Goal: Task Accomplishment & Management: Manage account settings

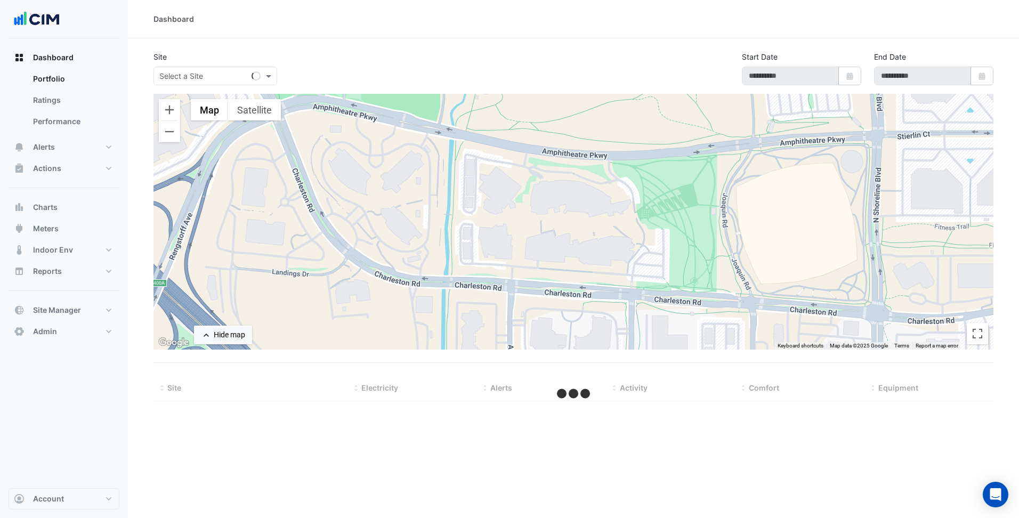
select select "***"
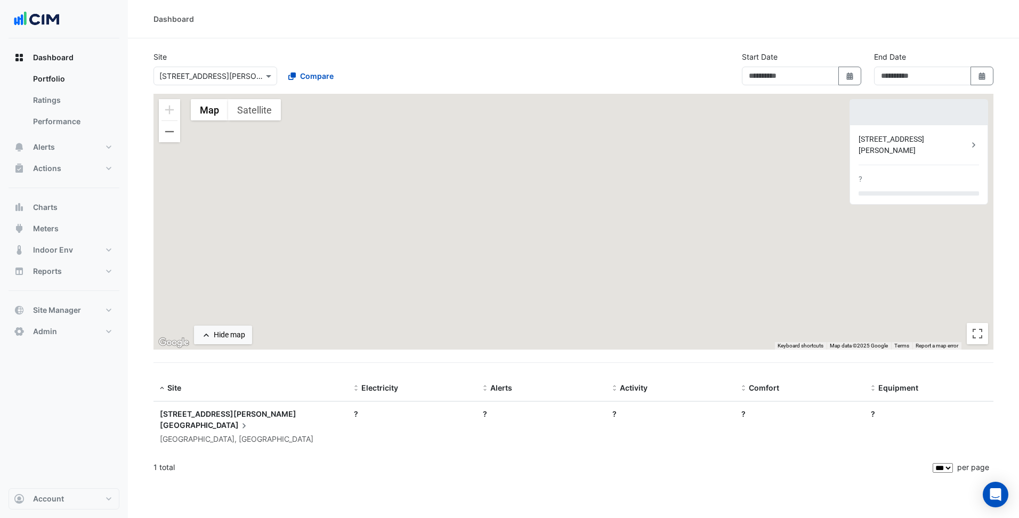
type input "**********"
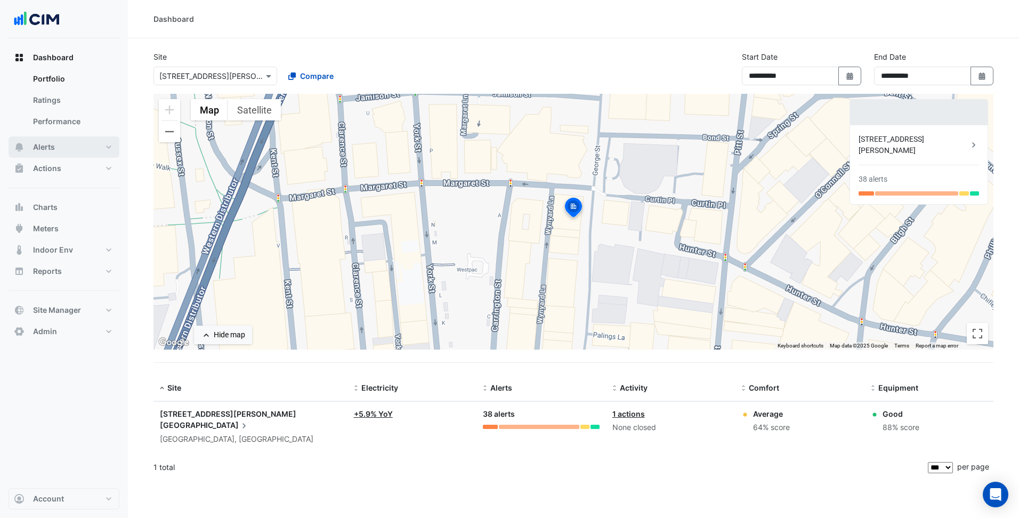
click at [75, 144] on button "Alerts" at bounding box center [64, 146] width 111 height 21
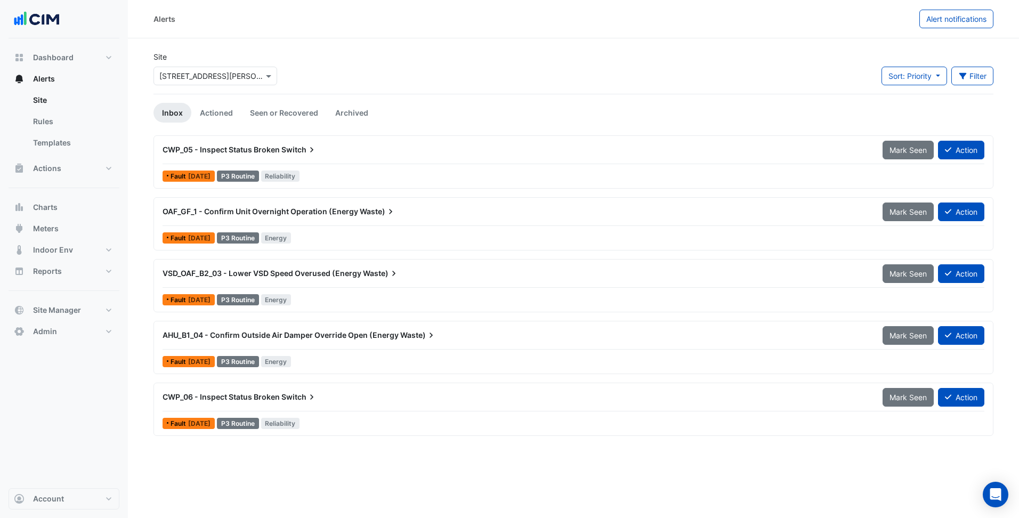
click at [217, 79] on input "text" at bounding box center [204, 76] width 91 height 11
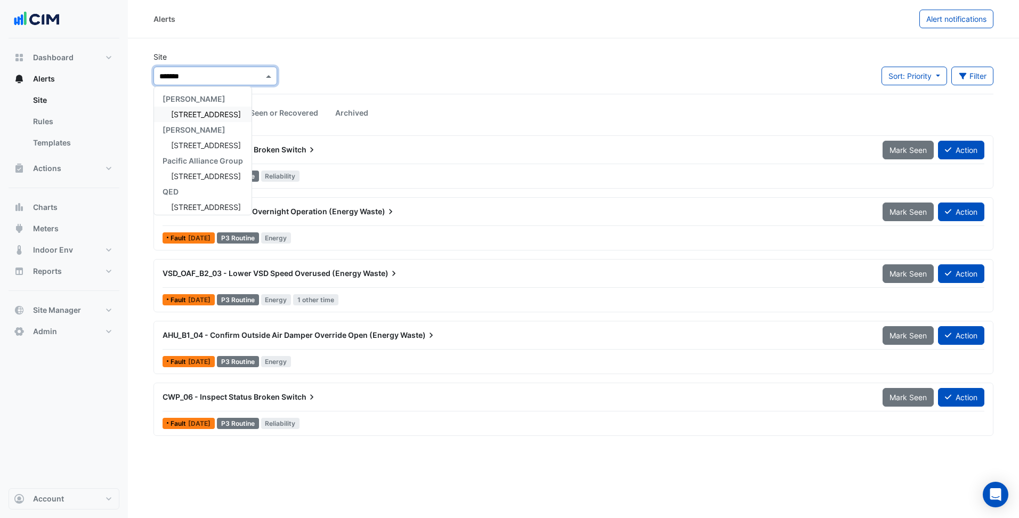
type input "********"
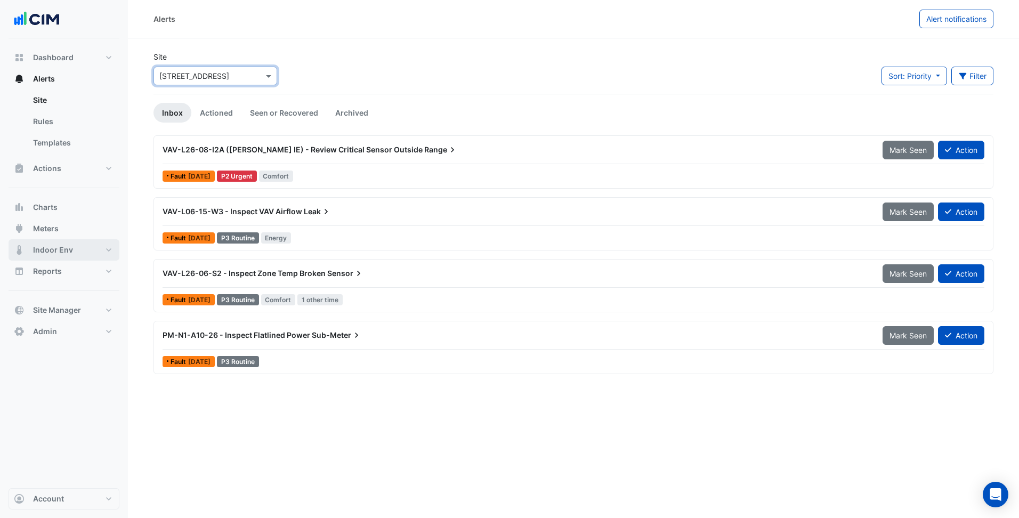
click at [96, 258] on button "Indoor Env" at bounding box center [64, 249] width 111 height 21
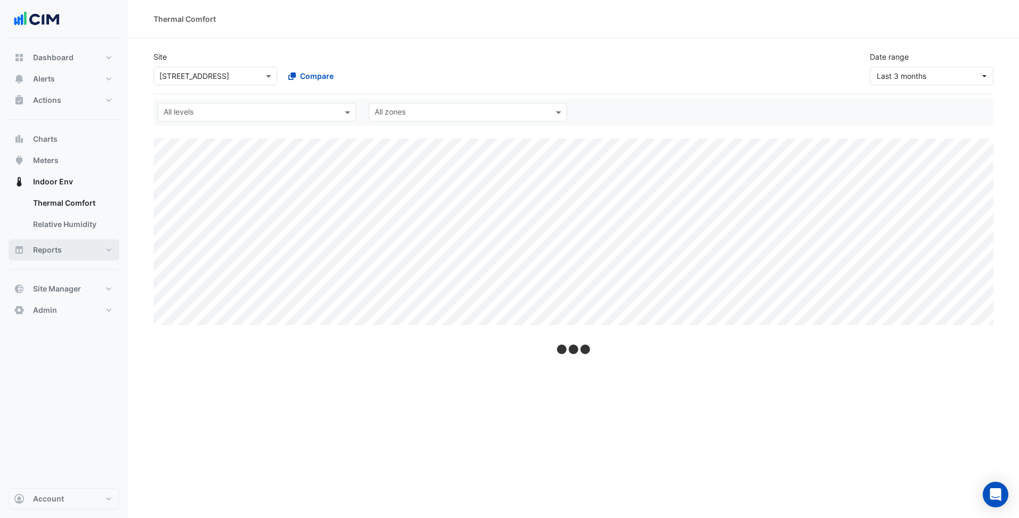
click at [99, 254] on button "Reports" at bounding box center [64, 249] width 111 height 21
select select "***"
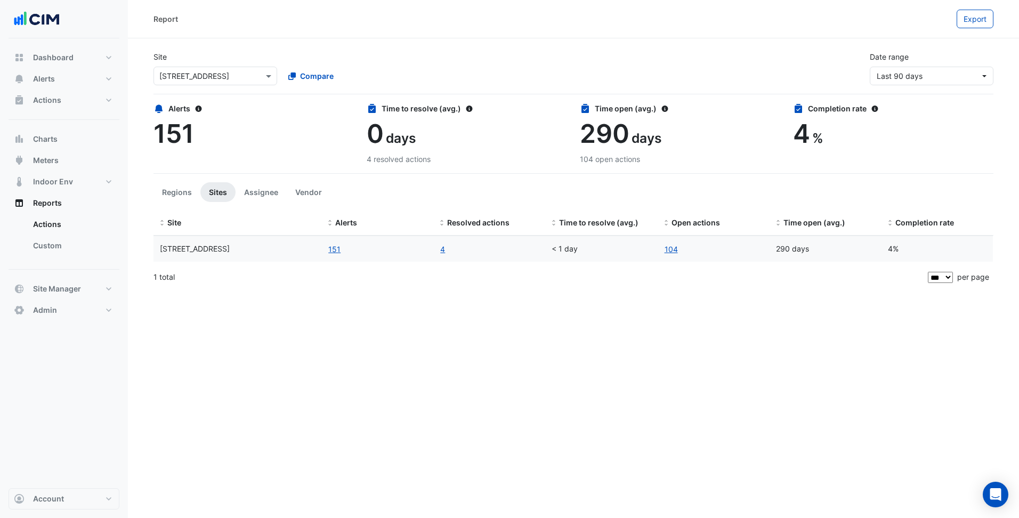
click at [953, 85] on div "Site Select a Site × 44 Market Street Compare Date range Last 90 days" at bounding box center [573, 69] width 840 height 52
click at [954, 75] on span "Last 90 days" at bounding box center [928, 75] width 103 height 11
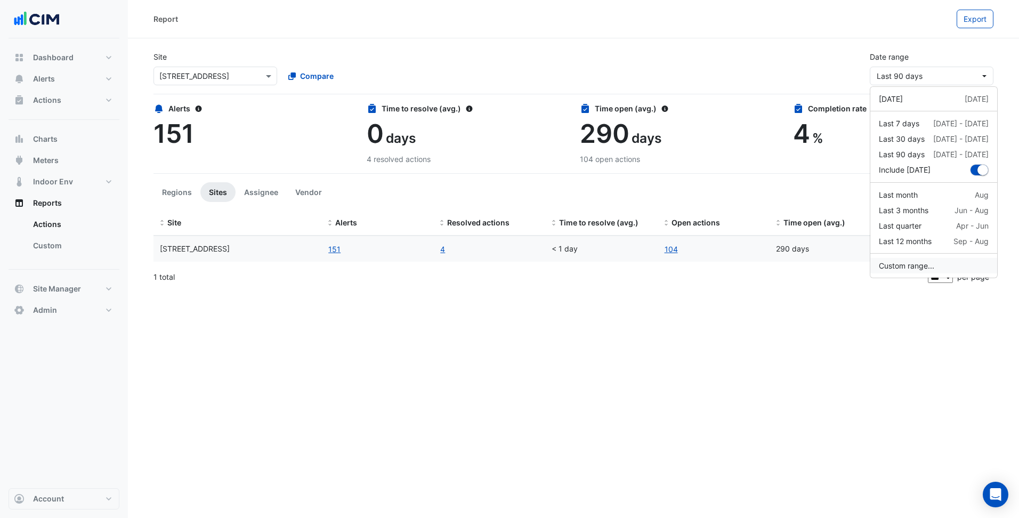
click at [909, 269] on button "Custom range..." at bounding box center [933, 265] width 127 height 15
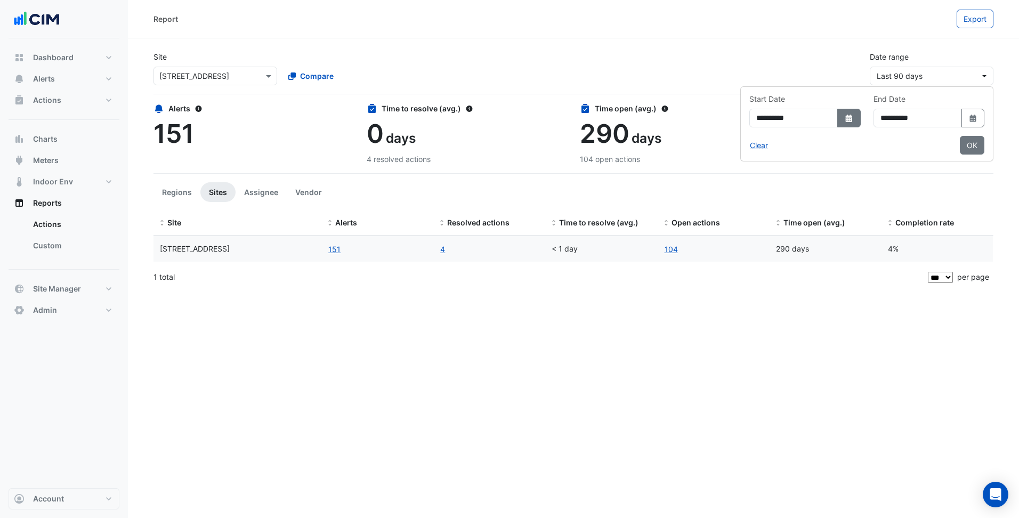
click at [837, 112] on button "Select Date" at bounding box center [848, 118] width 23 height 19
select select "*"
select select "****"
click at [701, 139] on span "Previous month" at bounding box center [699, 140] width 8 height 8
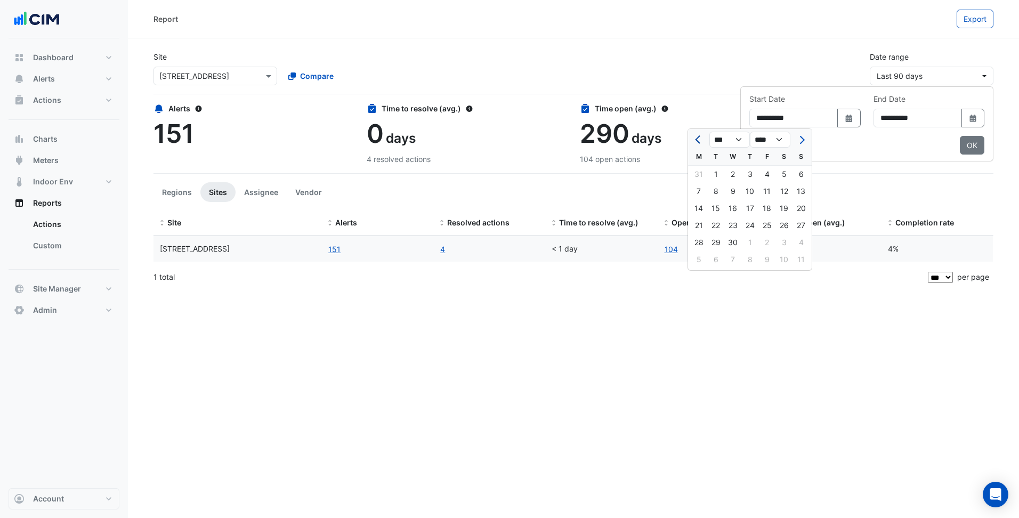
click at [701, 139] on span "Previous month" at bounding box center [699, 140] width 8 height 8
click at [801, 141] on span "Next month" at bounding box center [801, 140] width 8 height 8
select select "*"
click at [709, 172] on div "1" at bounding box center [715, 174] width 17 height 17
type input "**********"
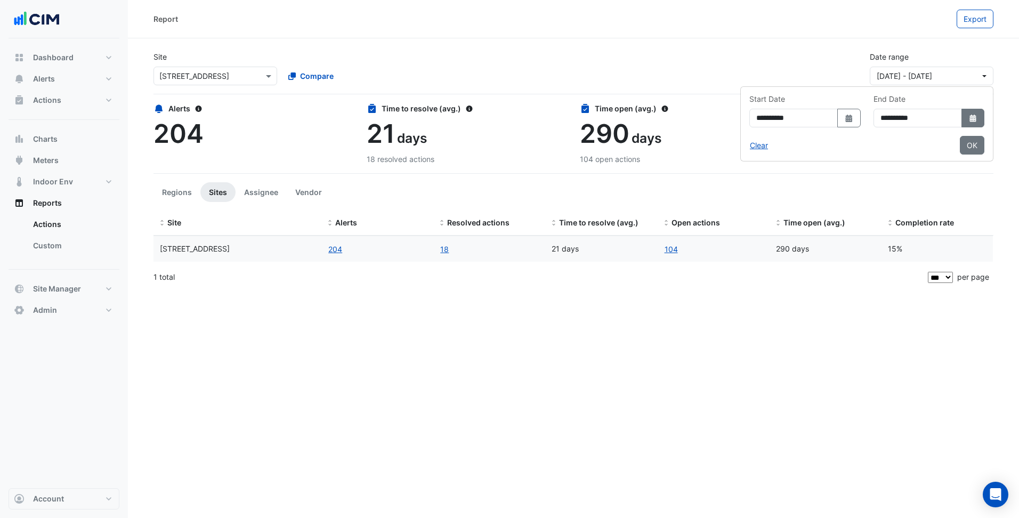
click at [971, 112] on button "Select Date" at bounding box center [972, 118] width 23 height 19
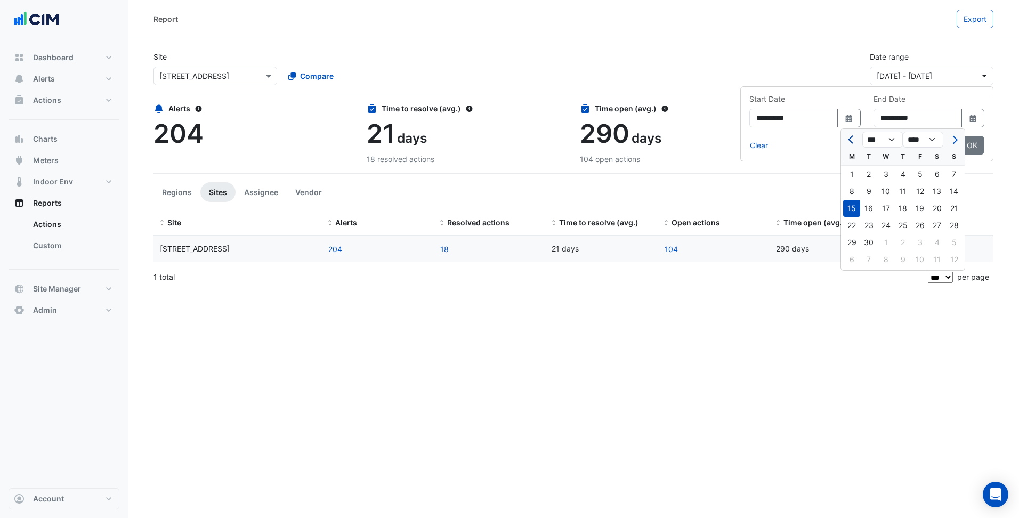
click at [849, 143] on button "Previous month" at bounding box center [851, 139] width 13 height 17
select select "*"
click at [851, 258] on div "30" at bounding box center [851, 259] width 17 height 17
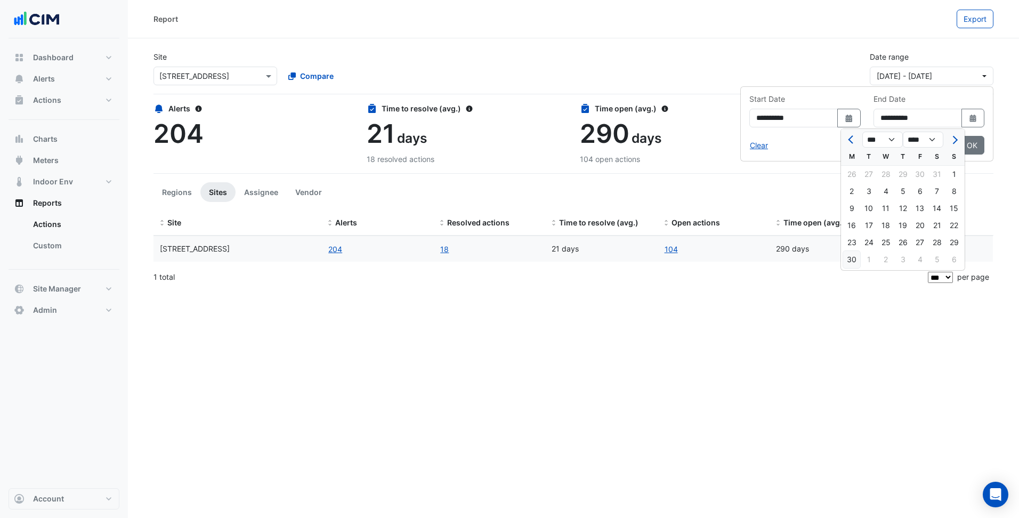
type input "**********"
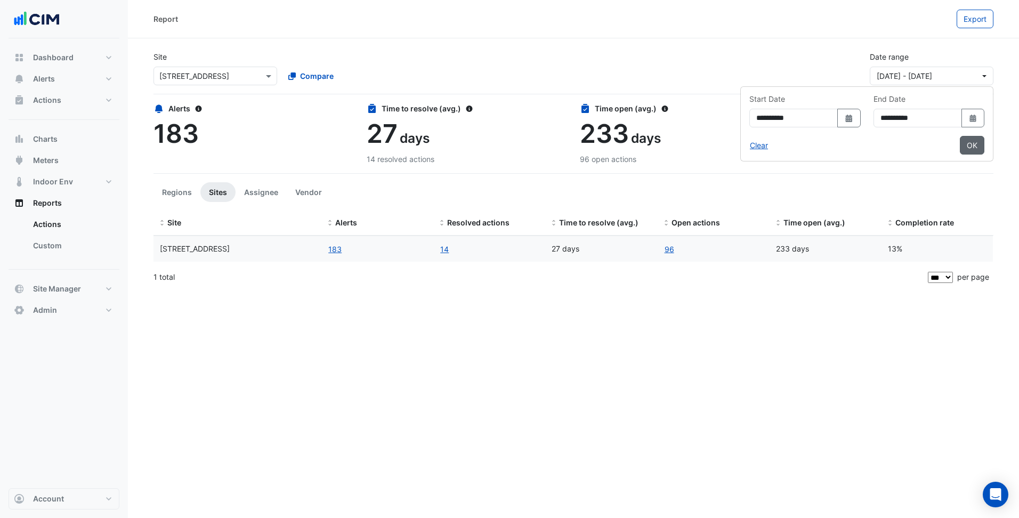
click at [977, 145] on button "OK" at bounding box center [972, 145] width 25 height 19
click at [734, 356] on div "Report Export Site Select a Site × 44 Market Street Compare Date range 01 Apr 2…" at bounding box center [573, 259] width 891 height 518
click at [665, 247] on link "96" at bounding box center [669, 249] width 11 height 12
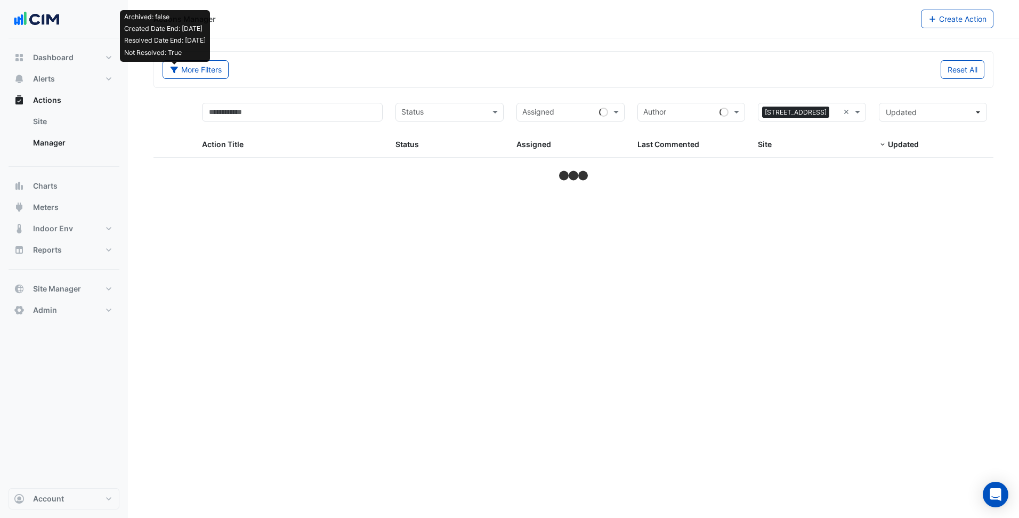
select select "***"
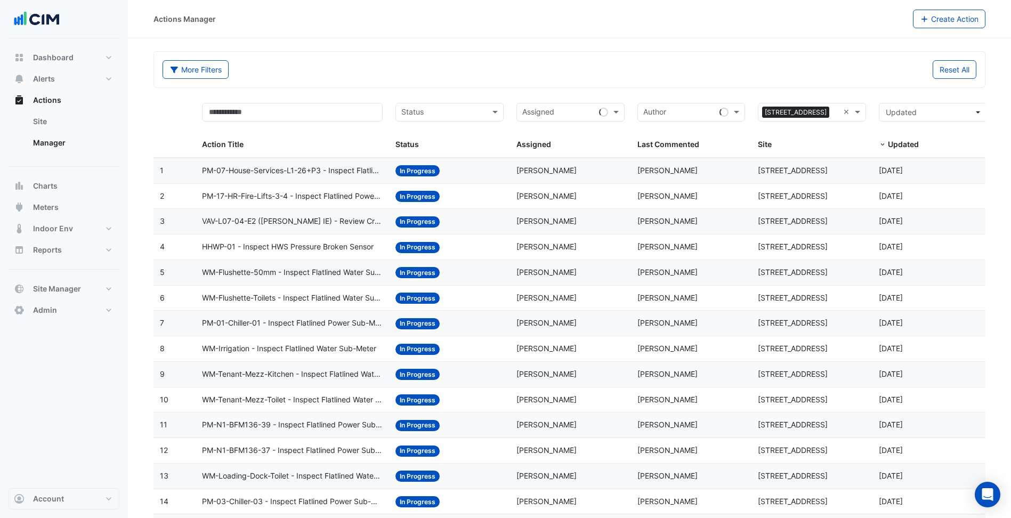
select select "***"
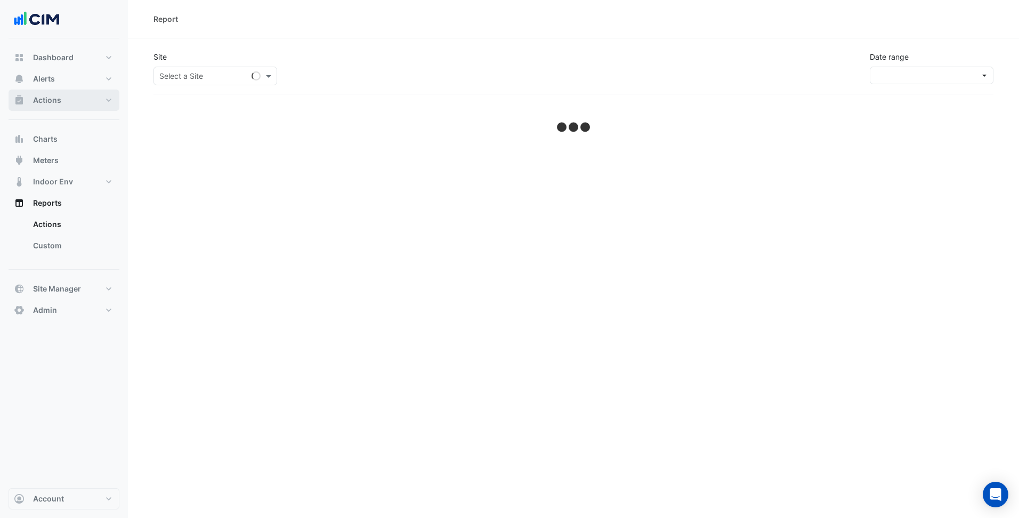
click at [91, 101] on button "Actions" at bounding box center [64, 100] width 111 height 21
click at [80, 134] on link "Manager" at bounding box center [72, 142] width 95 height 21
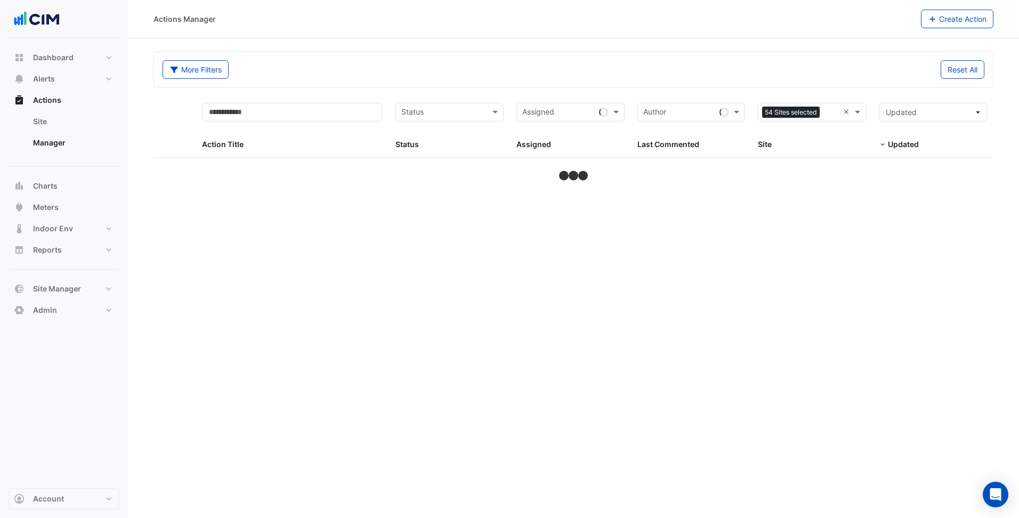
select select "***"
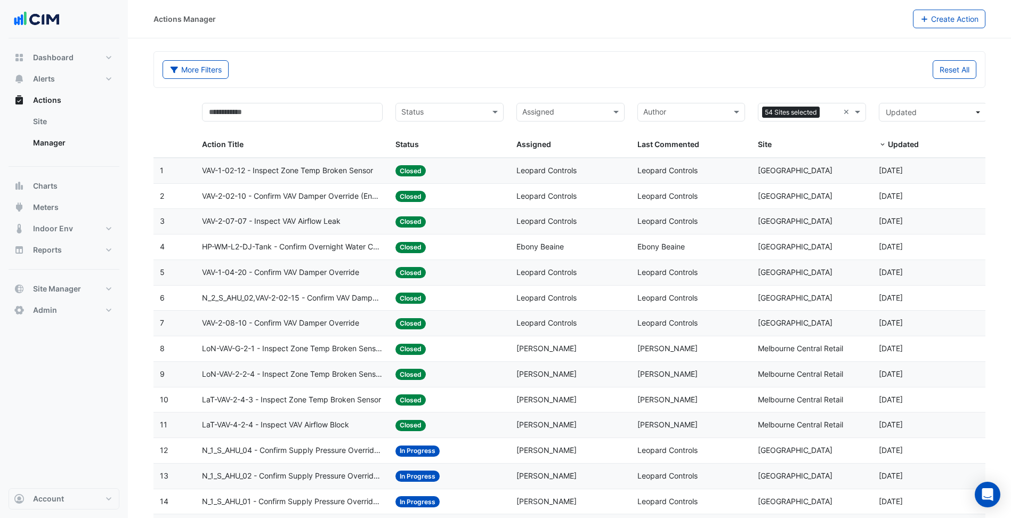
click at [711, 173] on div "Last Commented: Leopard Controls" at bounding box center [691, 171] width 108 height 12
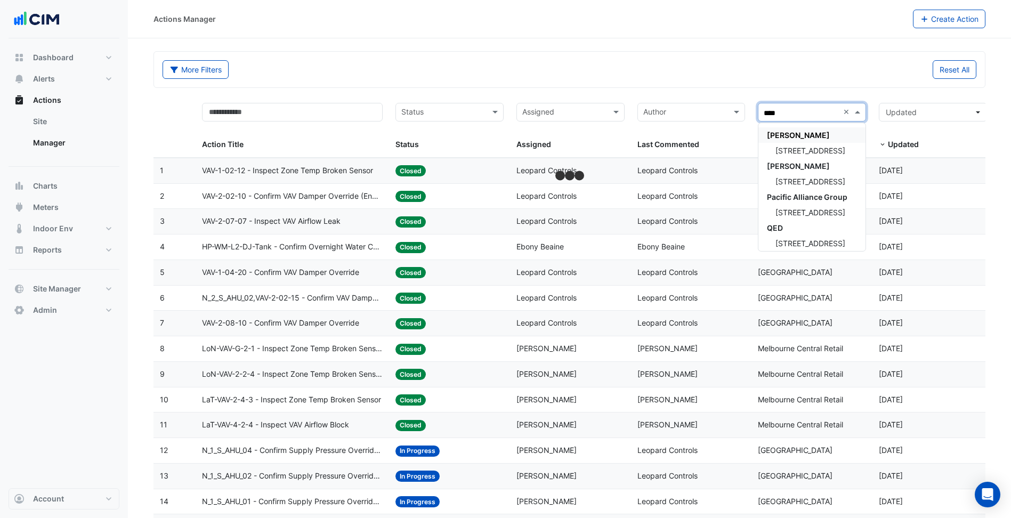
type input "*****"
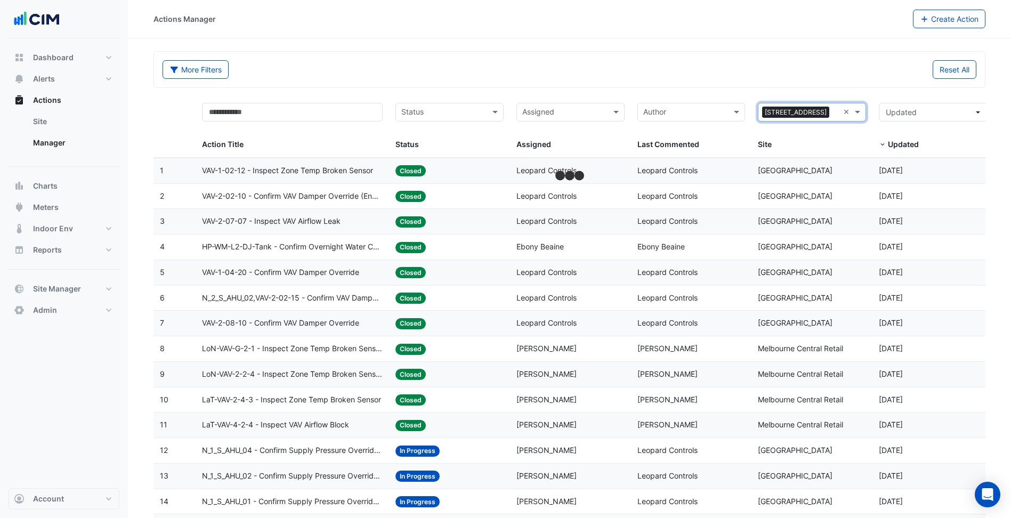
click at [605, 59] on div "More Filters Reset All" at bounding box center [569, 70] width 831 height 36
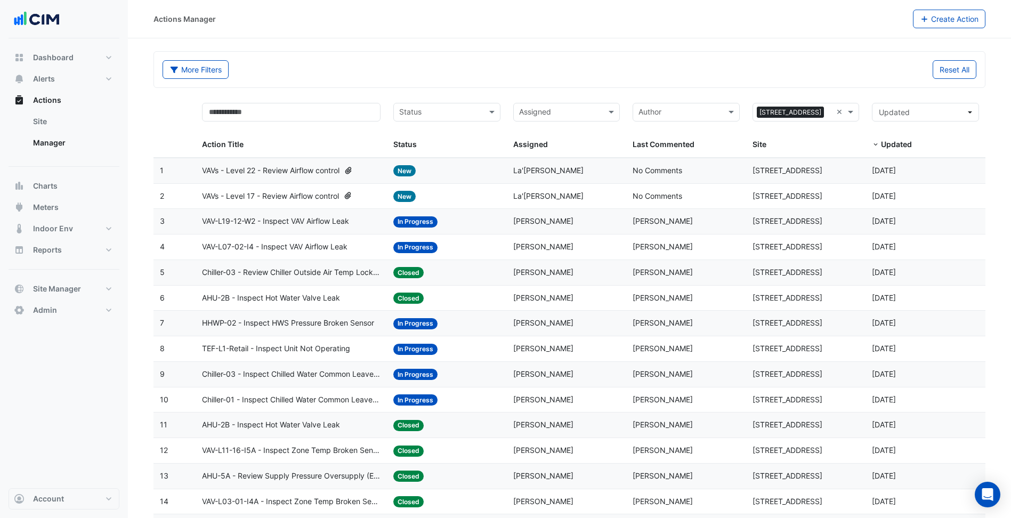
click at [286, 173] on span "VAVs - Level 22 - Review Airflow control" at bounding box center [270, 171] width 137 height 12
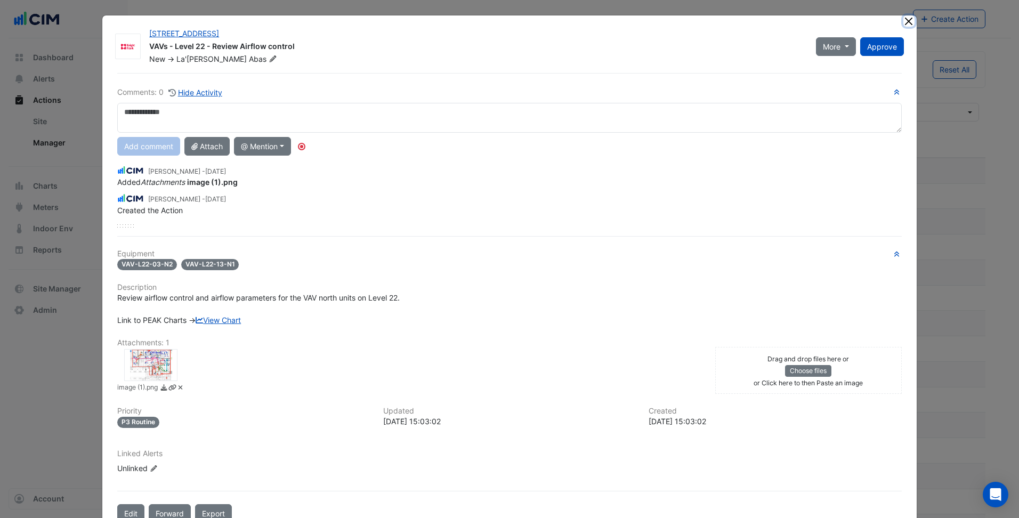
click at [910, 21] on button "Close" at bounding box center [908, 20] width 11 height 11
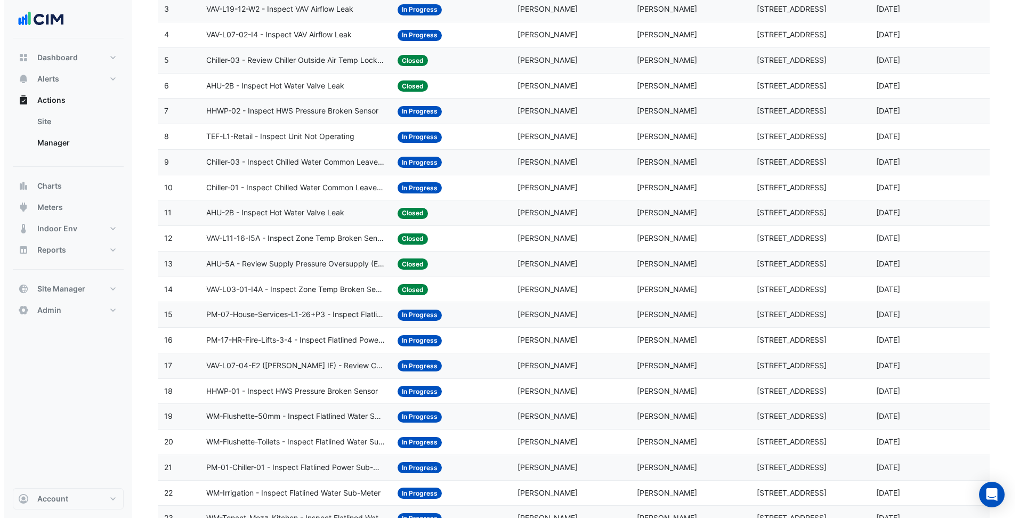
scroll to position [213, 0]
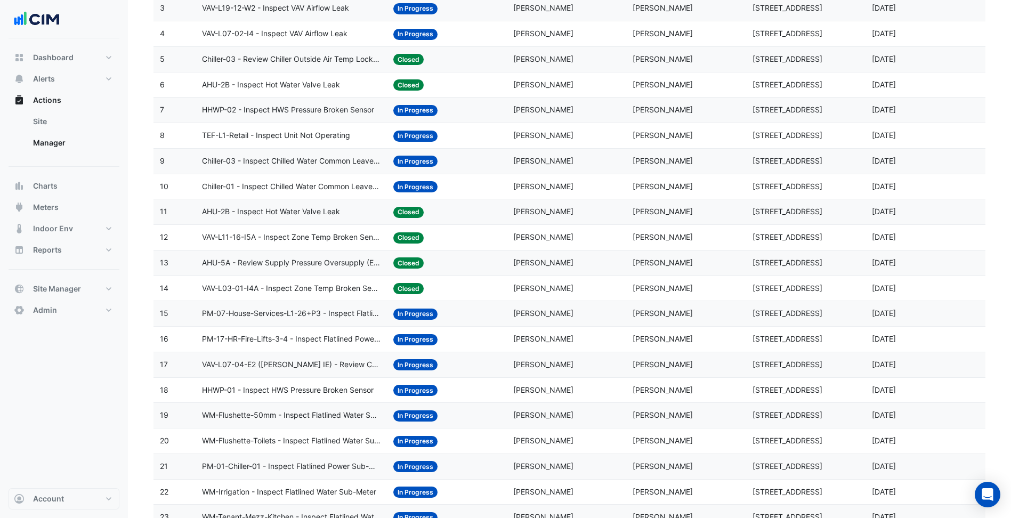
click at [483, 262] on div "Status: Closed" at bounding box center [446, 263] width 107 height 12
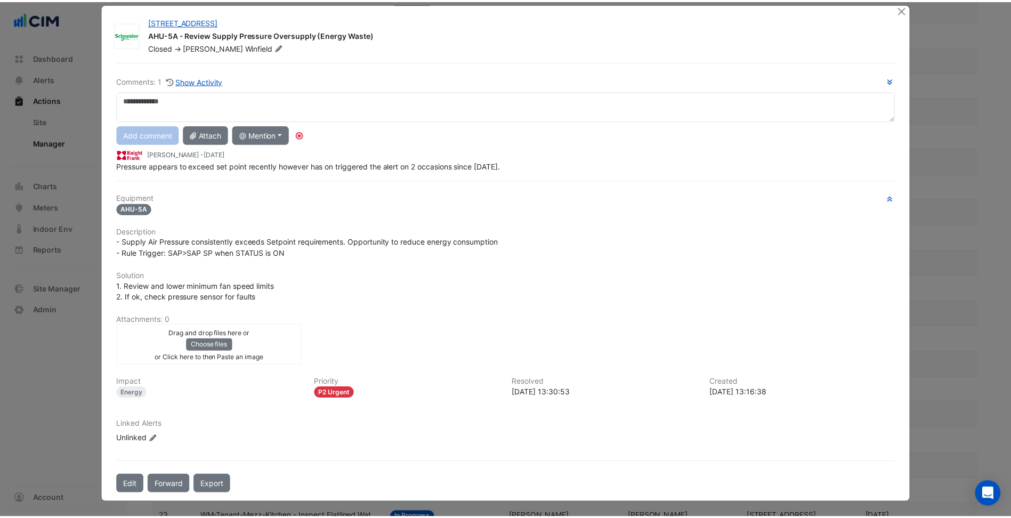
scroll to position [0, 0]
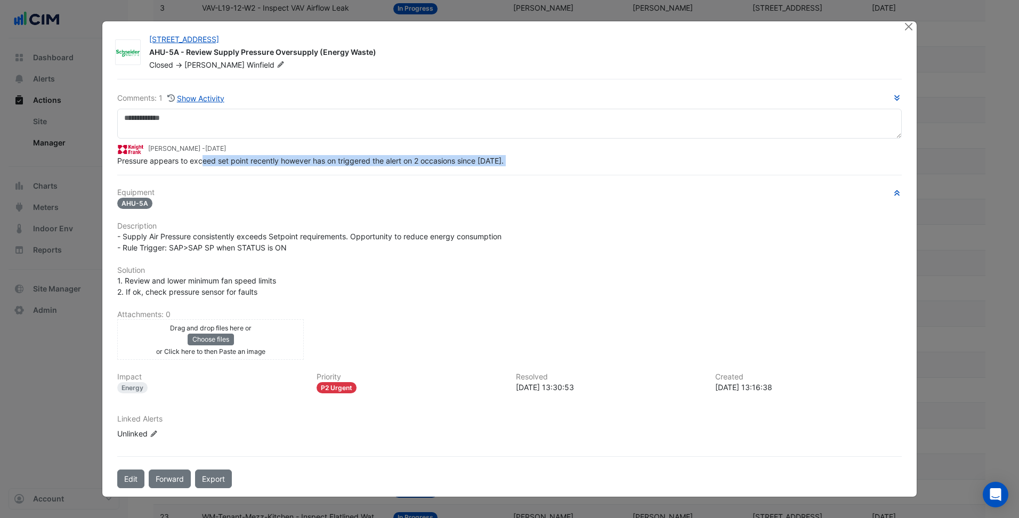
drag, startPoint x: 197, startPoint y: 177, endPoint x: 319, endPoint y: 175, distance: 121.5
click at [319, 175] on div "Comments: 1 Show Activity Mathew Wooldridge - 2 months and 29 days ago Pressure…" at bounding box center [509, 284] width 797 height 410
drag, startPoint x: 319, startPoint y: 175, endPoint x: 499, endPoint y: 213, distance: 184.0
click at [499, 213] on div "Equipment AHU-5A Description - Supply Air Pressure consistently exceeds Setpoin…" at bounding box center [509, 317] width 784 height 259
click at [914, 29] on button "Close" at bounding box center [908, 26] width 11 height 11
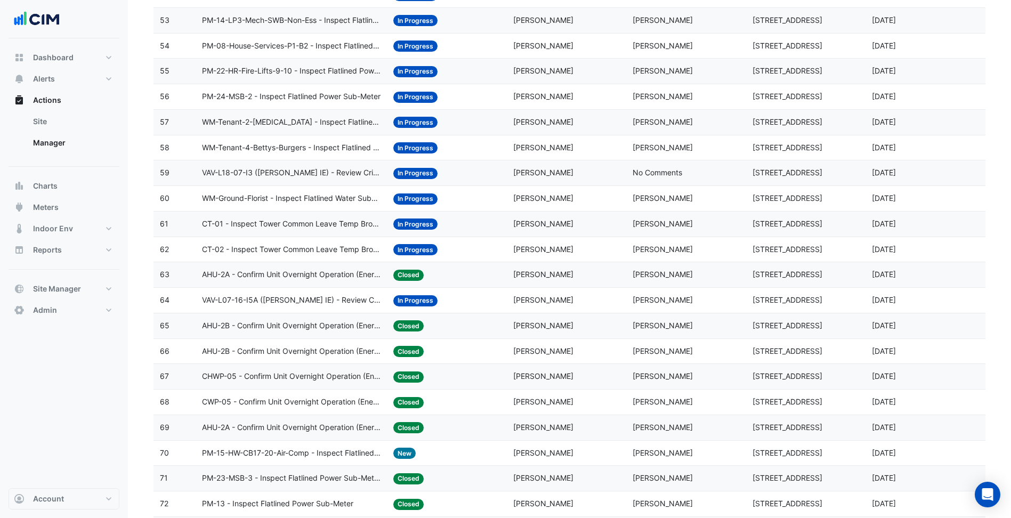
scroll to position [1492, 0]
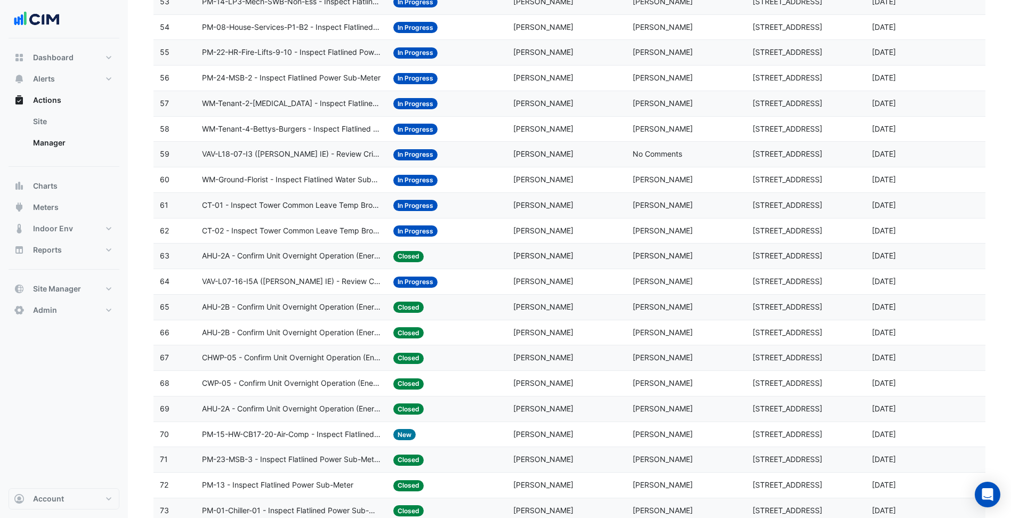
click at [492, 313] on div "Status: Closed" at bounding box center [446, 307] width 107 height 12
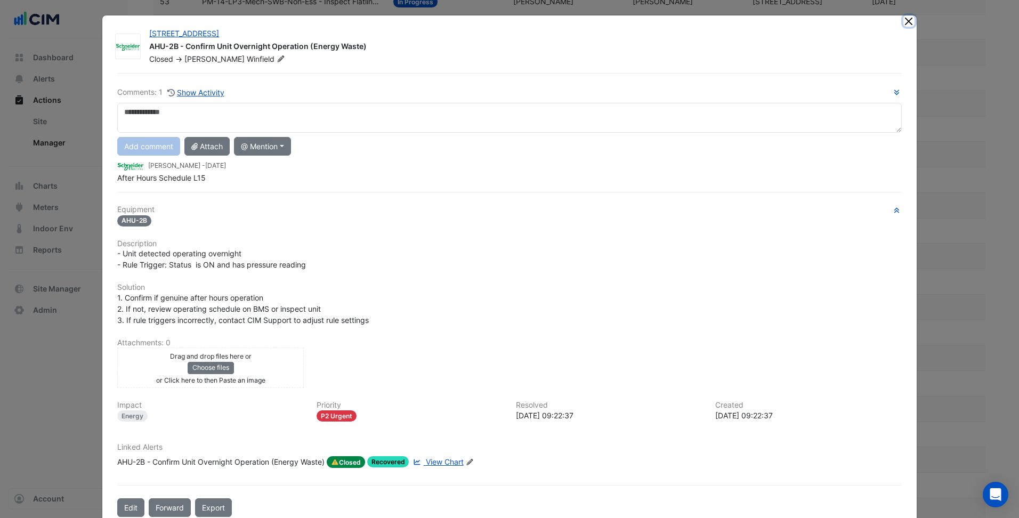
click at [907, 22] on button "Close" at bounding box center [908, 20] width 11 height 11
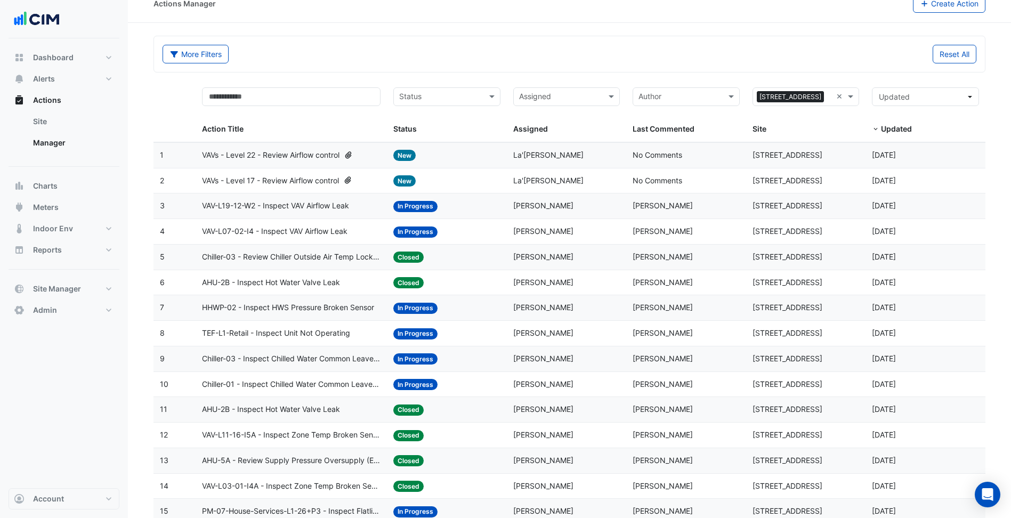
scroll to position [0, 0]
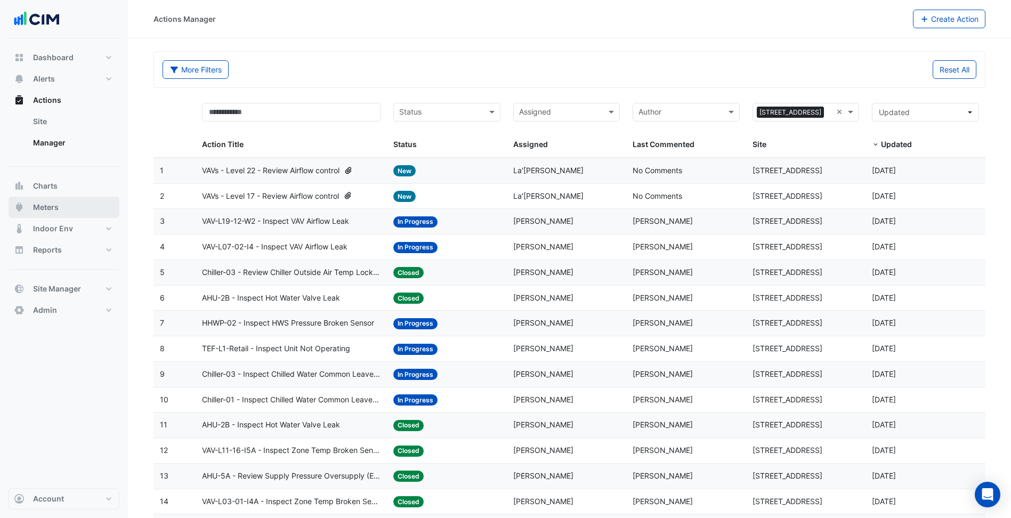
click at [63, 199] on button "Meters" at bounding box center [64, 207] width 111 height 21
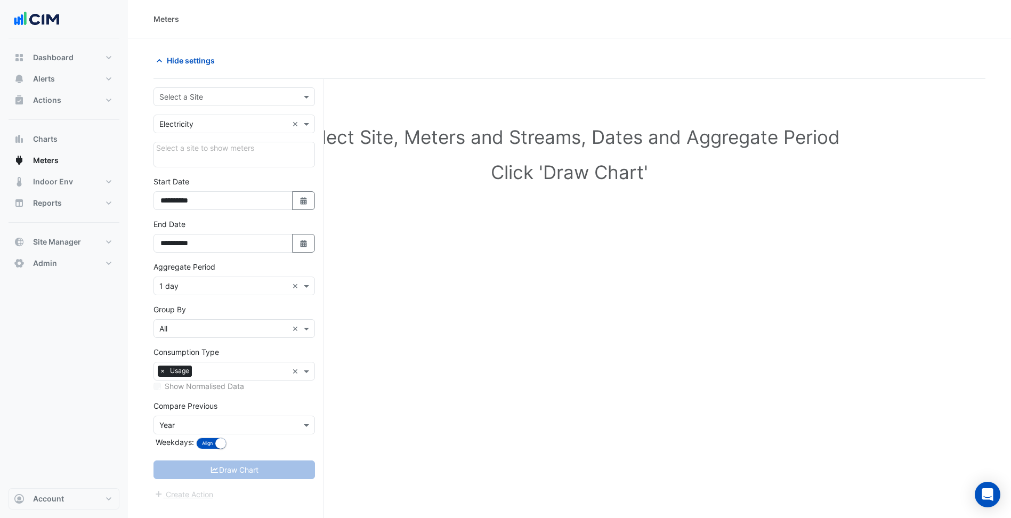
click at [201, 97] on input "text" at bounding box center [223, 97] width 128 height 11
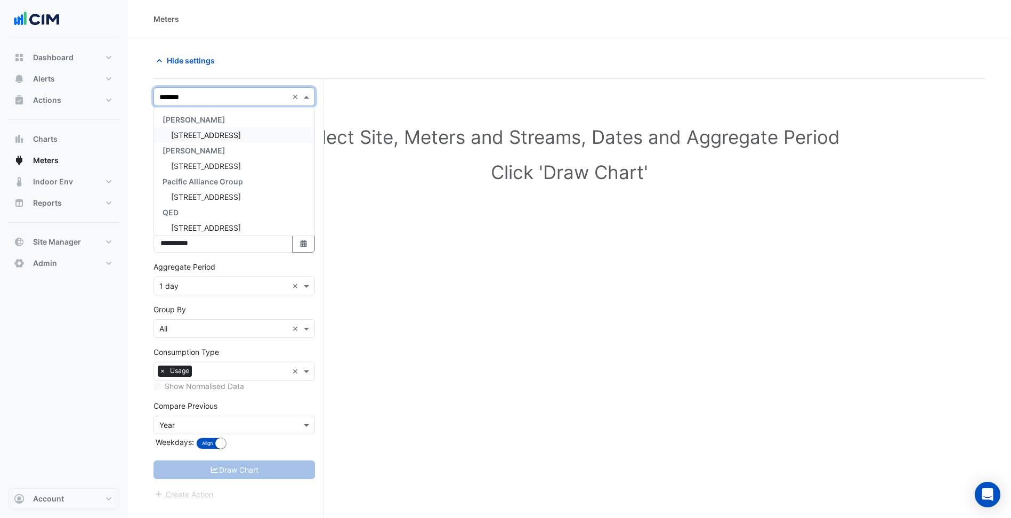
type input "********"
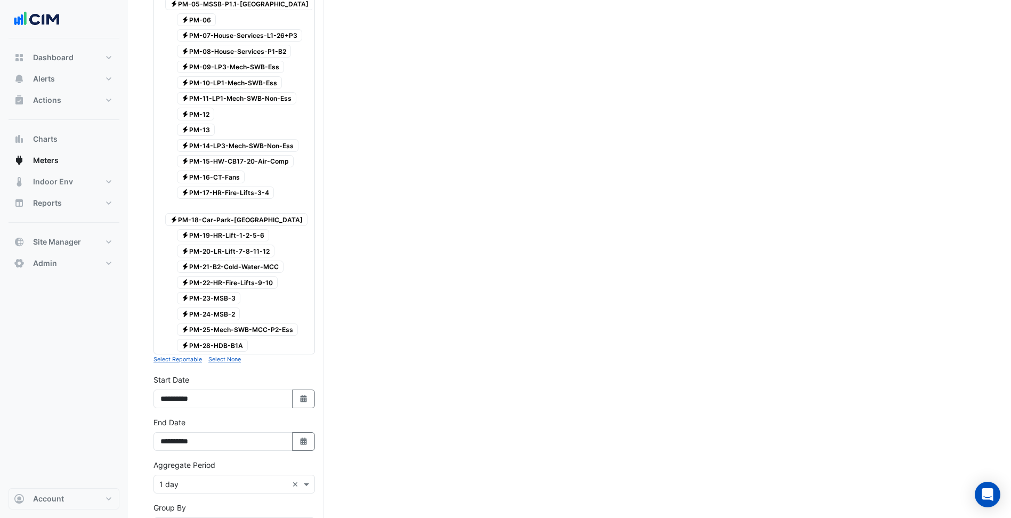
scroll to position [286, 0]
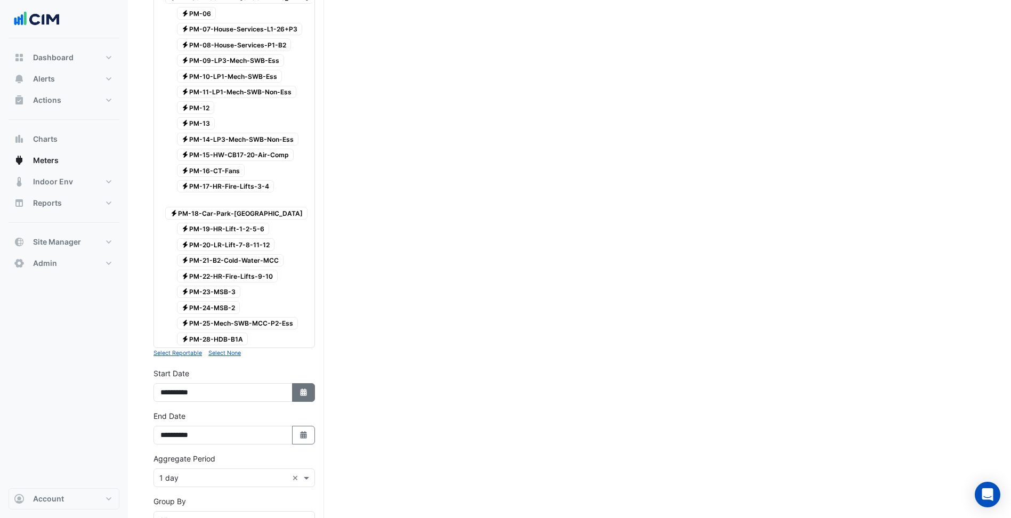
click at [301, 388] on icon "Select Date" at bounding box center [304, 391] width 10 height 7
select select "*"
select select "****"
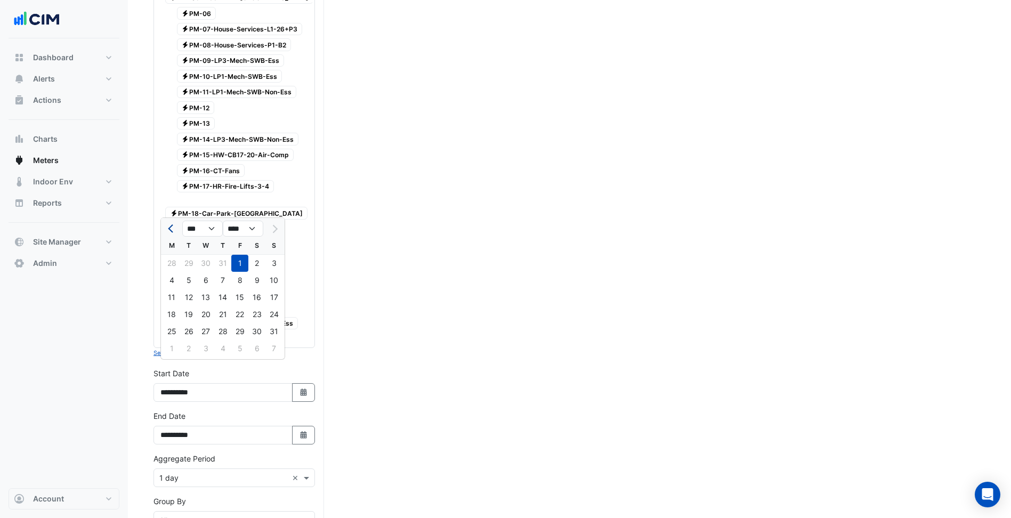
click at [177, 231] on button "Previous month" at bounding box center [171, 228] width 13 height 17
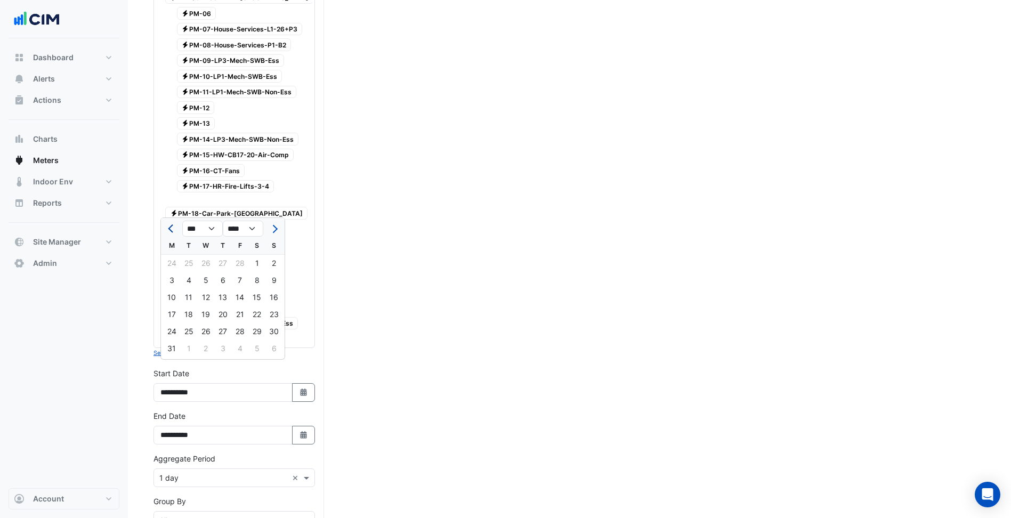
click at [177, 231] on button "Previous month" at bounding box center [171, 228] width 13 height 17
click at [273, 226] on span "Next month" at bounding box center [274, 229] width 8 height 8
select select "*"
click at [193, 259] on div "1" at bounding box center [188, 263] width 17 height 17
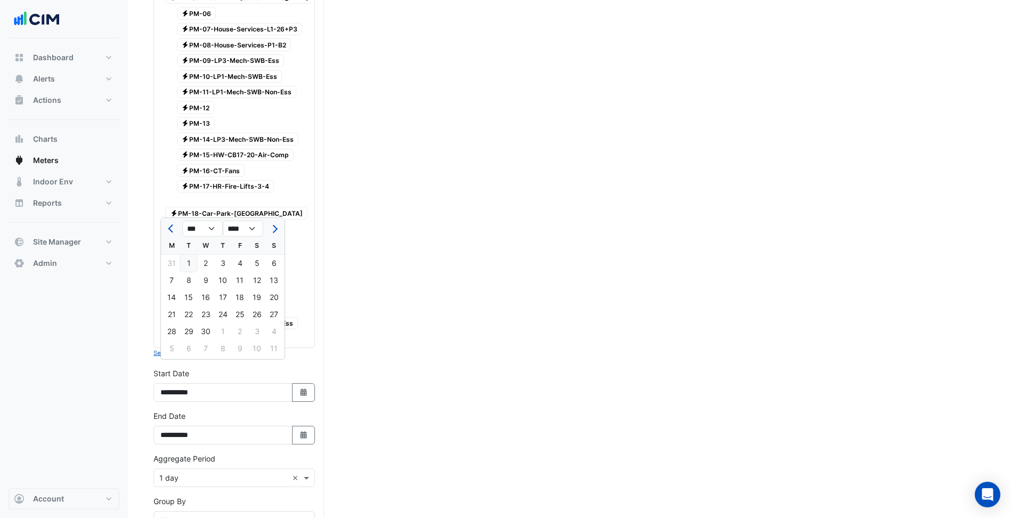
type input "**********"
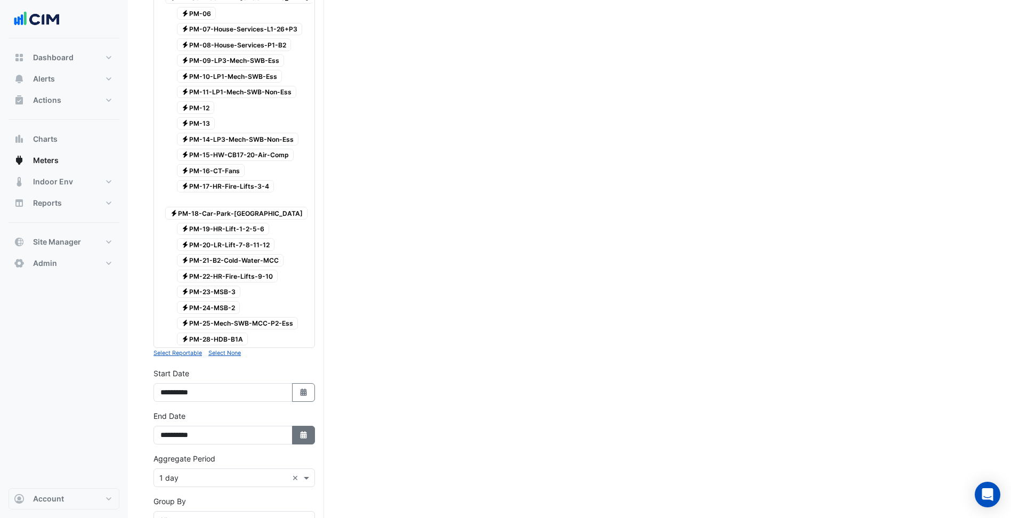
click at [302, 431] on icon "button" at bounding box center [303, 434] width 6 height 7
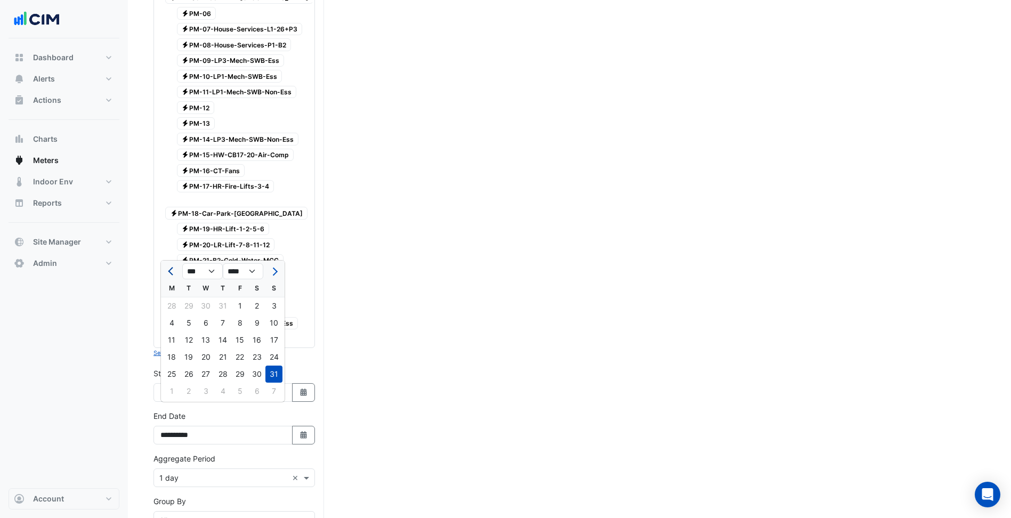
click at [176, 275] on button "Previous month" at bounding box center [171, 271] width 13 height 17
click at [278, 268] on button "Next month" at bounding box center [273, 271] width 13 height 17
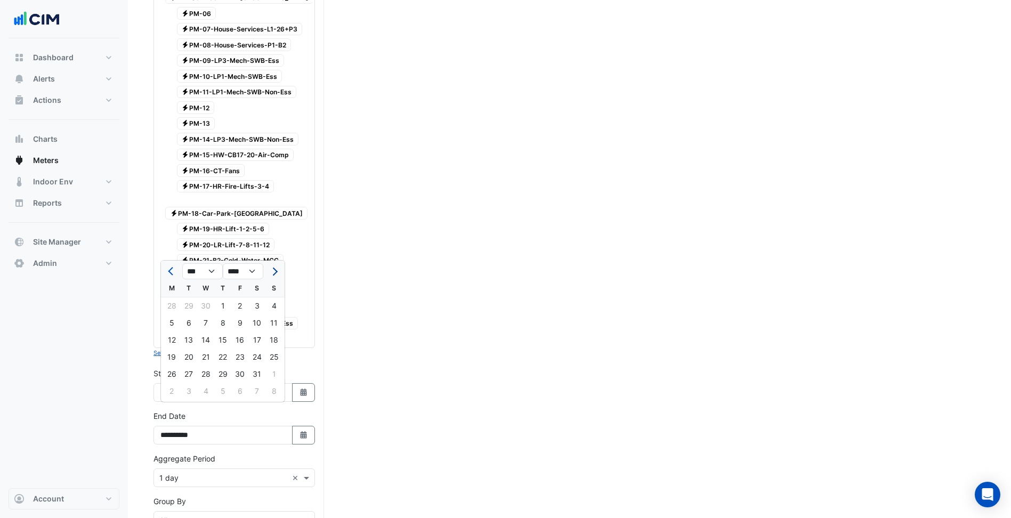
click at [278, 268] on button "Next month" at bounding box center [273, 271] width 13 height 17
select select "*"
click at [168, 384] on div "30" at bounding box center [171, 391] width 17 height 17
type input "**********"
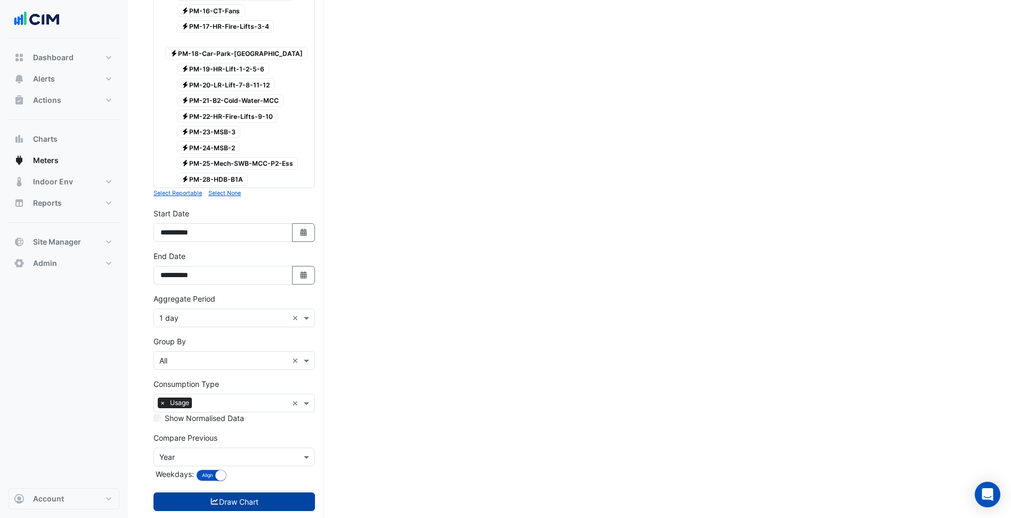
click at [239, 492] on button "Draw Chart" at bounding box center [233, 501] width 161 height 19
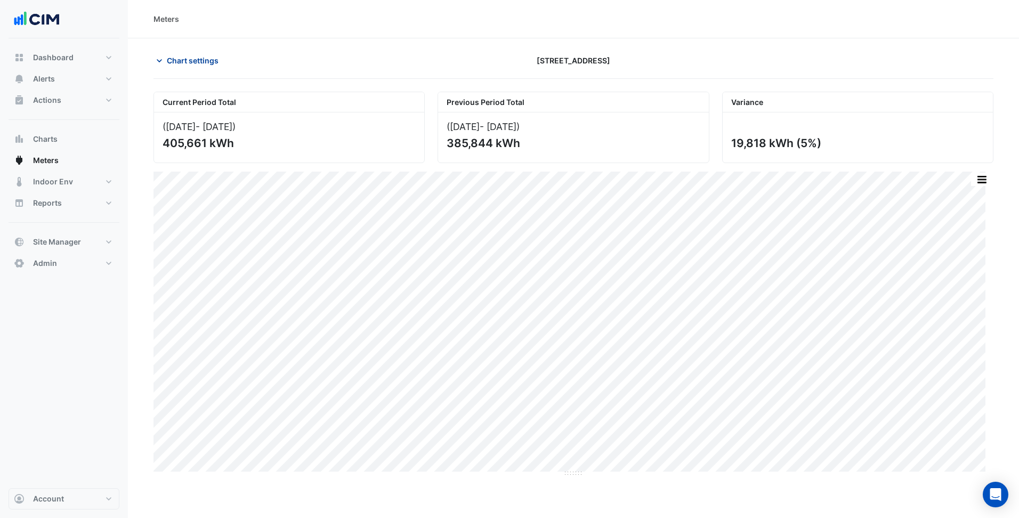
click at [190, 56] on span "Chart settings" at bounding box center [193, 60] width 52 height 11
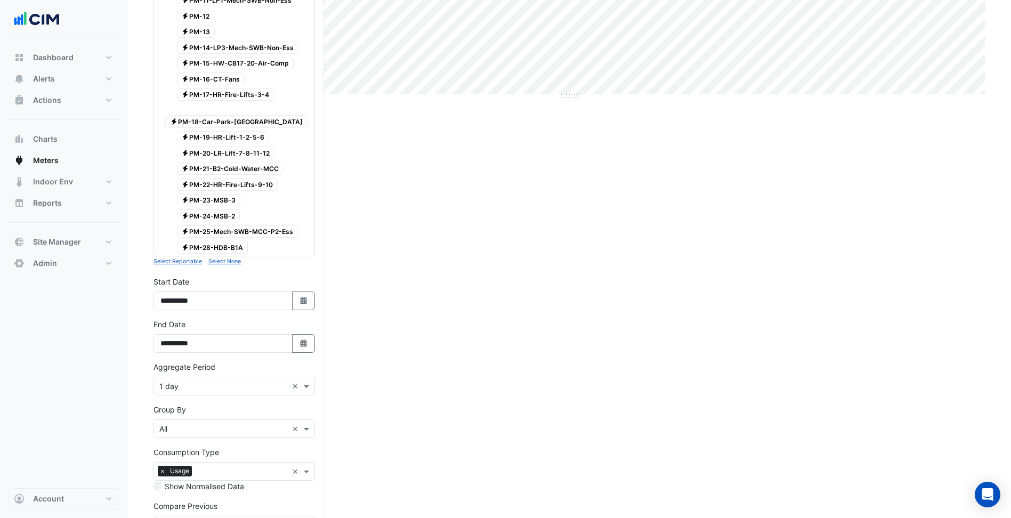
scroll to position [445, 0]
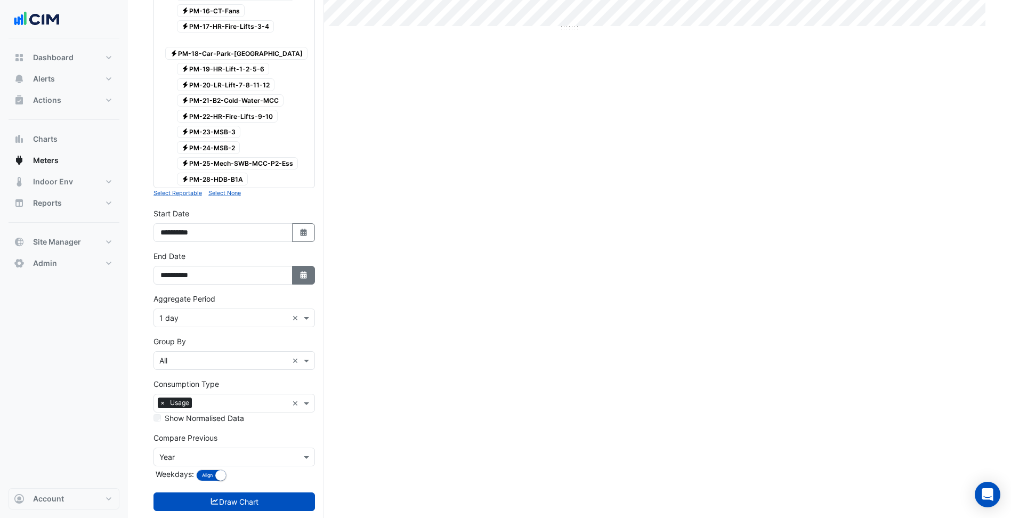
click at [296, 266] on button "Select Date" at bounding box center [303, 275] width 23 height 19
select select "*"
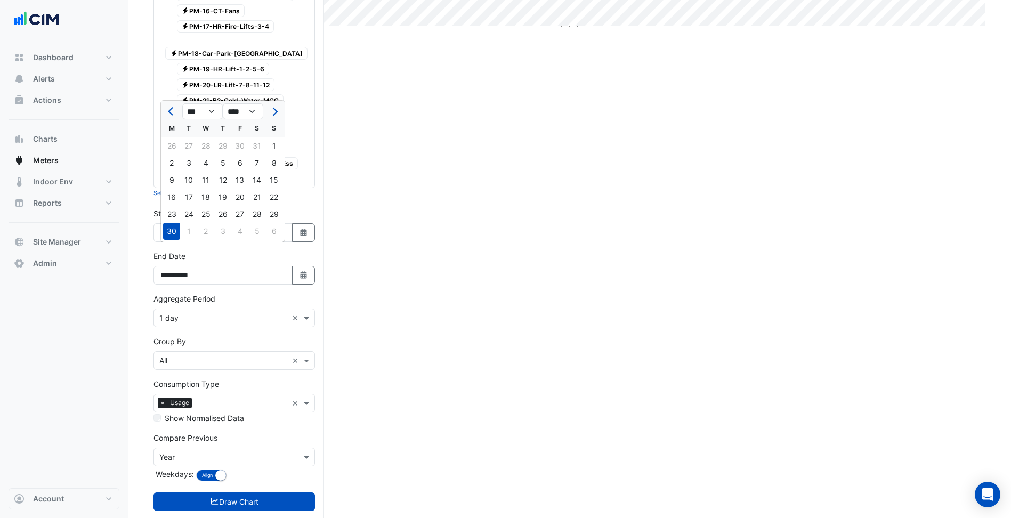
click at [310, 226] on div "**********" at bounding box center [234, 229] width 174 height 43
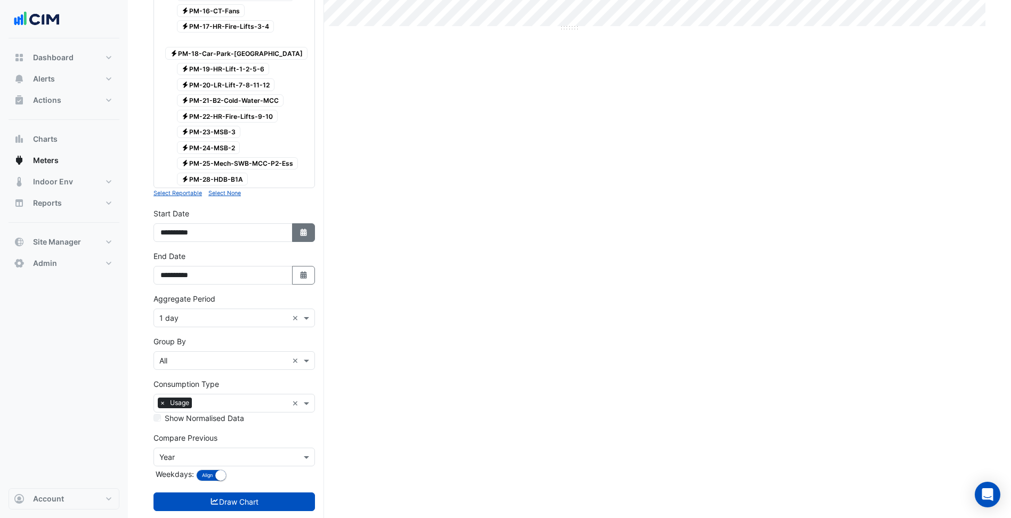
click at [312, 223] on button "Select Date" at bounding box center [303, 232] width 23 height 19
select select "*"
select select "****"
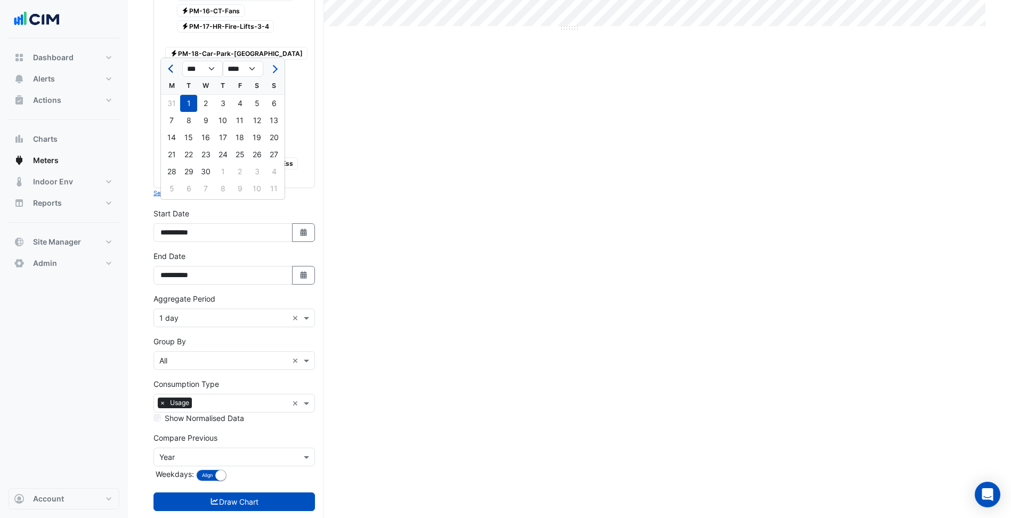
click at [170, 70] on span "Previous month" at bounding box center [172, 69] width 8 height 8
select select "*"
click at [204, 110] on div "1" at bounding box center [205, 103] width 17 height 17
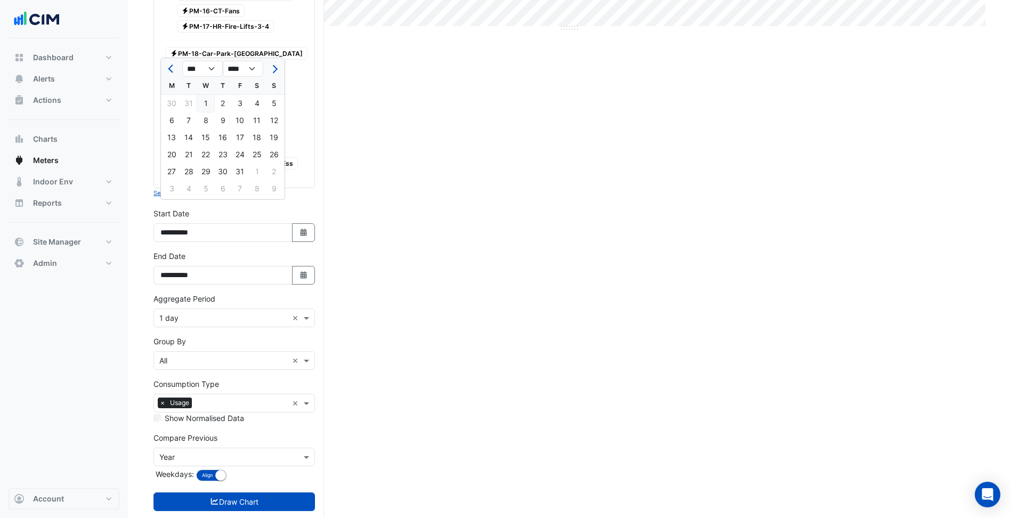
type input "**********"
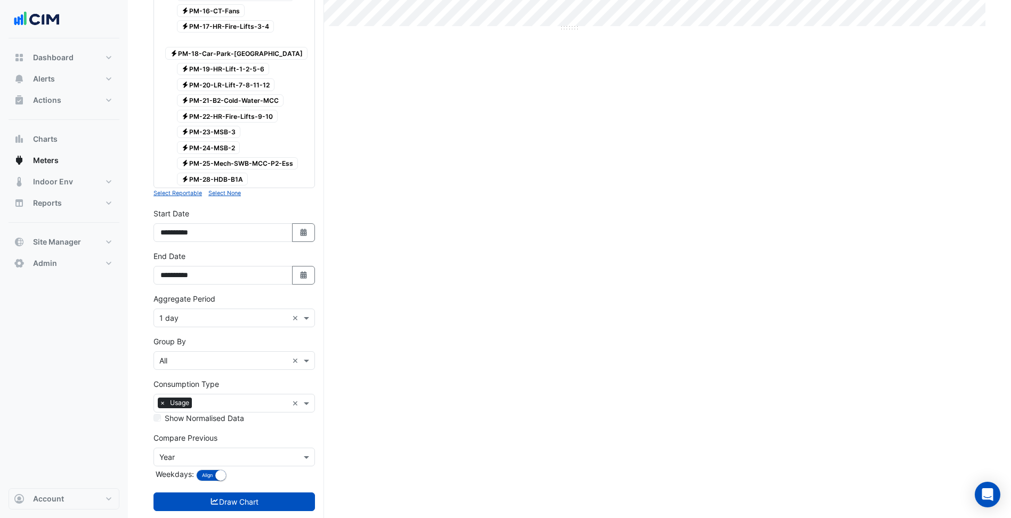
click at [237, 313] on input "text" at bounding box center [223, 318] width 128 height 11
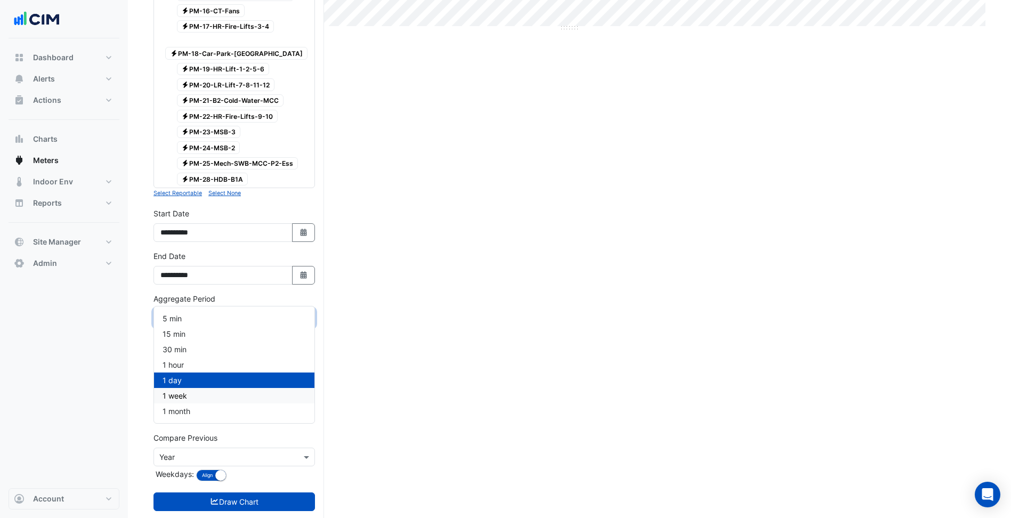
click at [194, 396] on div "1 week" at bounding box center [234, 395] width 160 height 15
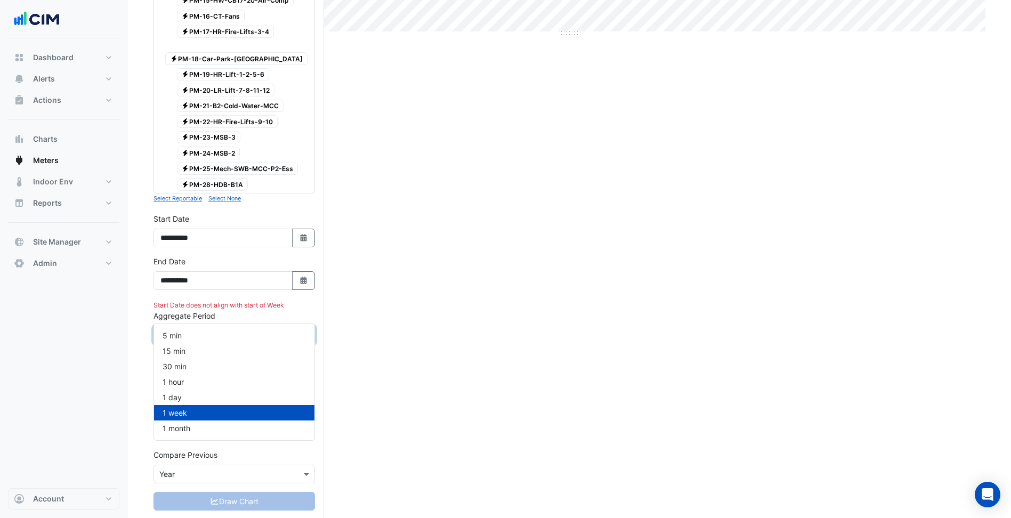
click at [233, 330] on input "text" at bounding box center [223, 335] width 128 height 11
click at [191, 430] on div "1 month" at bounding box center [234, 427] width 160 height 15
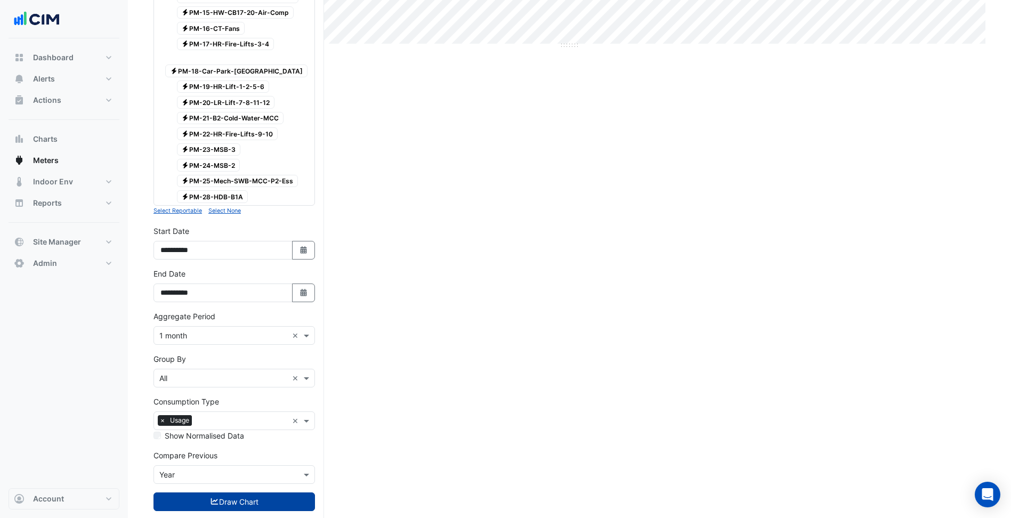
click at [233, 492] on button "Draw Chart" at bounding box center [233, 501] width 161 height 19
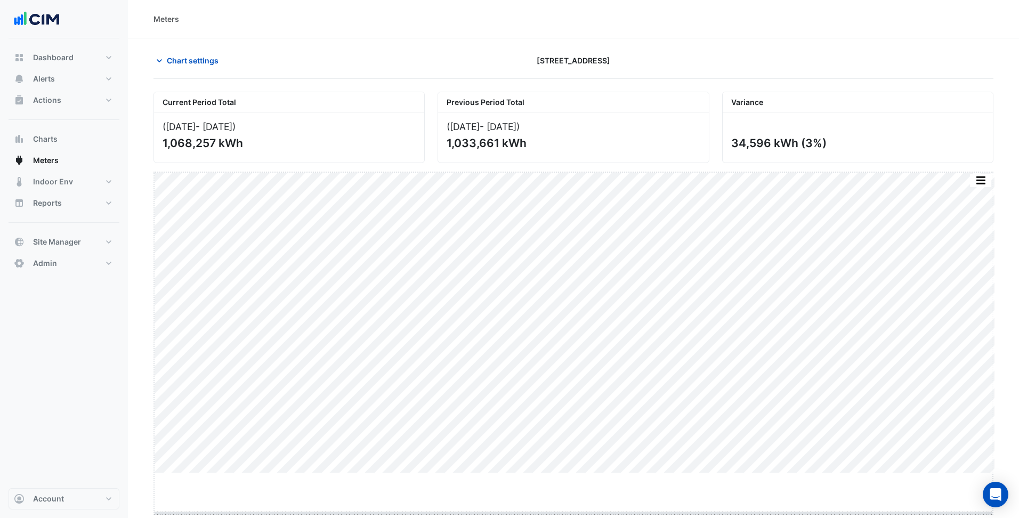
drag, startPoint x: 580, startPoint y: 474, endPoint x: 577, endPoint y: 514, distance: 39.6
click at [207, 56] on span "Chart settings" at bounding box center [193, 60] width 52 height 11
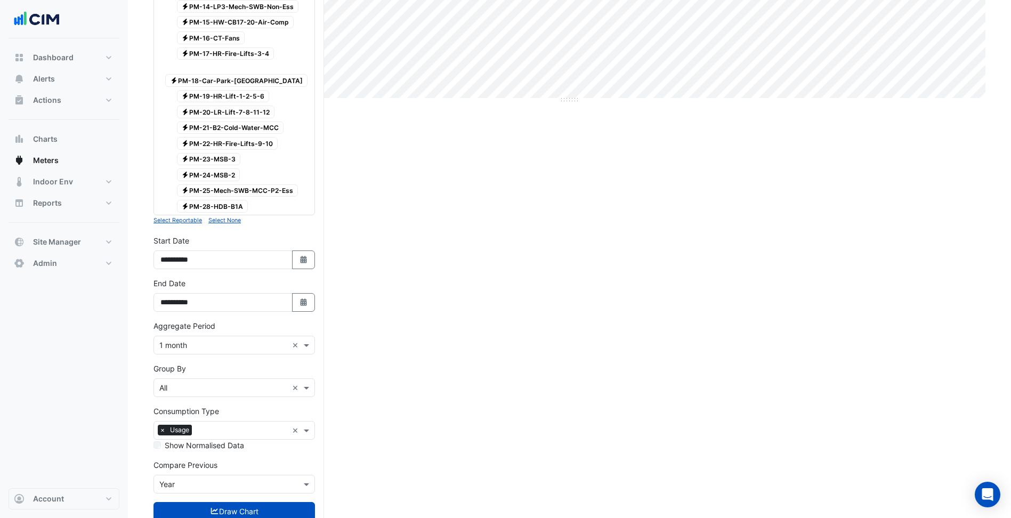
scroll to position [428, 0]
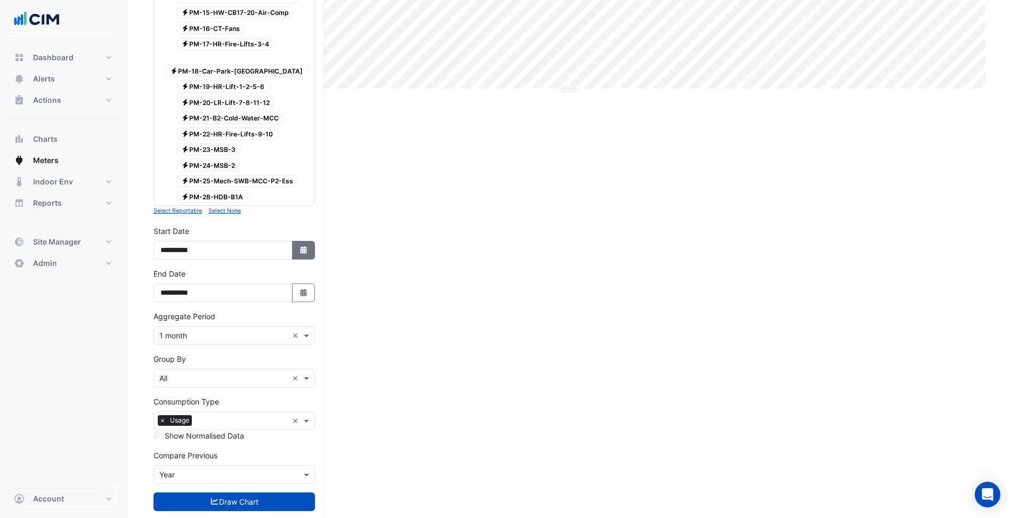
click at [303, 246] on icon "button" at bounding box center [303, 249] width 6 height 7
select select "****"
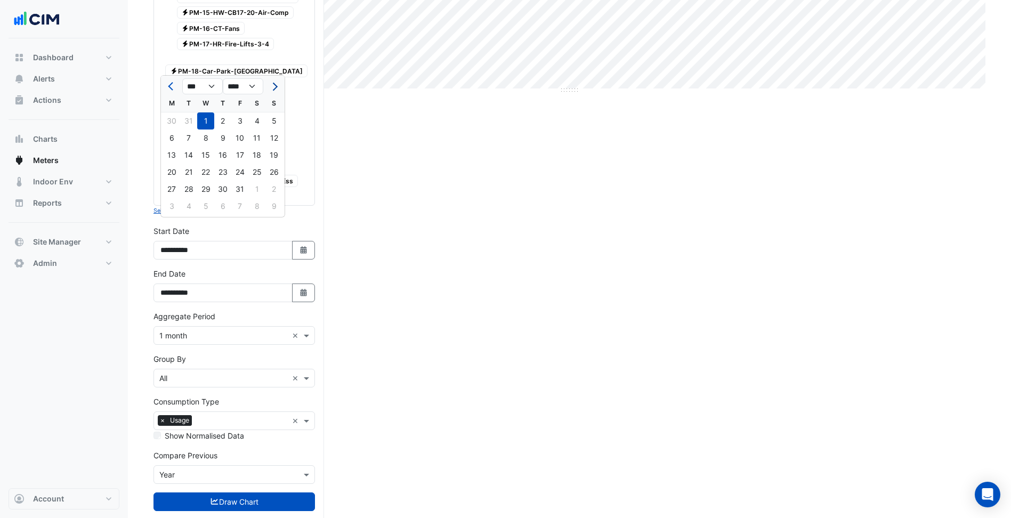
click at [272, 87] on span "Next month" at bounding box center [274, 87] width 8 height 8
select select "*"
click at [187, 126] on div "1" at bounding box center [188, 120] width 17 height 17
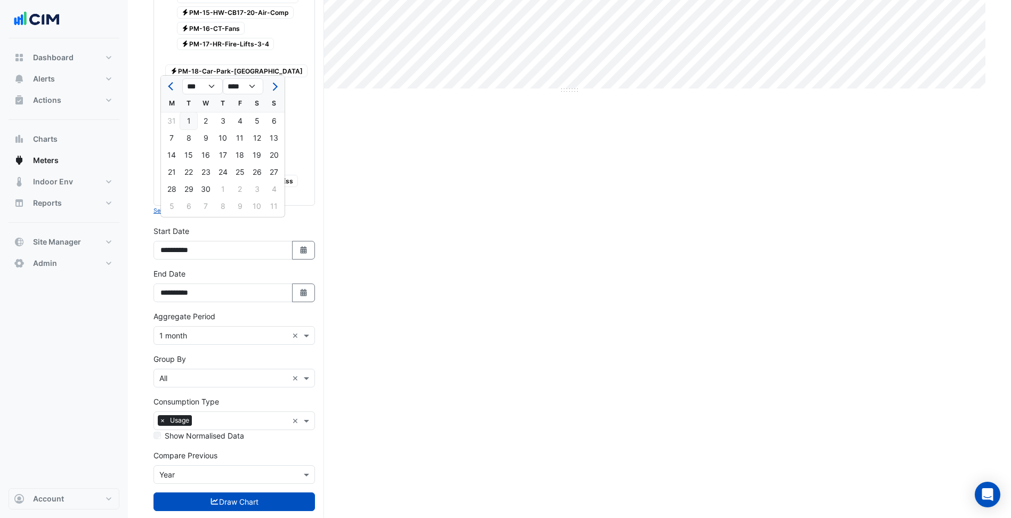
type input "**********"
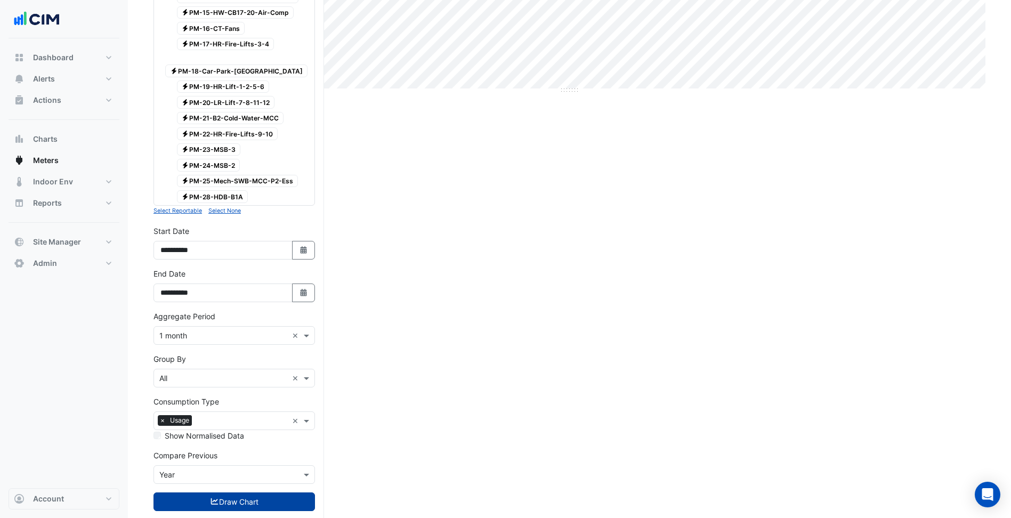
click at [261, 492] on button "Draw Chart" at bounding box center [233, 501] width 161 height 19
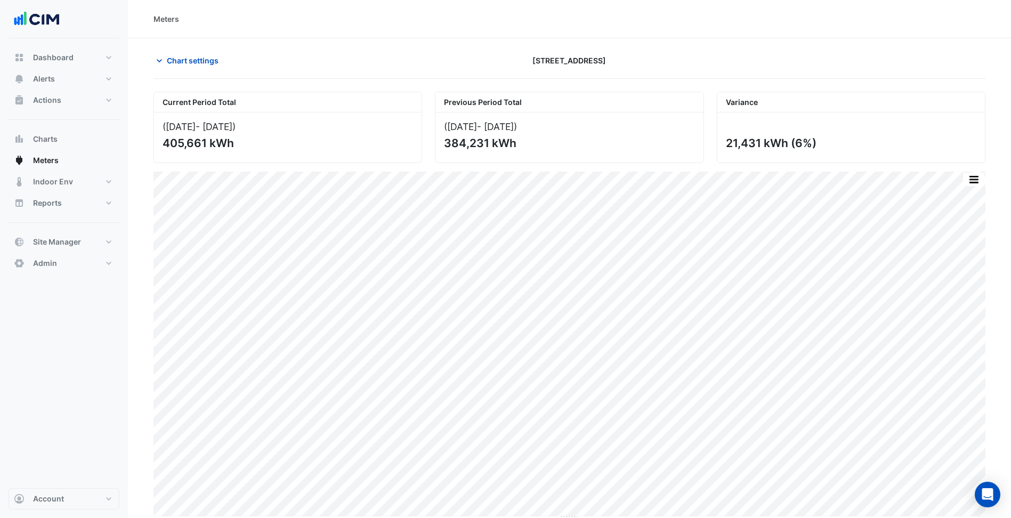
click at [192, 70] on div "Chart settings [STREET_ADDRESS]" at bounding box center [569, 65] width 832 height 28
click at [214, 59] on span "Chart settings" at bounding box center [193, 60] width 52 height 11
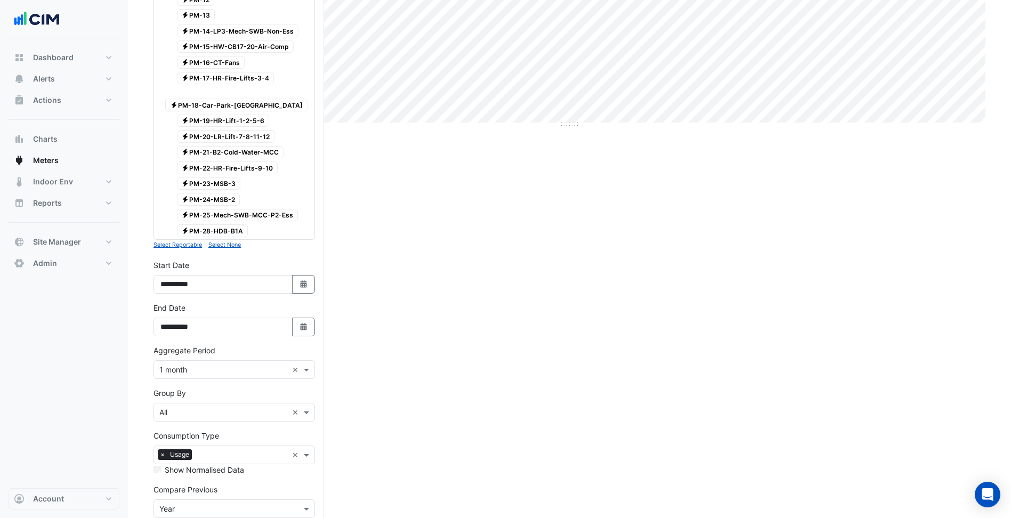
scroll to position [375, 0]
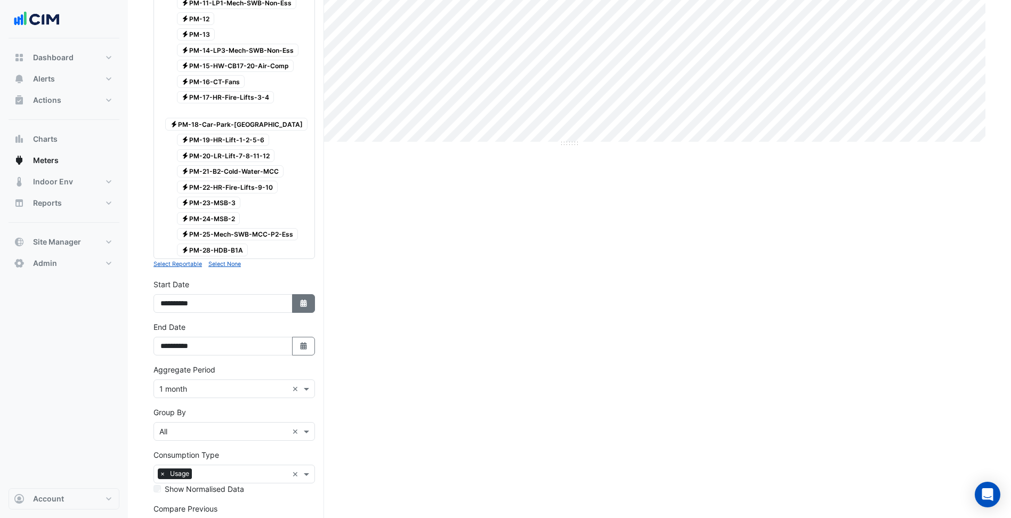
click at [303, 294] on button "Select Date" at bounding box center [303, 303] width 23 height 19
select select "*"
select select "****"
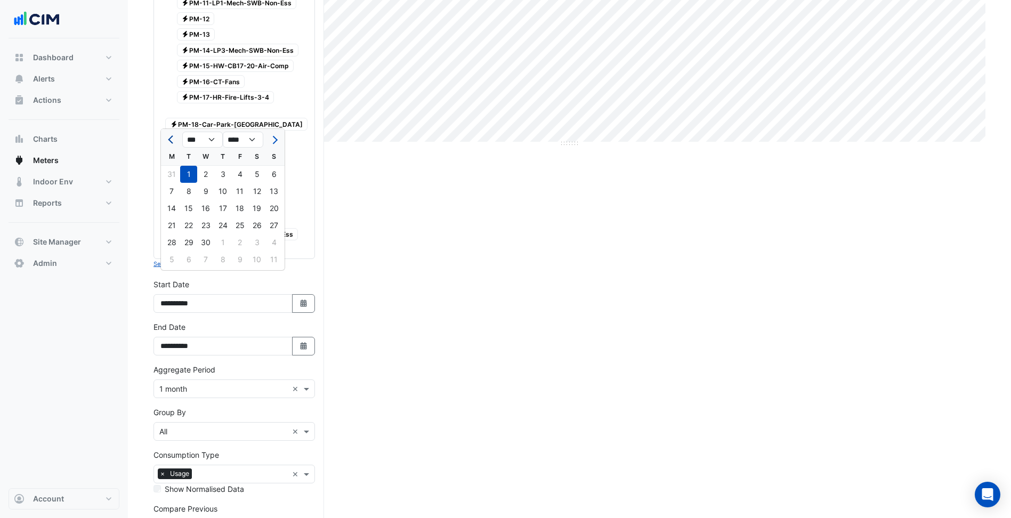
click at [172, 135] on button "Previous month" at bounding box center [171, 139] width 13 height 17
select select "*"
click at [203, 177] on div "1" at bounding box center [205, 174] width 17 height 17
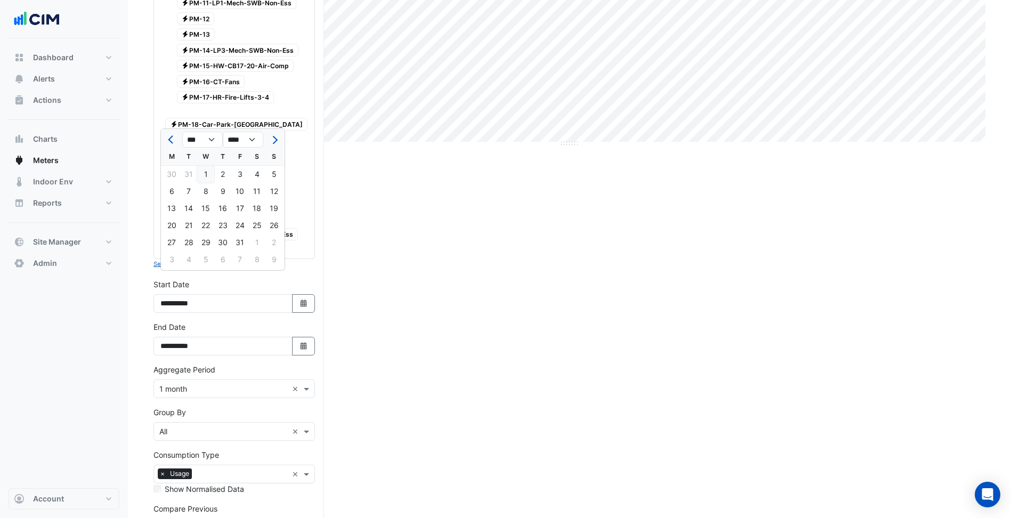
type input "**********"
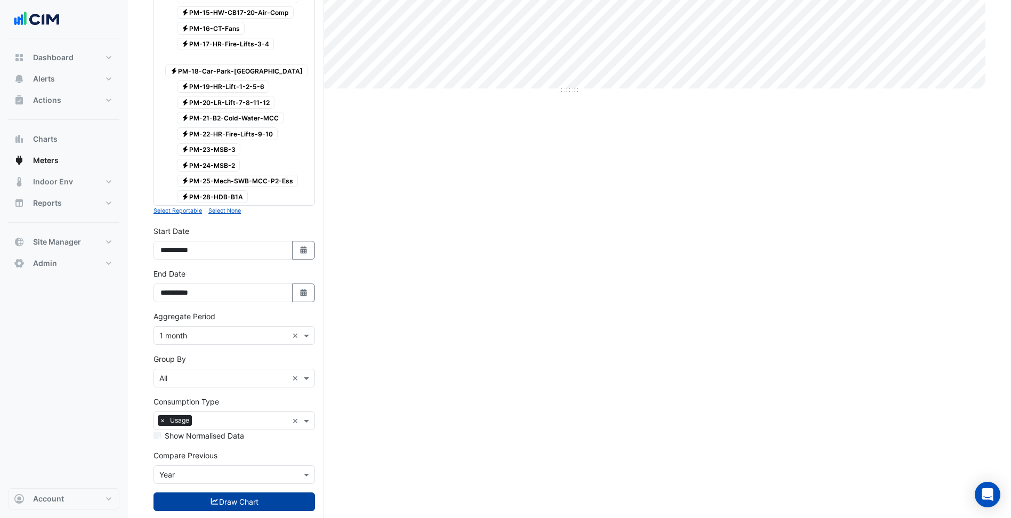
click at [264, 492] on button "Draw Chart" at bounding box center [233, 501] width 161 height 19
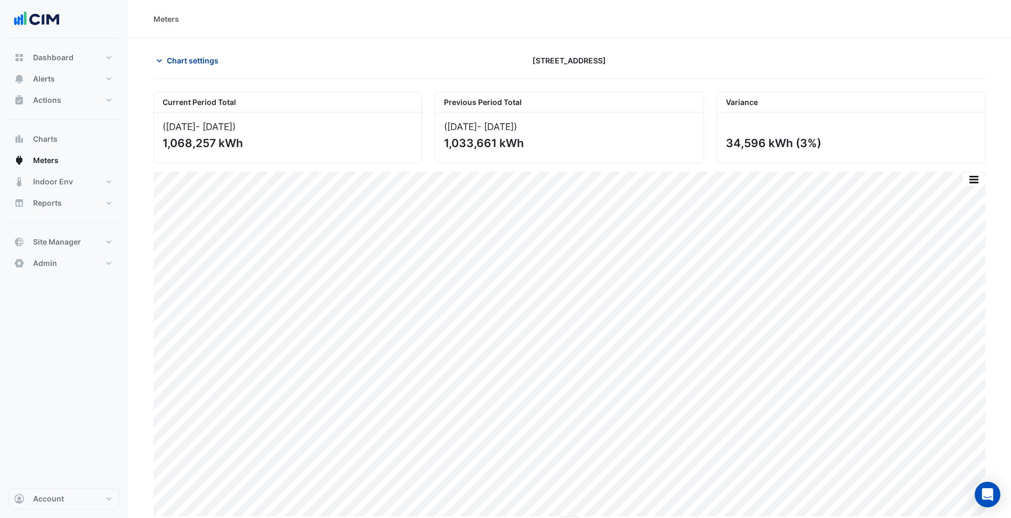
click at [212, 61] on span "Chart settings" at bounding box center [193, 60] width 52 height 11
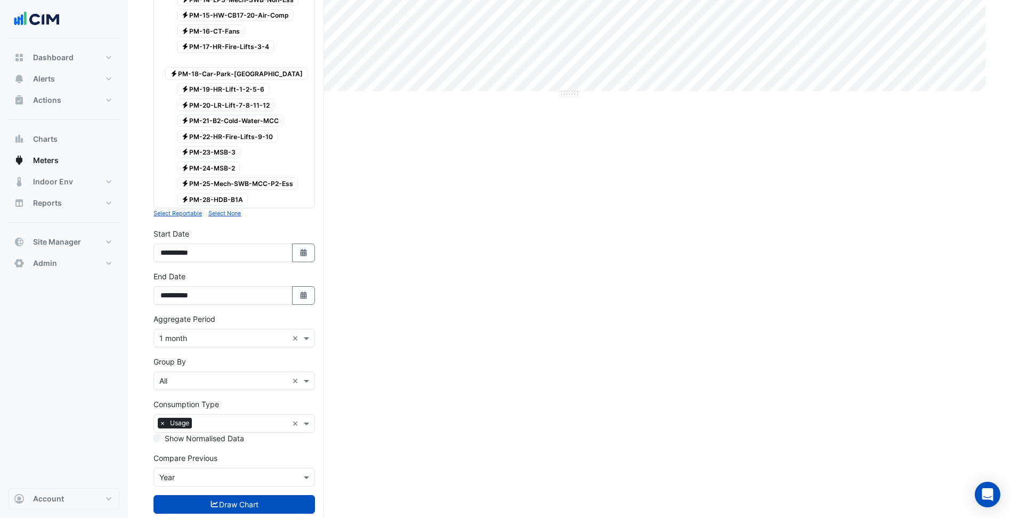
scroll to position [426, 0]
click at [305, 242] on button "Select Date" at bounding box center [303, 251] width 23 height 19
select select "****"
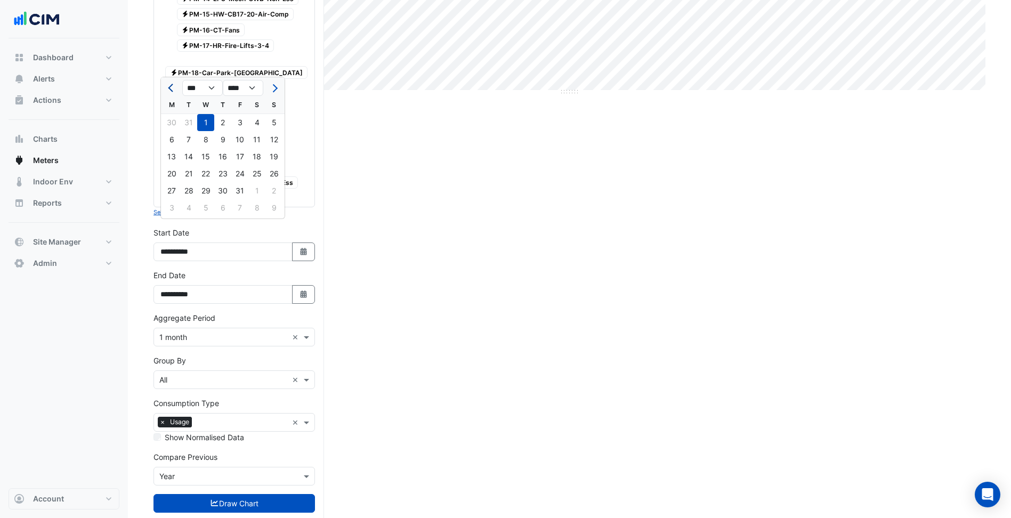
click at [172, 90] on span "Previous month" at bounding box center [172, 88] width 8 height 8
select select "**"
select select "****"
click at [172, 90] on span "Previous month" at bounding box center [172, 88] width 8 height 8
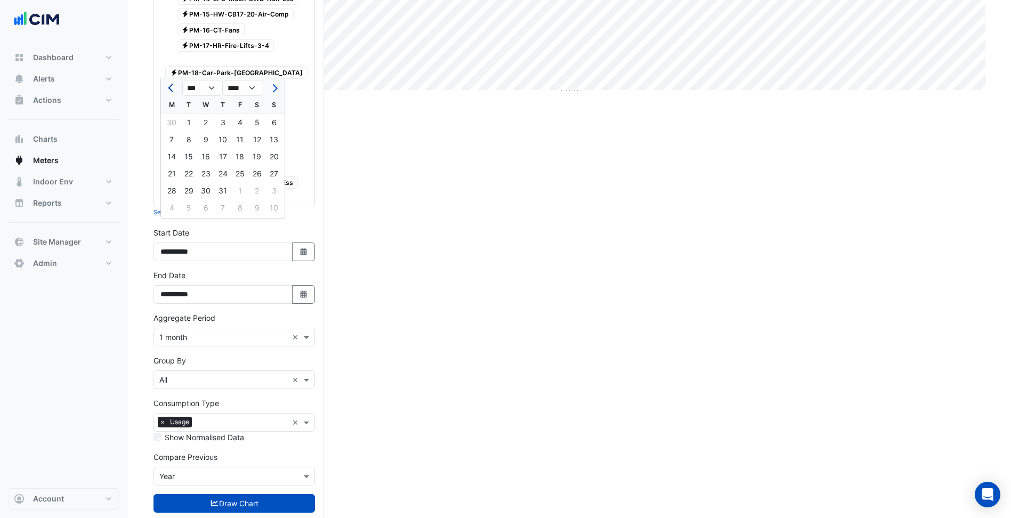
click at [172, 90] on span "Previous month" at bounding box center [172, 88] width 8 height 8
click at [278, 87] on button "Next month" at bounding box center [273, 87] width 13 height 17
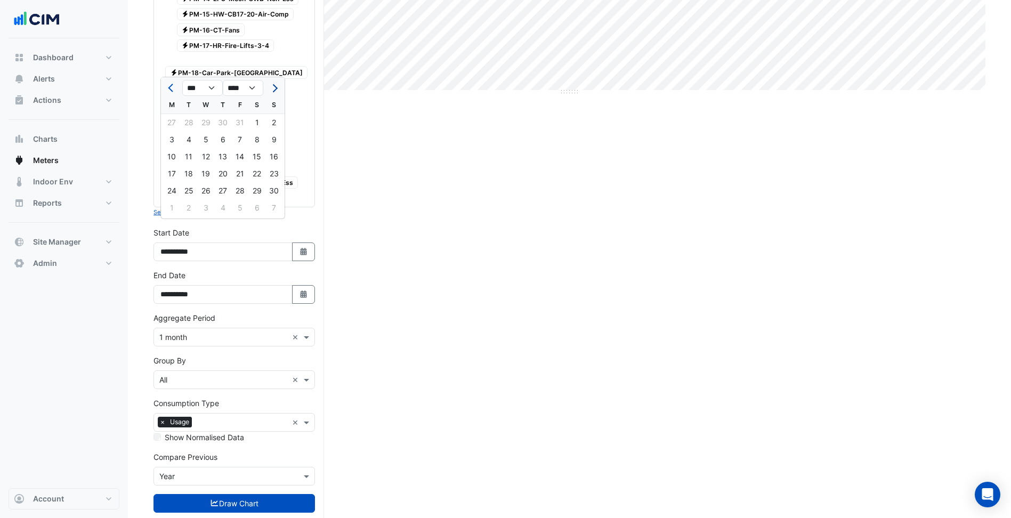
select select "*"
click at [137, 189] on section "Hide settings 44 Market Street Current Period Total (Jan 25 - Jun 25 ) 1,068,25…" at bounding box center [569, 77] width 883 height 930
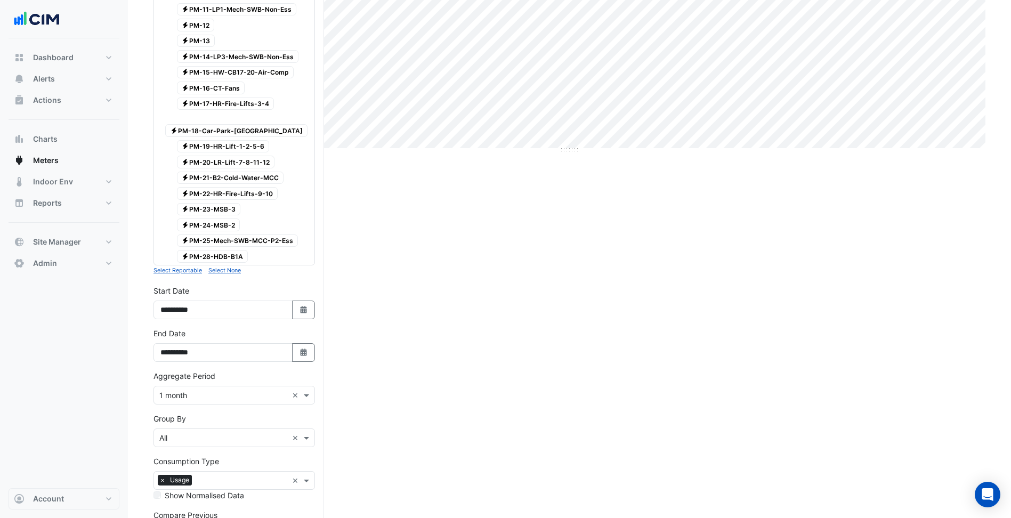
scroll to position [428, 0]
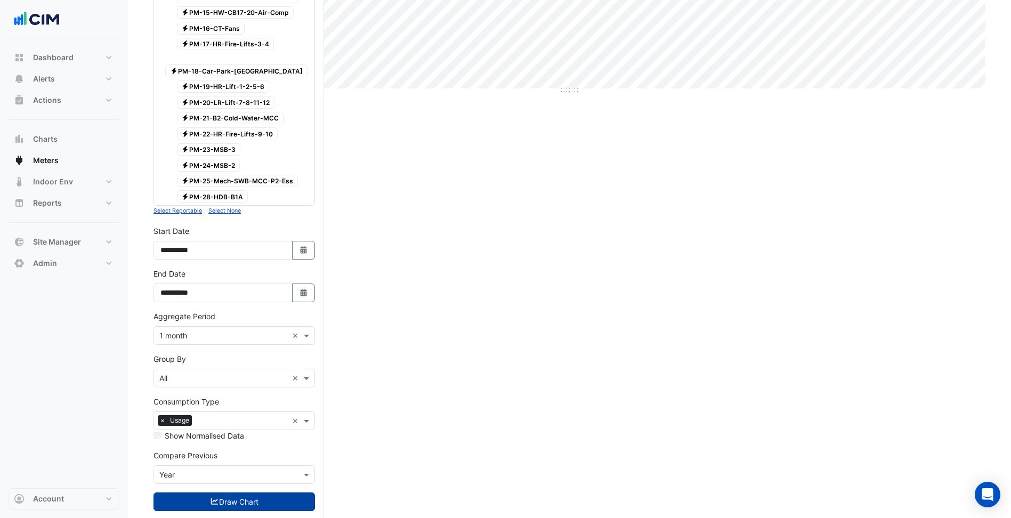
click at [241, 492] on button "Draw Chart" at bounding box center [233, 501] width 161 height 19
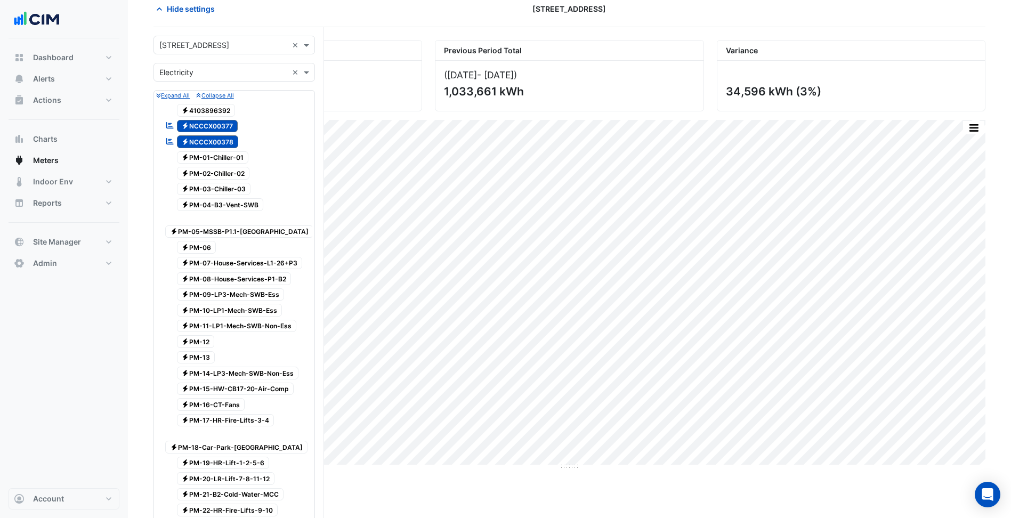
scroll to position [0, 0]
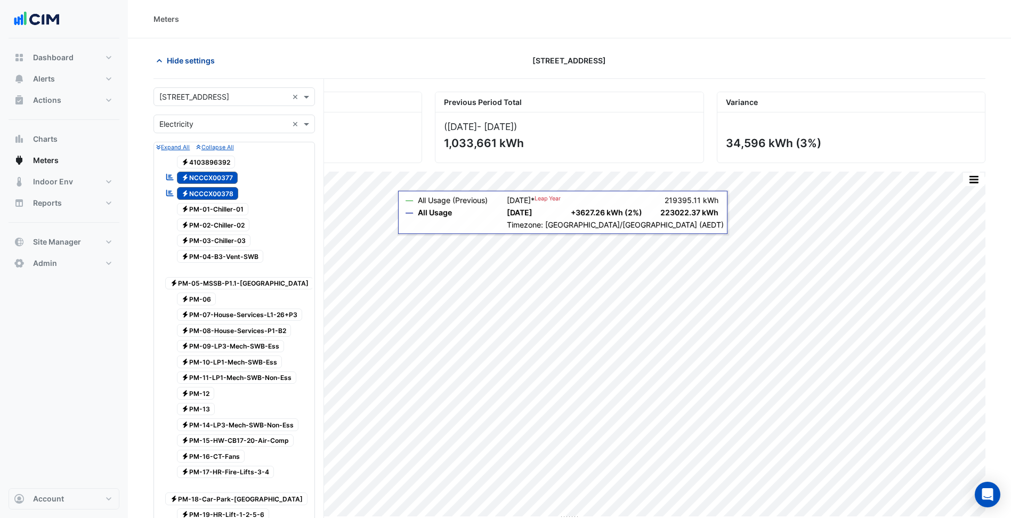
click at [207, 62] on span "Hide settings" at bounding box center [191, 60] width 48 height 11
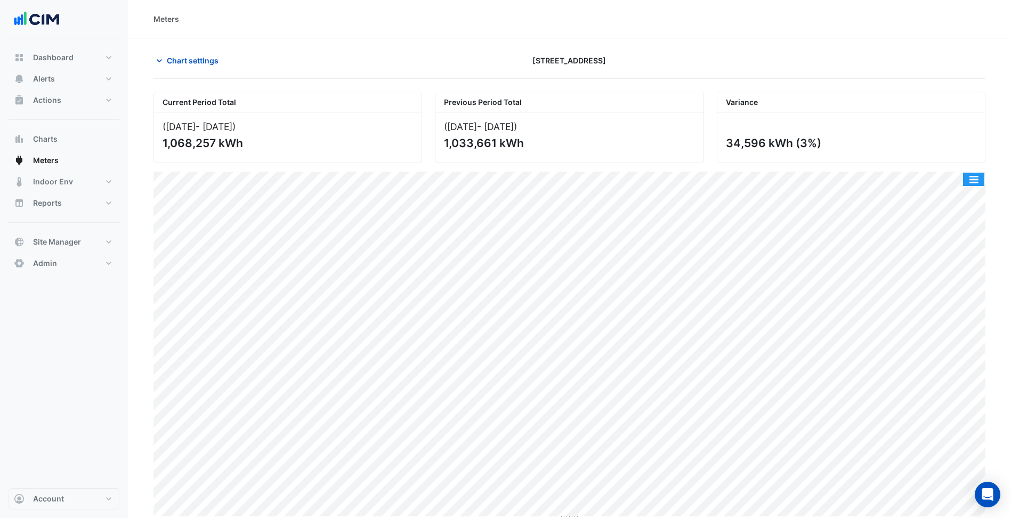
click at [976, 180] on button "button" at bounding box center [973, 179] width 21 height 13
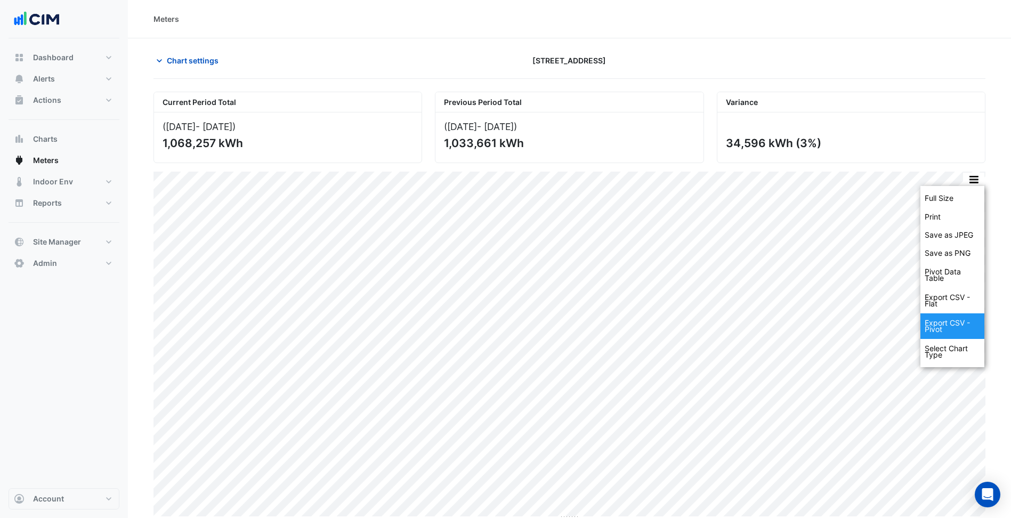
click at [946, 323] on div "Export CSV - Pivot" at bounding box center [952, 326] width 64 height 26
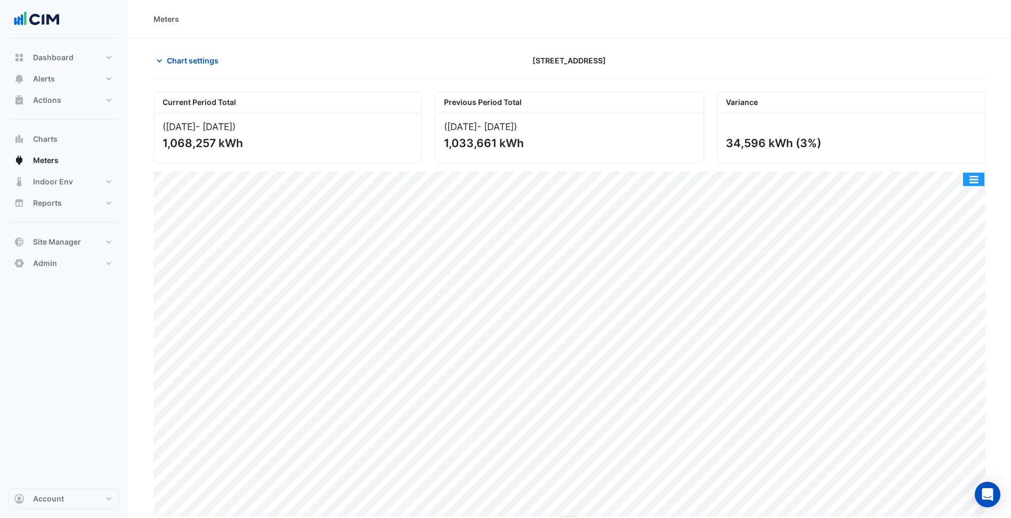
click at [974, 181] on button "button" at bounding box center [973, 179] width 21 height 13
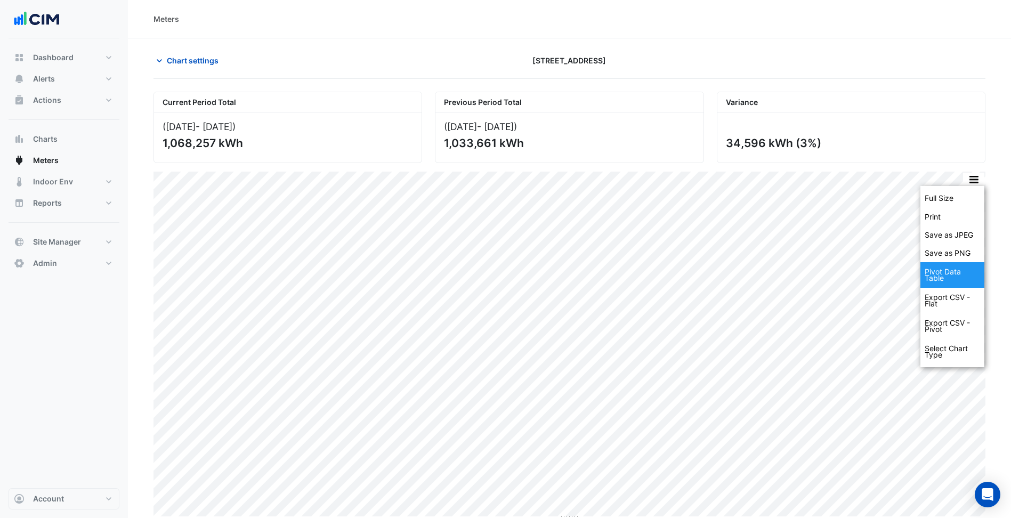
click at [961, 270] on div "Pivot Data Table" at bounding box center [952, 275] width 64 height 26
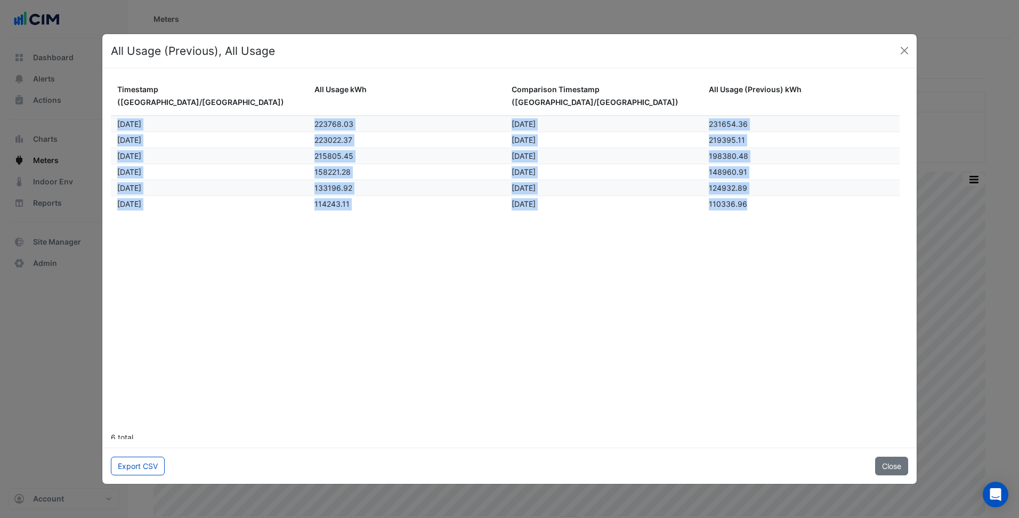
drag, startPoint x: 766, startPoint y: 194, endPoint x: 111, endPoint y: 108, distance: 661.1
click at [111, 116] on datatable-scroller "Jan 2025 223768.03 Jan 2024 231654.36 Feb 2025 223022.37 Feb 2024 219395.11 Mar…" at bounding box center [505, 164] width 789 height 96
copy datatable-scroller "Jan 2025 223768.03 Jan 2024 231654.36 Feb 2025 223022.37 Feb 2024 219395.11 Mar…"
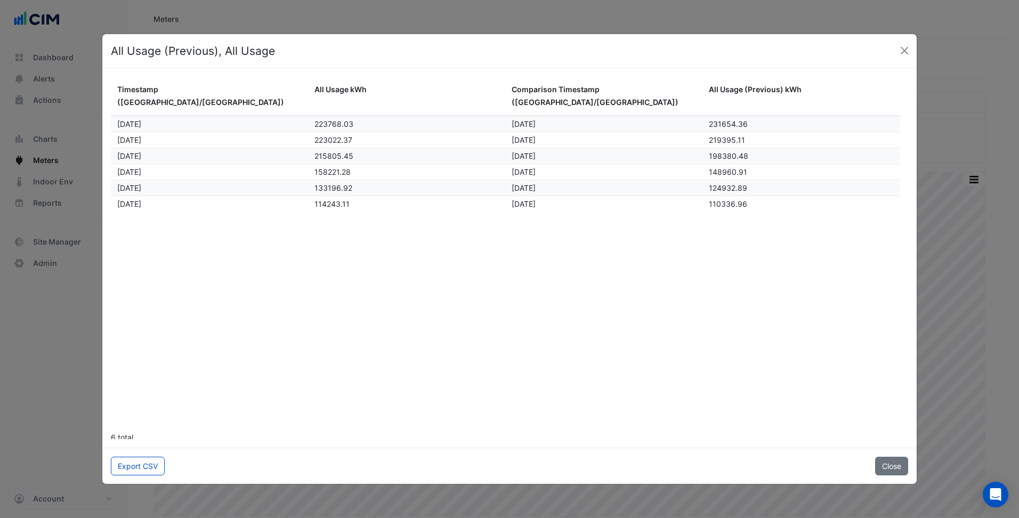
click at [305, 221] on datatable-body "Jan 2025 223768.03 Jan 2024 231654.36 Feb 2025 223022.37 Feb 2024 219395.11 Mar…" at bounding box center [509, 270] width 797 height 309
click at [794, 63] on div "All Usage (Previous), All Usage" at bounding box center [509, 51] width 814 height 35
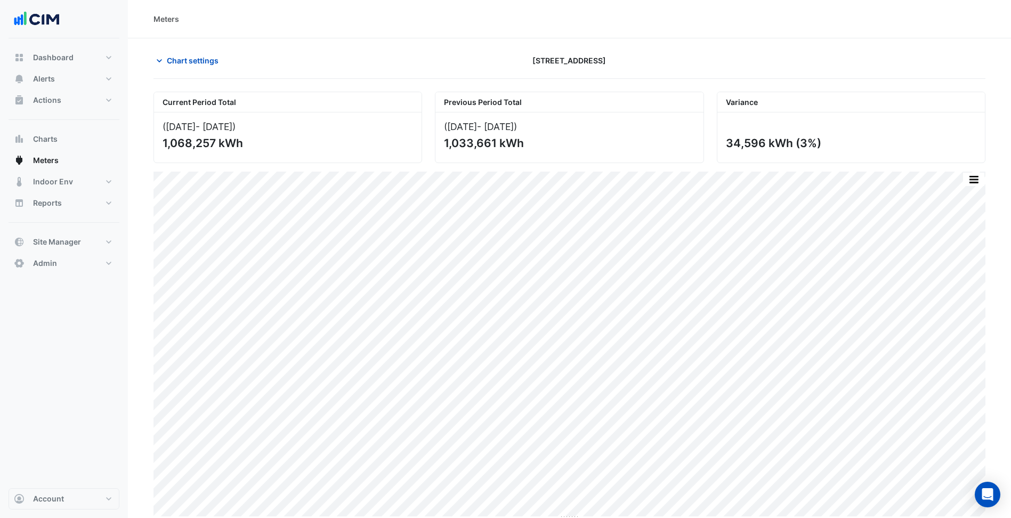
drag, startPoint x: 800, startPoint y: 142, endPoint x: 813, endPoint y: 142, distance: 12.8
click at [813, 142] on div "34,596 kWh (3%)" at bounding box center [850, 142] width 248 height 13
copy div "3%"
drag, startPoint x: 724, startPoint y: 135, endPoint x: 764, endPoint y: 144, distance: 40.6
click at [764, 144] on div "34,596 kWh (3%)" at bounding box center [850, 137] width 267 height 50
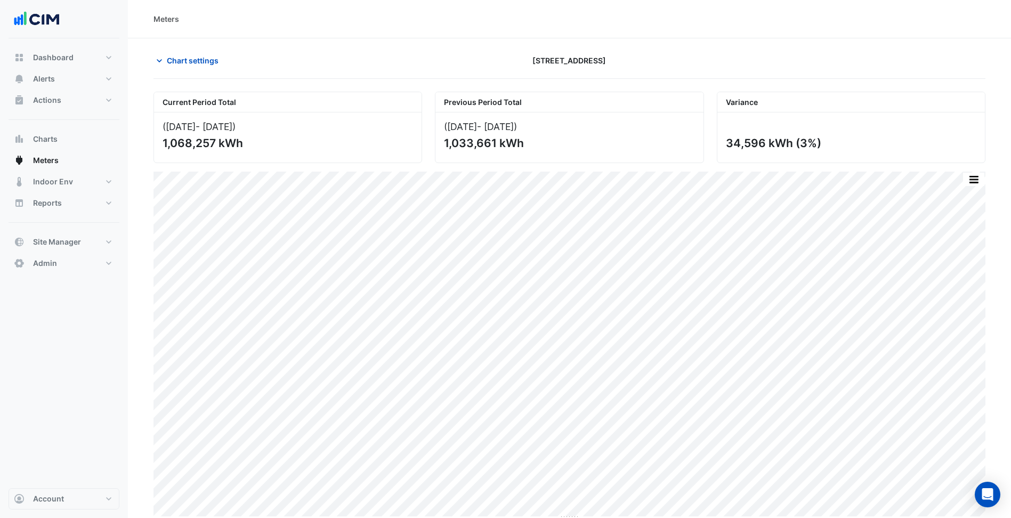
copy div "34,596"
click at [210, 70] on div "Chart settings [STREET_ADDRESS]" at bounding box center [569, 65] width 832 height 28
click at [210, 59] on span "Chart settings" at bounding box center [193, 60] width 52 height 11
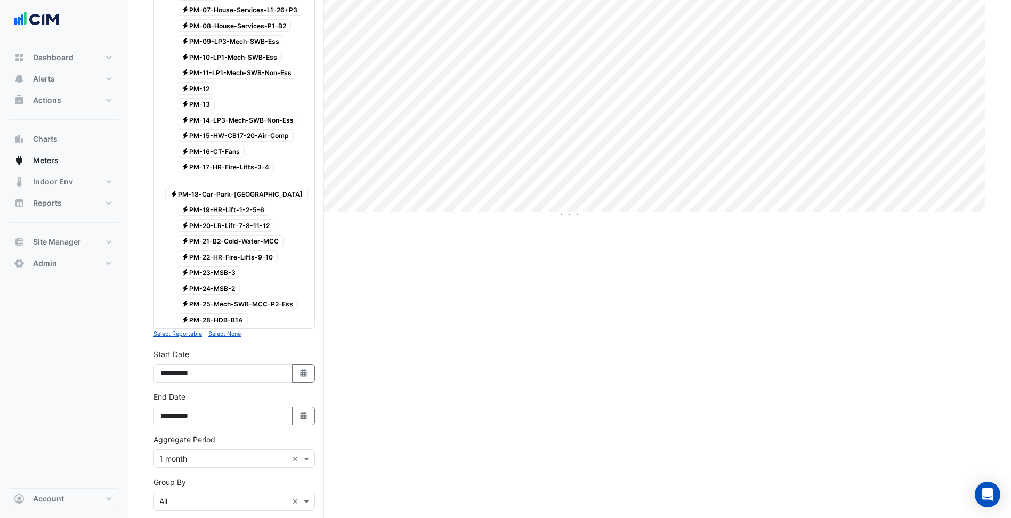
scroll to position [428, 0]
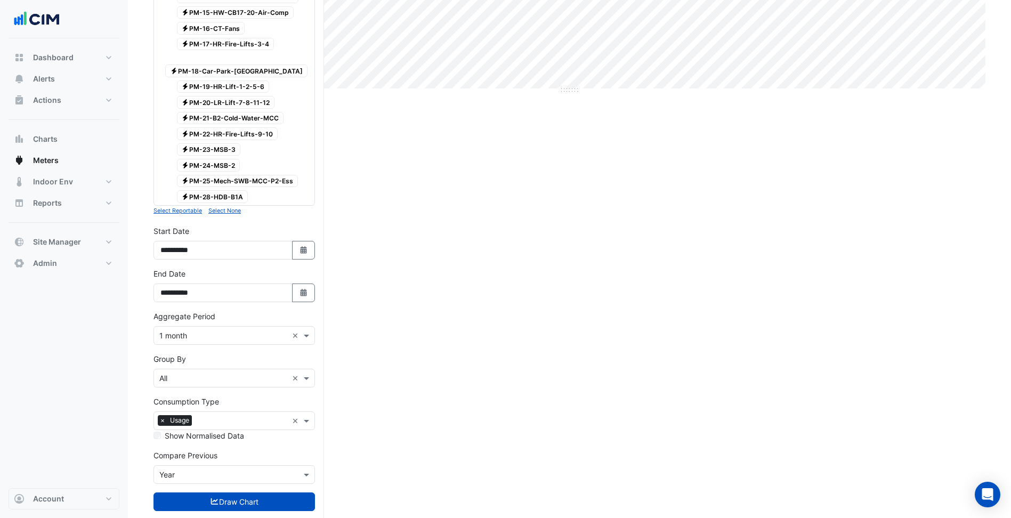
click at [214, 330] on input "text" at bounding box center [223, 335] width 128 height 11
click at [195, 366] on div "30 min" at bounding box center [234, 366] width 160 height 15
click at [275, 510] on button "Draw Chart" at bounding box center [233, 519] width 161 height 19
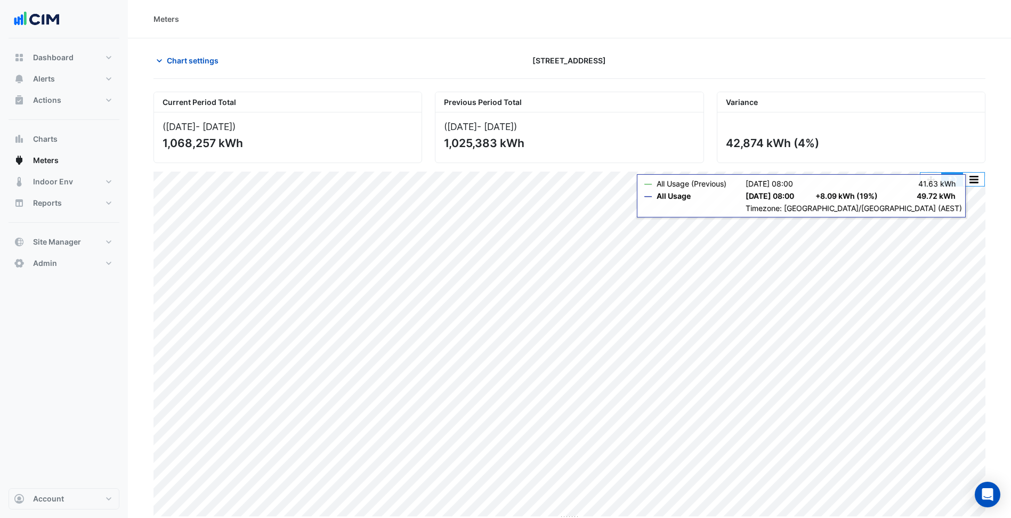
click at [955, 179] on button "button" at bounding box center [952, 179] width 21 height 13
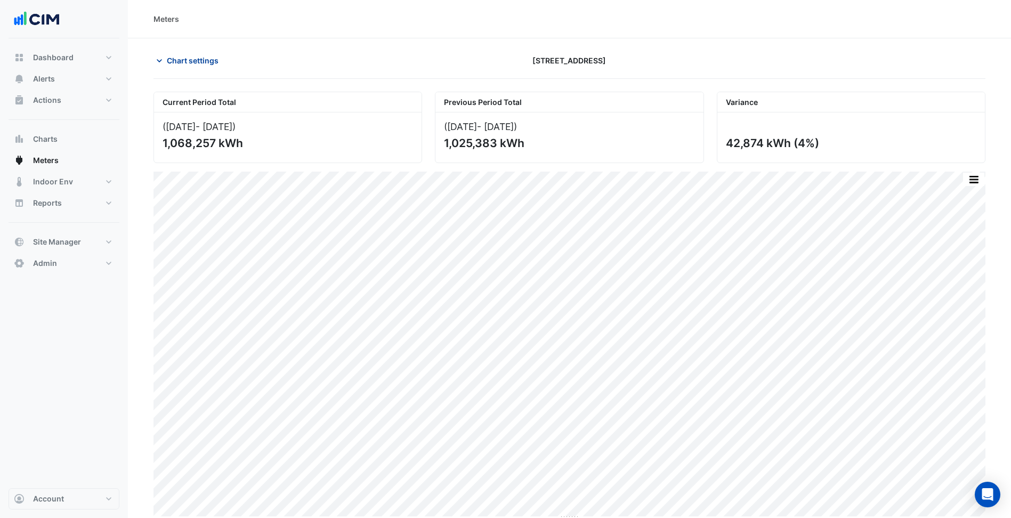
click at [200, 66] on span "Chart settings" at bounding box center [193, 60] width 52 height 11
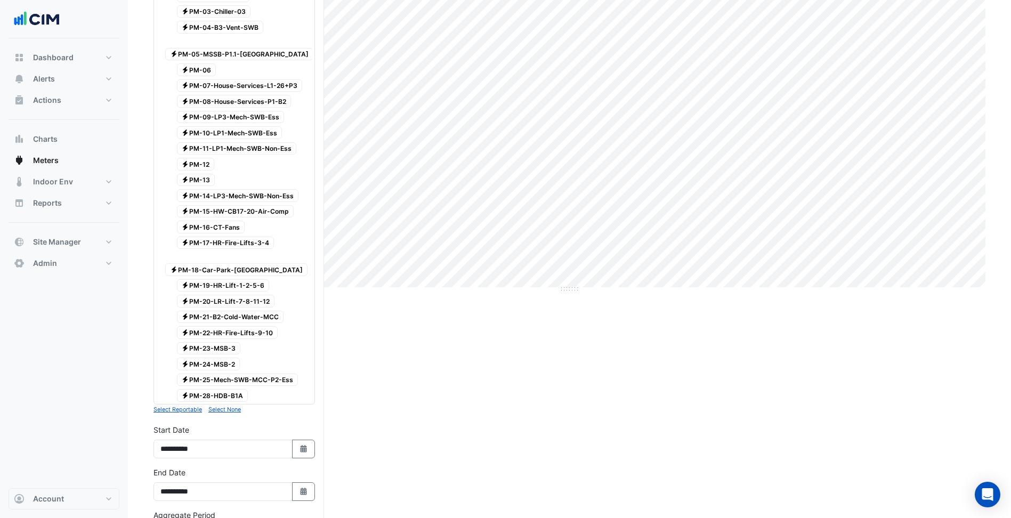
scroll to position [445, 0]
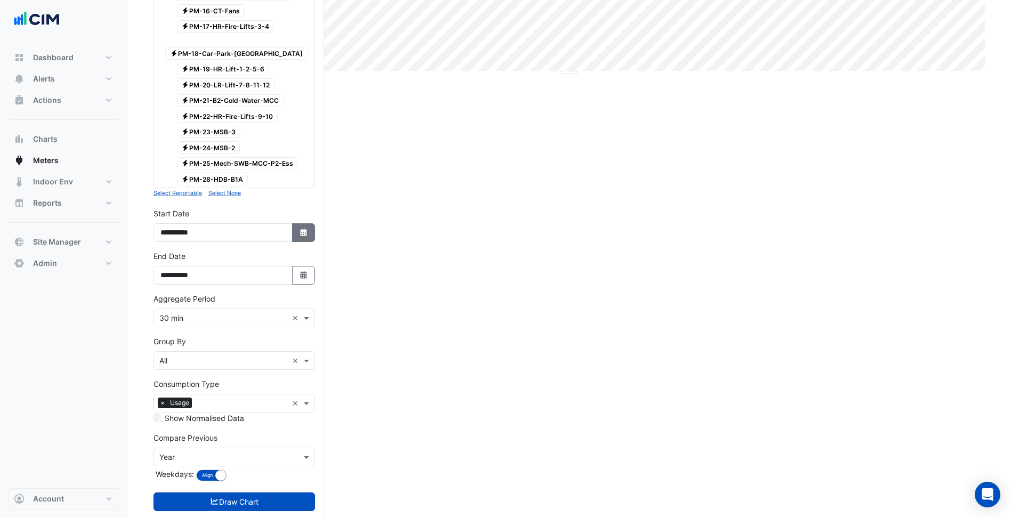
click at [311, 223] on button "Select Date" at bounding box center [303, 232] width 23 height 19
select select "****"
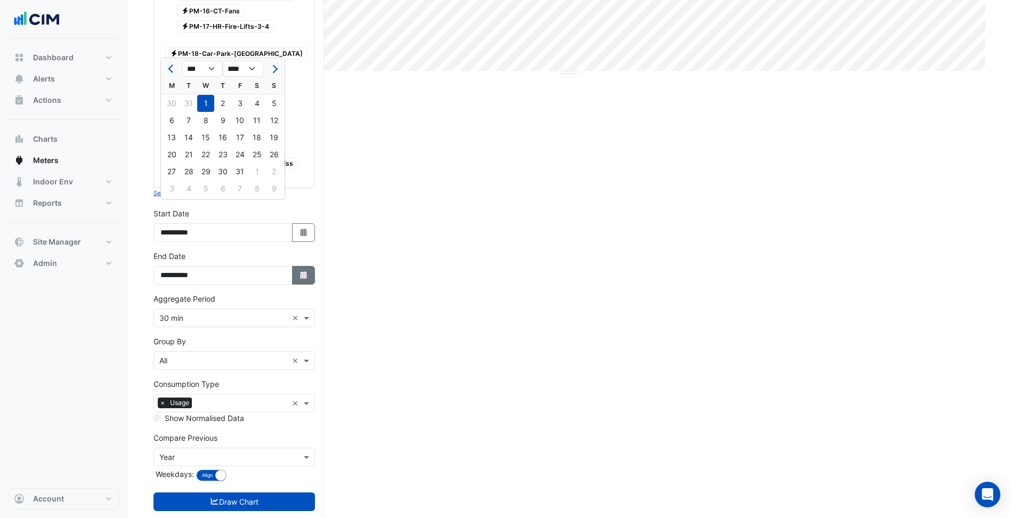
click at [314, 266] on button "Select Date" at bounding box center [303, 275] width 23 height 19
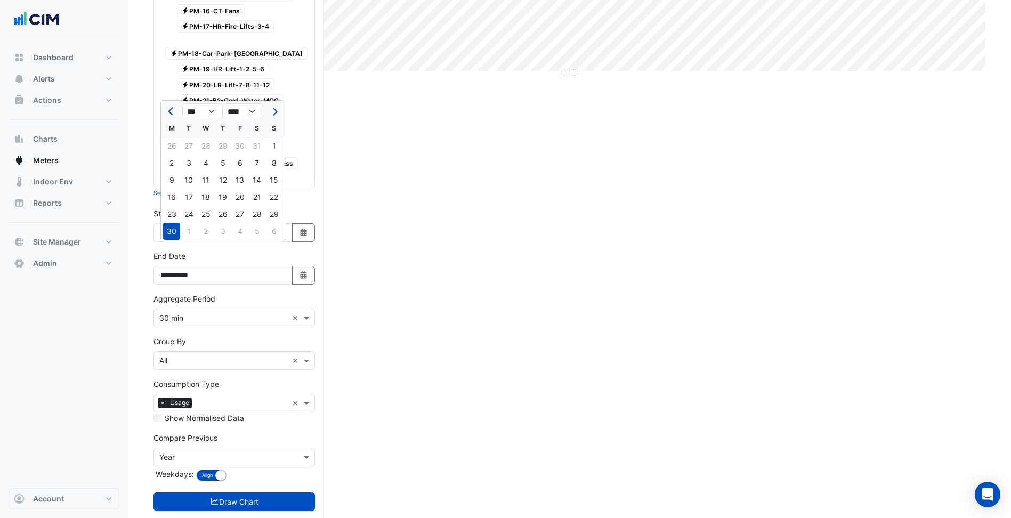
click at [173, 109] on span "Previous month" at bounding box center [172, 112] width 8 height 8
select select "*"
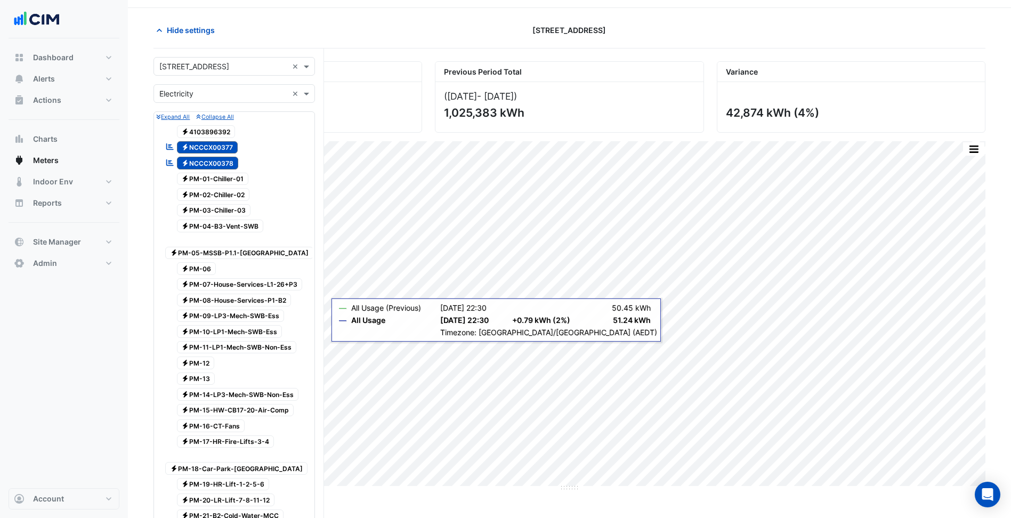
scroll to position [0, 0]
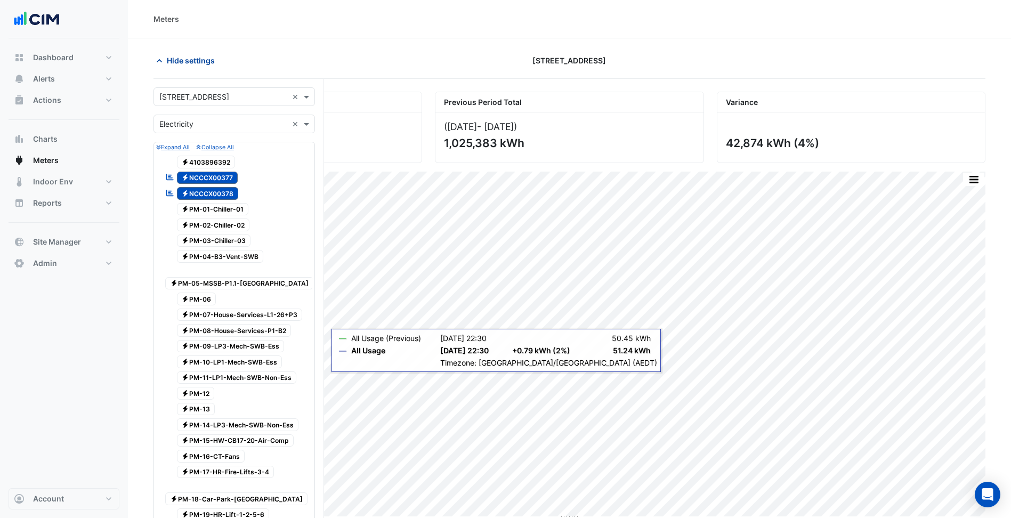
click at [193, 54] on button "Hide settings" at bounding box center [187, 60] width 68 height 19
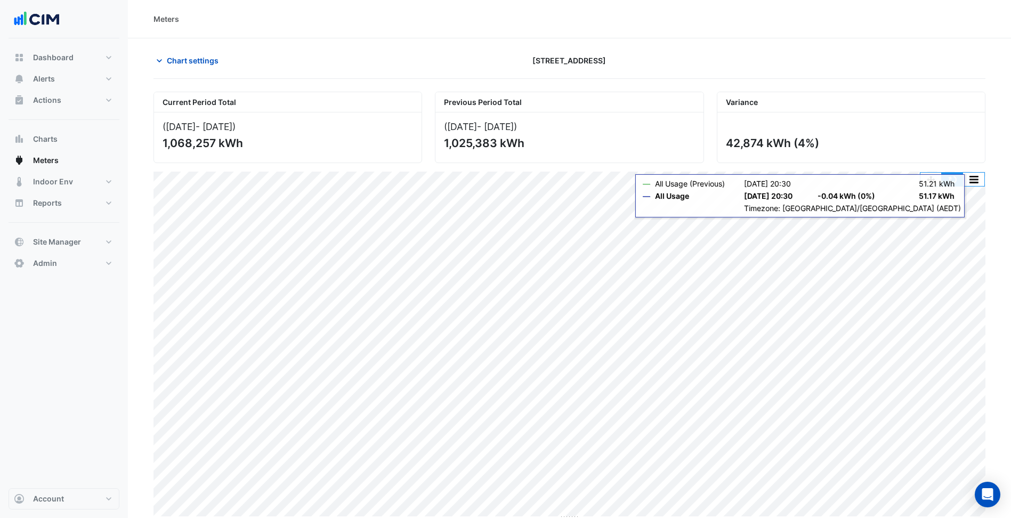
click at [949, 180] on button "button" at bounding box center [952, 179] width 21 height 13
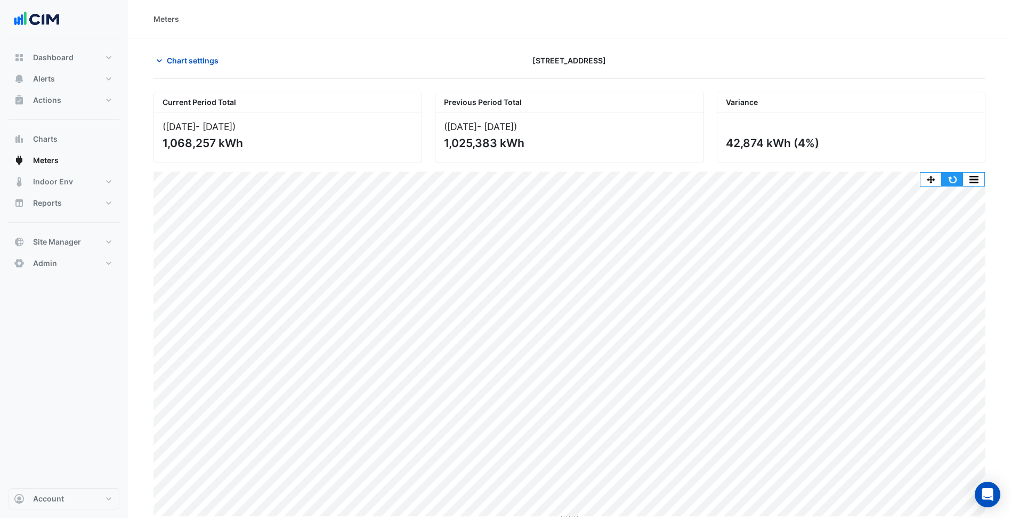
click at [950, 181] on button "button" at bounding box center [952, 179] width 21 height 13
click at [100, 98] on button "Actions" at bounding box center [64, 100] width 111 height 21
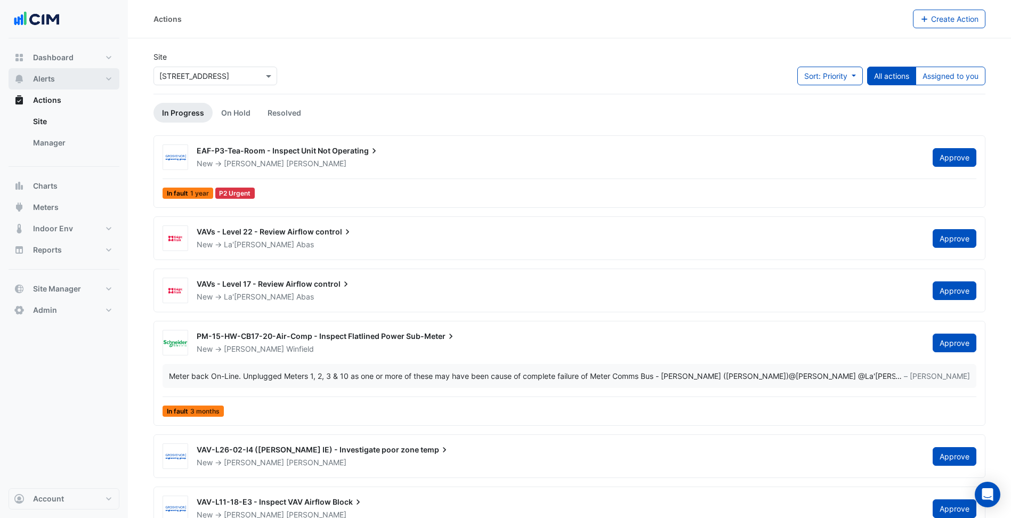
click at [106, 85] on button "Alerts" at bounding box center [64, 78] width 111 height 21
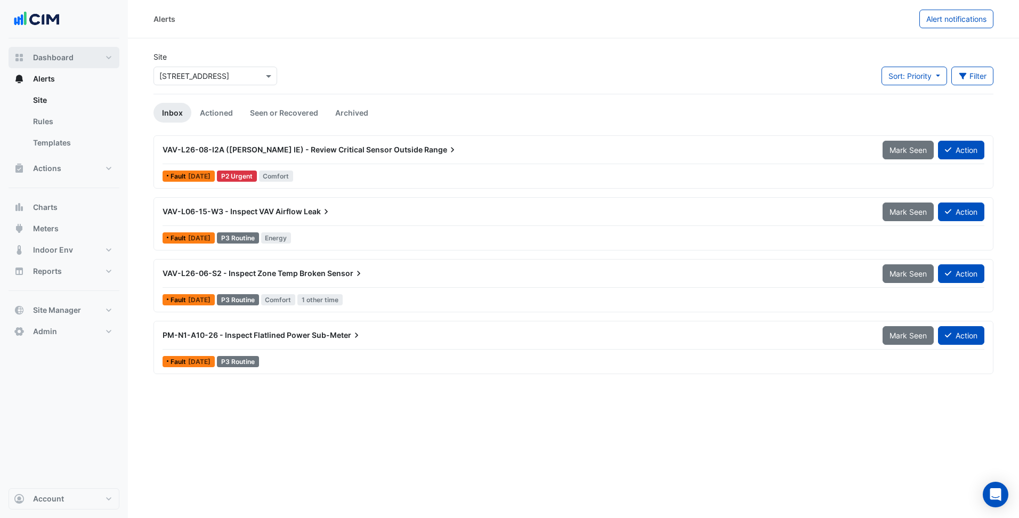
click at [111, 50] on button "Dashboard" at bounding box center [64, 57] width 111 height 21
select select "***"
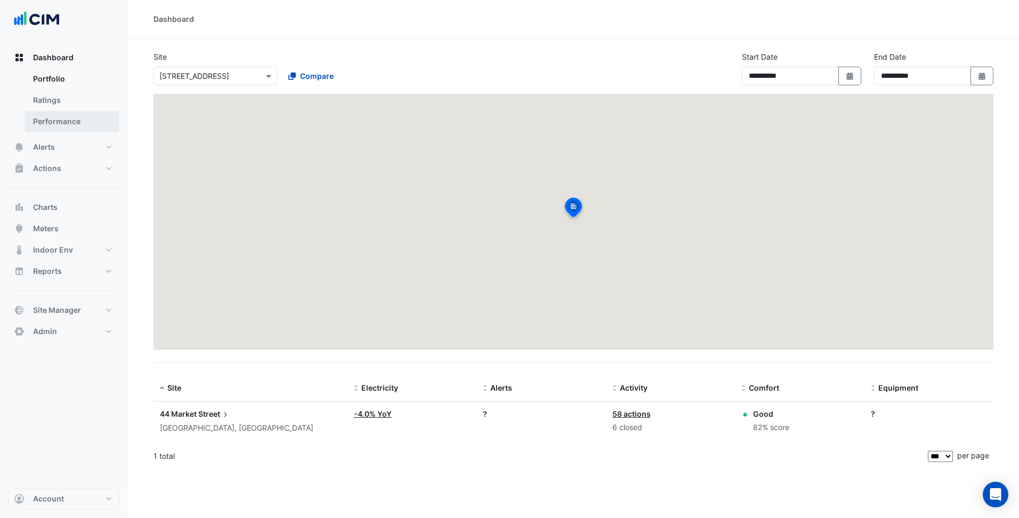
click at [90, 115] on link "Performance" at bounding box center [72, 121] width 95 height 21
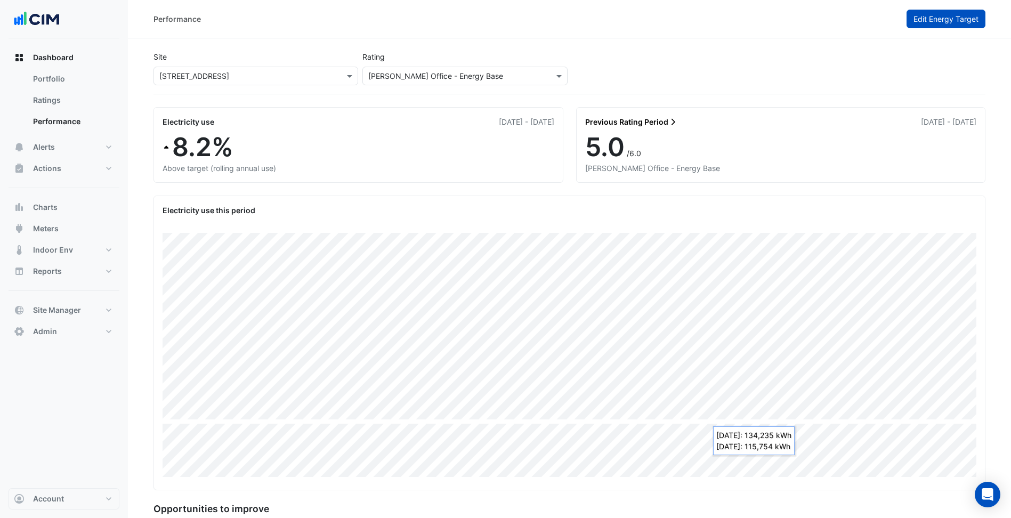
click at [976, 20] on span "Edit Energy Target" at bounding box center [945, 18] width 65 height 9
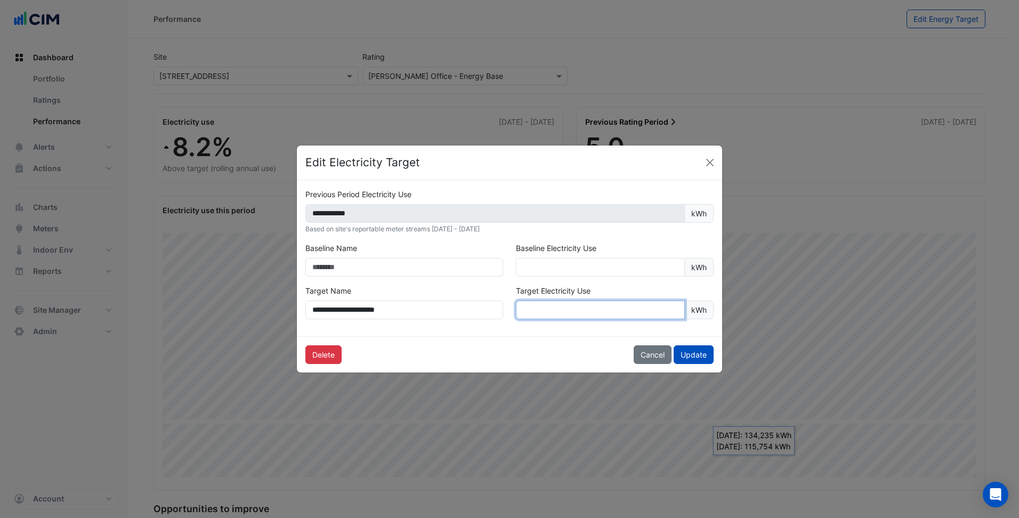
drag, startPoint x: 581, startPoint y: 312, endPoint x: 505, endPoint y: 311, distance: 76.2
click at [505, 311] on div "**********" at bounding box center [509, 306] width 421 height 43
paste input "number"
type input "*******"
click at [692, 350] on button "Update" at bounding box center [694, 354] width 40 height 19
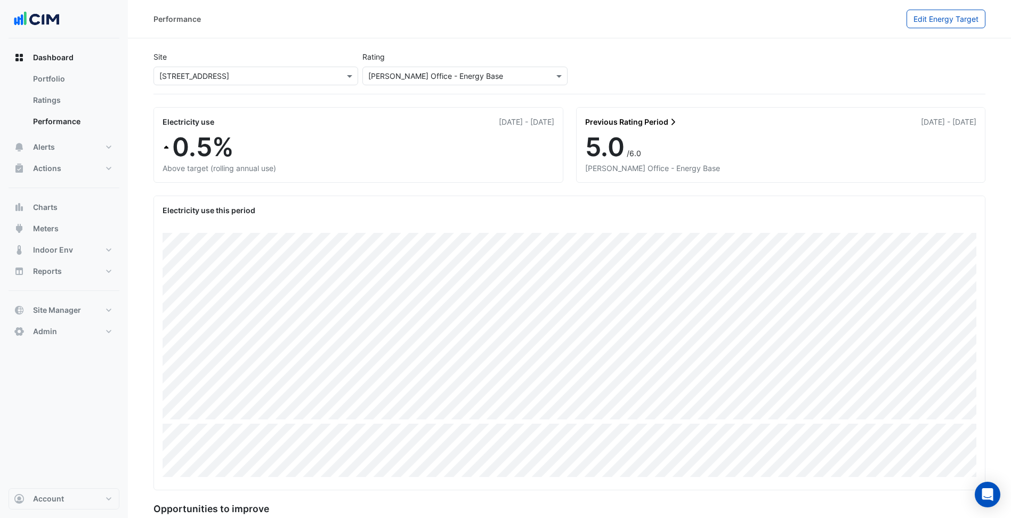
click at [144, 434] on section "Site Select a Site × 44 Market Street Rating Please select a Sustainability Rat…" at bounding box center [569, 344] width 883 height 613
click at [88, 246] on button "Indoor Env" at bounding box center [64, 249] width 111 height 21
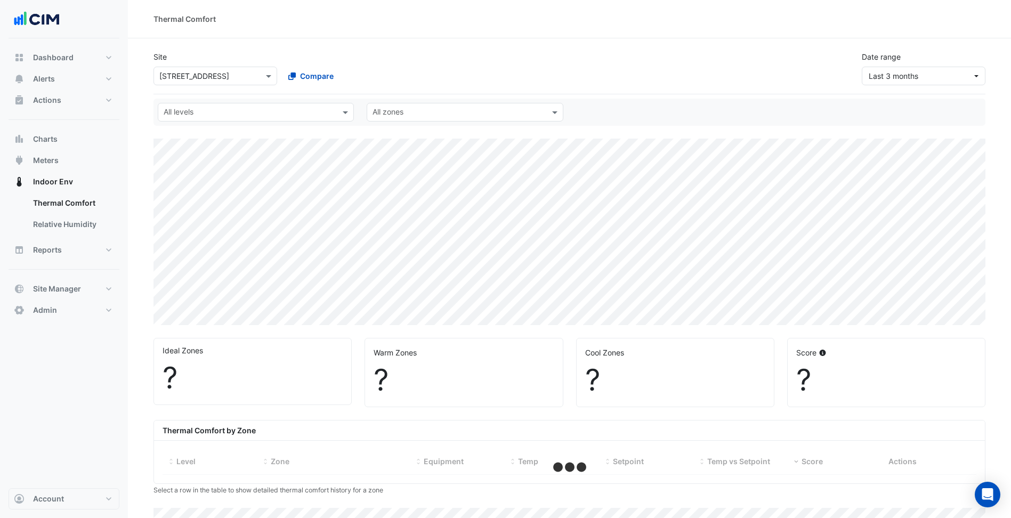
select select "***"
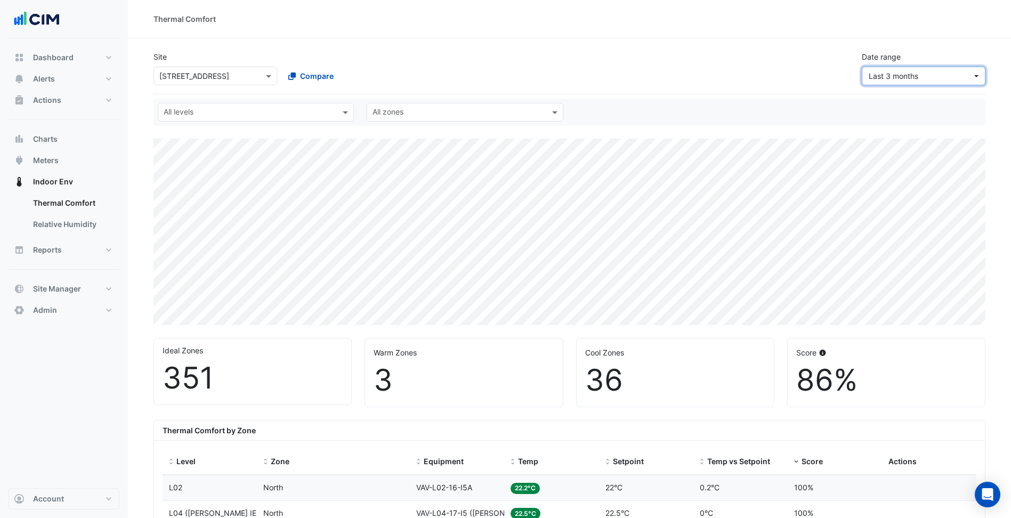
click at [968, 75] on span "Last 3 months" at bounding box center [920, 75] width 103 height 11
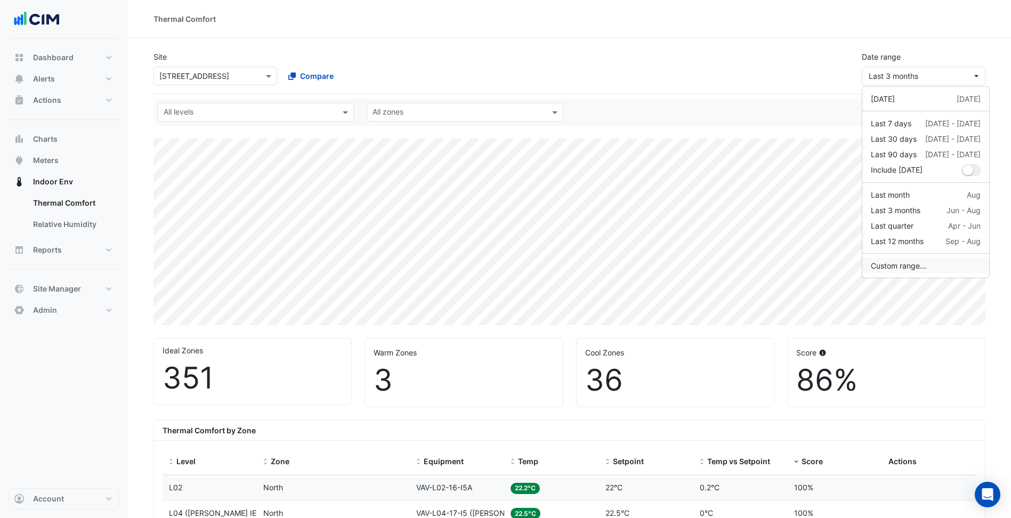
click at [921, 262] on button "Custom range..." at bounding box center [925, 265] width 127 height 15
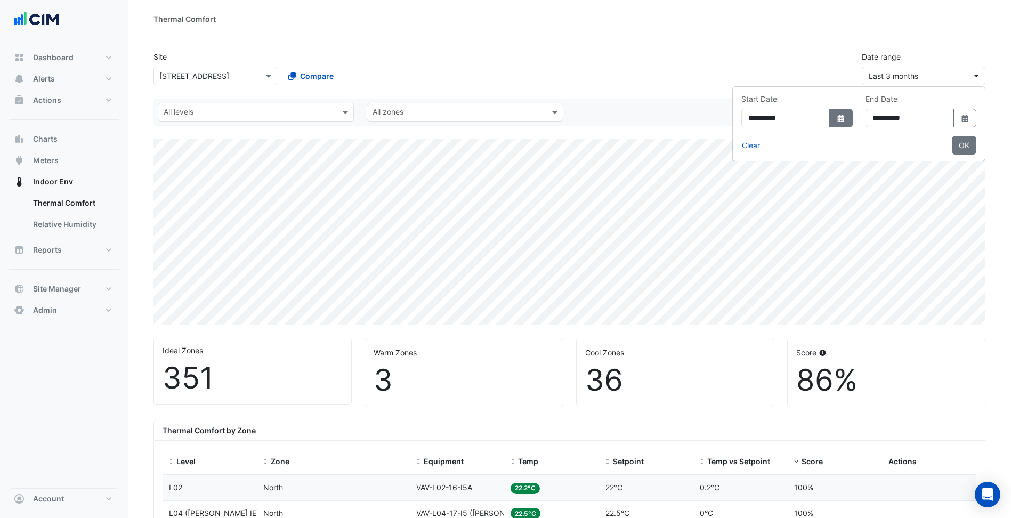
click at [829, 118] on button "Select Date" at bounding box center [840, 118] width 23 height 19
select select "*"
select select "****"
click at [693, 141] on span "Previous month" at bounding box center [691, 140] width 8 height 8
click at [688, 141] on span "Previous month" at bounding box center [691, 140] width 8 height 8
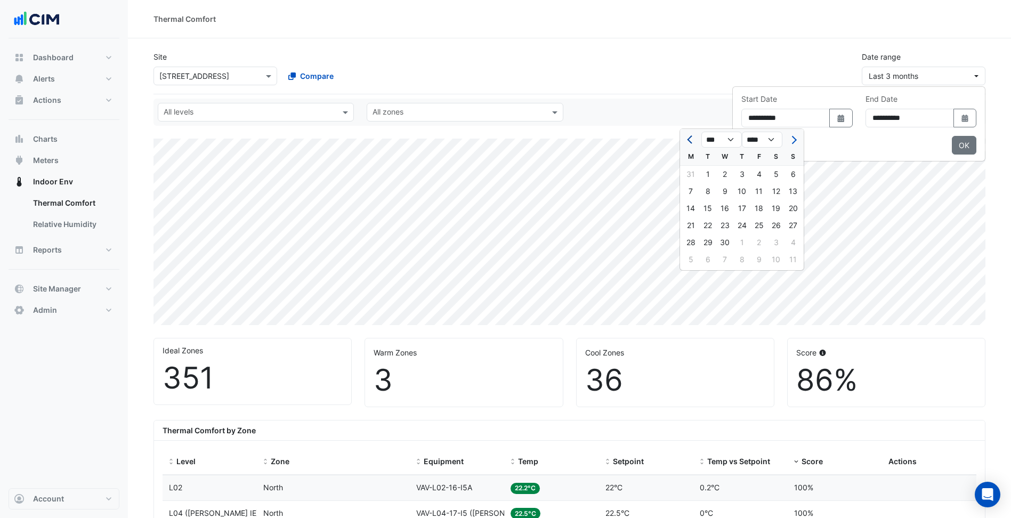
click at [688, 141] on span "Previous month" at bounding box center [691, 140] width 8 height 8
click at [792, 142] on span "Next month" at bounding box center [793, 140] width 8 height 8
select select "*"
click at [706, 174] on div "1" at bounding box center [707, 174] width 17 height 17
type input "**********"
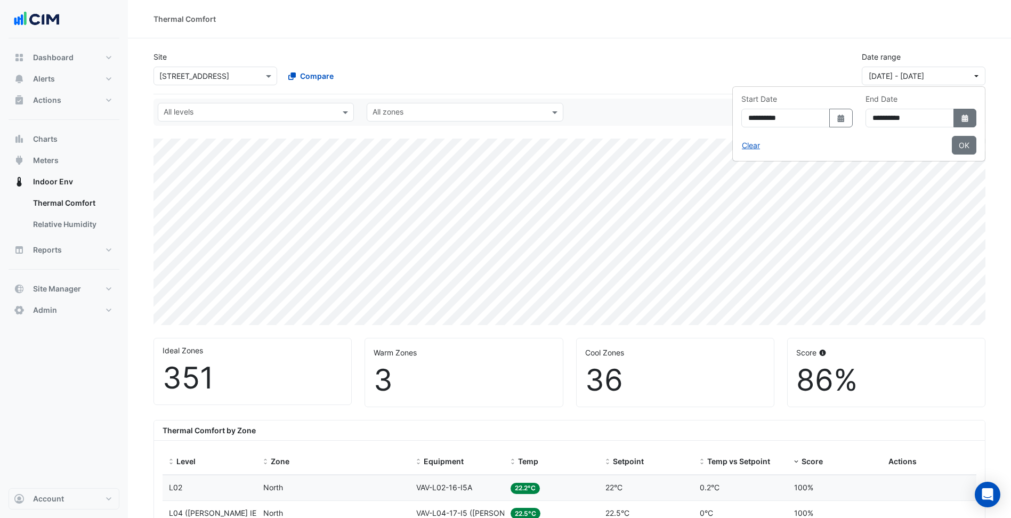
click at [964, 116] on icon "dropDown" at bounding box center [964, 118] width 6 height 7
click at [846, 141] on span "Previous month" at bounding box center [844, 140] width 8 height 8
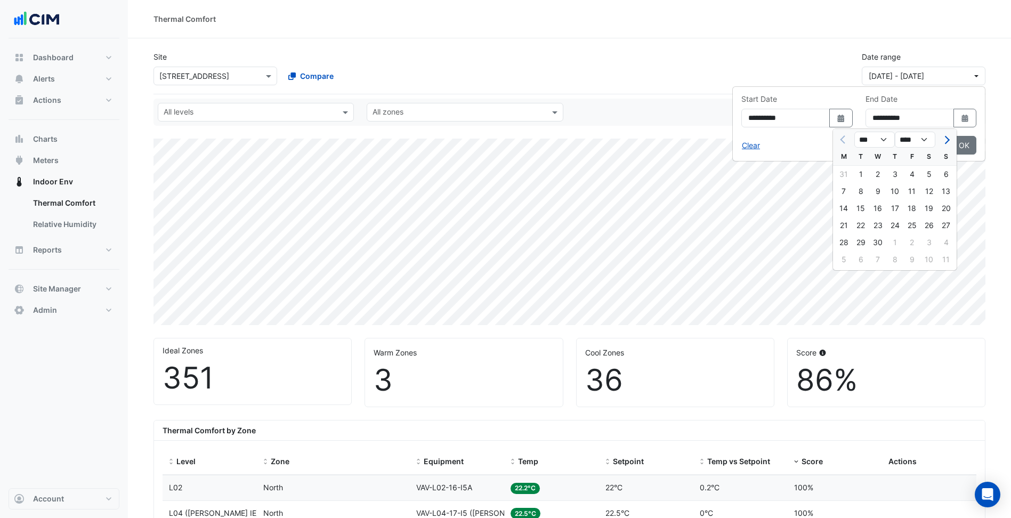
click at [846, 141] on div at bounding box center [843, 139] width 21 height 17
click at [949, 136] on button "Next month" at bounding box center [945, 139] width 13 height 17
select select "*"
click at [848, 258] on div "30" at bounding box center [843, 259] width 17 height 17
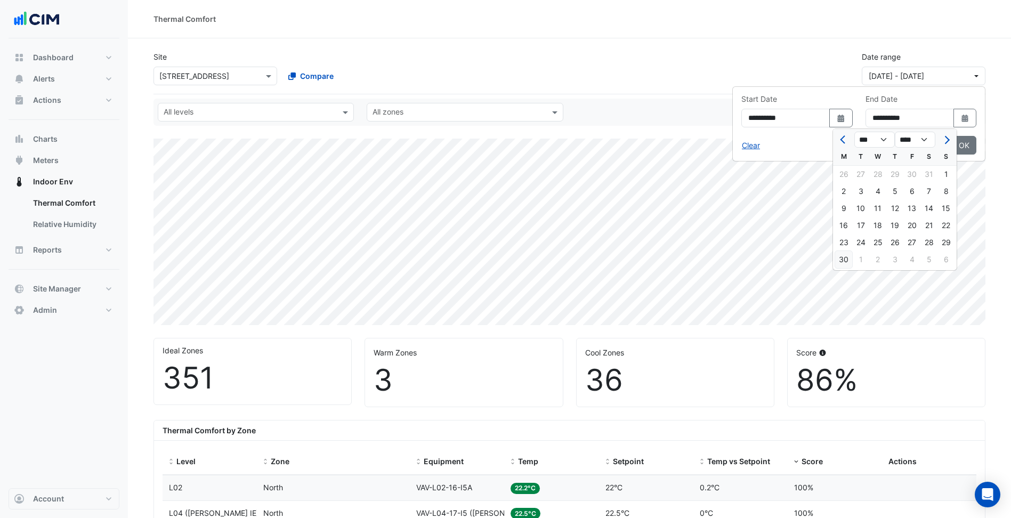
type input "**********"
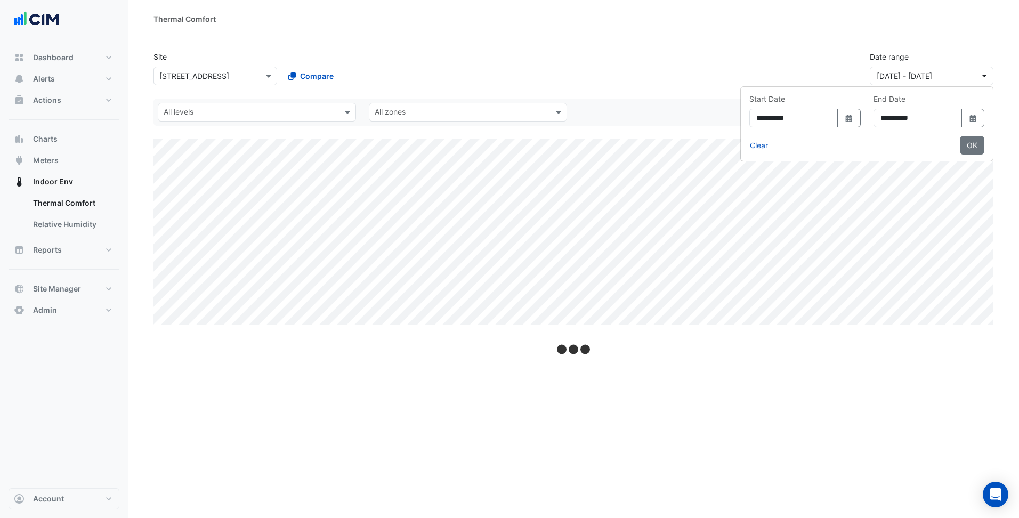
click at [801, 38] on div "Thermal Comfort" at bounding box center [573, 19] width 891 height 38
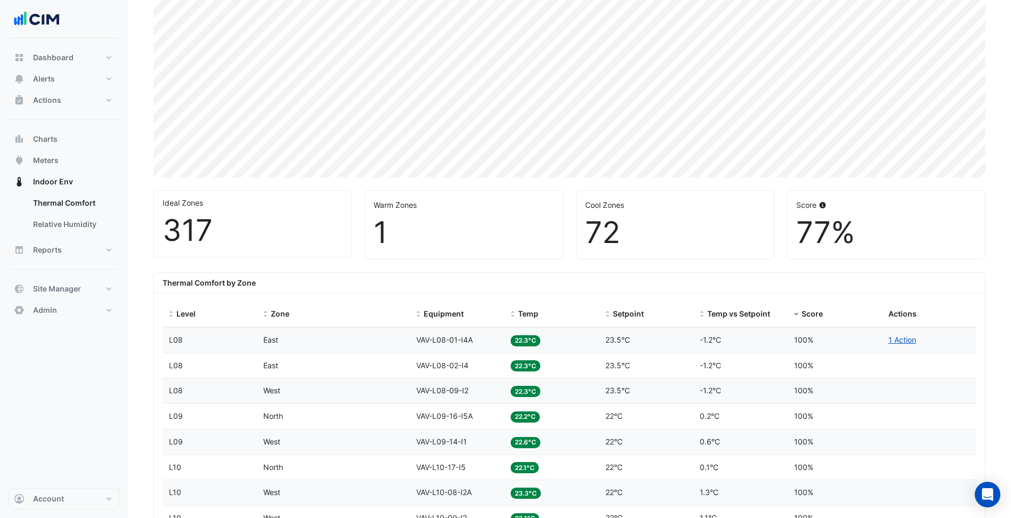
scroll to position [160, 0]
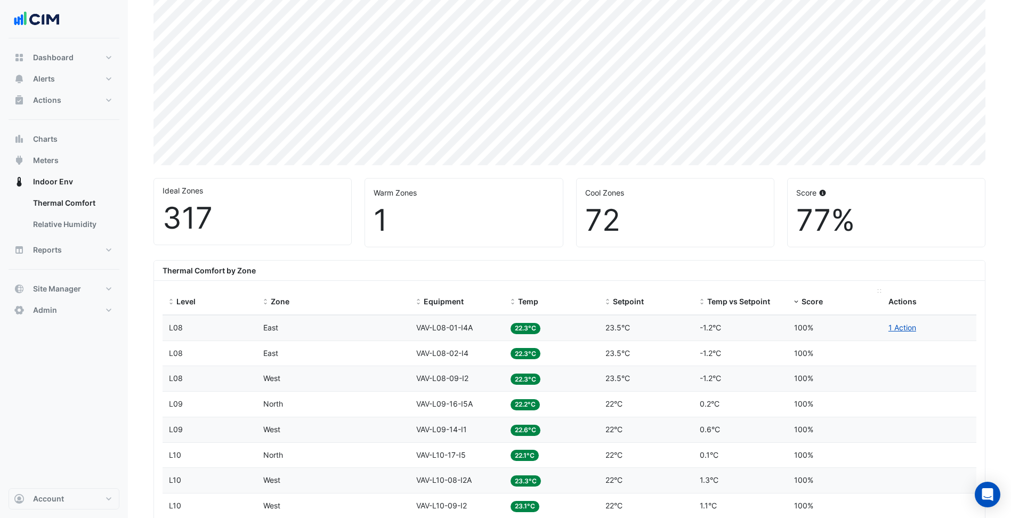
click at [812, 307] on div "Score" at bounding box center [835, 302] width 82 height 12
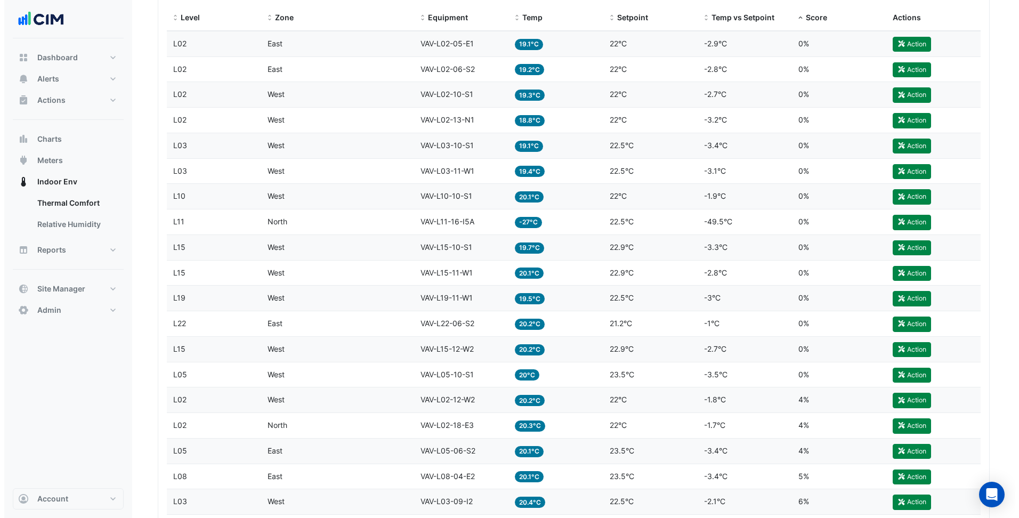
scroll to position [480, 0]
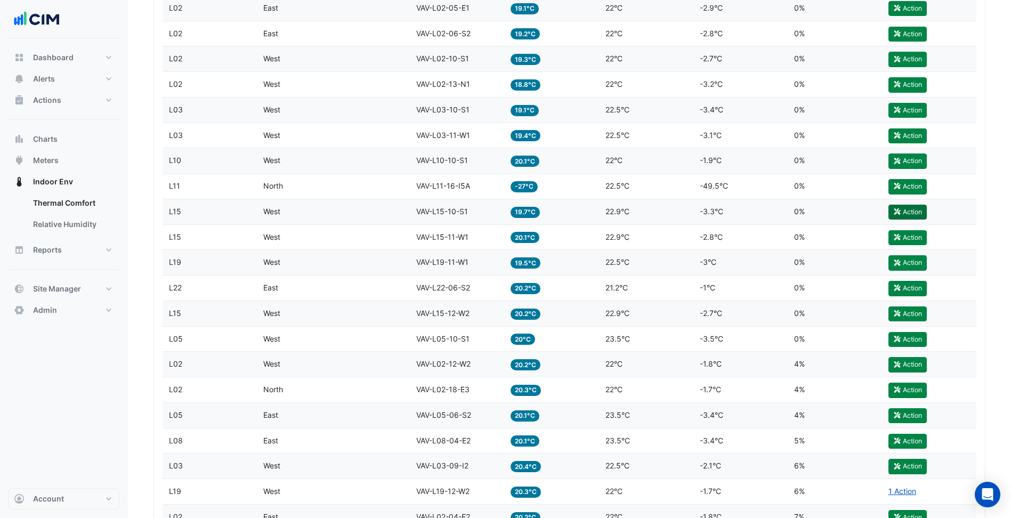
click at [908, 215] on button "Action" at bounding box center [907, 212] width 38 height 15
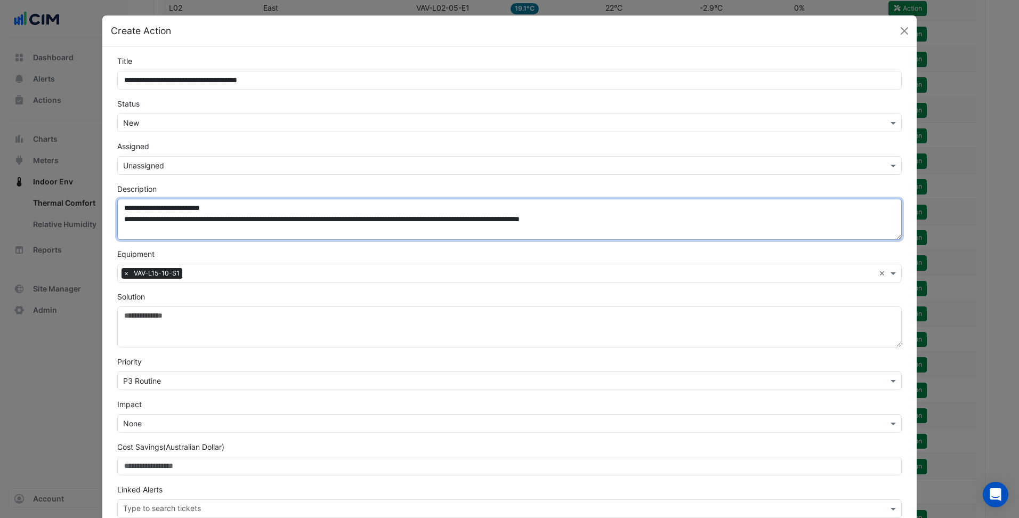
drag, startPoint x: 756, startPoint y: 216, endPoint x: 124, endPoint y: 224, distance: 632.0
click at [124, 224] on textarea "**********" at bounding box center [509, 219] width 784 height 41
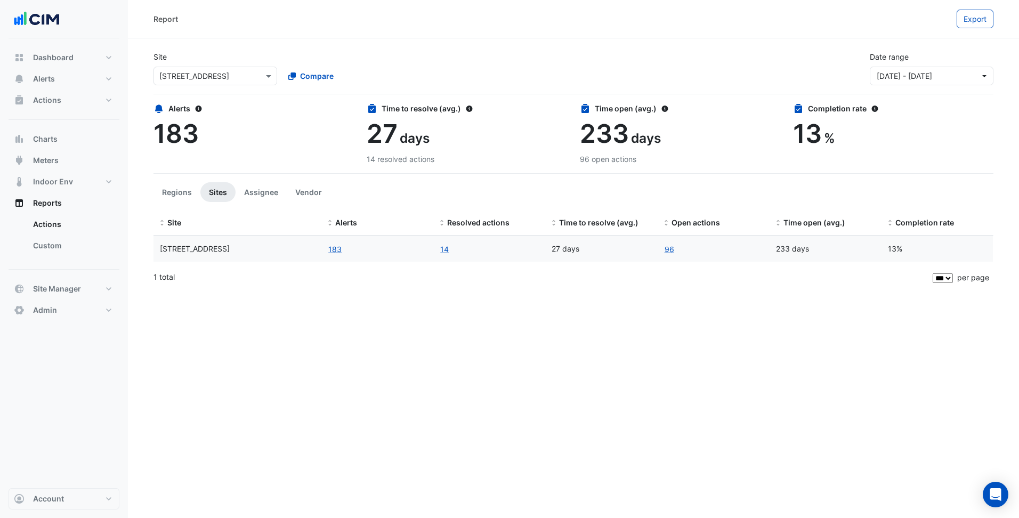
select select "***"
click at [66, 166] on button "Meters" at bounding box center [64, 160] width 111 height 21
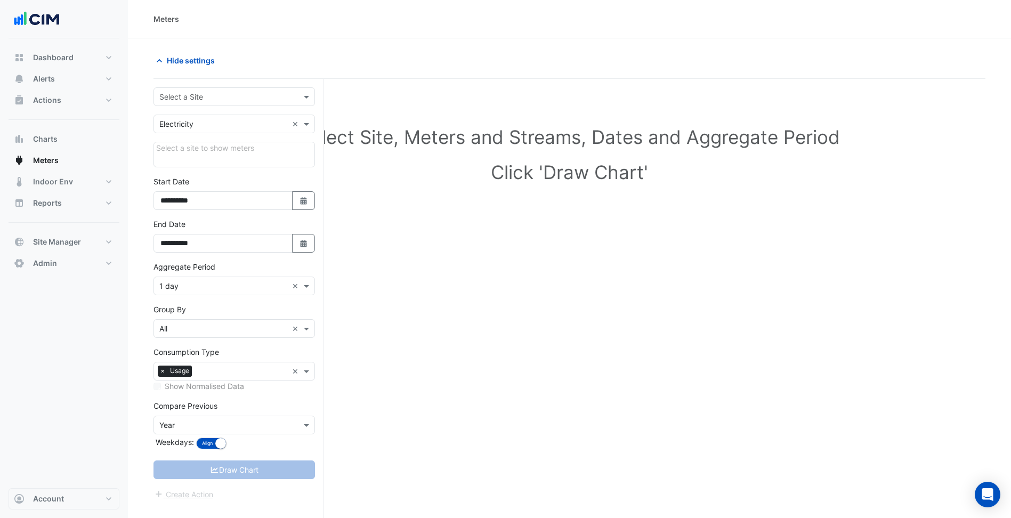
click at [237, 92] on input "text" at bounding box center [223, 97] width 128 height 11
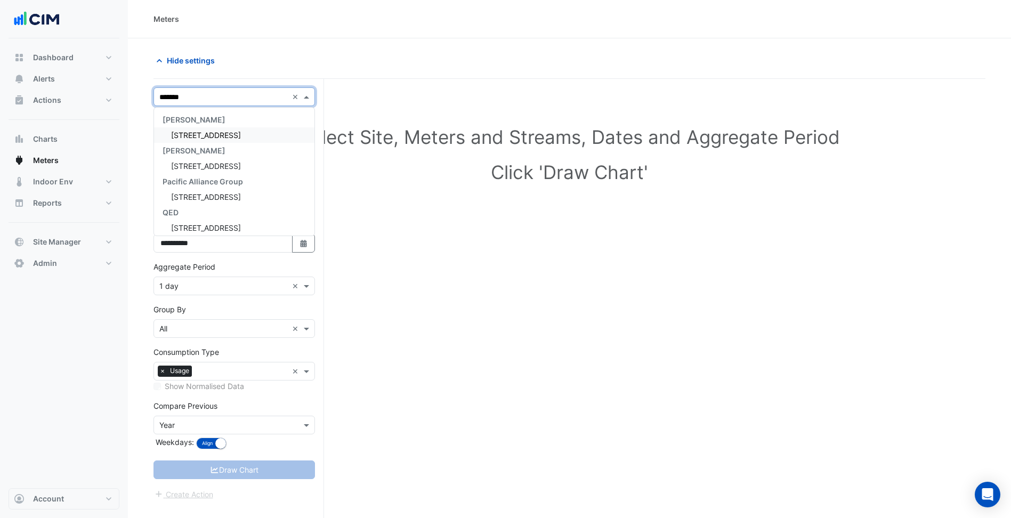
type input "********"
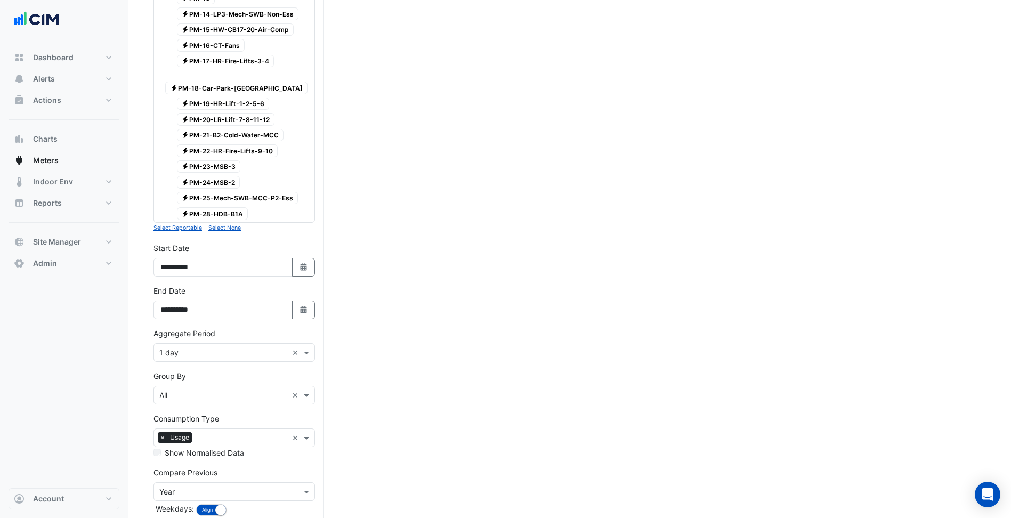
scroll to position [392, 0]
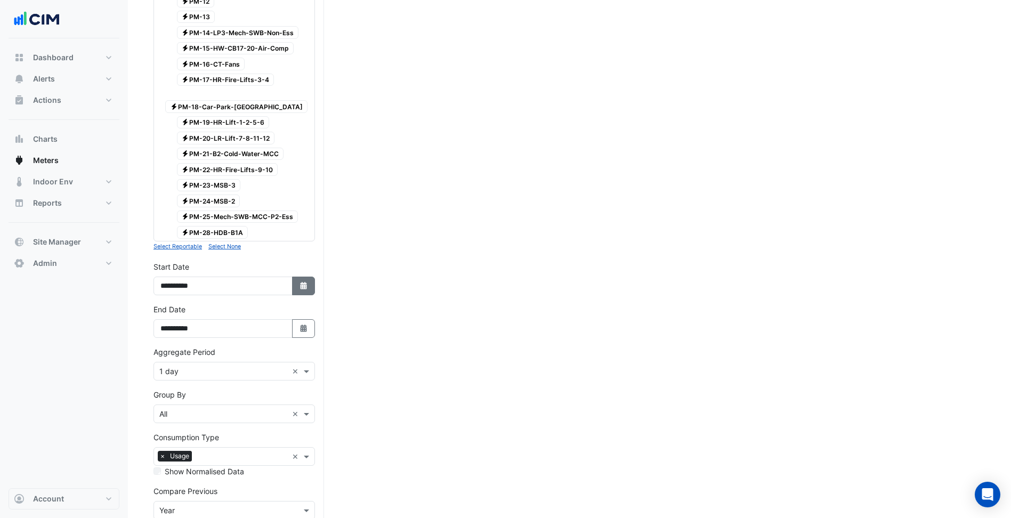
click at [310, 277] on button "Select Date" at bounding box center [303, 286] width 23 height 19
select select "*"
select select "****"
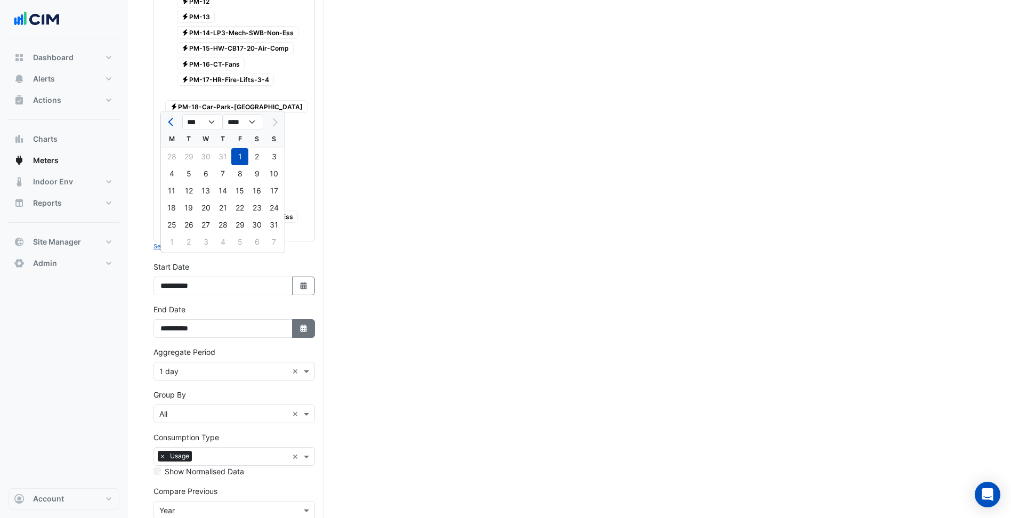
click at [306, 325] on icon "button" at bounding box center [303, 328] width 6 height 7
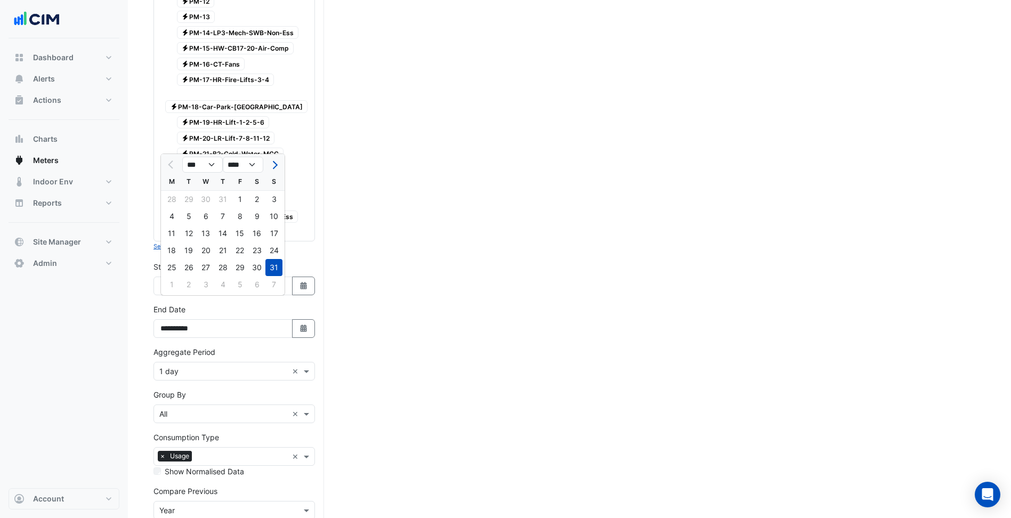
click at [165, 162] on div at bounding box center [171, 164] width 21 height 17
click at [281, 254] on div "24" at bounding box center [273, 250] width 17 height 17
type input "**********"
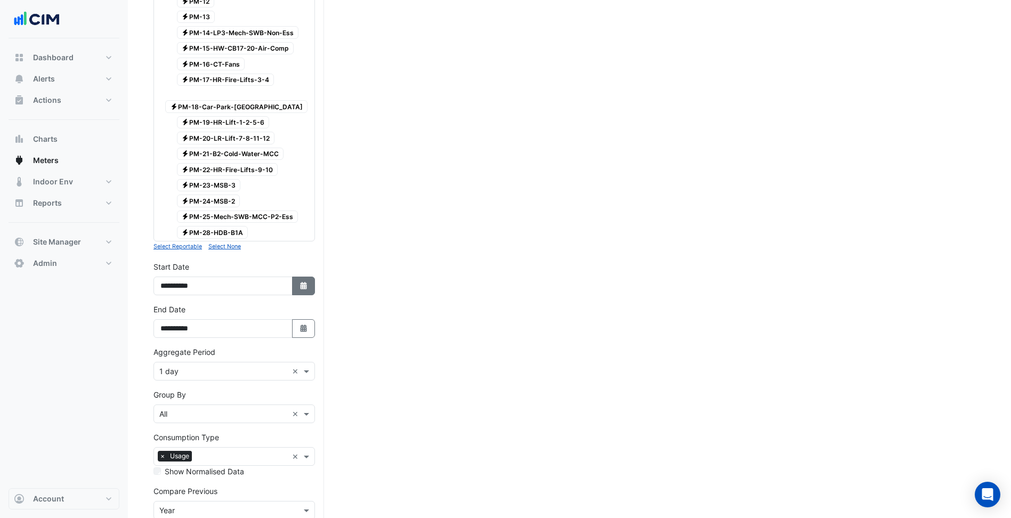
click at [309, 277] on button "Select Date" at bounding box center [303, 286] width 23 height 19
select select "*"
select select "****"
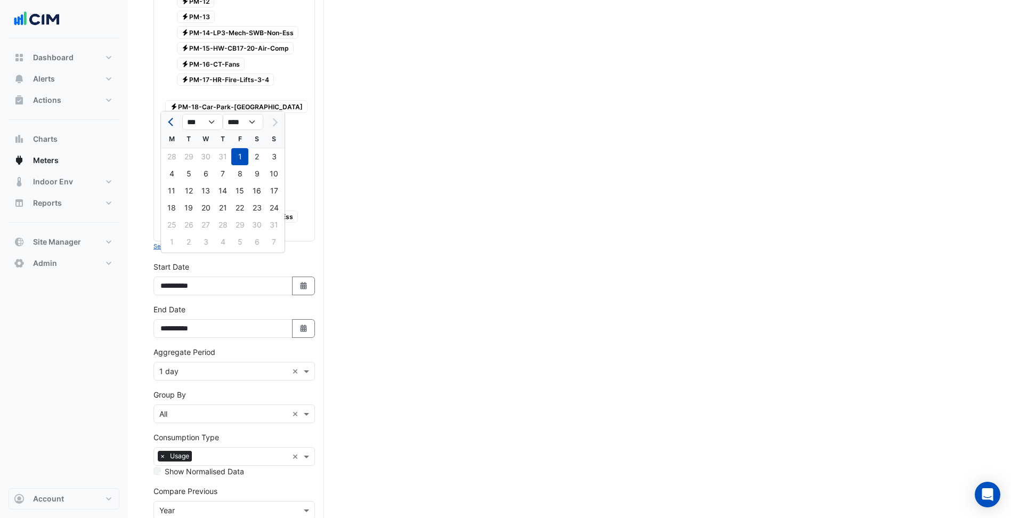
click at [176, 121] on button "Previous month" at bounding box center [171, 121] width 13 height 17
click at [268, 120] on button "Next month" at bounding box center [273, 121] width 13 height 17
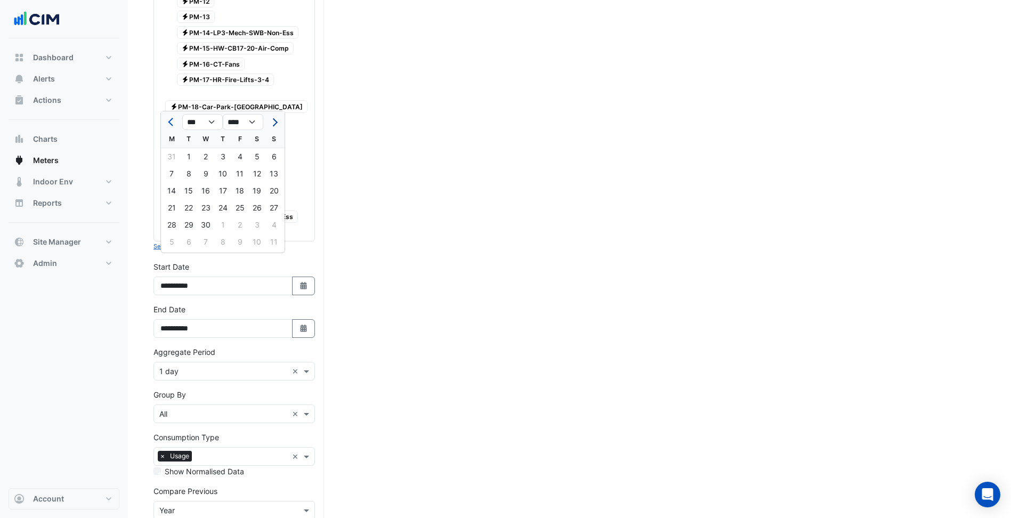
select select "*"
click at [224, 155] on div "1" at bounding box center [222, 156] width 17 height 17
type input "**********"
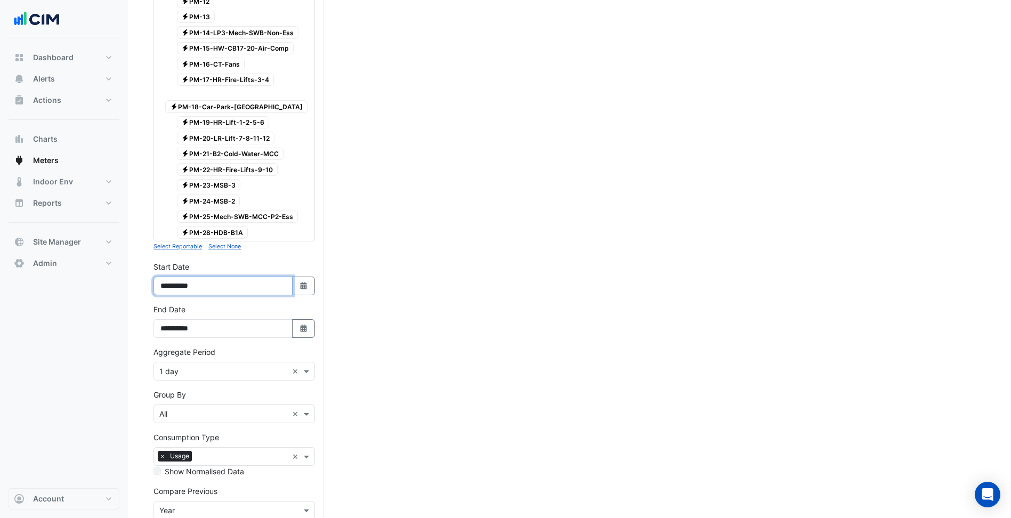
click at [288, 277] on input "**********" at bounding box center [222, 286] width 139 height 19
drag, startPoint x: 303, startPoint y: 261, endPoint x: 289, endPoint y: 253, distance: 15.8
click at [303, 282] on icon "button" at bounding box center [303, 285] width 6 height 7
select select "*"
select select "****"
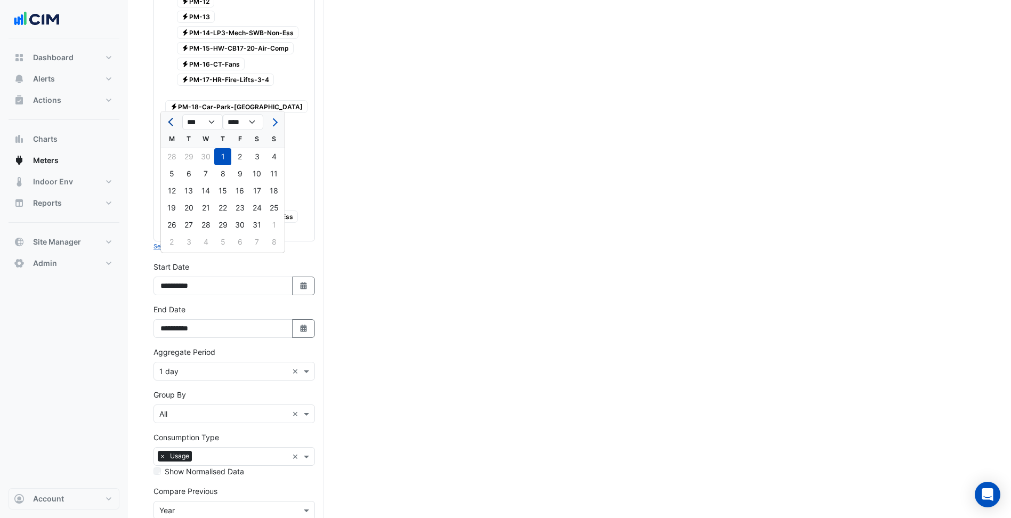
click at [173, 124] on span "Previous month" at bounding box center [172, 122] width 8 height 8
click at [277, 123] on button "Next month" at bounding box center [273, 121] width 13 height 17
select select "*"
click at [191, 155] on div "1" at bounding box center [188, 156] width 17 height 17
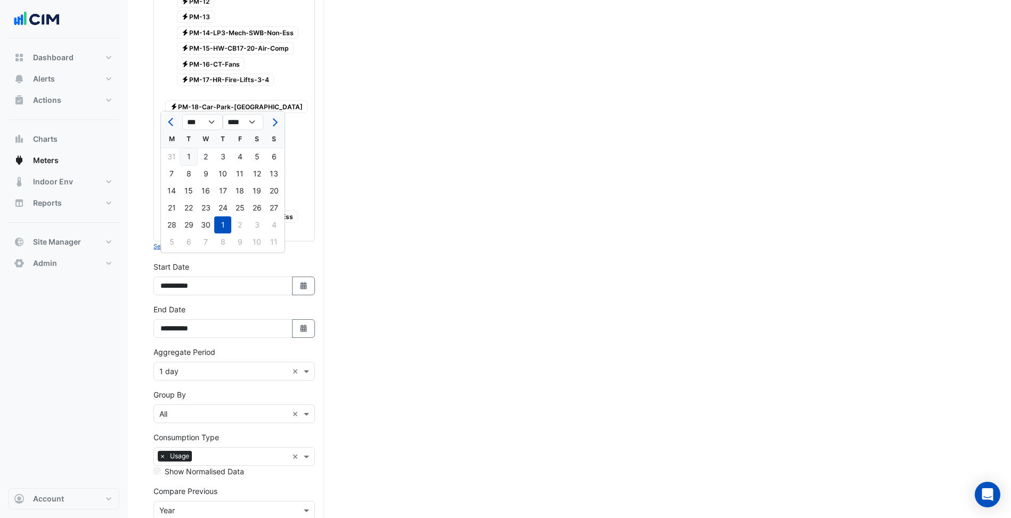
type input "**********"
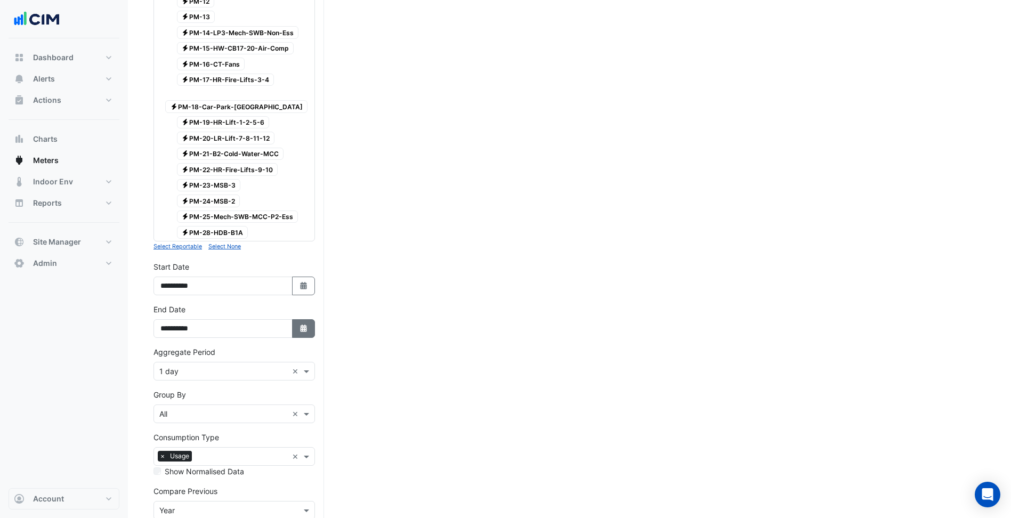
click at [310, 319] on button "Select Date" at bounding box center [303, 328] width 23 height 19
select select "*"
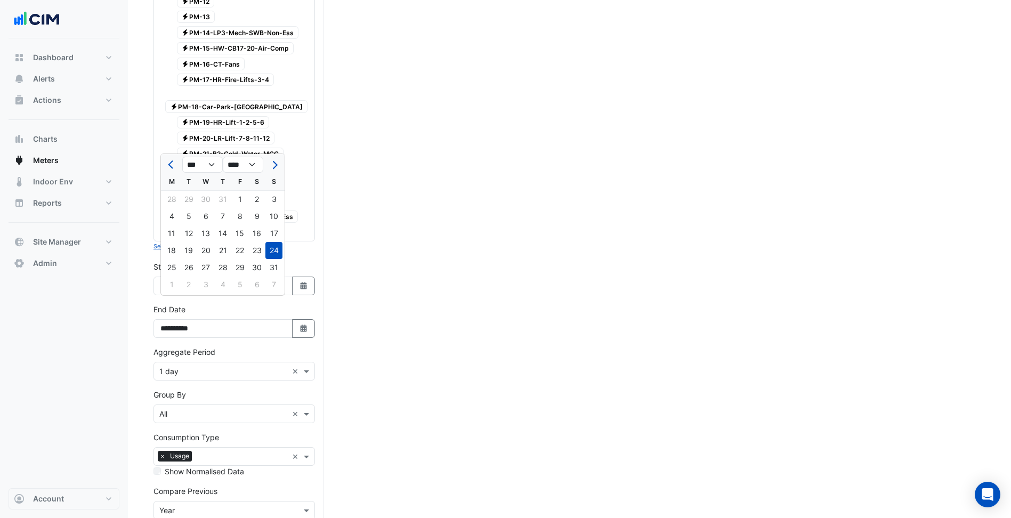
click at [386, 290] on div "Select Site, Meters and Streams, Dates and Aggregate Period Click 'Draw Chart'" at bounding box center [569, 146] width 832 height 894
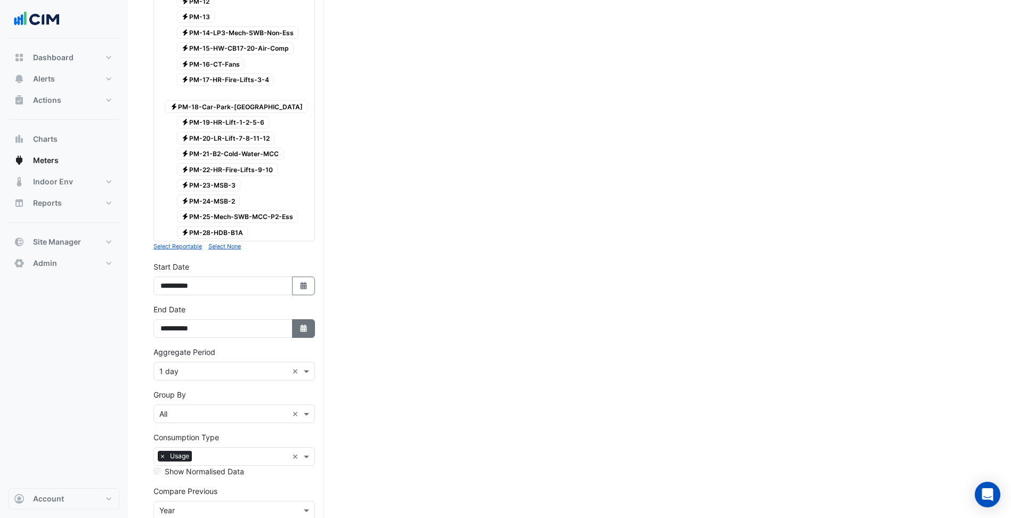
click at [299, 325] on icon "Select Date" at bounding box center [304, 328] width 10 height 7
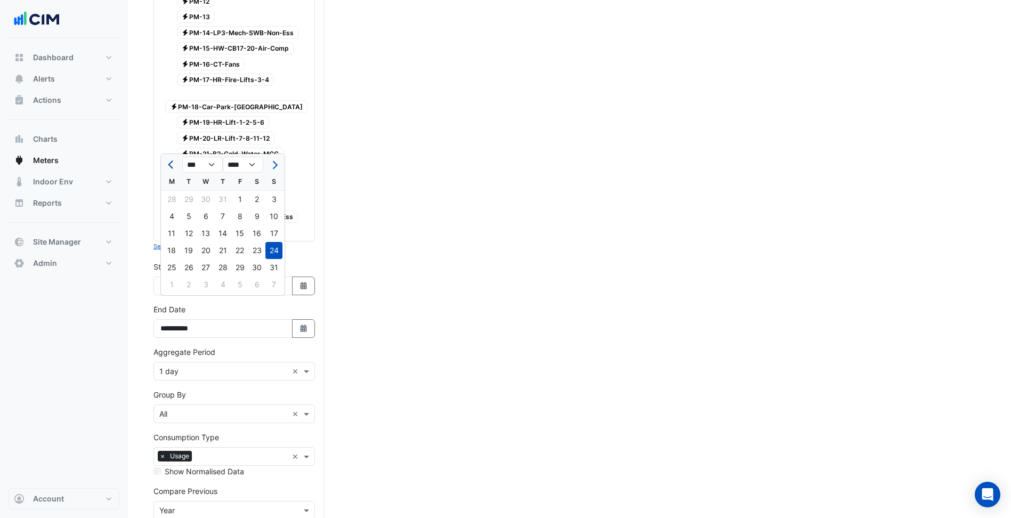
click at [167, 158] on button "Previous month" at bounding box center [171, 164] width 13 height 17
click at [173, 166] on span "Previous month" at bounding box center [172, 165] width 8 height 8
click at [273, 166] on span "Next month" at bounding box center [274, 165] width 8 height 8
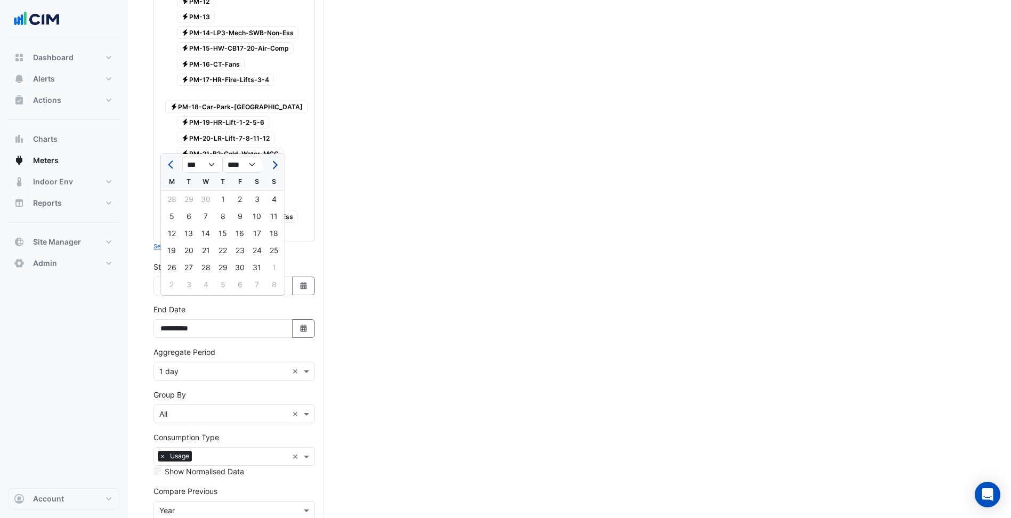
click at [273, 166] on span "Next month" at bounding box center [274, 165] width 8 height 8
select select "*"
click at [176, 280] on div "30" at bounding box center [171, 284] width 17 height 17
type input "**********"
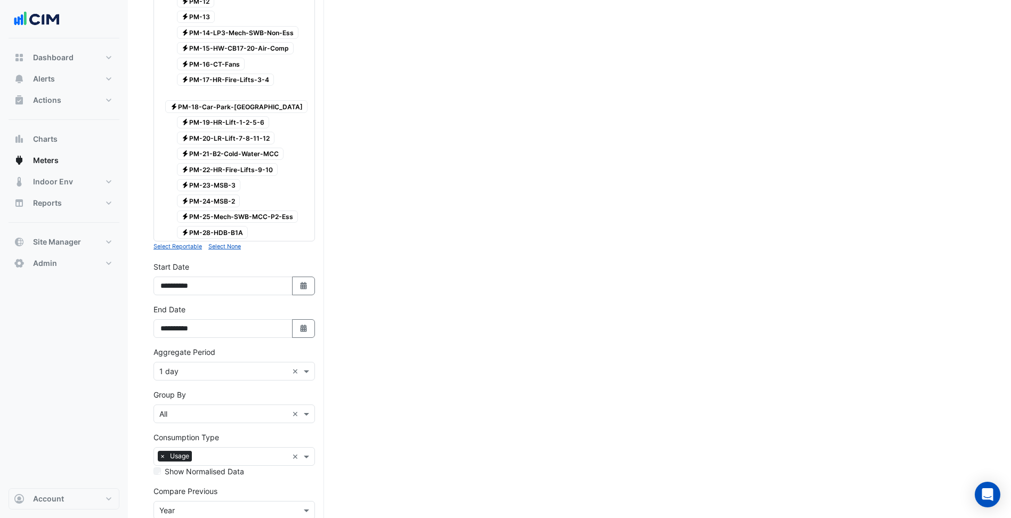
click at [279, 346] on div "Aggregate Period Aggregate Period × 1 day ×" at bounding box center [233, 363] width 161 height 34
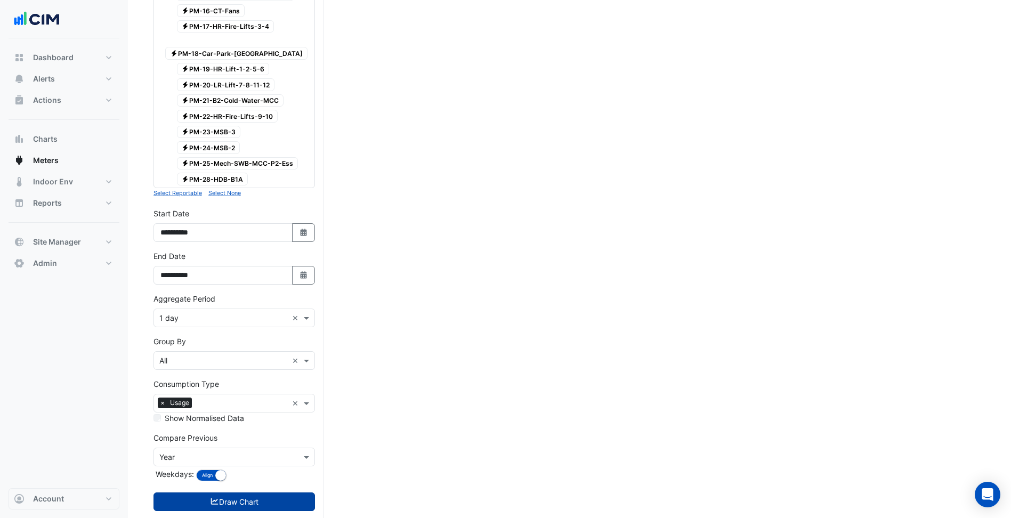
click at [265, 492] on button "Draw Chart" at bounding box center [233, 501] width 161 height 19
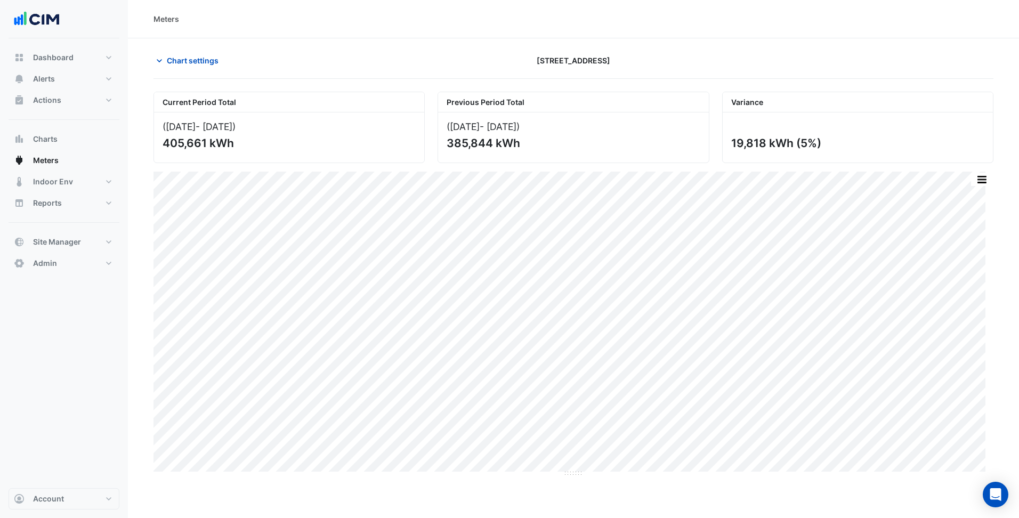
drag, startPoint x: 800, startPoint y: 138, endPoint x: 815, endPoint y: 139, distance: 15.0
click at [815, 139] on div "19,818 kWh (5%)" at bounding box center [856, 142] width 251 height 13
copy div "5%"
click at [727, 145] on div "19,818 kWh (5%)" at bounding box center [858, 137] width 270 height 50
drag, startPoint x: 732, startPoint y: 142, endPoint x: 792, endPoint y: 139, distance: 59.8
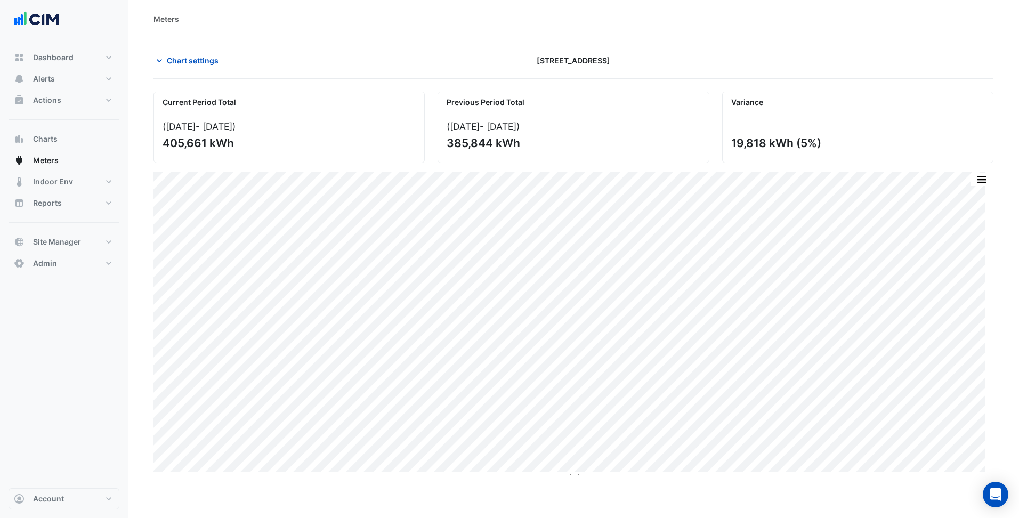
click at [792, 139] on div "19,818 kWh (5%)" at bounding box center [856, 142] width 251 height 13
copy div "19,818 kWh"
click at [190, 58] on span "Chart settings" at bounding box center [193, 60] width 52 height 11
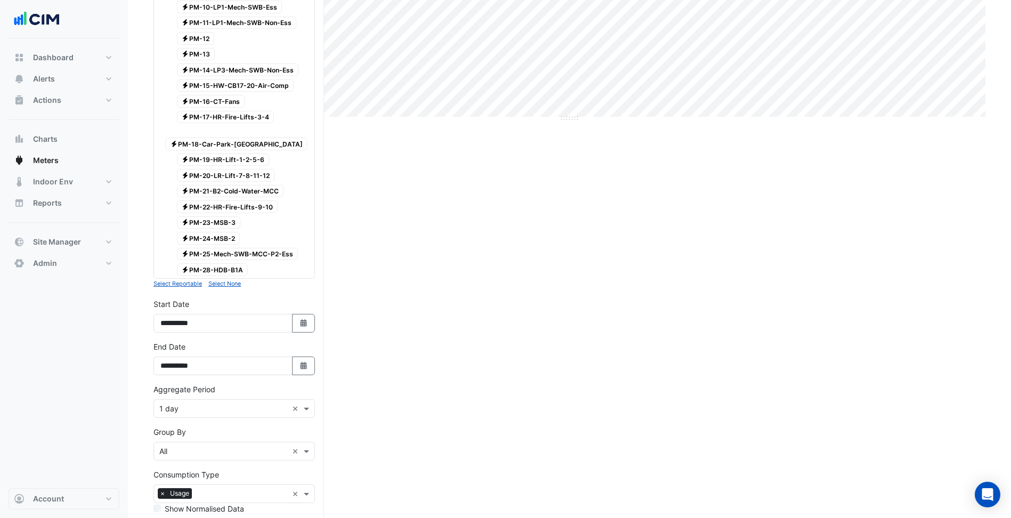
scroll to position [445, 0]
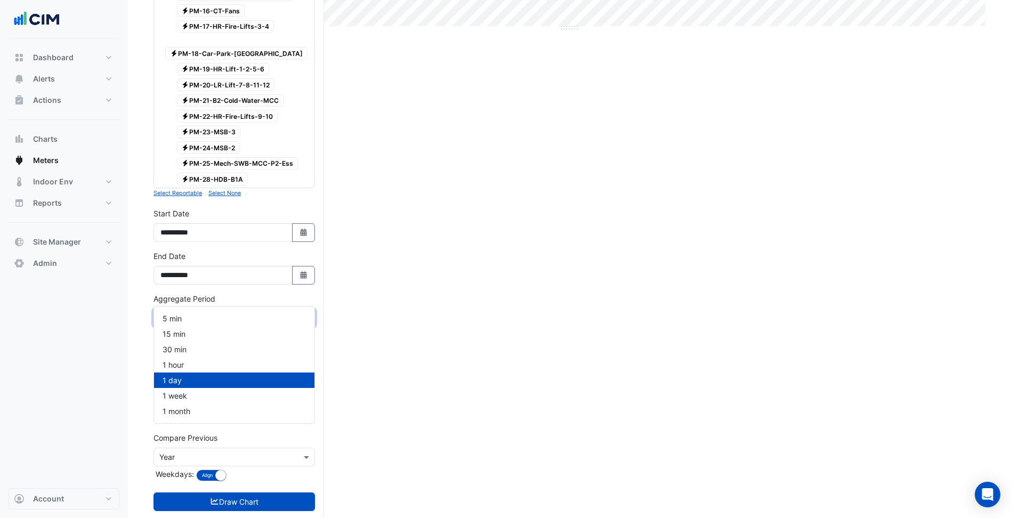
click at [202, 309] on div "Aggregate Period × 1 day ×" at bounding box center [233, 318] width 161 height 19
click at [200, 411] on div "1 month" at bounding box center [234, 410] width 160 height 15
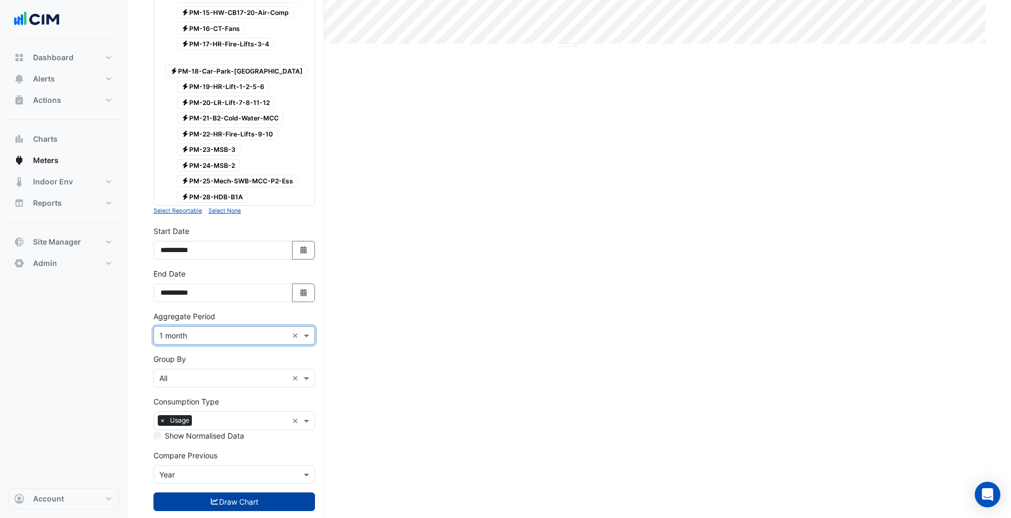
click at [266, 492] on button "Draw Chart" at bounding box center [233, 501] width 161 height 19
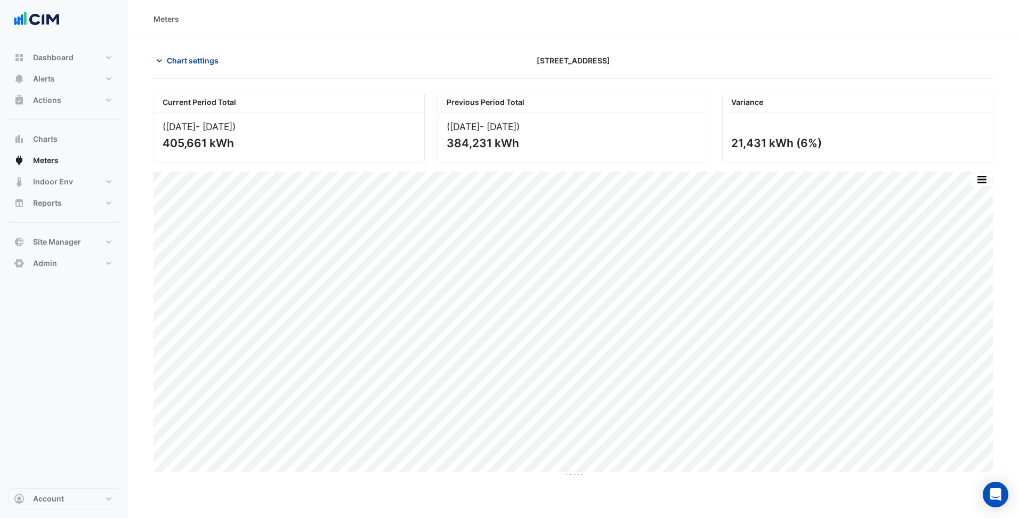
click at [214, 64] on span "Chart settings" at bounding box center [193, 60] width 52 height 11
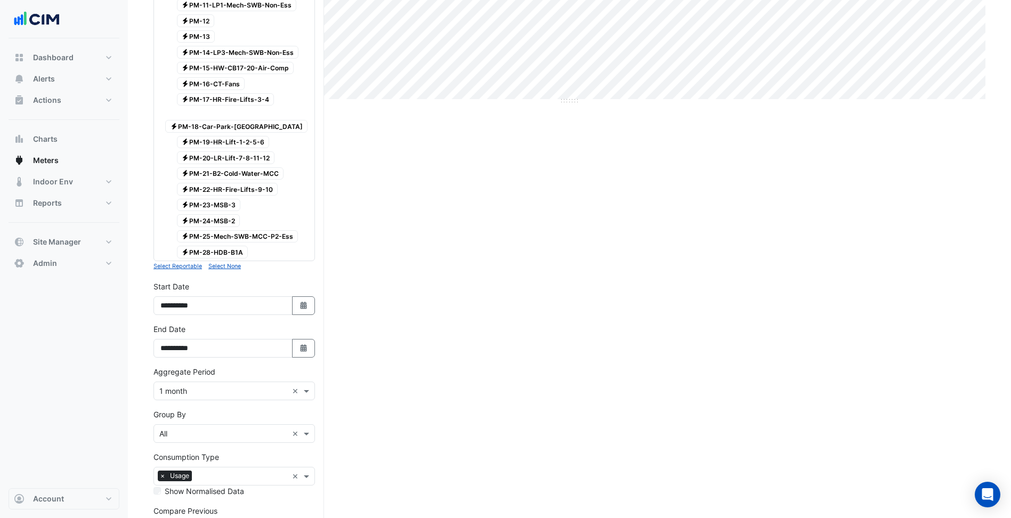
scroll to position [428, 0]
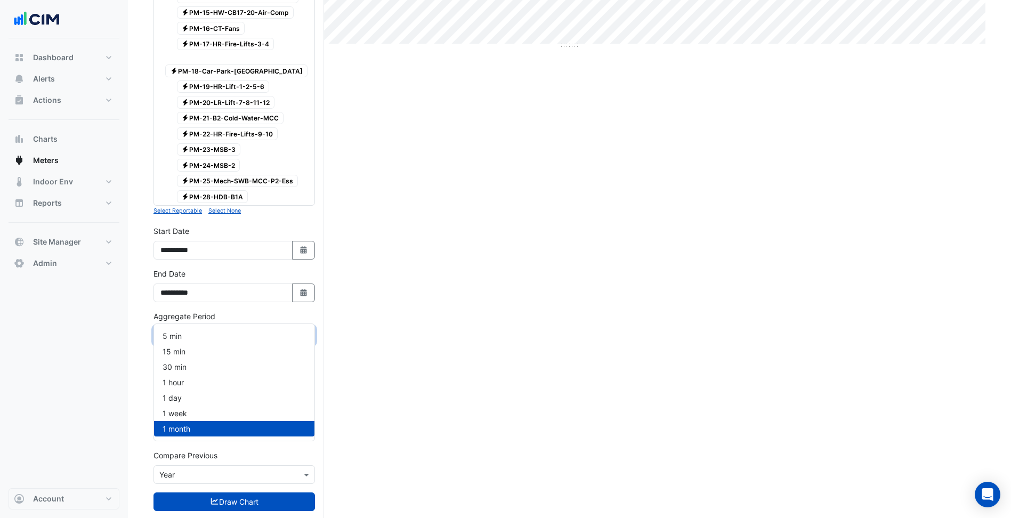
click at [197, 326] on div "Aggregate Period × 1 month ×" at bounding box center [233, 335] width 161 height 19
click at [190, 378] on div "1 hour" at bounding box center [234, 382] width 160 height 15
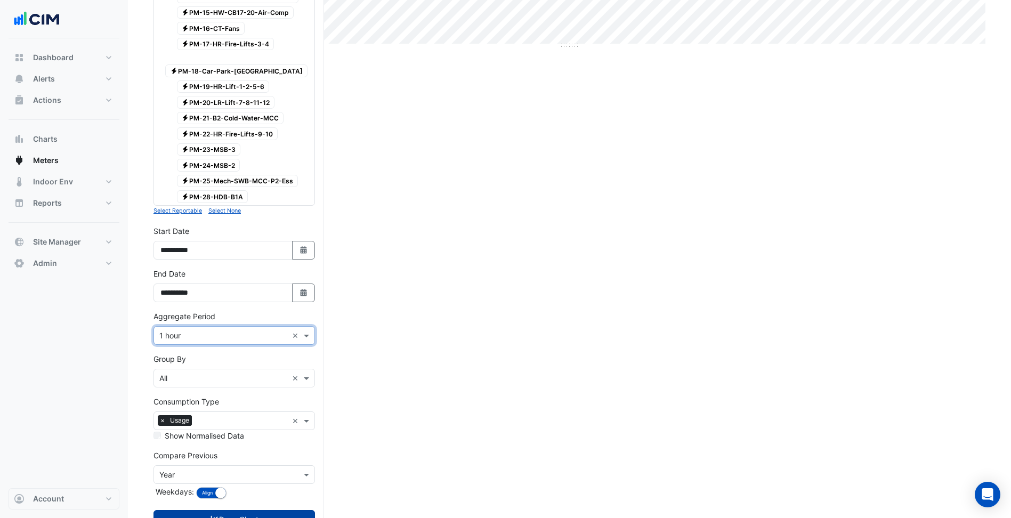
click at [262, 510] on button "Draw Chart" at bounding box center [233, 519] width 161 height 19
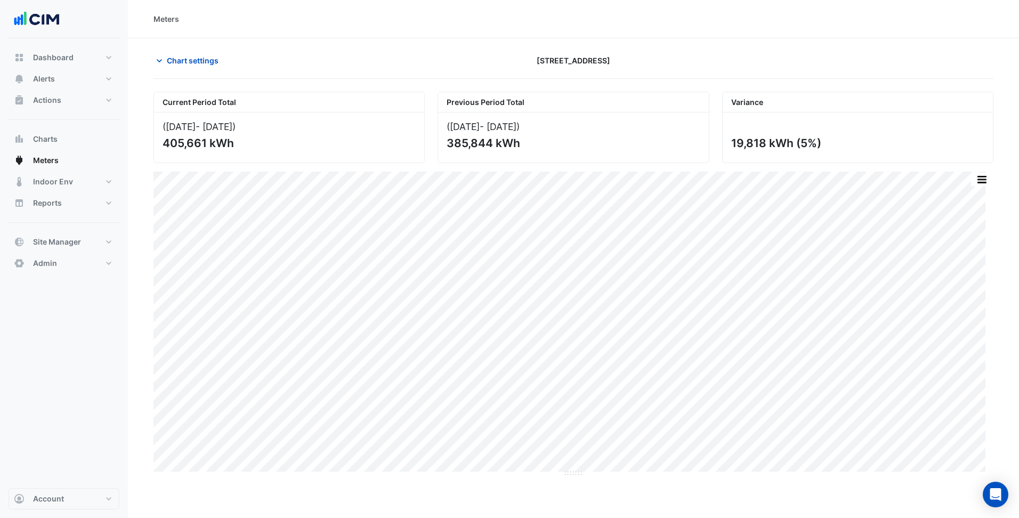
click at [193, 46] on section "Chart settings 44 Market Street Current Period Total (01 Apr 25 - 30 Jun 25 ) 4…" at bounding box center [573, 257] width 891 height 439
click at [204, 60] on span "Chart settings" at bounding box center [193, 60] width 52 height 11
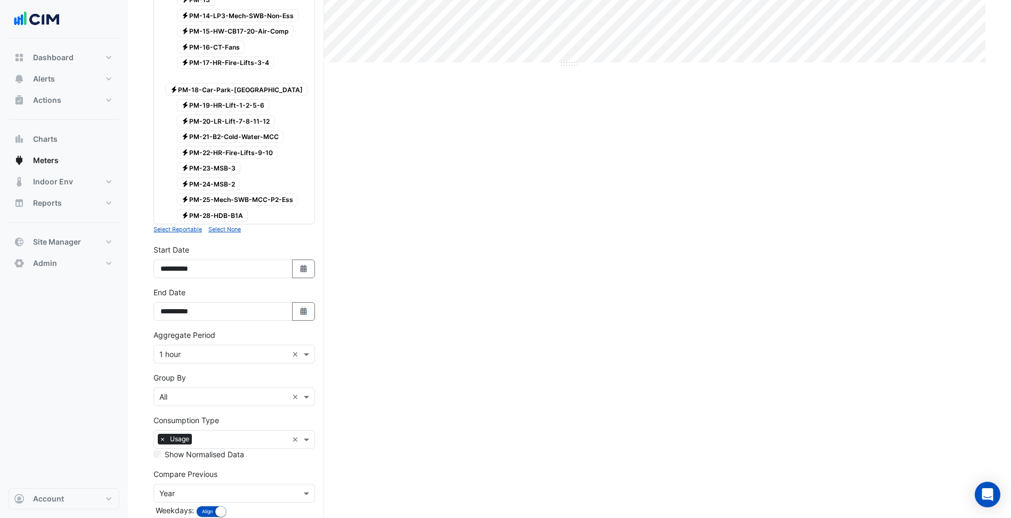
scroll to position [392, 0]
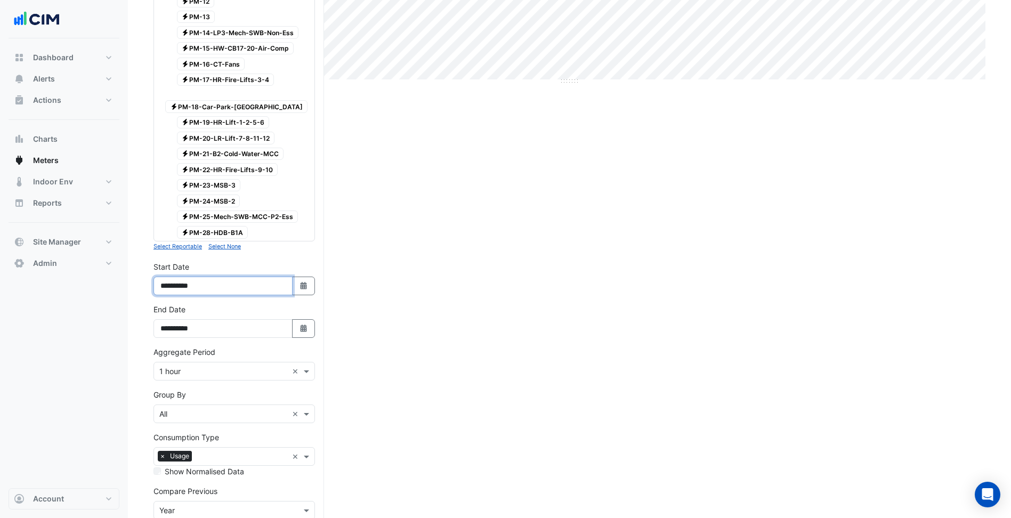
click at [290, 277] on input "**********" at bounding box center [222, 286] width 139 height 19
click at [299, 282] on icon "Select Date" at bounding box center [304, 285] width 10 height 7
select select "*"
select select "****"
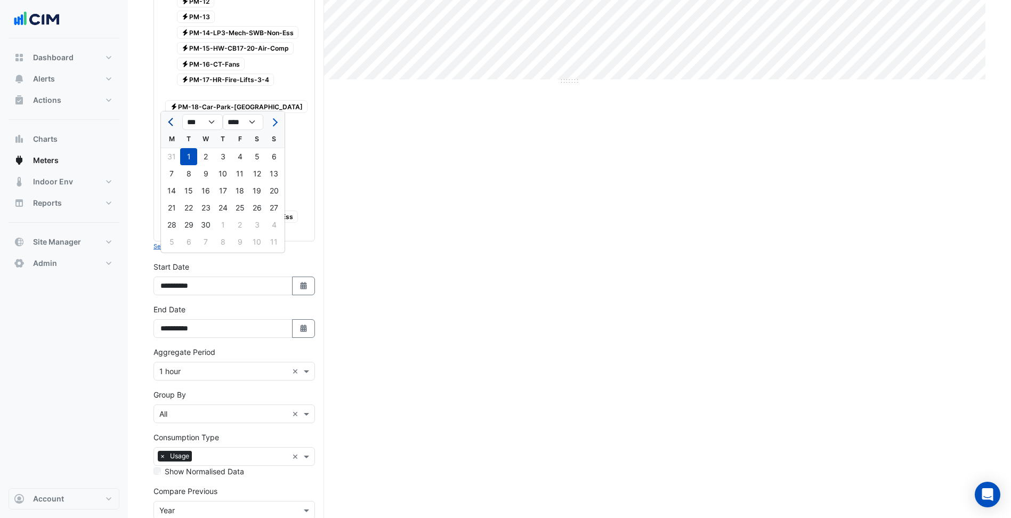
click at [167, 118] on button "Previous month" at bounding box center [171, 121] width 13 height 17
select select "**"
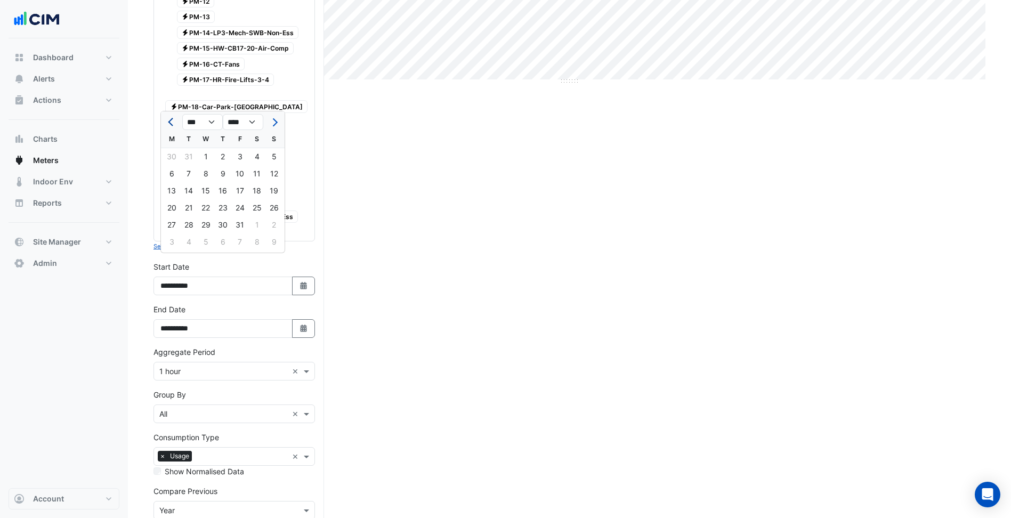
select select "****"
click at [167, 118] on button "Previous month" at bounding box center [171, 121] width 13 height 17
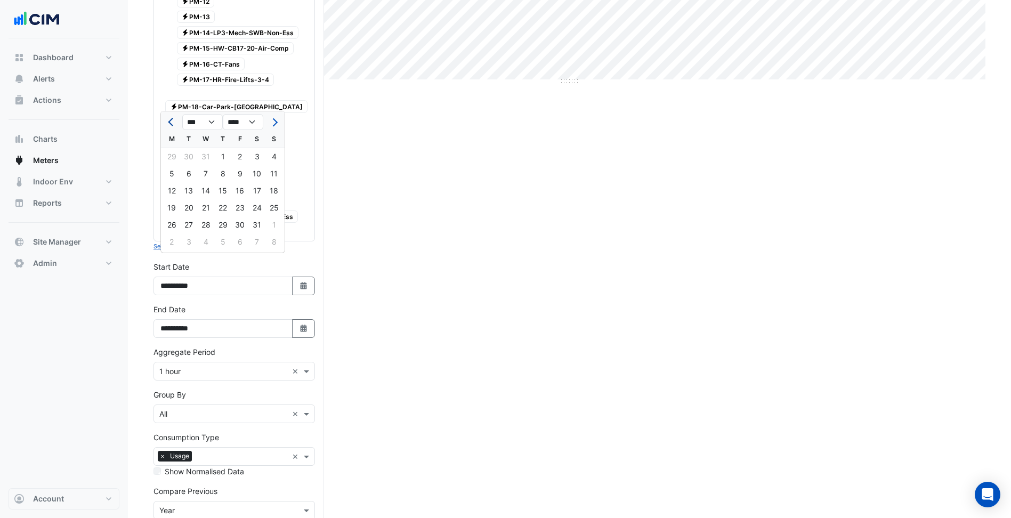
click at [167, 118] on button "Previous month" at bounding box center [171, 121] width 13 height 17
select select "*"
click at [173, 161] on div "1" at bounding box center [171, 156] width 17 height 17
type input "**********"
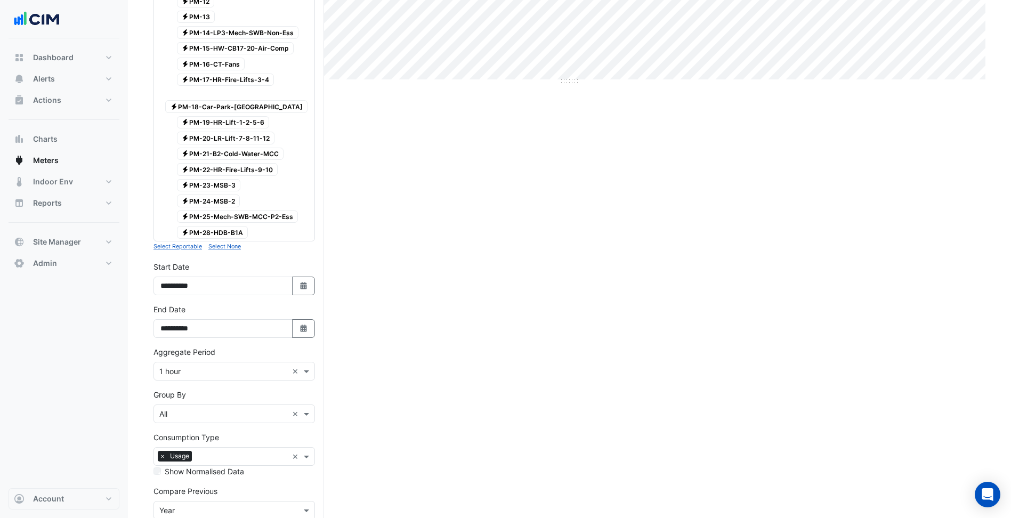
scroll to position [445, 0]
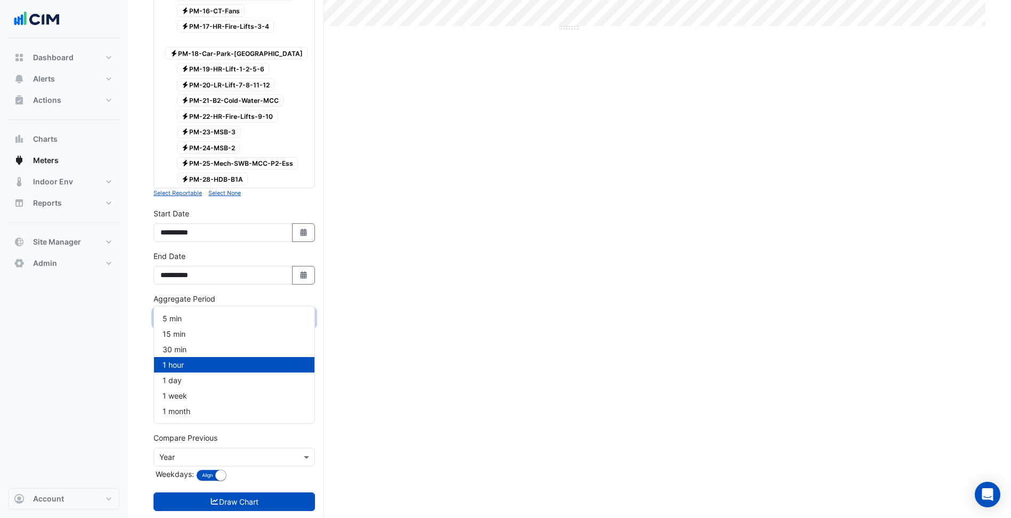
click at [240, 313] on input "text" at bounding box center [223, 318] width 128 height 11
click at [207, 412] on div "1 month" at bounding box center [234, 410] width 160 height 15
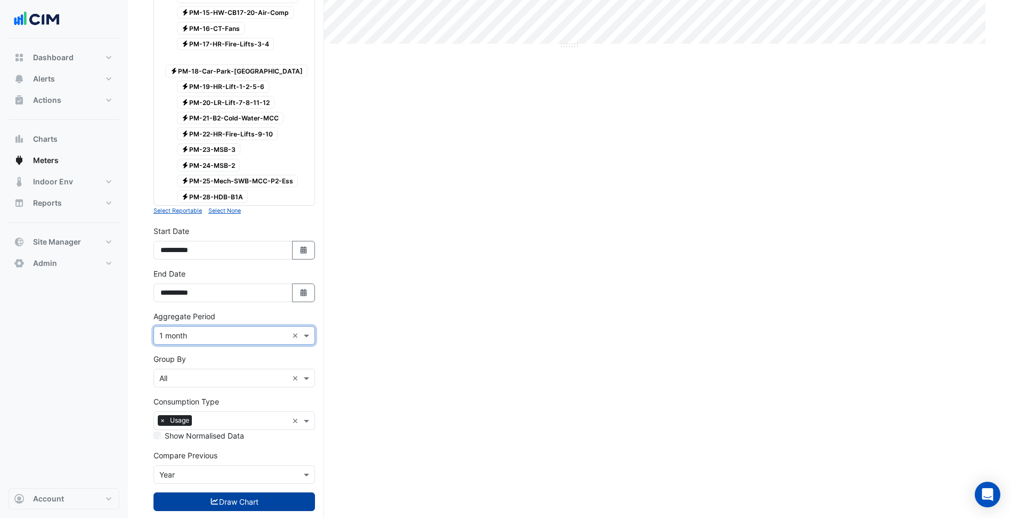
click at [248, 492] on button "Draw Chart" at bounding box center [233, 501] width 161 height 19
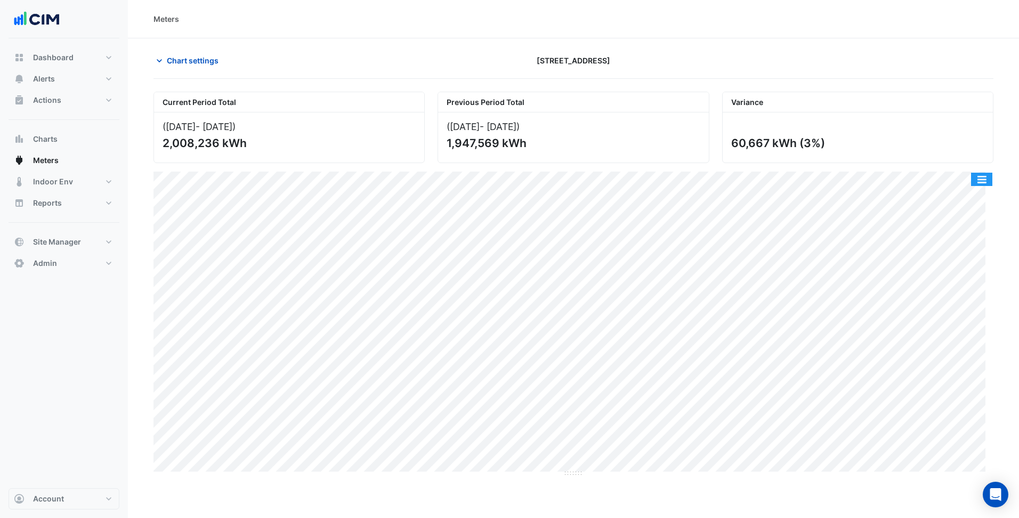
click at [986, 182] on button "button" at bounding box center [981, 179] width 21 height 13
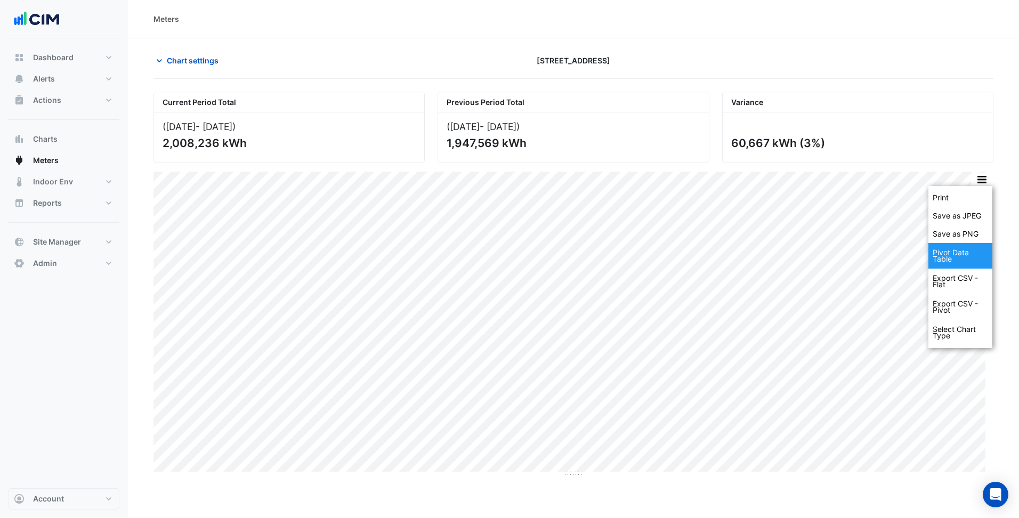
click at [957, 251] on div "Pivot Data Table" at bounding box center [960, 256] width 64 height 26
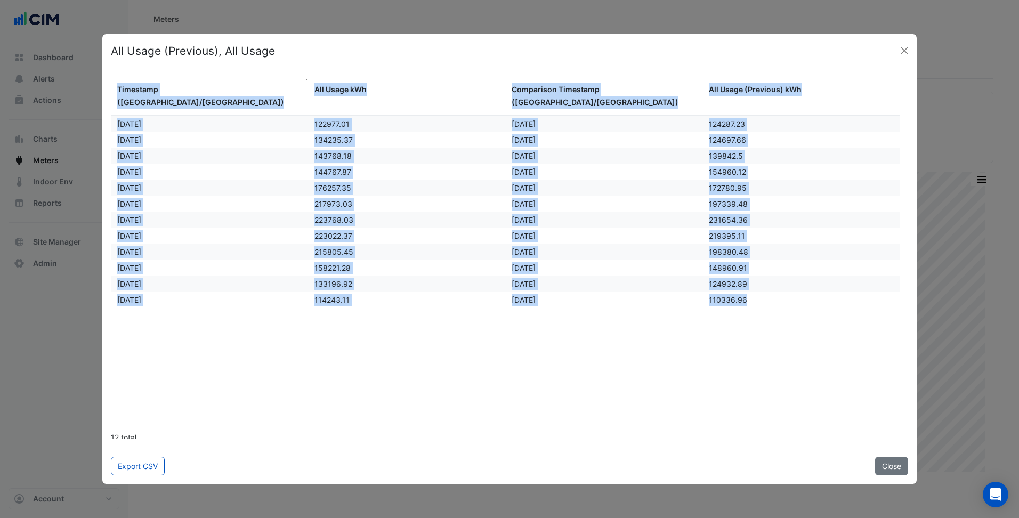
drag, startPoint x: 778, startPoint y: 296, endPoint x: 116, endPoint y: 93, distance: 692.4
click at [116, 93] on div "Timestamp (Australia/Sydney) All Usage kWh Comparison Timestamp (Australia/Sydn…" at bounding box center [509, 264] width 797 height 374
copy div "Timestamp (Australia/Sydney) All Usage kWh Comparison Timestamp (Australia/Sydn…"
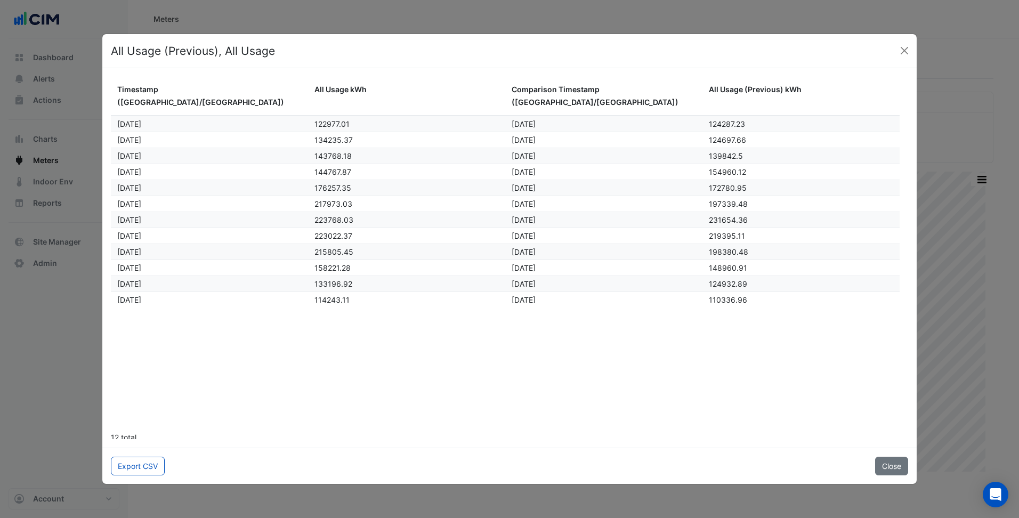
click at [756, 386] on datatable-body "Jul 2024 122977.01 Jul 2023 124287.23 Aug 2024 134235.37 Aug 2023 124697.66 Sep…" at bounding box center [509, 270] width 797 height 309
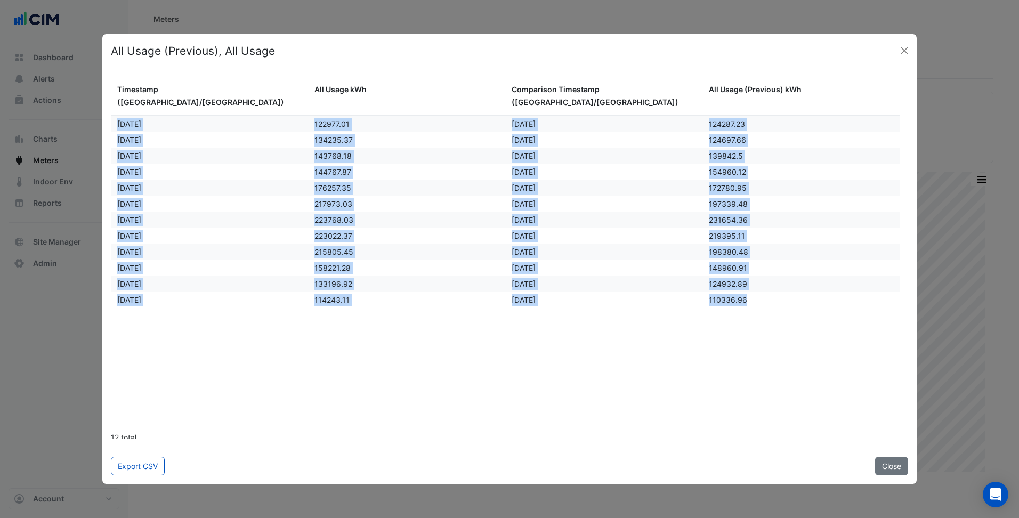
drag, startPoint x: 643, startPoint y: 272, endPoint x: 118, endPoint y: 116, distance: 547.6
click at [118, 116] on datatable-scroller "Jul 2024 122977.01 Jul 2023 124287.23 Aug 2024 134235.37 Aug 2023 124697.66 Sep…" at bounding box center [505, 212] width 789 height 192
copy datatable-scroller "Jul 2024 122977.01 Jul 2023 124287.23 Aug 2024 134235.37 Aug 2023 124697.66 Sep…"
click at [905, 51] on button "Close" at bounding box center [904, 51] width 16 height 16
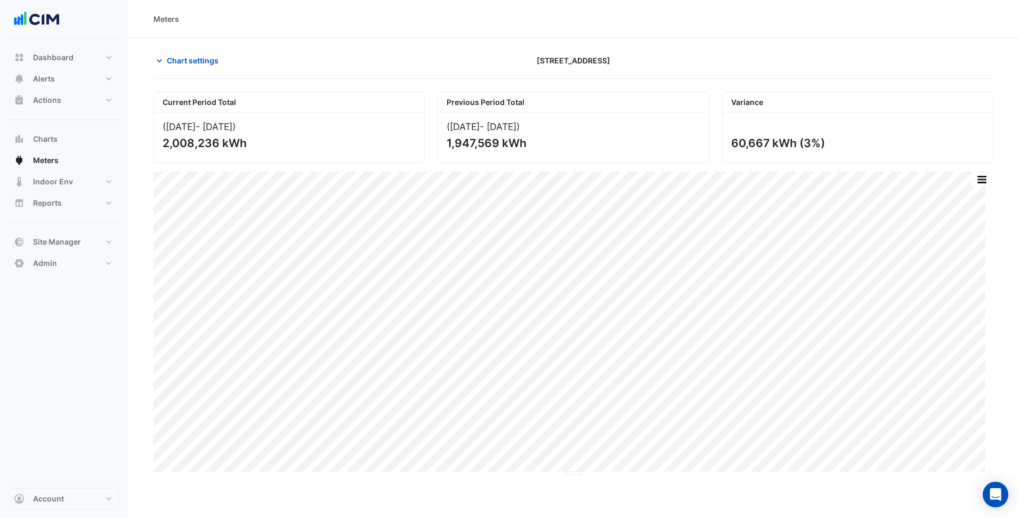
drag, startPoint x: 731, startPoint y: 145, endPoint x: 767, endPoint y: 146, distance: 35.7
click at [767, 146] on div "60,667 kWh (3%)" at bounding box center [856, 142] width 251 height 13
copy div "60,667"
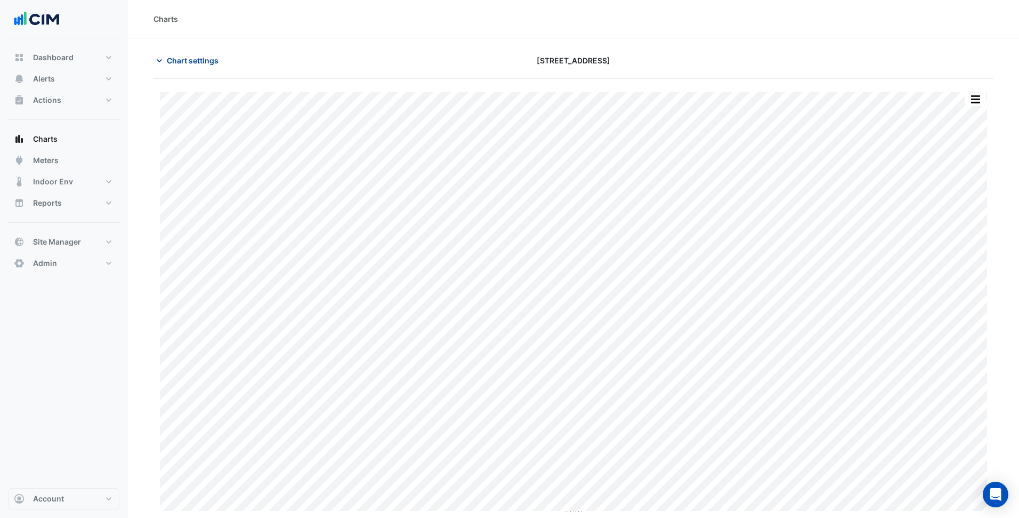
click at [194, 61] on span "Chart settings" at bounding box center [193, 60] width 52 height 11
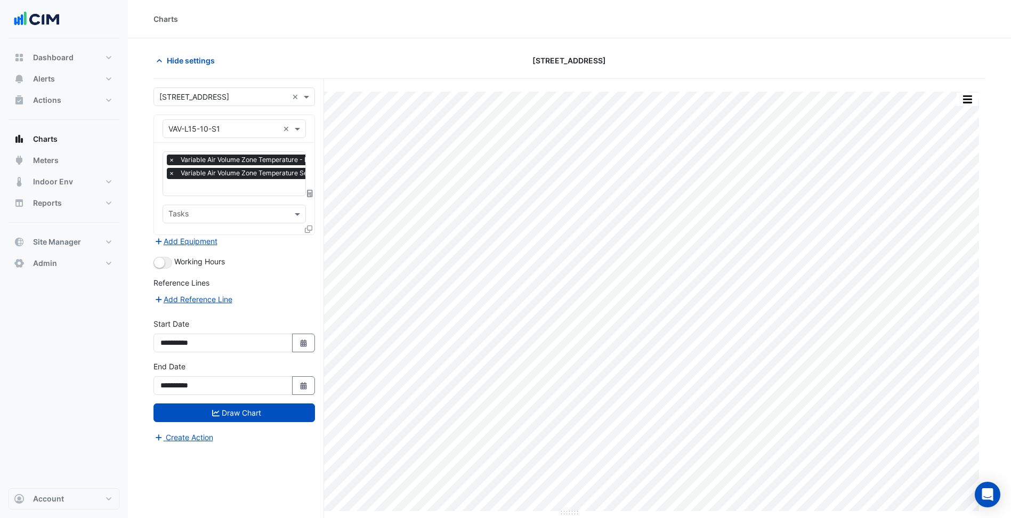
click at [266, 179] on div "× Variable Air Volume Zone Temperature - L15, West × Variable Air Volume Zone T…" at bounding box center [266, 168] width 198 height 27
type input "****"
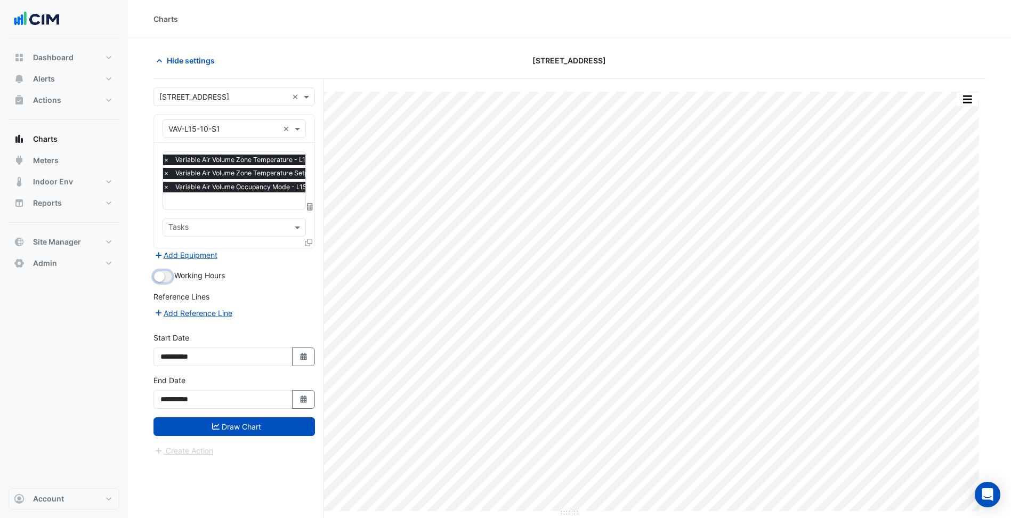
click at [164, 279] on button "button" at bounding box center [162, 277] width 19 height 12
click at [274, 423] on button "Draw Chart" at bounding box center [233, 426] width 161 height 19
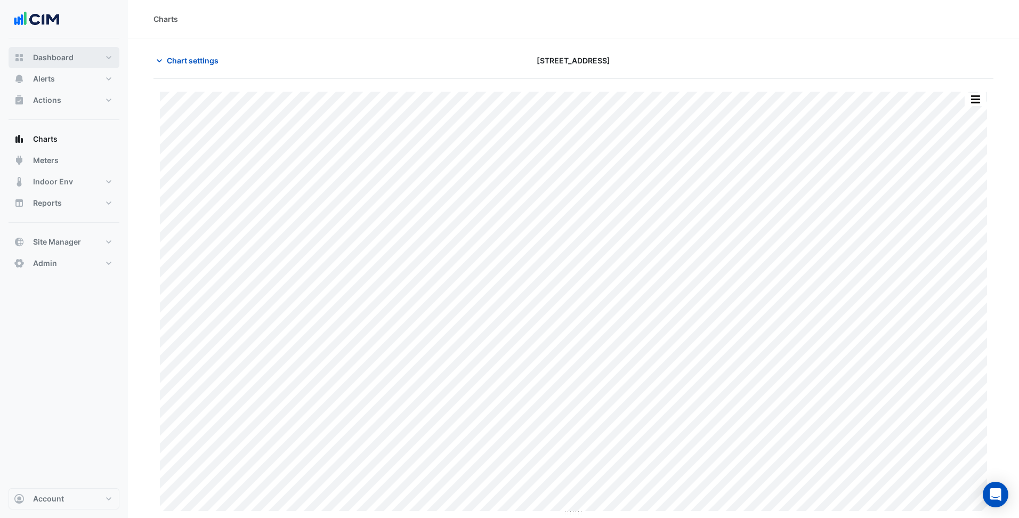
click at [75, 58] on button "Dashboard" at bounding box center [64, 57] width 111 height 21
select select "***"
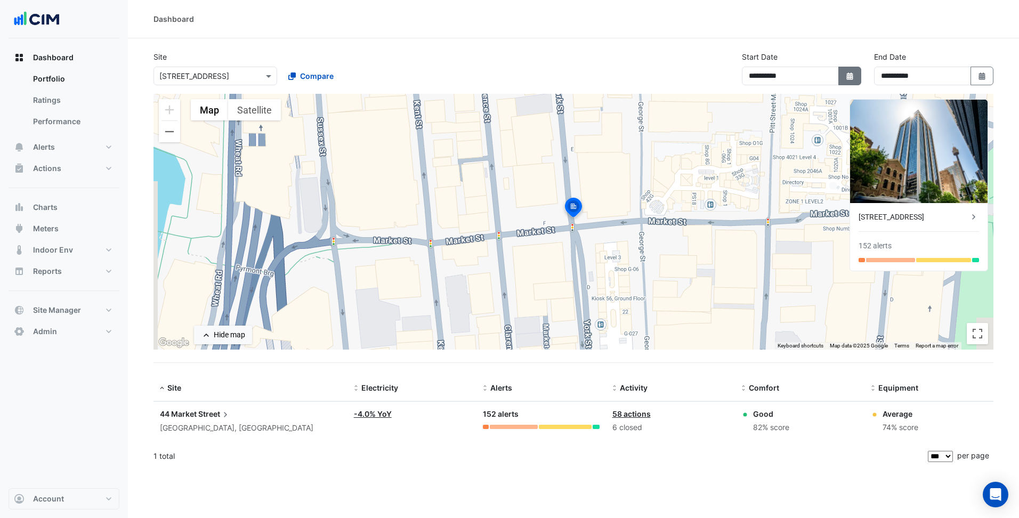
click at [858, 72] on button "Select Date" at bounding box center [849, 76] width 23 height 19
select select "*"
select select "****"
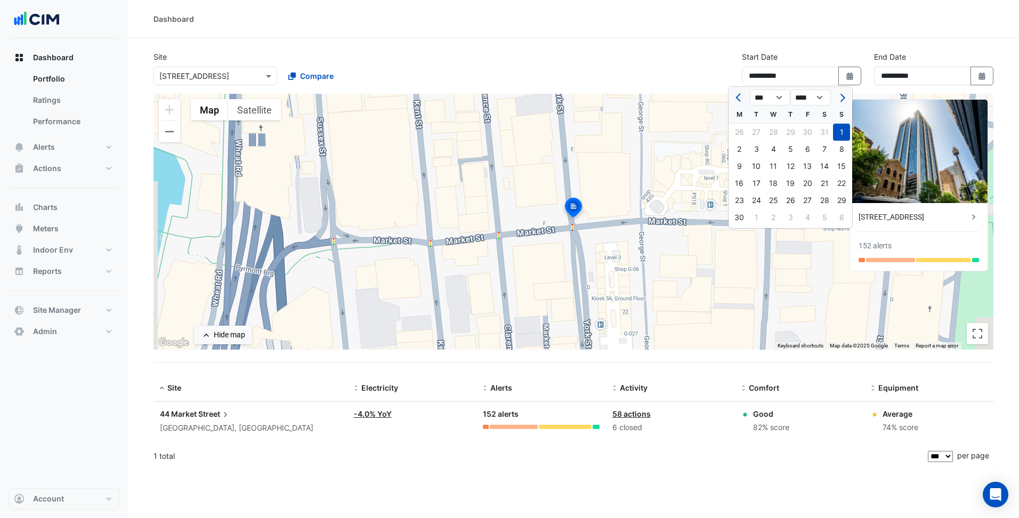
click at [746, 100] on div at bounding box center [738, 97] width 21 height 17
click at [739, 99] on span "Previous month" at bounding box center [739, 98] width 8 height 8
click at [845, 98] on button "Next month" at bounding box center [841, 97] width 13 height 17
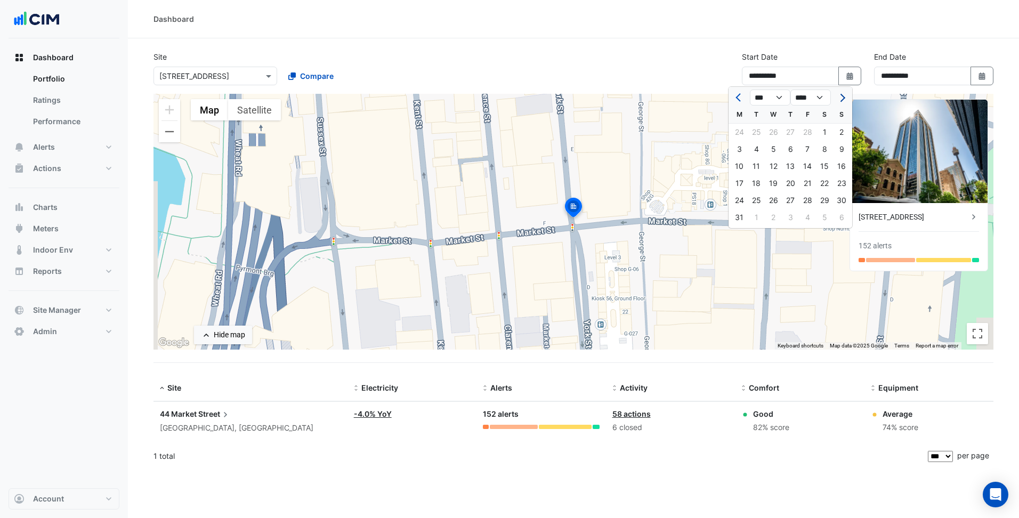
select select "*"
click at [765, 128] on div "2" at bounding box center [773, 132] width 17 height 17
type input "**********"
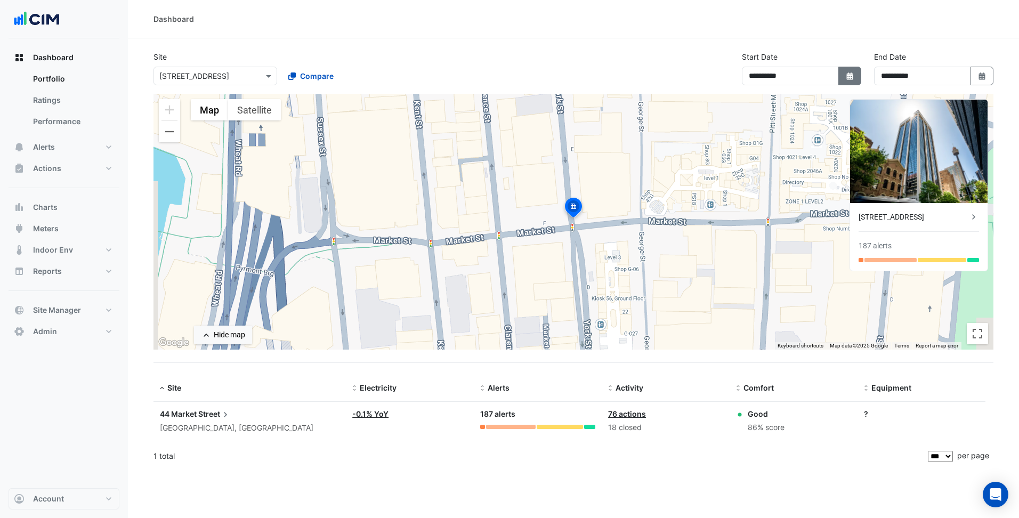
click at [850, 75] on icon "button" at bounding box center [849, 75] width 6 height 7
select select "*"
select select "****"
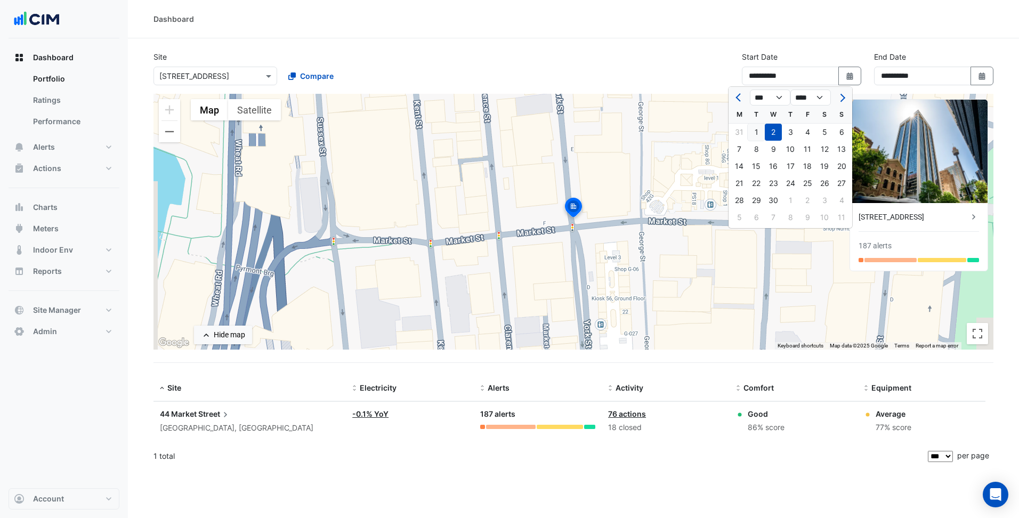
click at [754, 125] on div "1" at bounding box center [756, 132] width 17 height 17
type input "**********"
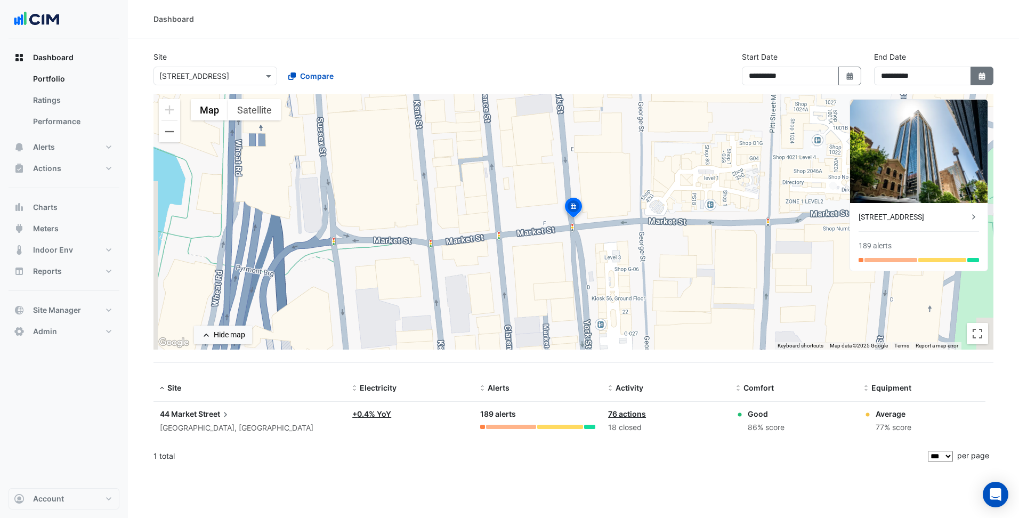
click at [986, 75] on button "Select Date" at bounding box center [981, 76] width 23 height 19
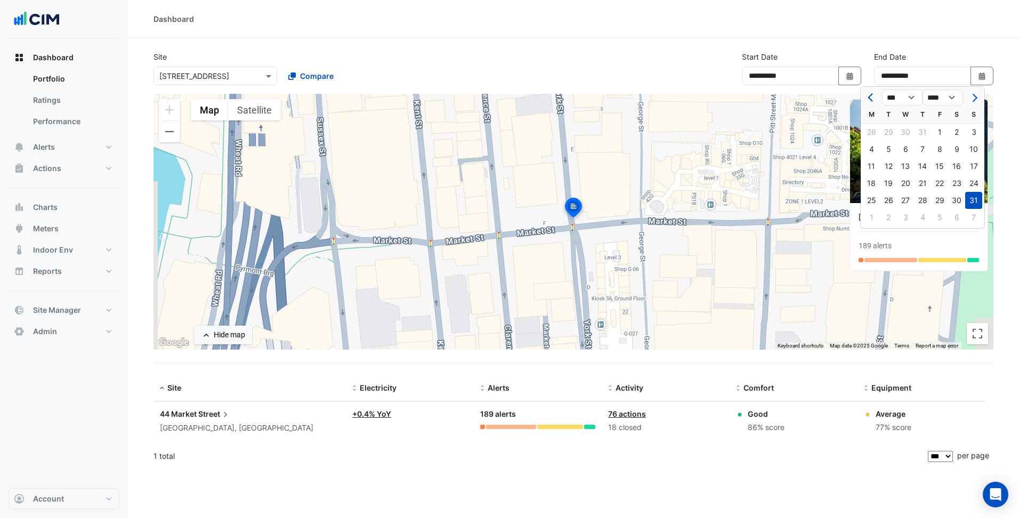
click at [870, 95] on span "Previous month" at bounding box center [871, 98] width 8 height 8
click at [870, 95] on div at bounding box center [871, 97] width 21 height 17
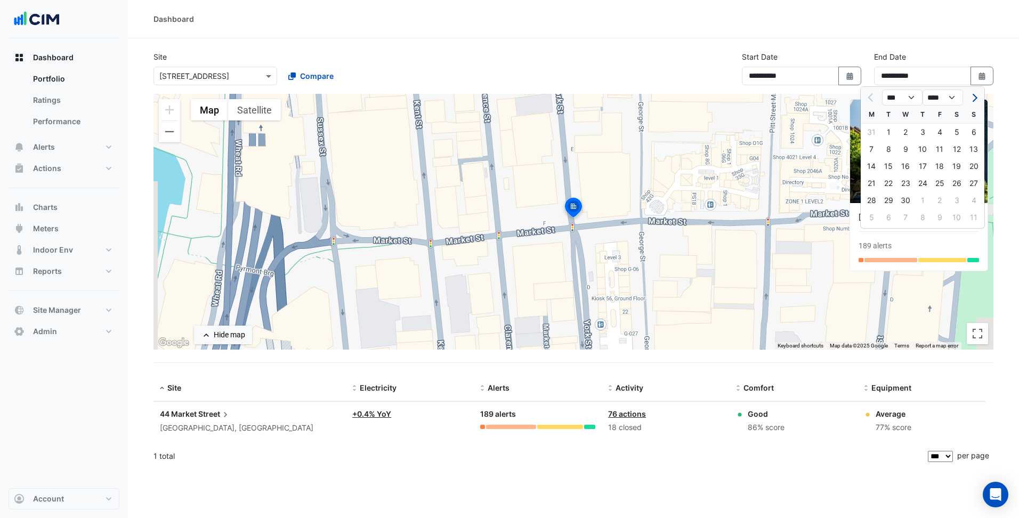
click at [974, 98] on span "Next month" at bounding box center [973, 98] width 8 height 8
click at [870, 101] on button "Previous month" at bounding box center [871, 97] width 13 height 17
select select "*"
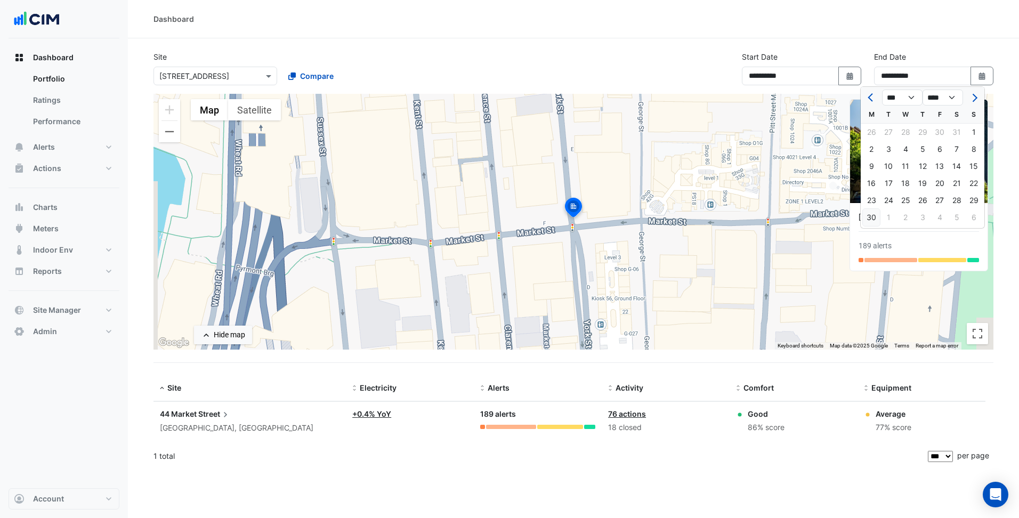
click at [874, 216] on div "30" at bounding box center [871, 217] width 17 height 17
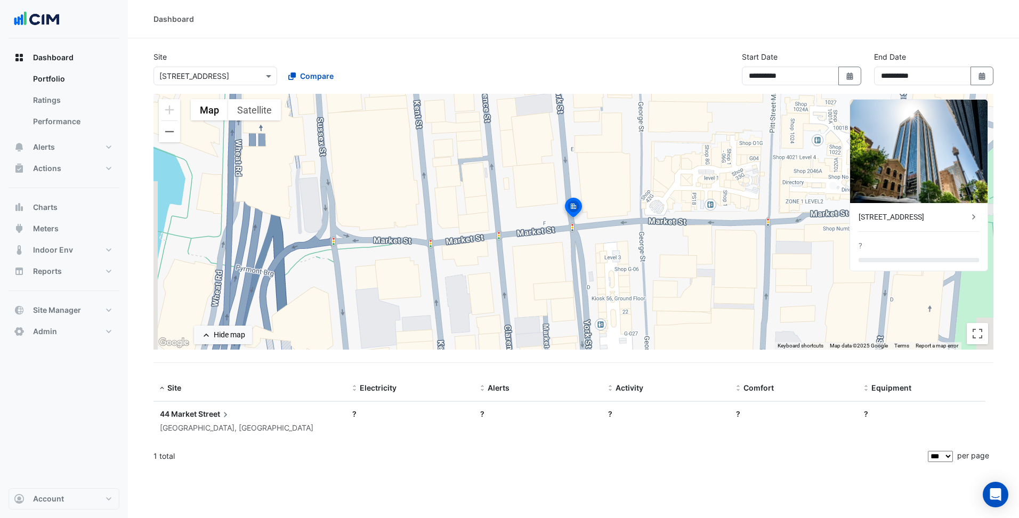
type input "**********"
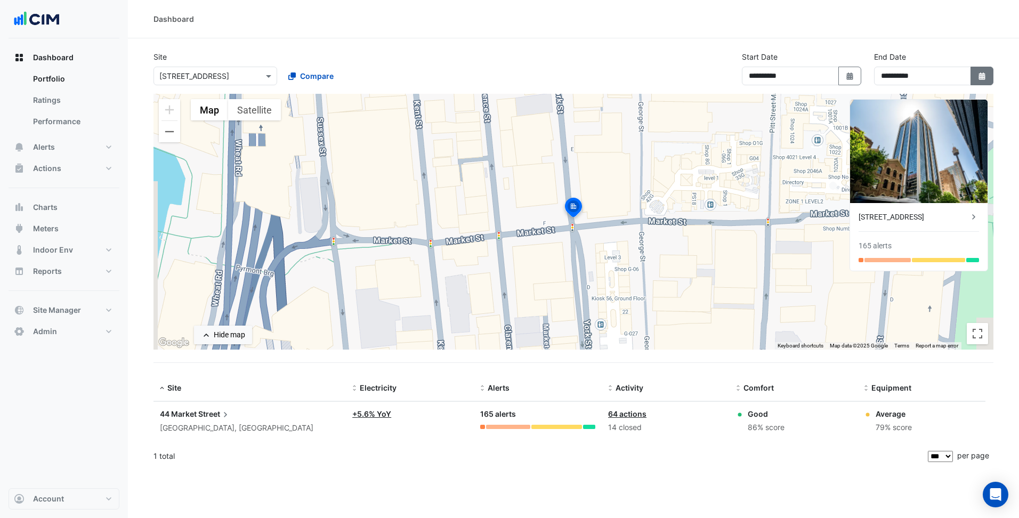
click at [981, 74] on icon "button" at bounding box center [981, 75] width 6 height 7
select select "*"
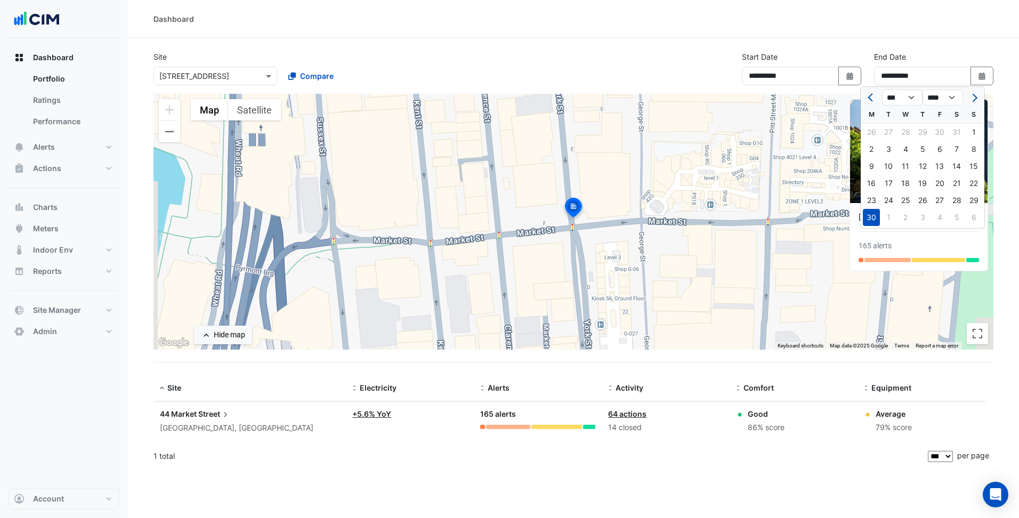
click at [857, 33] on div "Dashboard" at bounding box center [573, 19] width 891 height 38
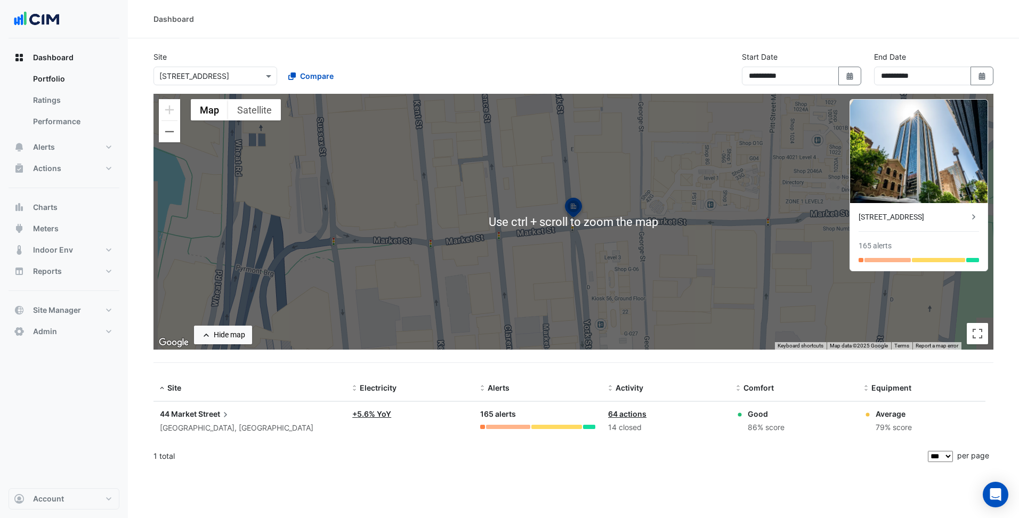
click at [692, 435] on datatable-body-cell "Activity: 64 actions 14 closed" at bounding box center [666, 421] width 128 height 39
click at [707, 467] on div "1 total" at bounding box center [539, 456] width 772 height 27
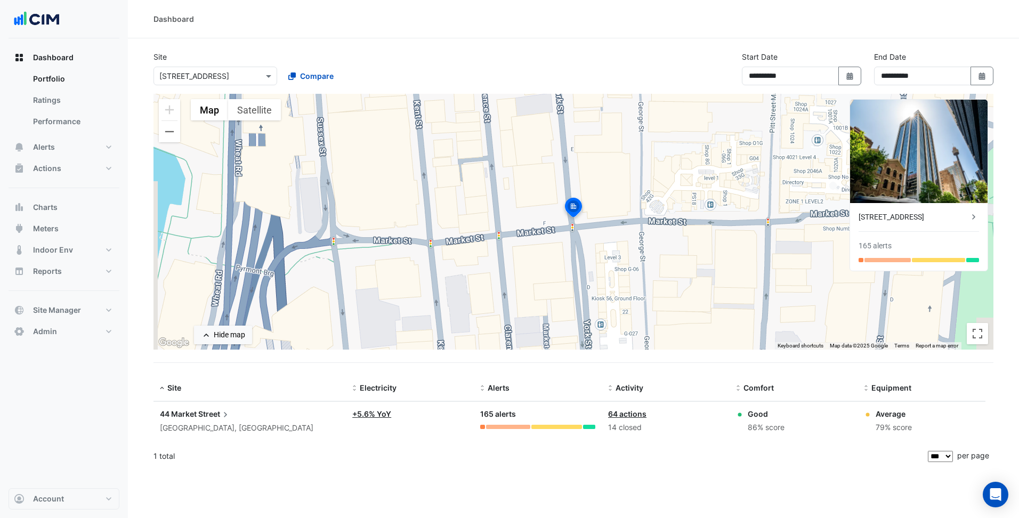
click at [214, 410] on span "Street" at bounding box center [214, 414] width 33 height 12
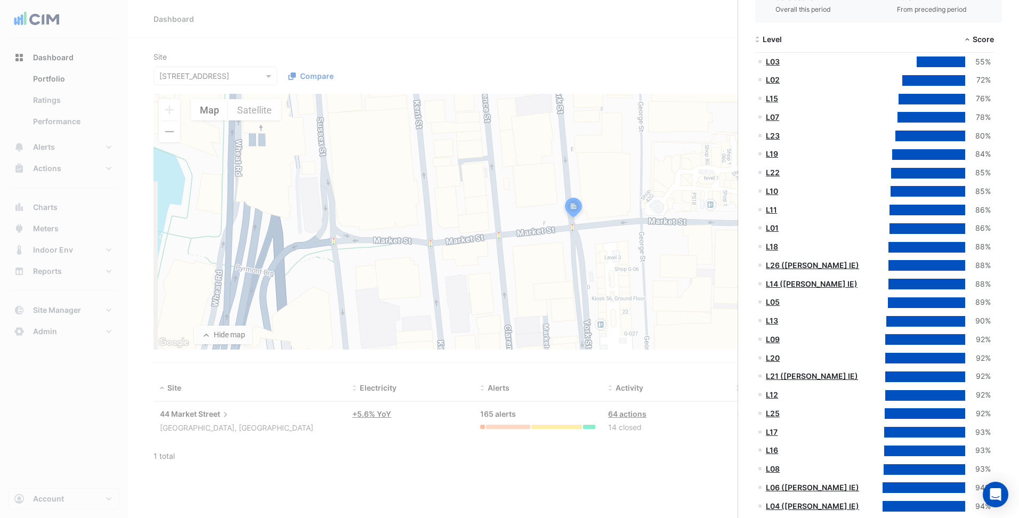
scroll to position [245, 0]
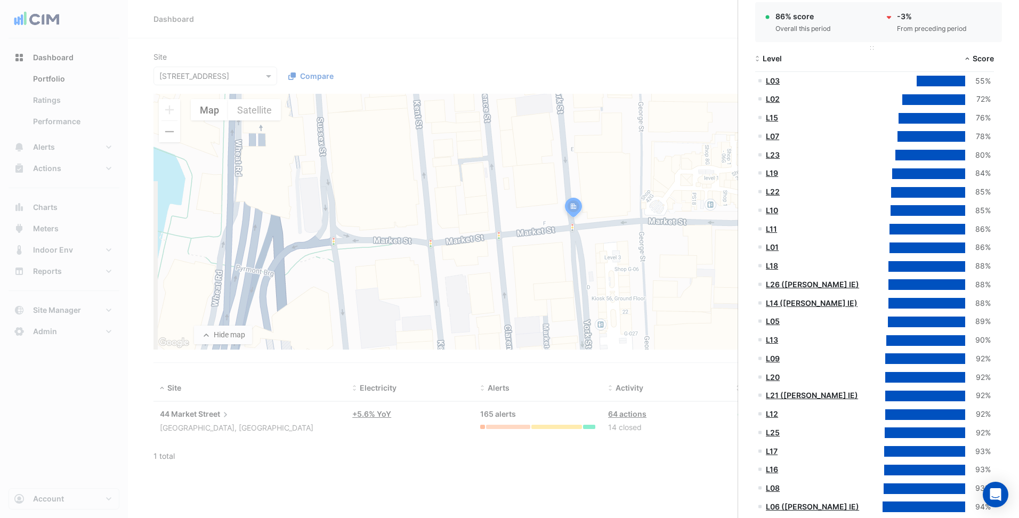
click at [760, 59] on span at bounding box center [756, 59] width 7 height 9
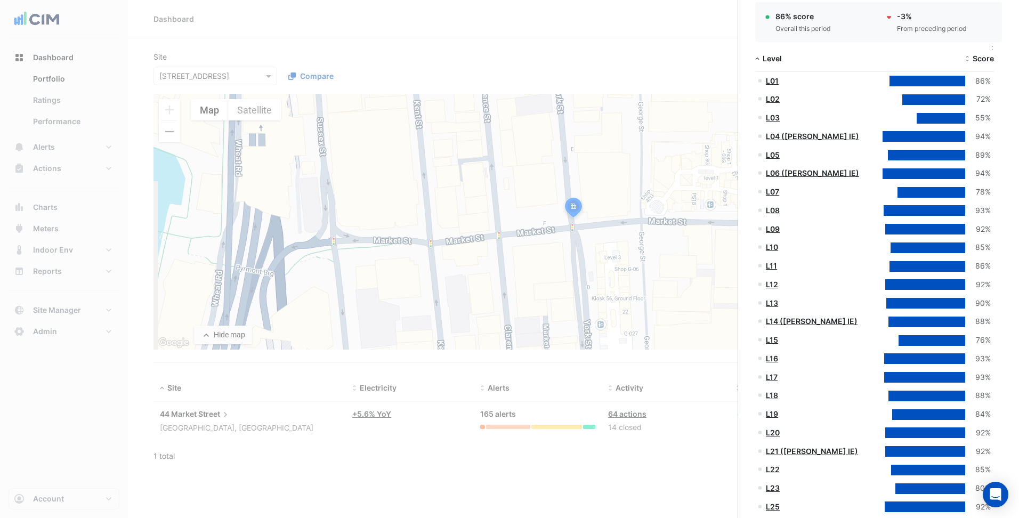
click at [974, 56] on span "Score" at bounding box center [982, 58] width 21 height 9
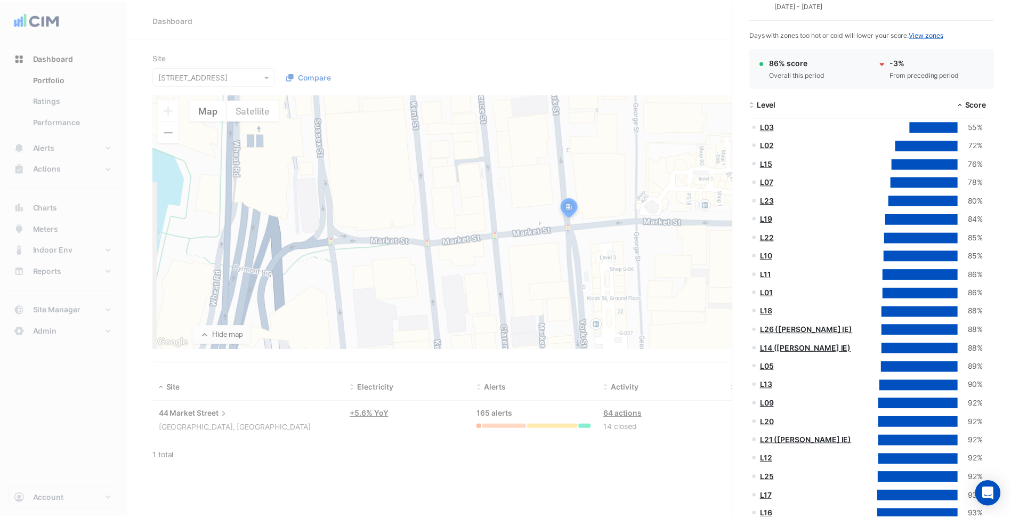
scroll to position [138, 0]
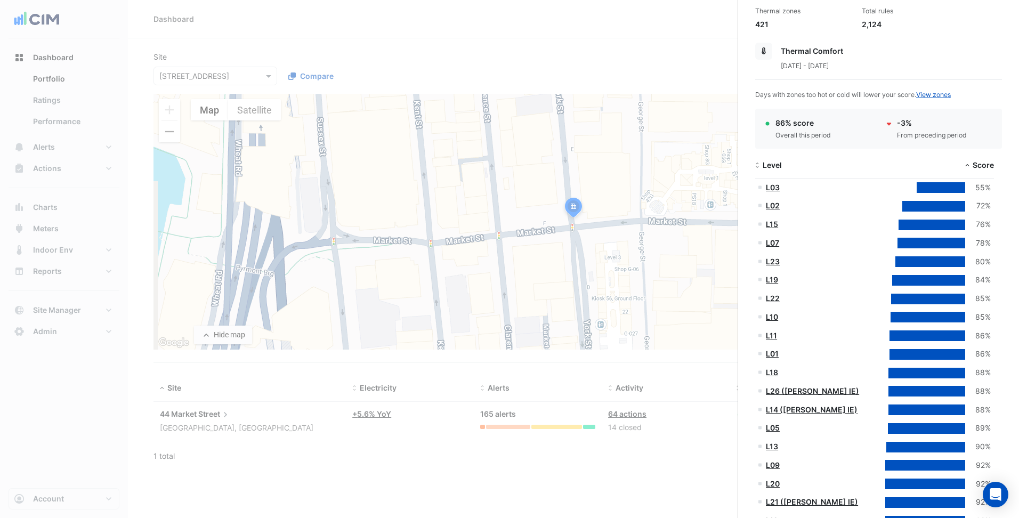
click at [97, 246] on ngb-offcanvas-backdrop at bounding box center [509, 259] width 1019 height 518
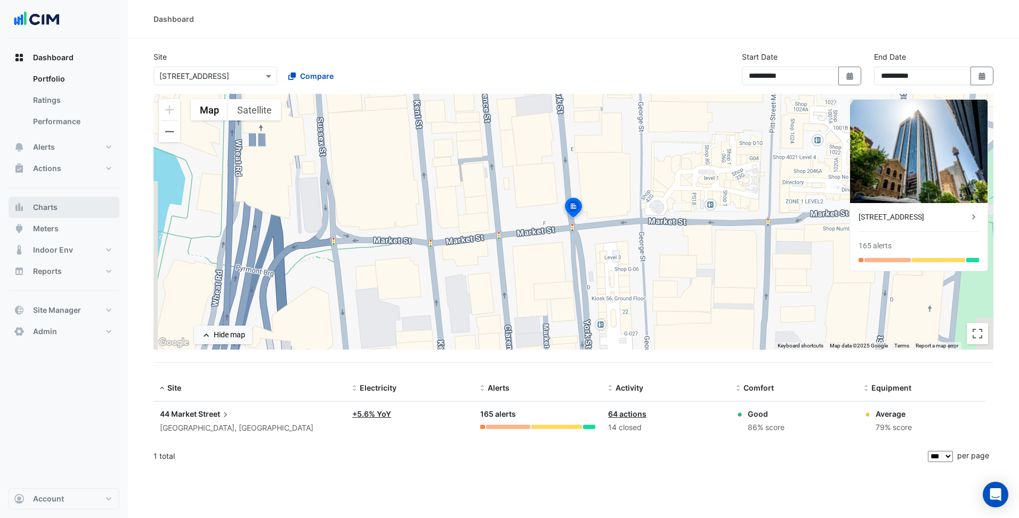
click at [65, 207] on button "Charts" at bounding box center [64, 207] width 111 height 21
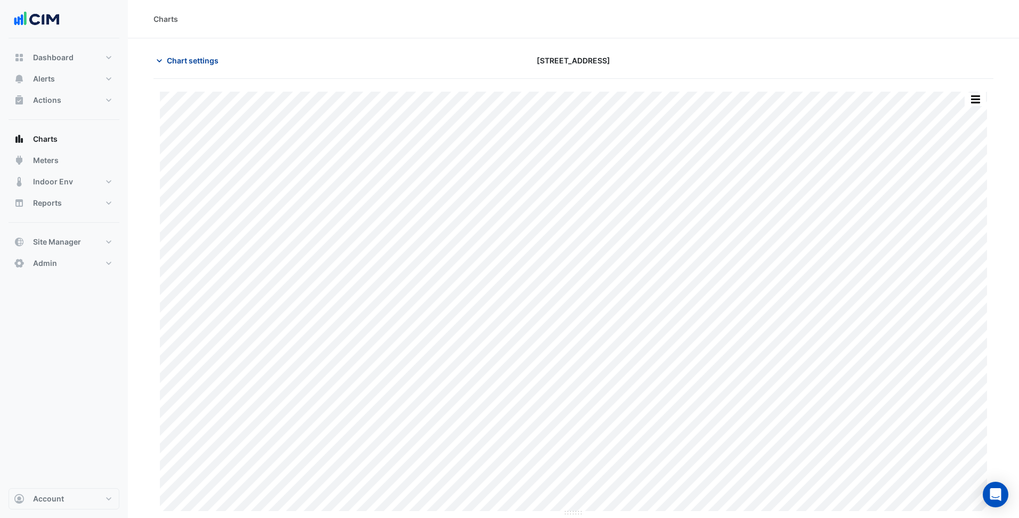
click at [184, 55] on span "Chart settings" at bounding box center [193, 60] width 52 height 11
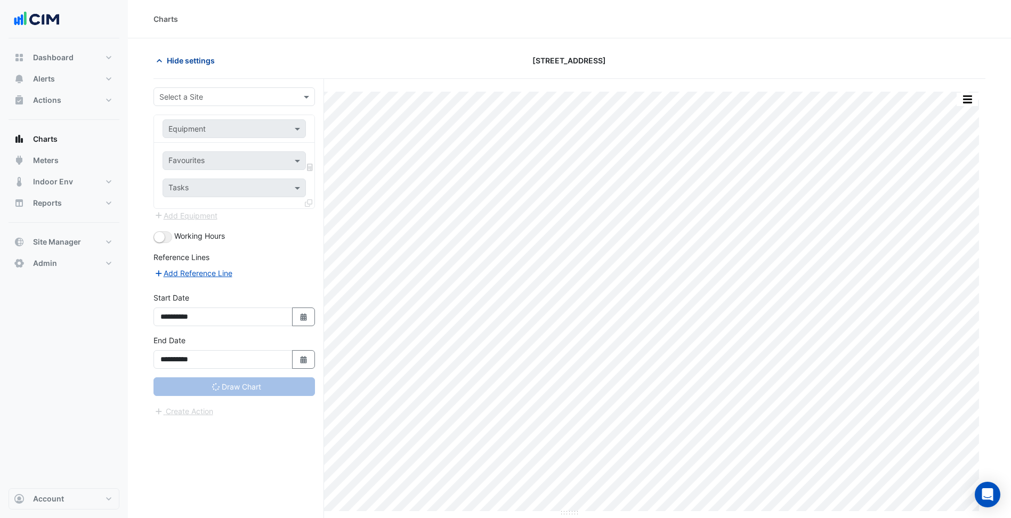
type input "**********"
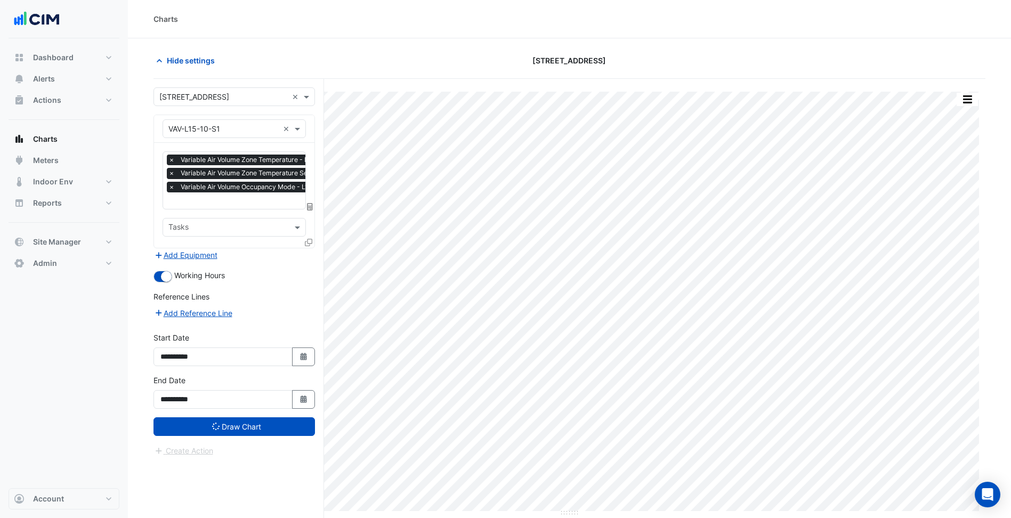
click at [218, 128] on input "text" at bounding box center [223, 129] width 110 height 11
type input "*"
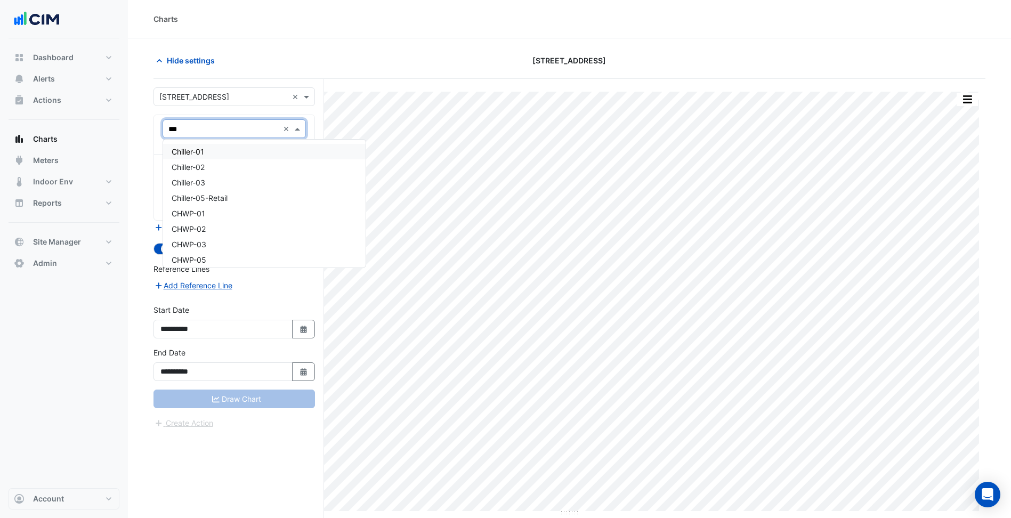
type input "****"
click at [210, 150] on div "CHWP-01" at bounding box center [234, 151] width 142 height 15
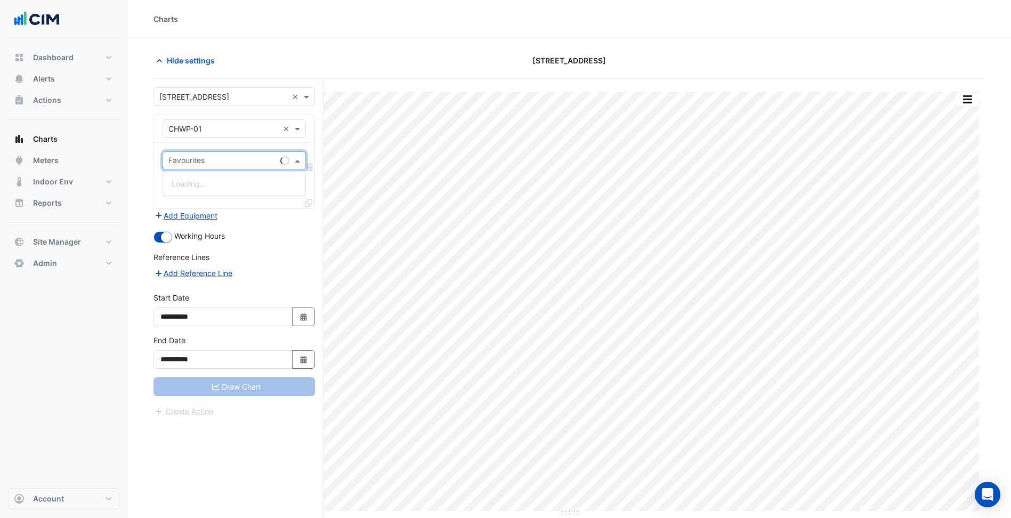
click at [220, 165] on input "text" at bounding box center [222, 161] width 108 height 11
type input "****"
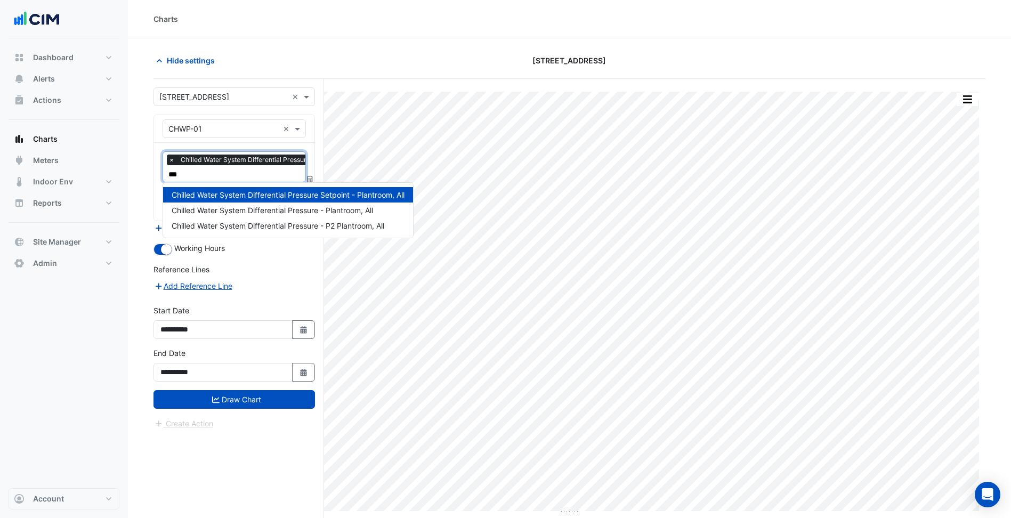
type input "****"
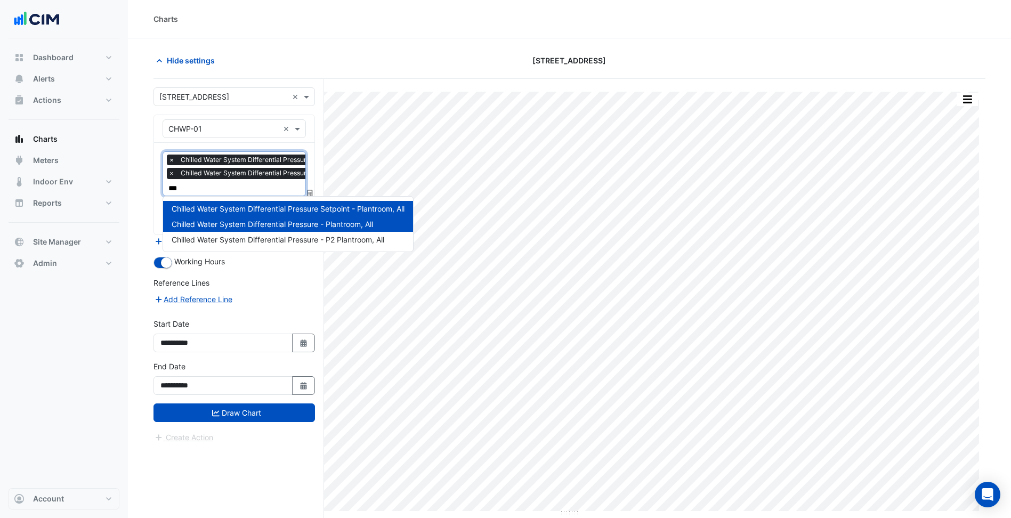
type input "****"
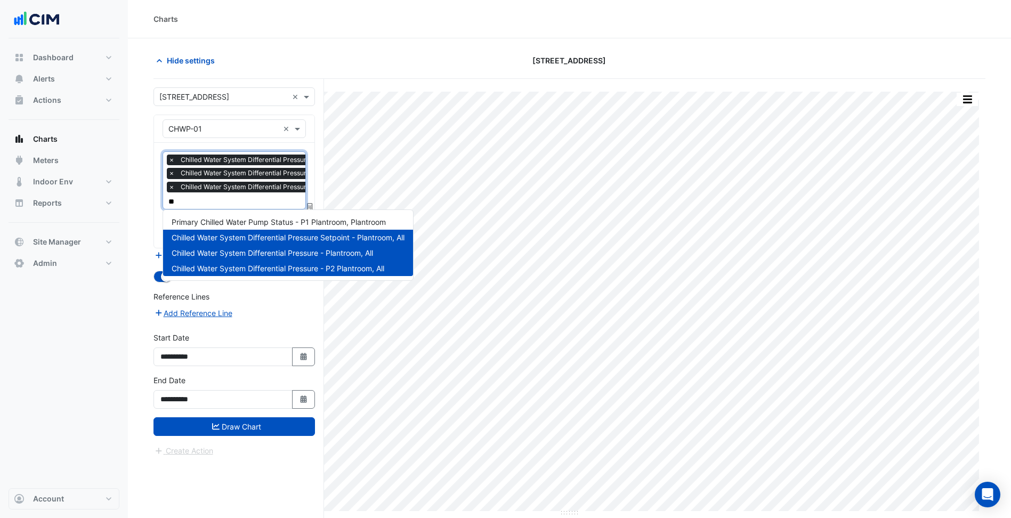
type input "***"
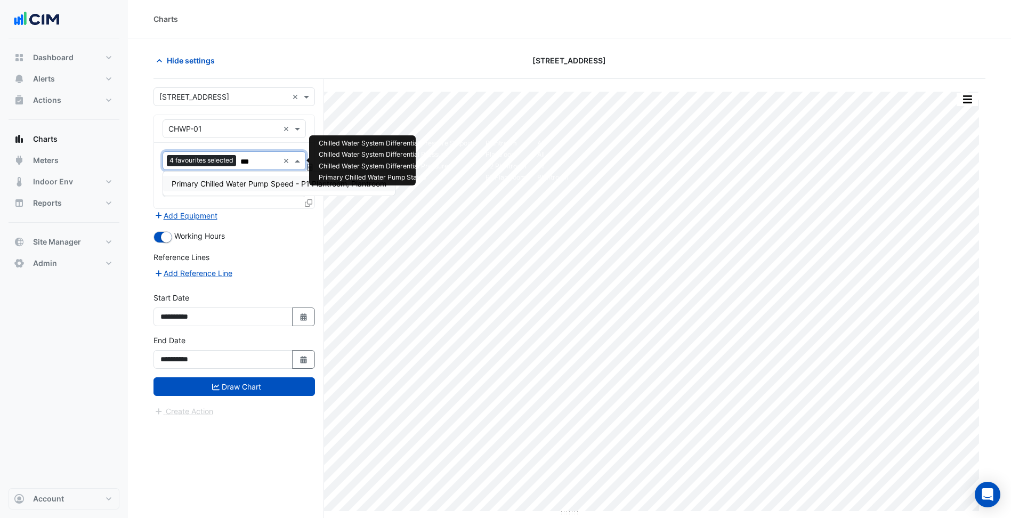
type input "****"
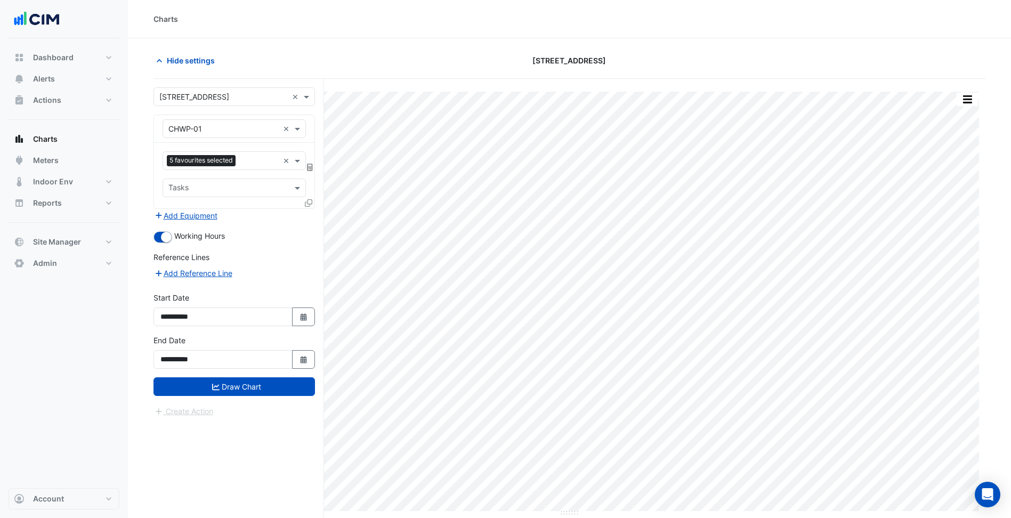
drag, startPoint x: 305, startPoint y: 321, endPoint x: 249, endPoint y: 310, distance: 56.5
click at [304, 321] on icon "button" at bounding box center [303, 316] width 6 height 7
select select "*"
select select "****"
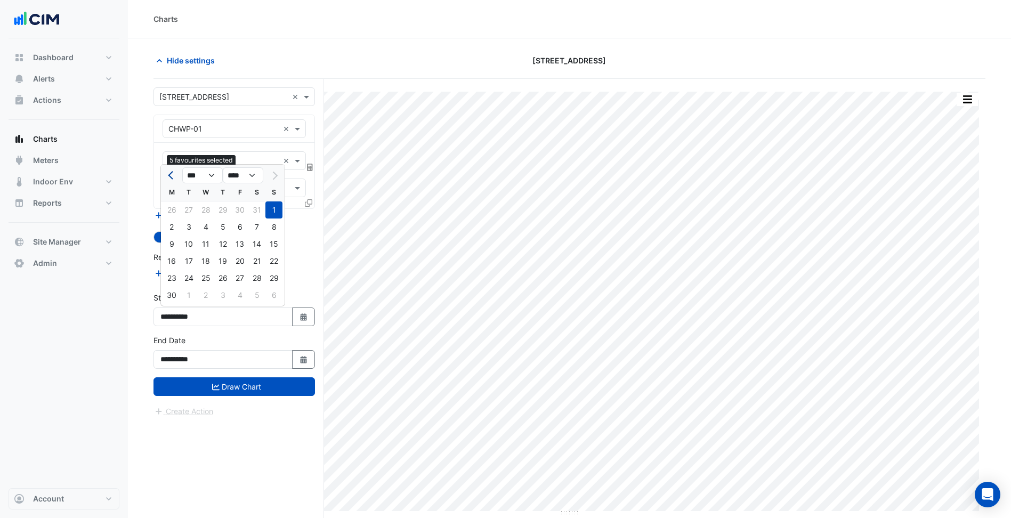
click at [174, 173] on span "Previous month" at bounding box center [172, 176] width 8 height 8
select select "*"
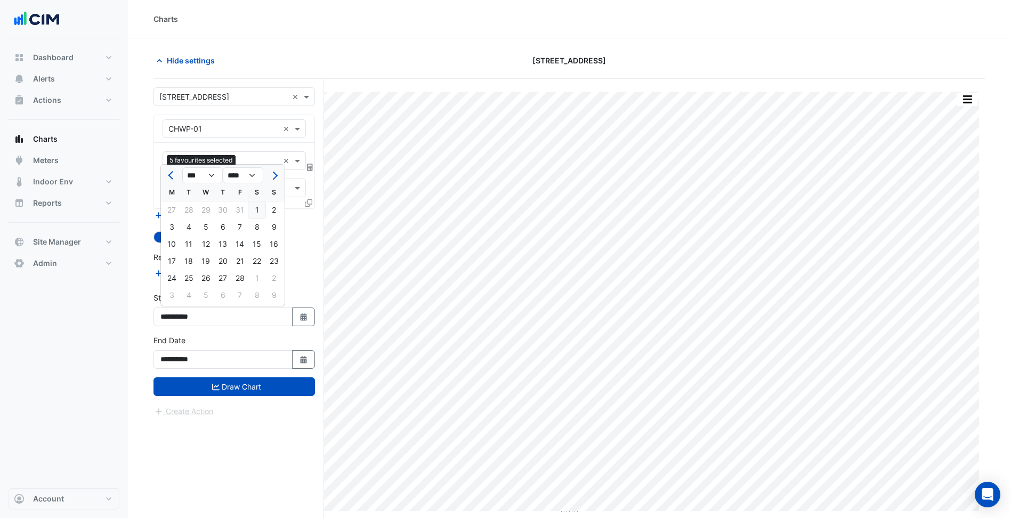
click at [259, 207] on div "1" at bounding box center [256, 209] width 17 height 17
type input "**********"
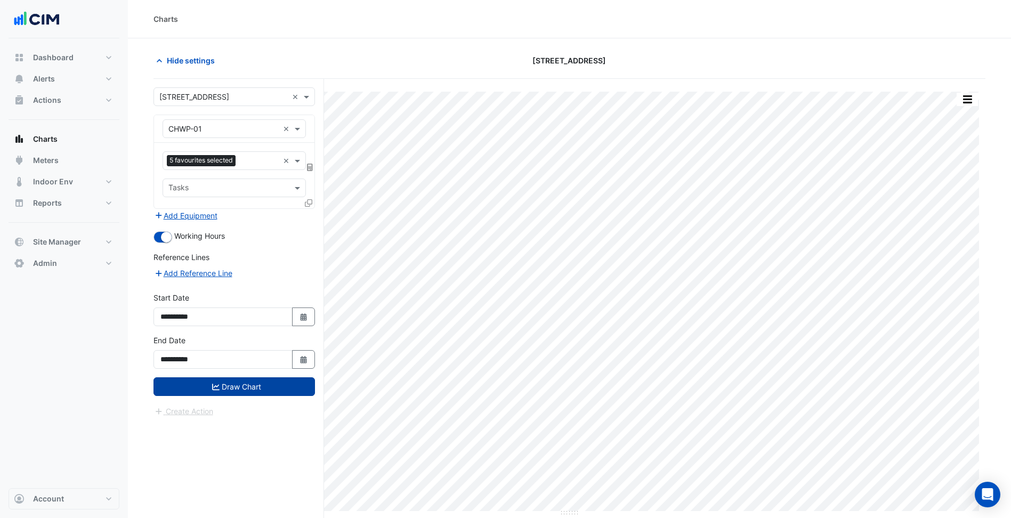
click at [257, 393] on button "Draw Chart" at bounding box center [233, 386] width 161 height 19
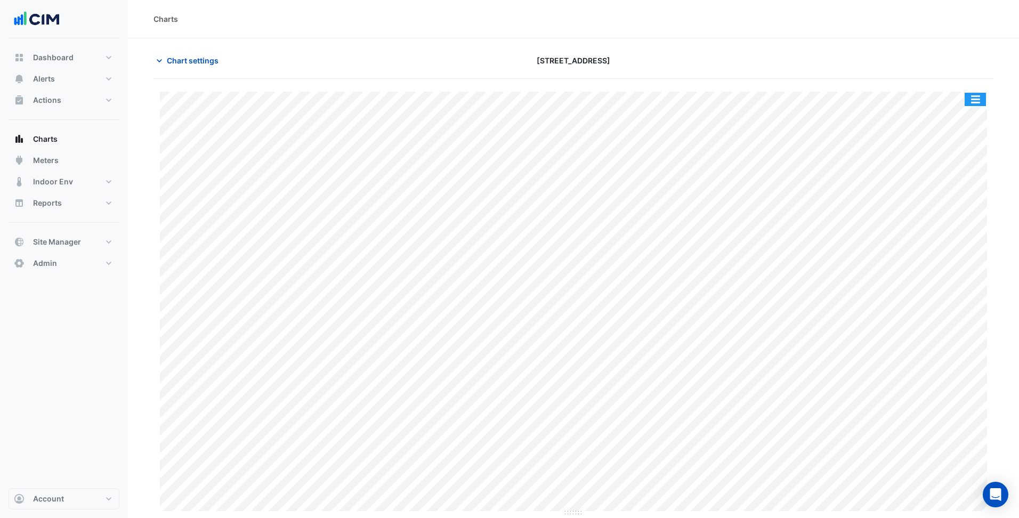
click at [978, 98] on button "button" at bounding box center [974, 99] width 21 height 13
click at [927, 77] on div "Chart settings 44 Market Street" at bounding box center [573, 65] width 840 height 28
click at [971, 99] on button "button" at bounding box center [974, 99] width 21 height 13
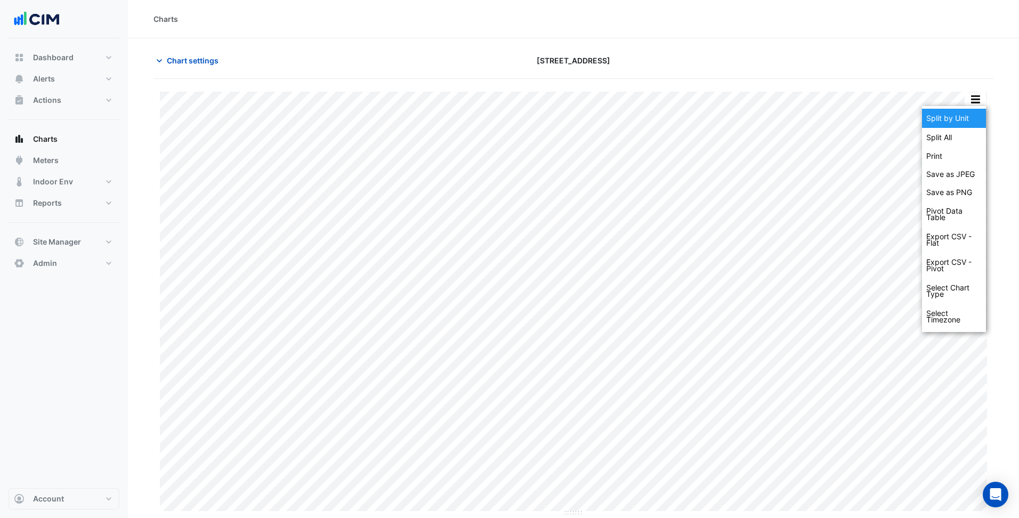
click at [955, 123] on div "Split by Unit" at bounding box center [954, 118] width 64 height 19
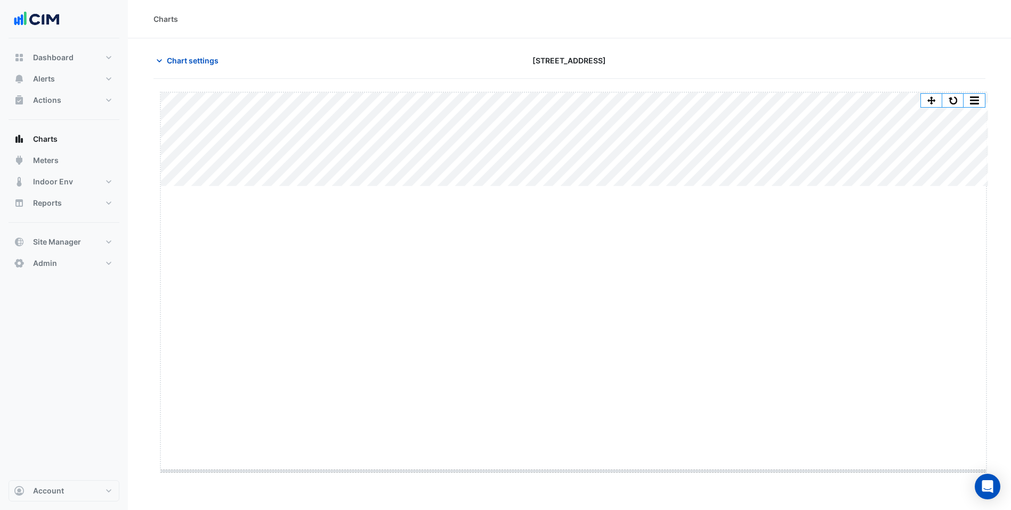
drag, startPoint x: 575, startPoint y: 186, endPoint x: 560, endPoint y: 482, distance: 296.6
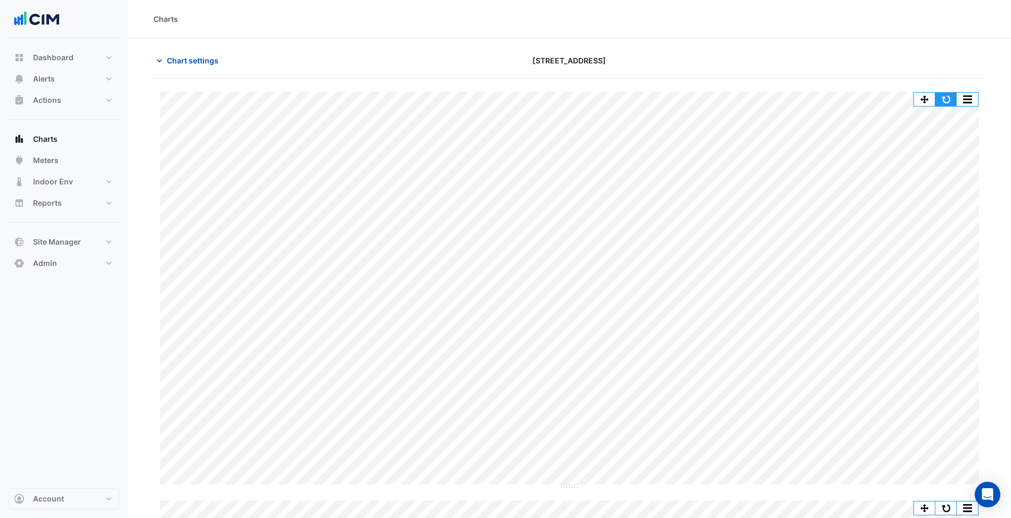
click at [944, 96] on button "button" at bounding box center [945, 99] width 21 height 13
click at [191, 63] on span "Chart settings" at bounding box center [193, 60] width 52 height 11
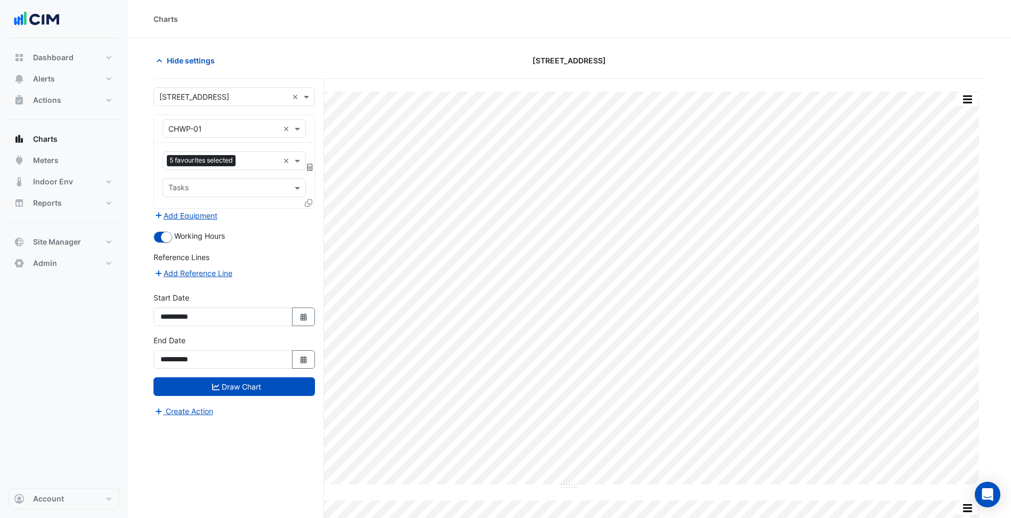
click at [247, 121] on div "Equipment × CHWP-01 ×" at bounding box center [234, 128] width 143 height 19
type input "****"
click at [225, 210] on div "HHWP-01" at bounding box center [234, 213] width 142 height 15
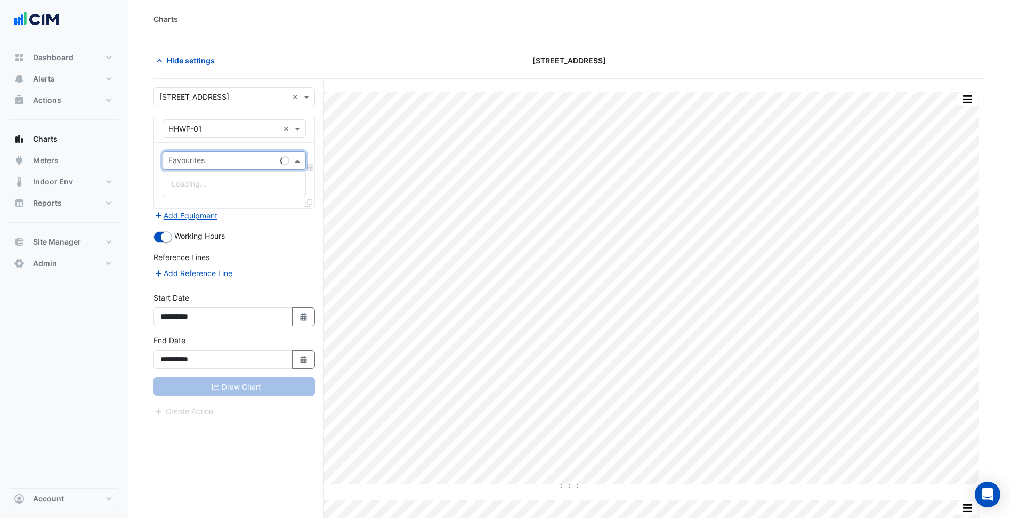
click at [244, 165] on input "text" at bounding box center [222, 161] width 108 height 11
type input "****"
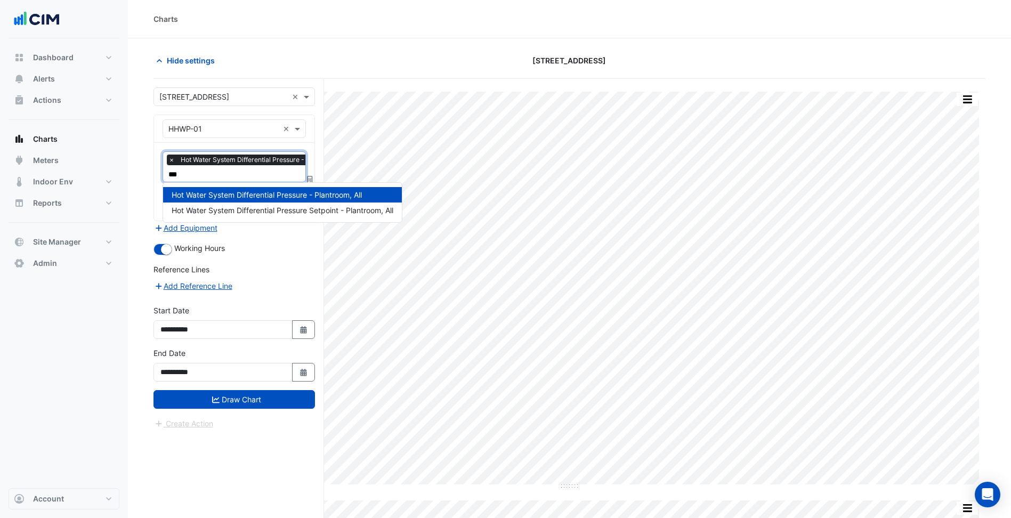
type input "****"
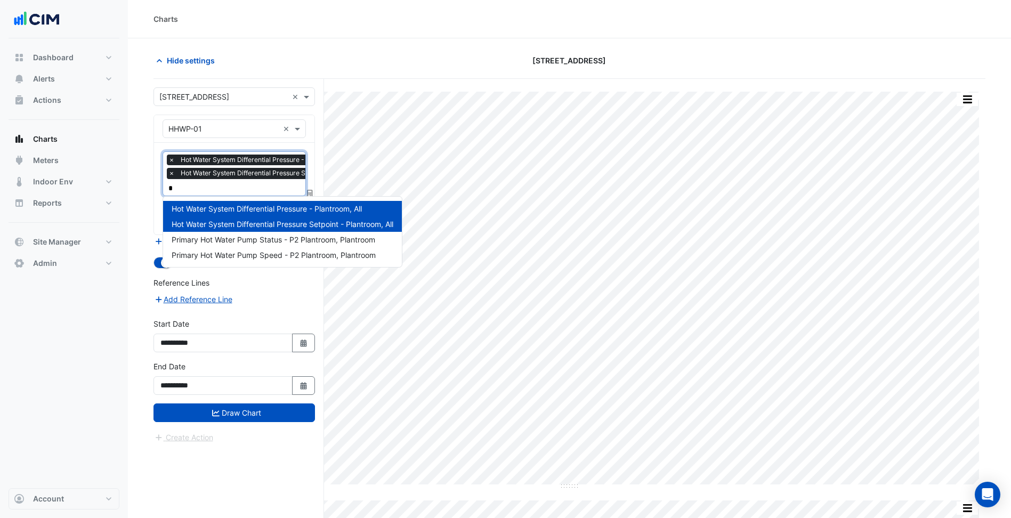
type input "**"
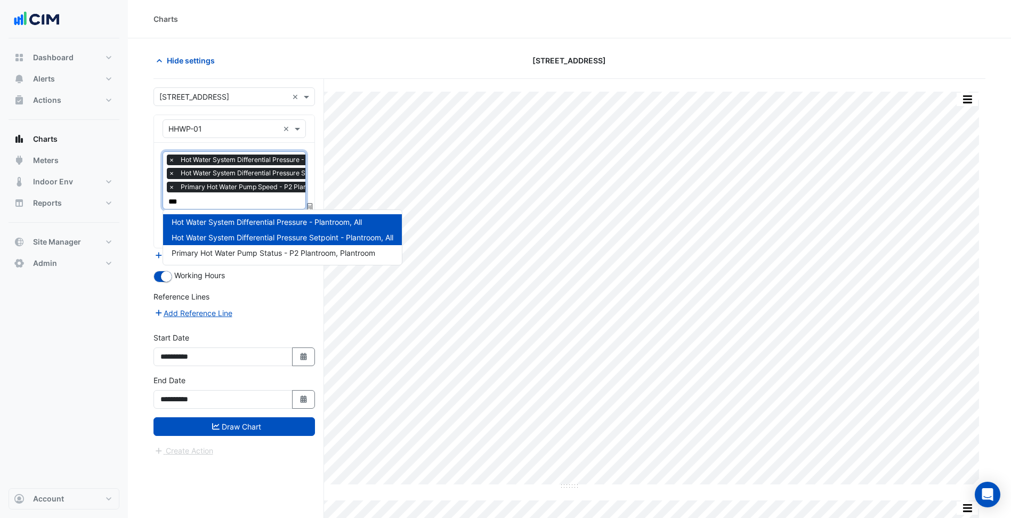
type input "****"
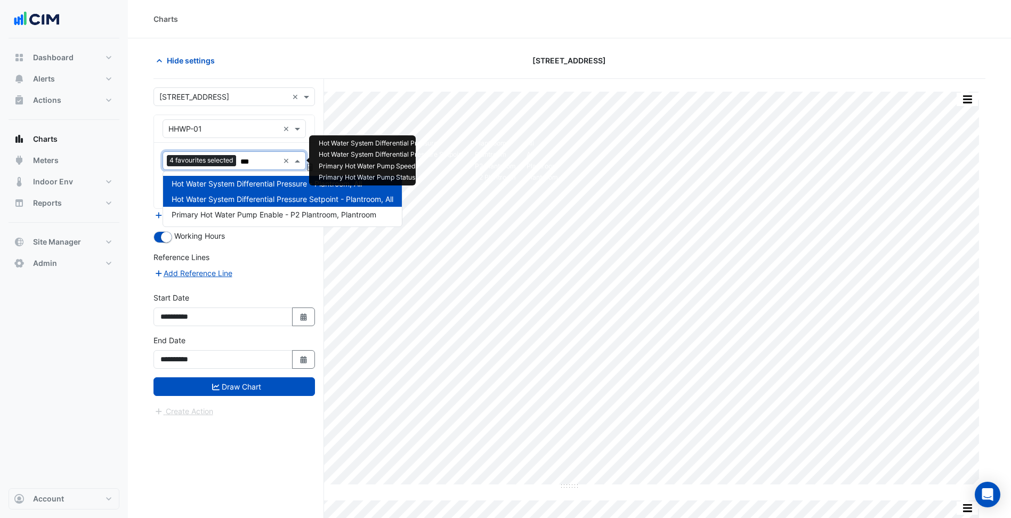
type input "****"
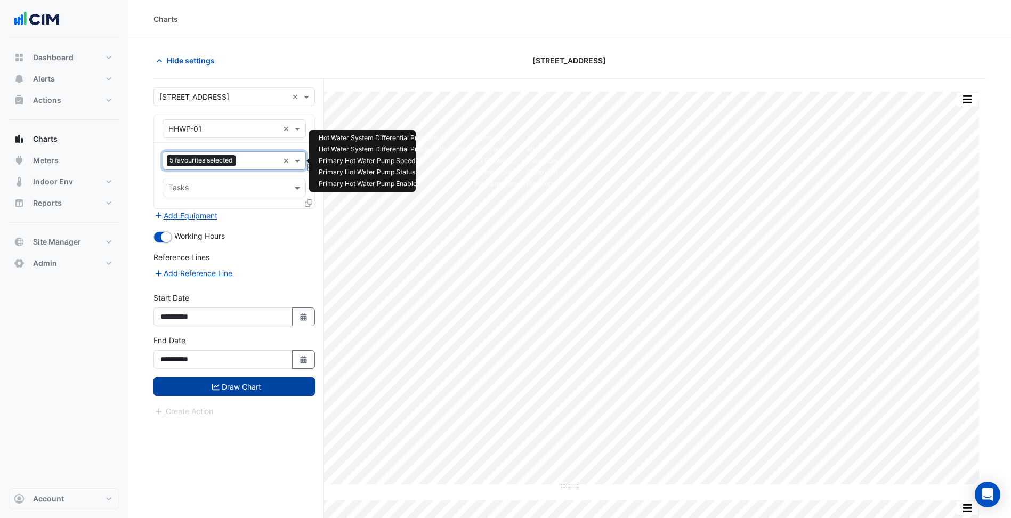
click at [265, 386] on button "Draw Chart" at bounding box center [233, 386] width 161 height 19
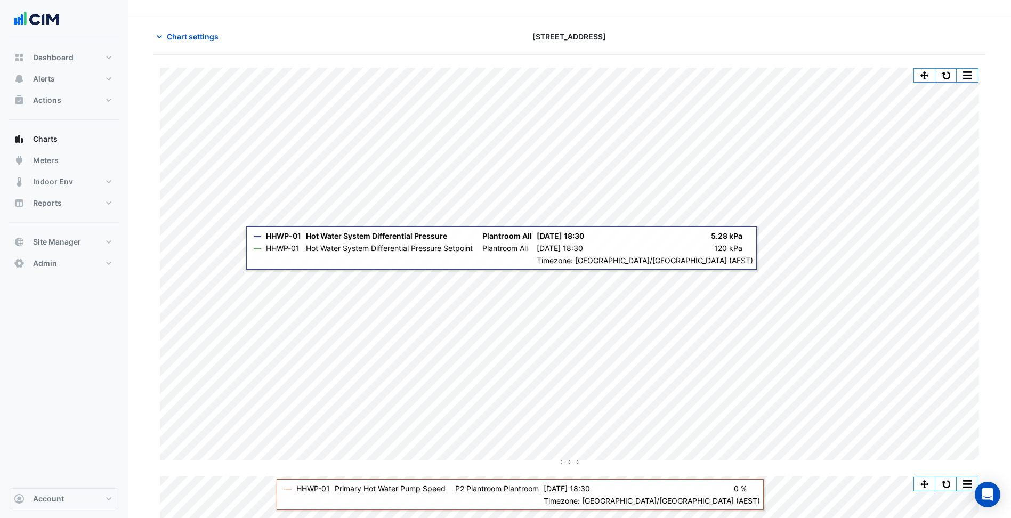
scroll to position [16, 0]
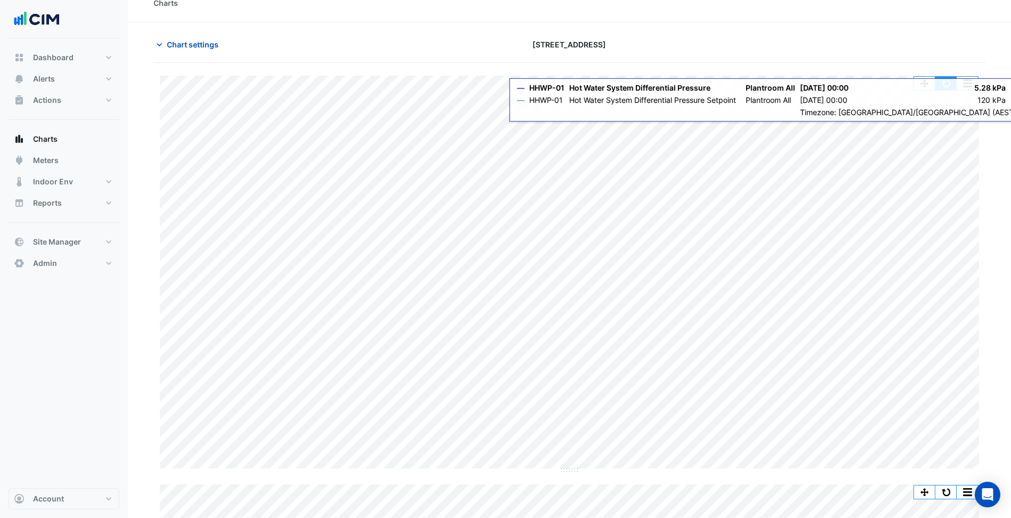
click at [950, 83] on button "button" at bounding box center [945, 83] width 21 height 13
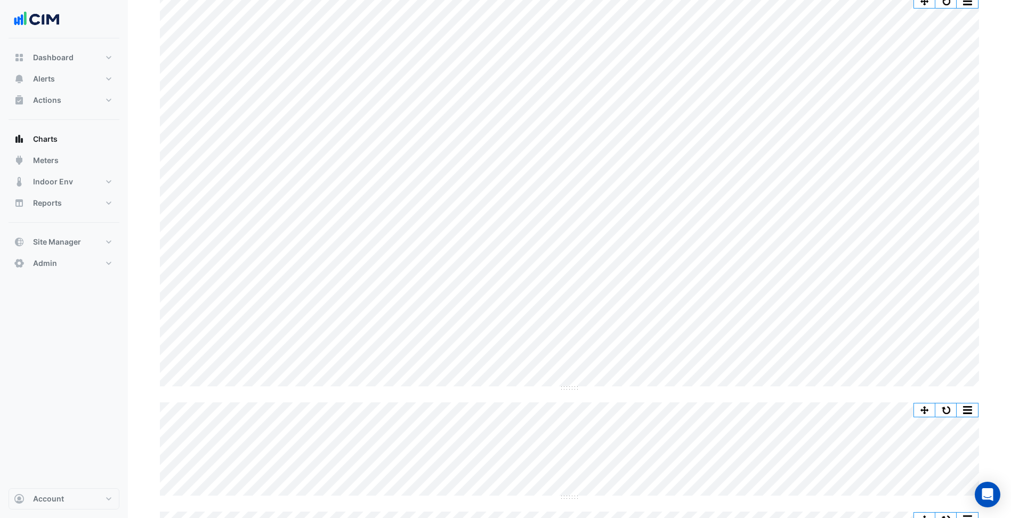
scroll to position [0, 0]
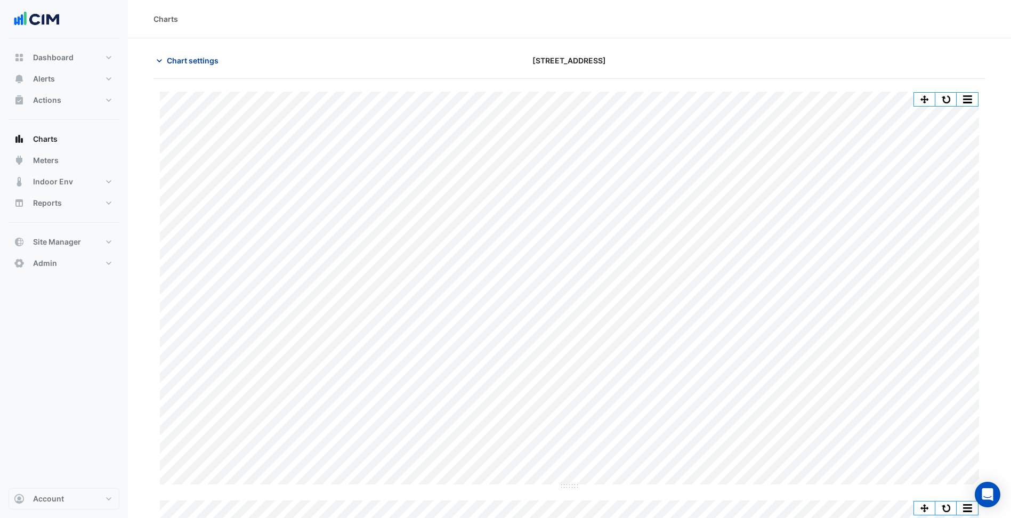
click at [183, 57] on span "Chart settings" at bounding box center [193, 60] width 52 height 11
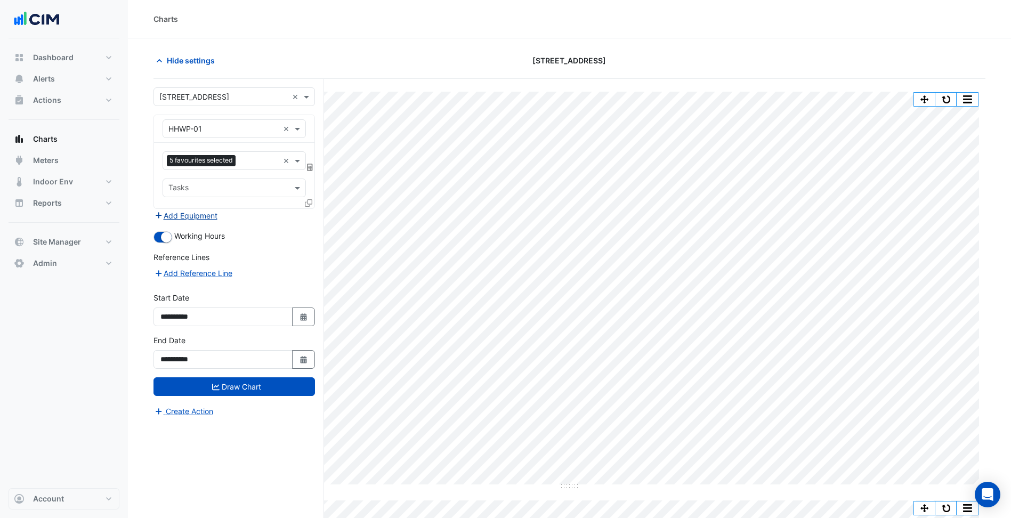
click at [187, 210] on button "Add Equipment" at bounding box center [185, 215] width 64 height 12
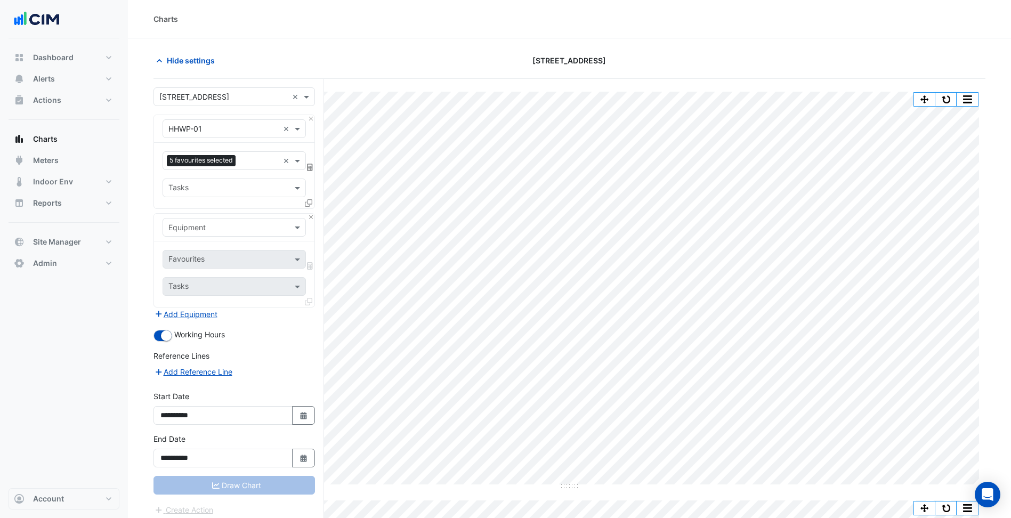
click at [212, 225] on input "text" at bounding box center [223, 227] width 110 height 11
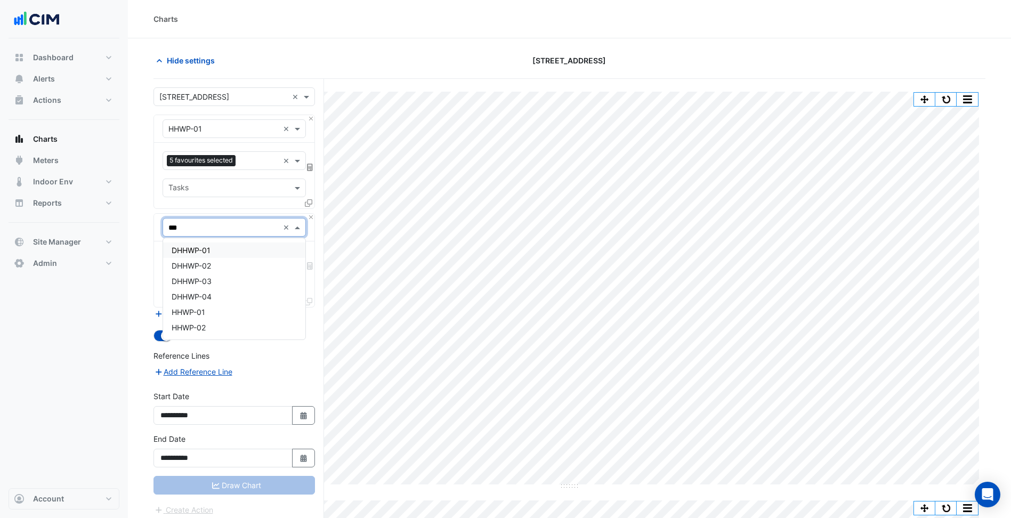
type input "****"
click at [206, 322] on div "HHWP-02" at bounding box center [234, 327] width 142 height 15
click at [204, 259] on input "text" at bounding box center [222, 260] width 108 height 11
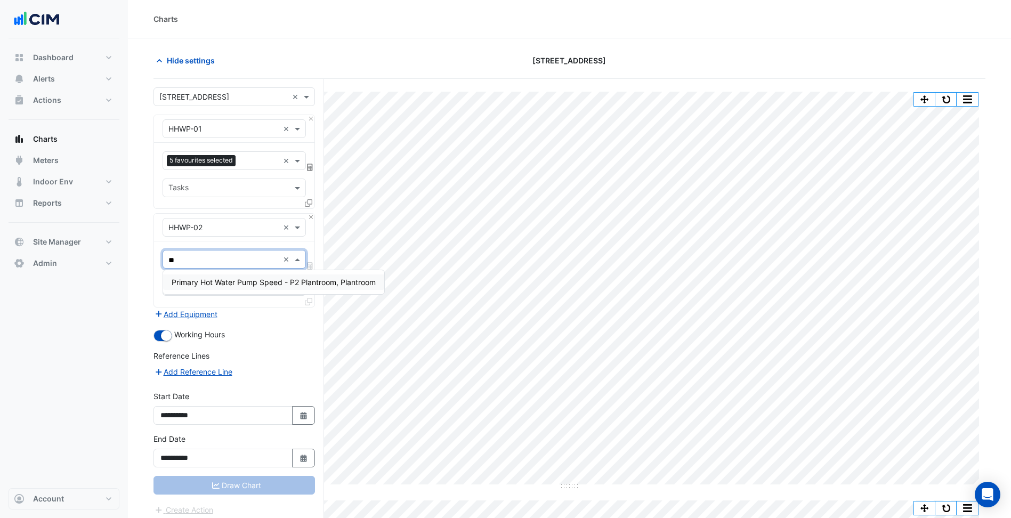
type input "***"
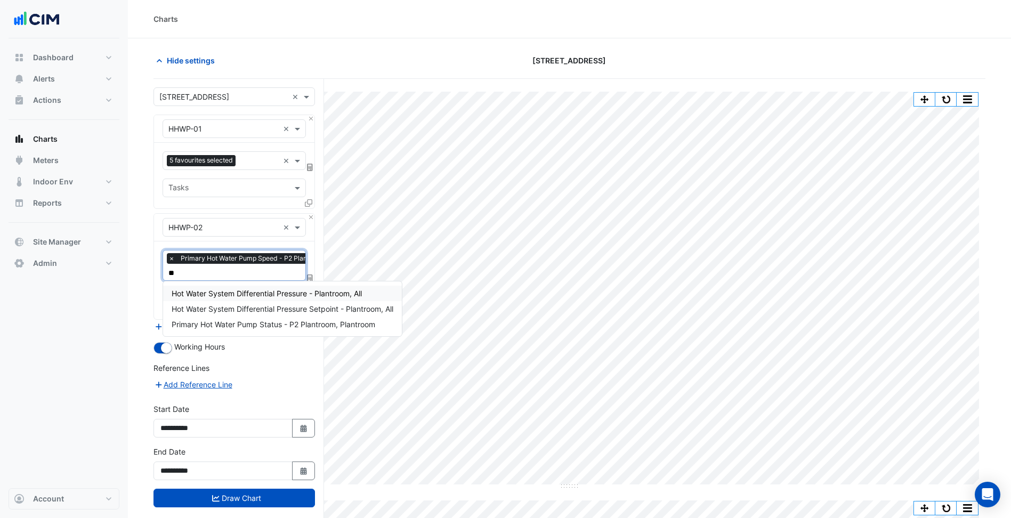
type input "***"
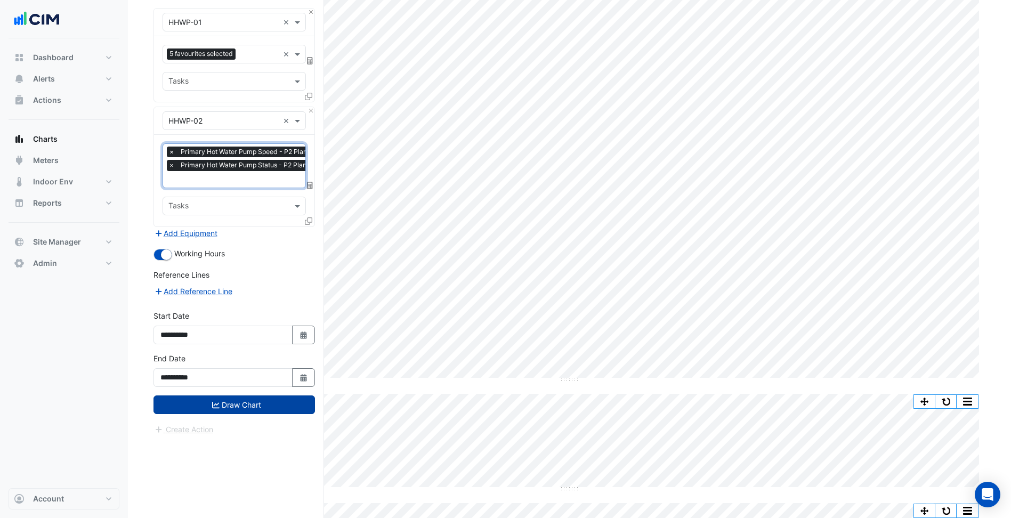
click at [260, 412] on button "Draw Chart" at bounding box center [233, 404] width 161 height 19
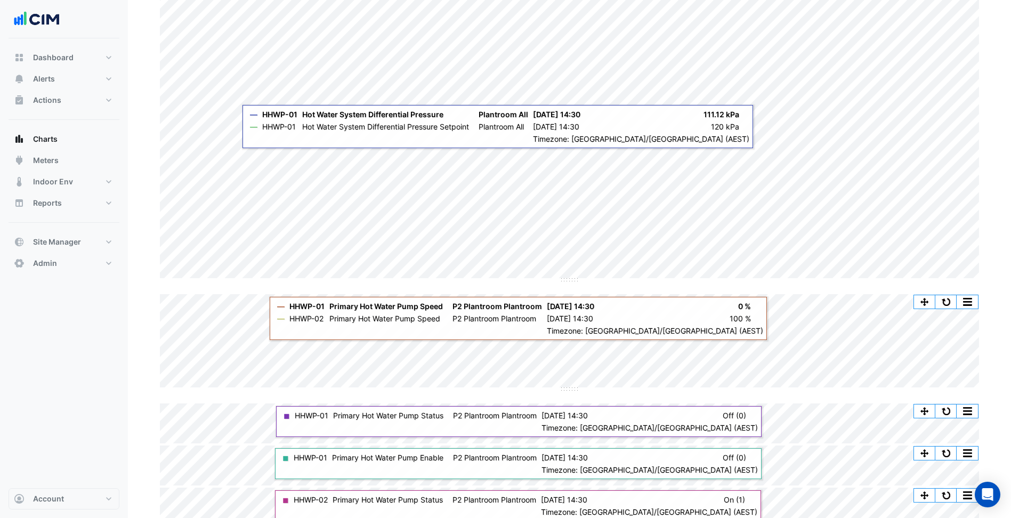
scroll to position [218, 0]
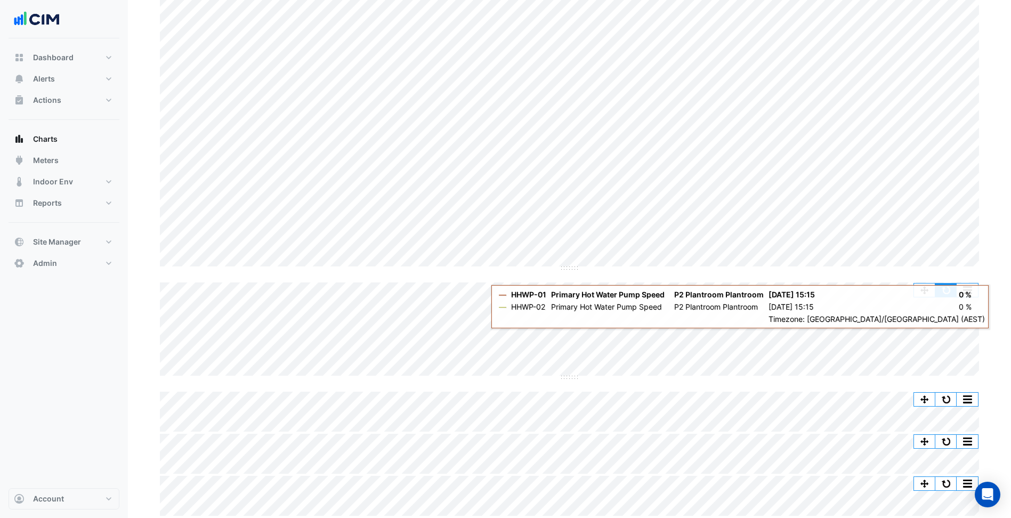
click at [944, 286] on button "button" at bounding box center [945, 289] width 21 height 13
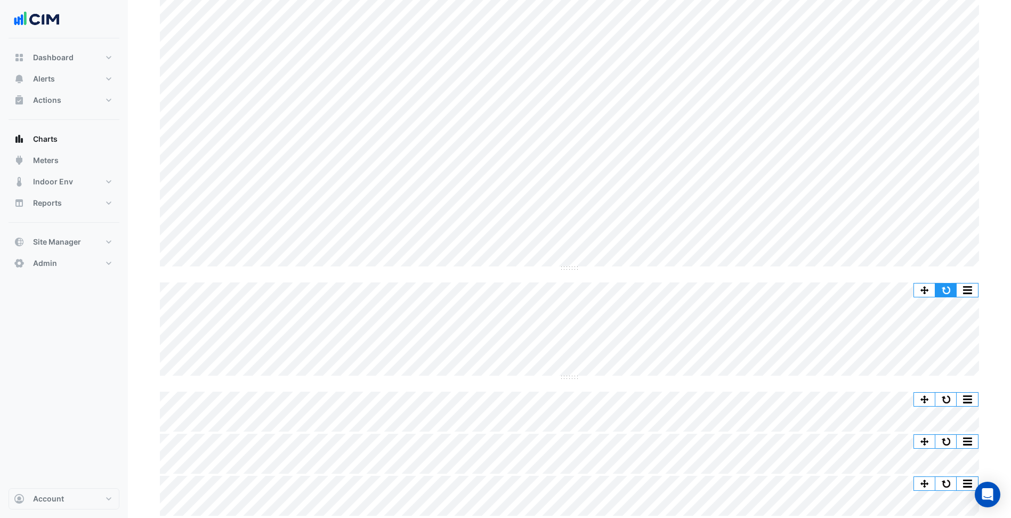
click at [941, 292] on button "button" at bounding box center [945, 289] width 21 height 13
click at [949, 289] on button "button" at bounding box center [945, 289] width 21 height 13
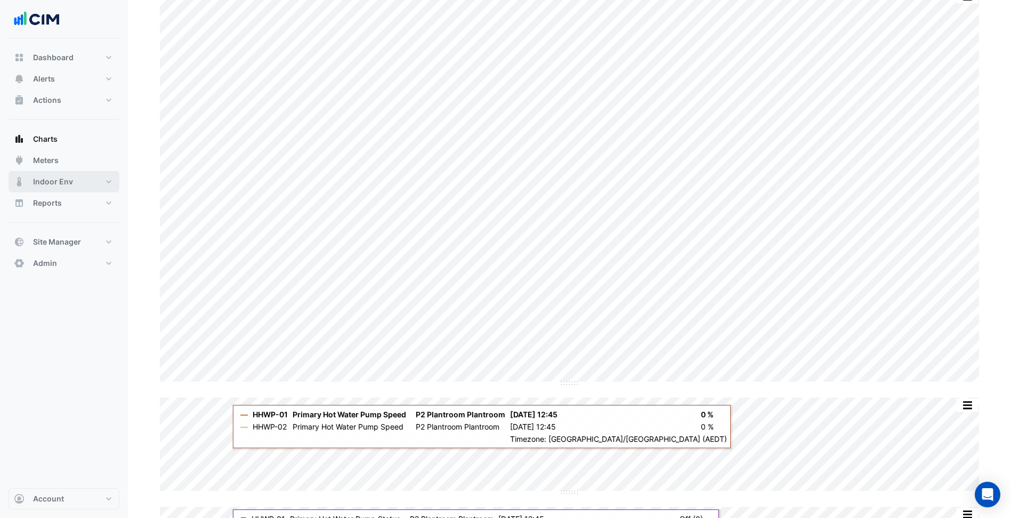
scroll to position [0, 0]
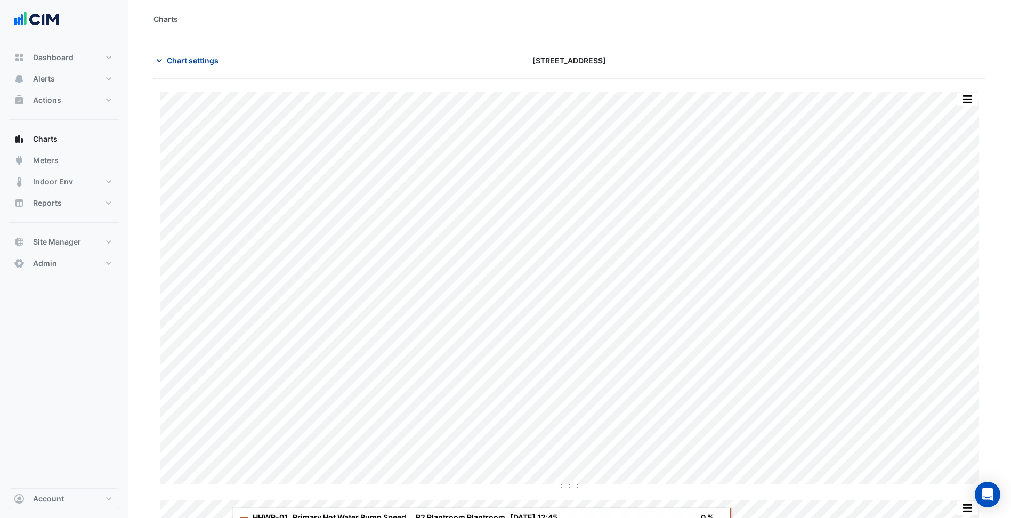
click at [179, 57] on span "Chart settings" at bounding box center [193, 60] width 52 height 11
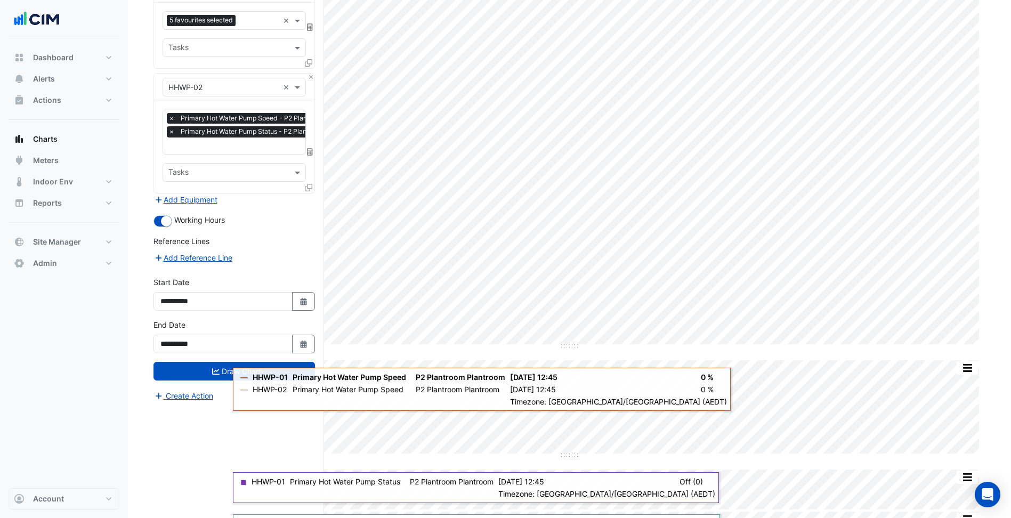
scroll to position [218, 0]
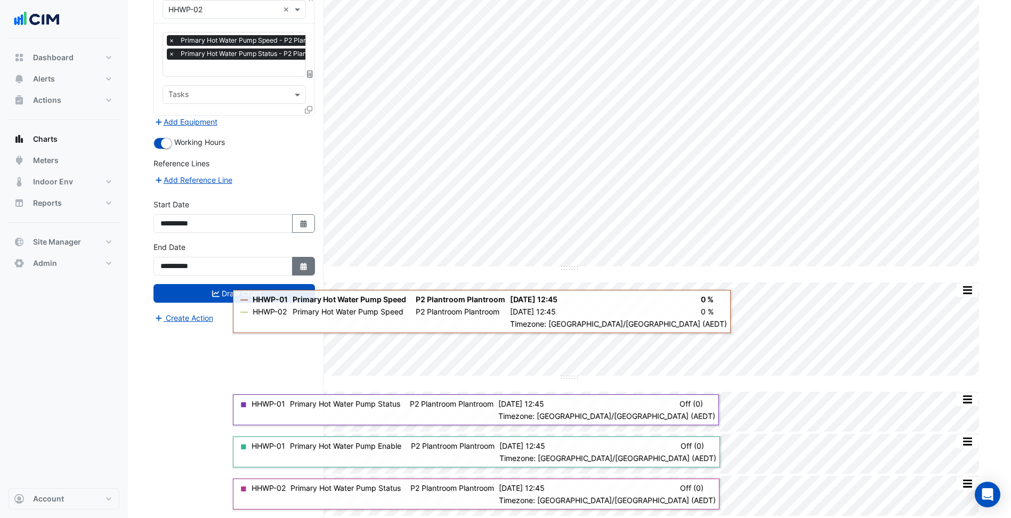
click at [301, 259] on button "Select Date" at bounding box center [303, 266] width 23 height 19
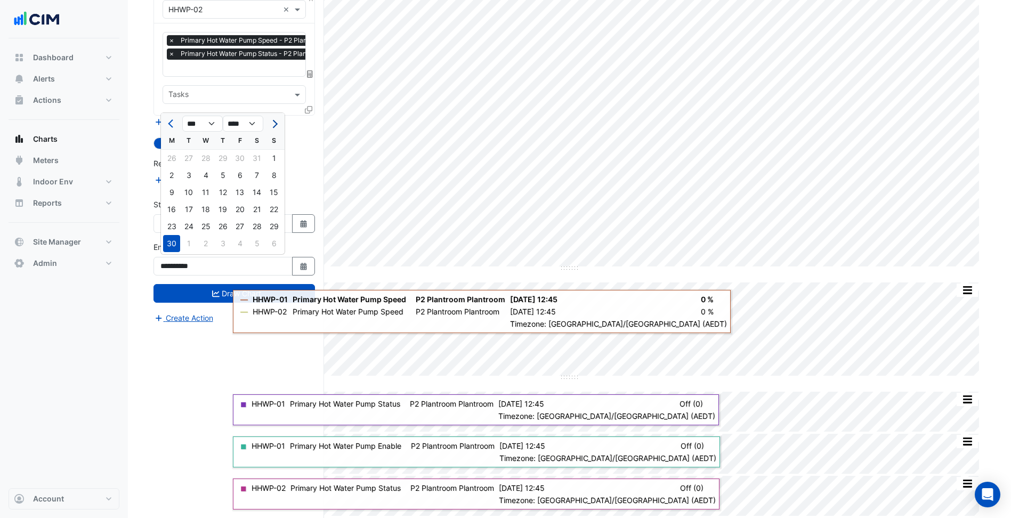
click at [278, 124] on button "Next month" at bounding box center [273, 123] width 13 height 17
select select "*"
click at [256, 190] on div "20" at bounding box center [256, 192] width 17 height 17
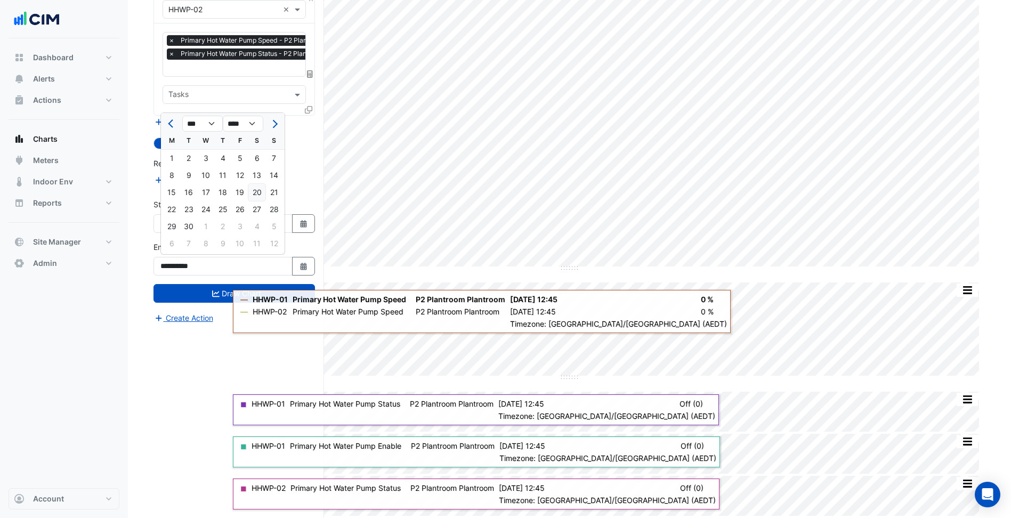
type input "**********"
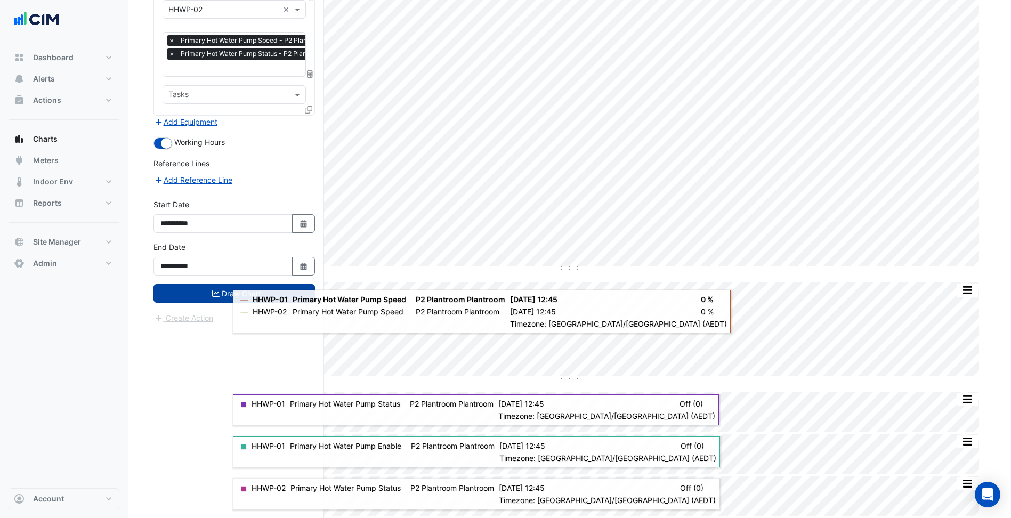
click at [210, 288] on button "Draw Chart" at bounding box center [233, 293] width 161 height 19
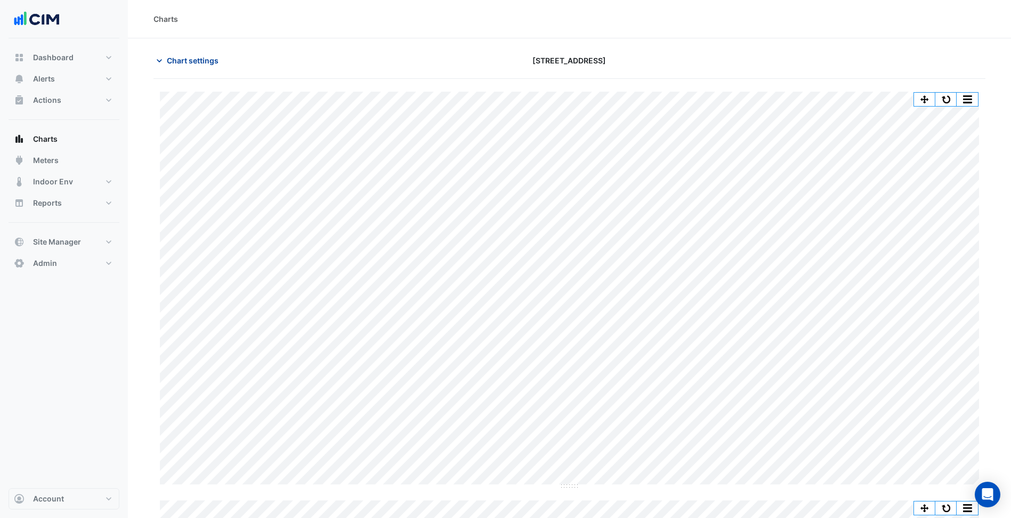
click at [206, 54] on button "Chart settings" at bounding box center [189, 60] width 72 height 19
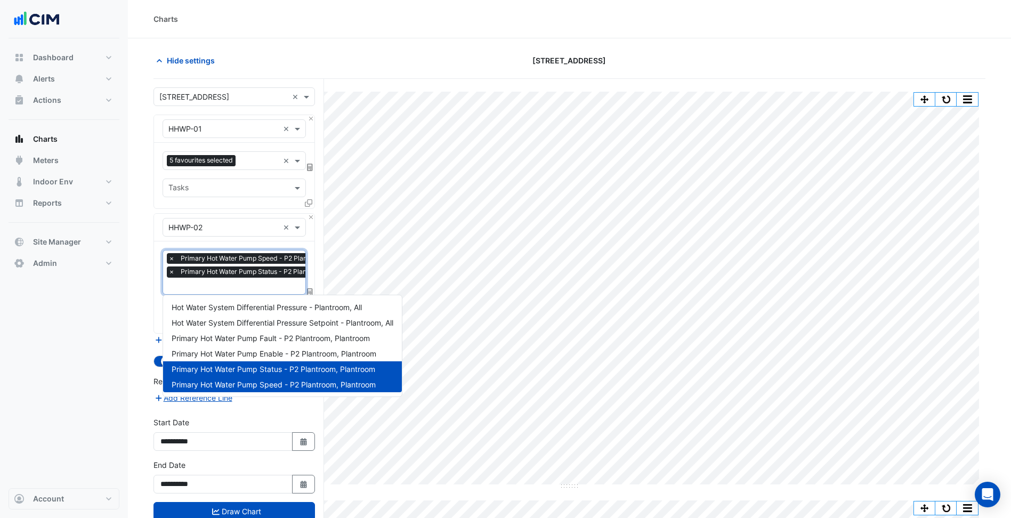
scroll to position [0, 5]
click at [233, 277] on span "Primary Hot Water Pump Status - P2 Plantroom, Plantroom" at bounding box center [265, 271] width 184 height 11
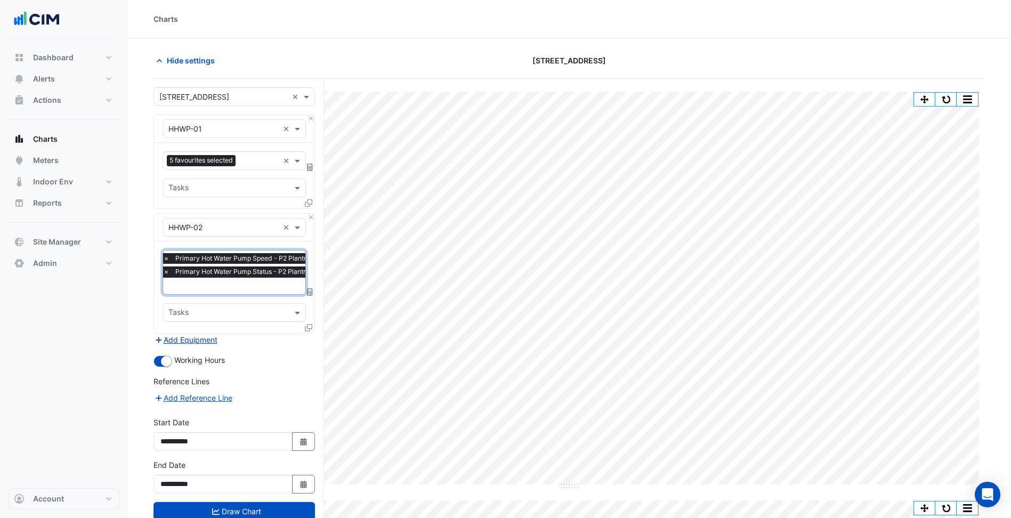
click at [196, 339] on button "Add Equipment" at bounding box center [185, 340] width 64 height 12
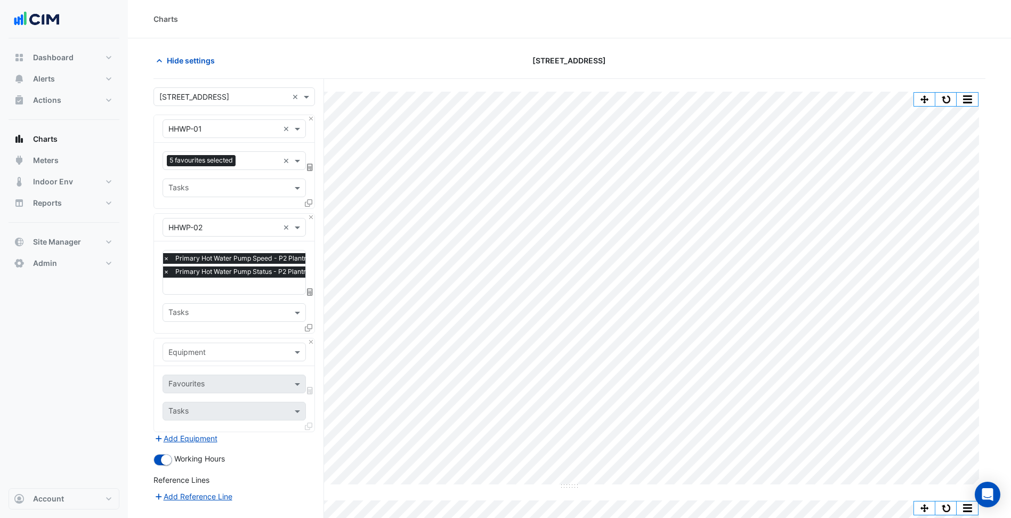
click at [220, 347] on input "text" at bounding box center [223, 352] width 110 height 11
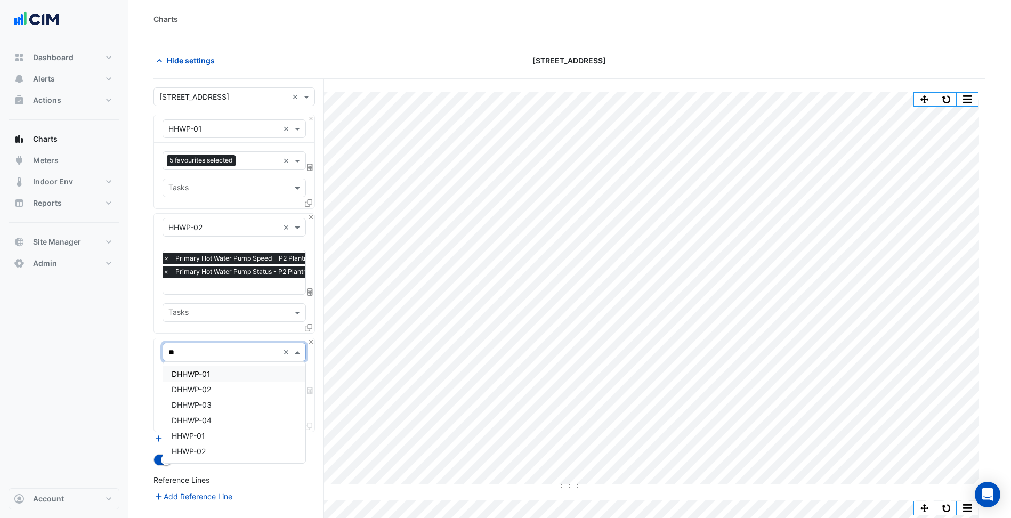
type input "***"
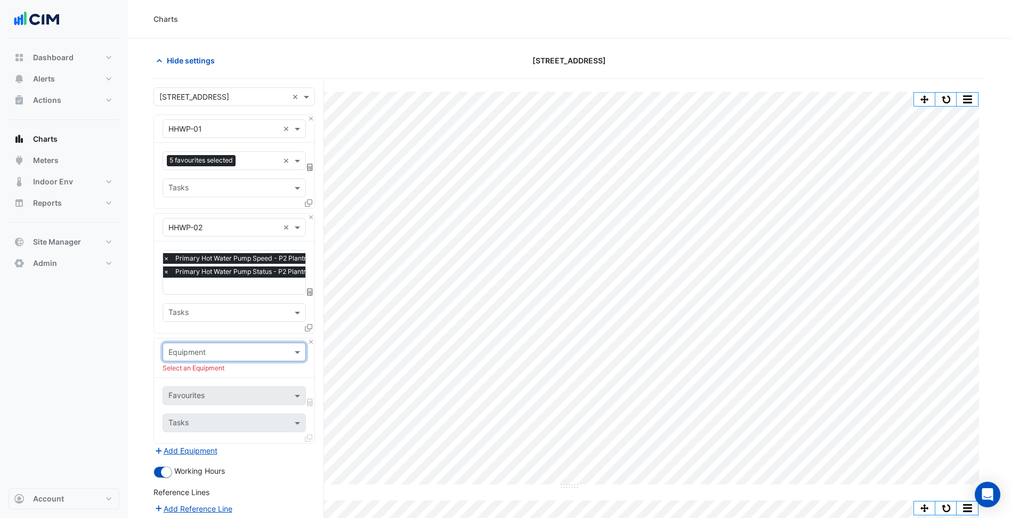
click at [314, 342] on div "Equipment Select an Equipment Favourites Tasks" at bounding box center [233, 391] width 161 height 106
click at [311, 339] on button "Close" at bounding box center [310, 341] width 7 height 7
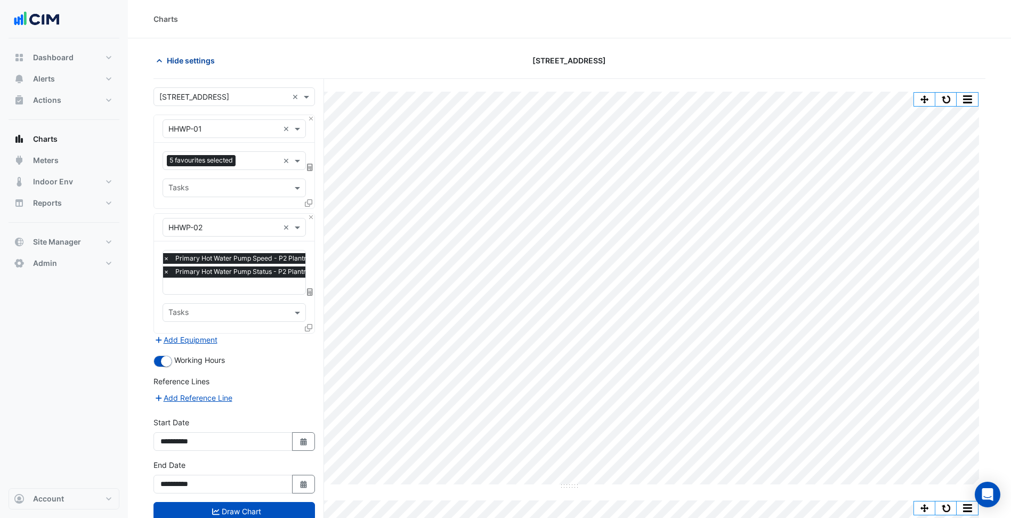
click at [197, 62] on span "Hide settings" at bounding box center [191, 60] width 48 height 11
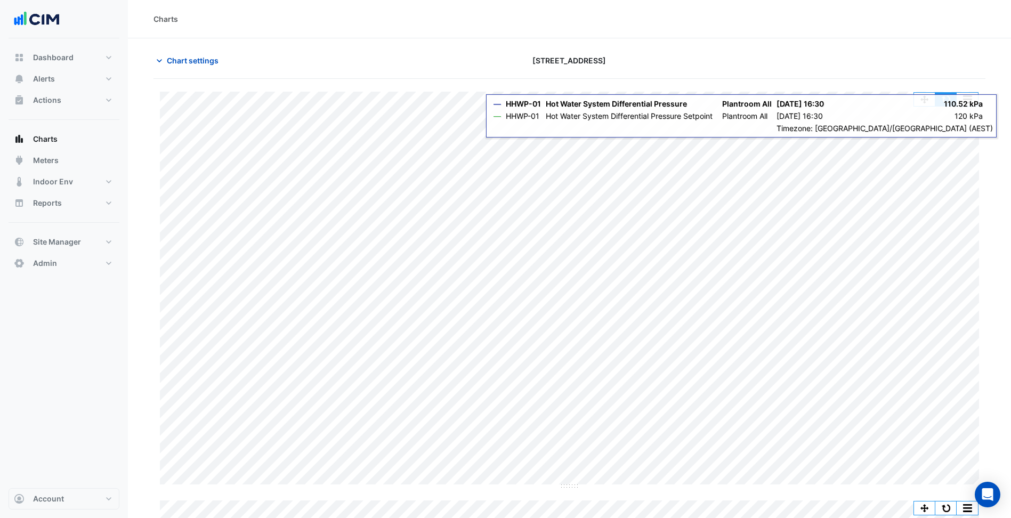
click at [944, 102] on button "button" at bounding box center [945, 99] width 21 height 13
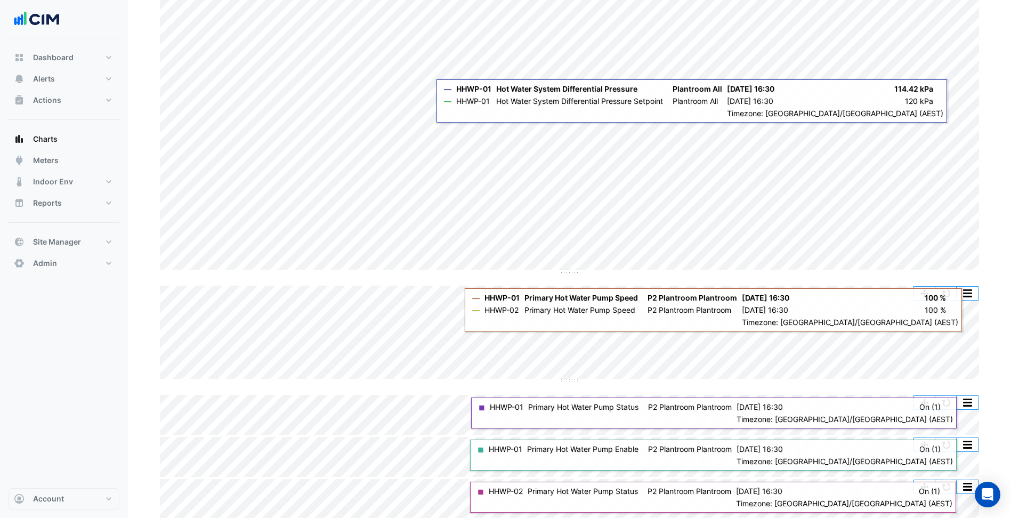
scroll to position [218, 0]
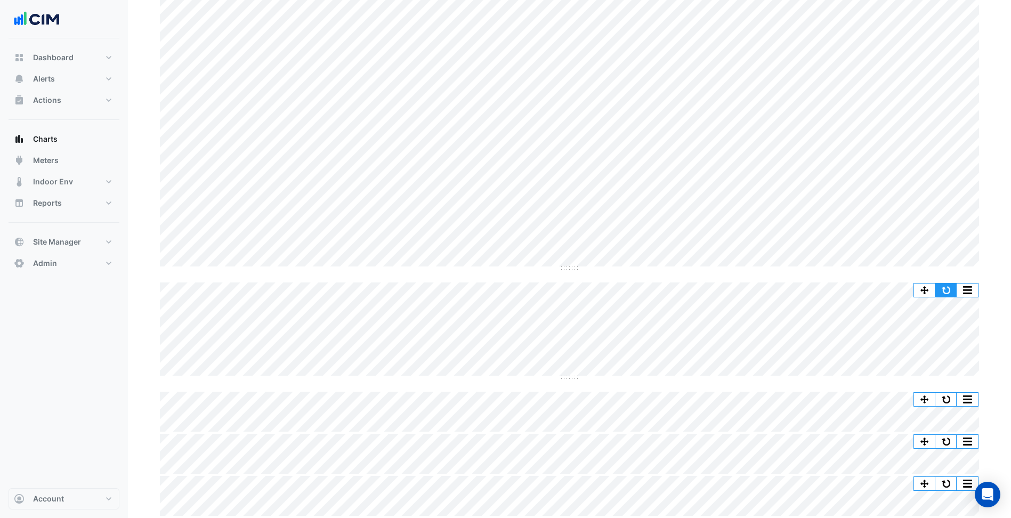
click at [949, 291] on button "button" at bounding box center [945, 289] width 21 height 13
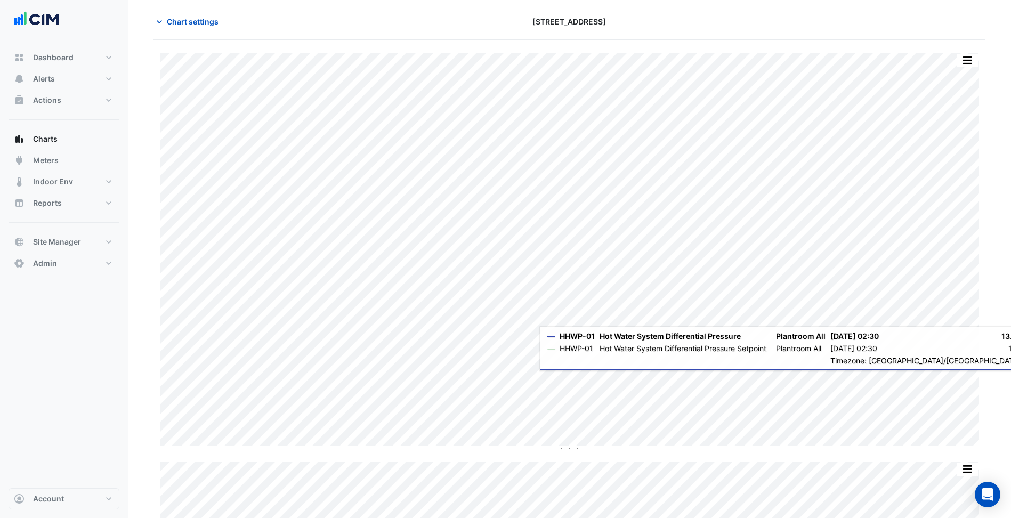
scroll to position [0, 0]
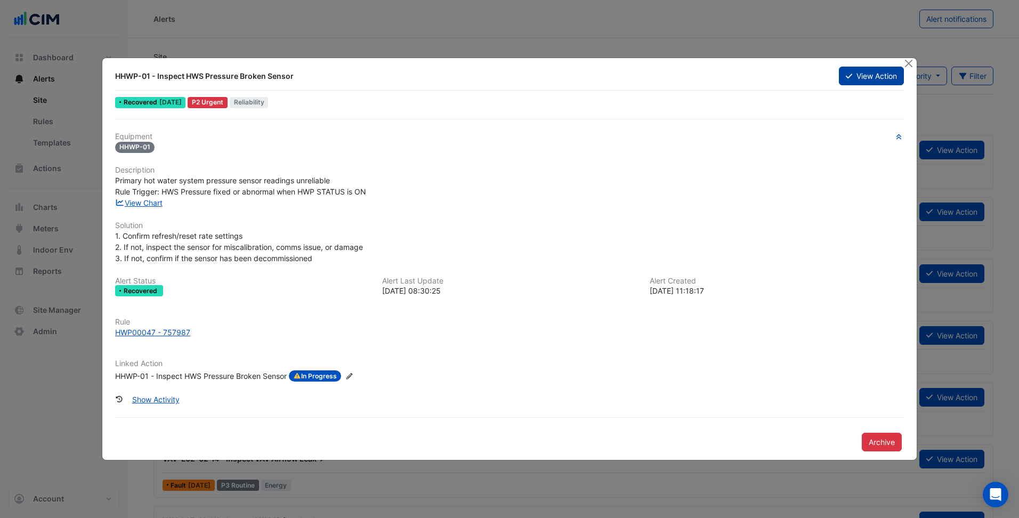
click at [866, 79] on button "View Action" at bounding box center [871, 76] width 65 height 19
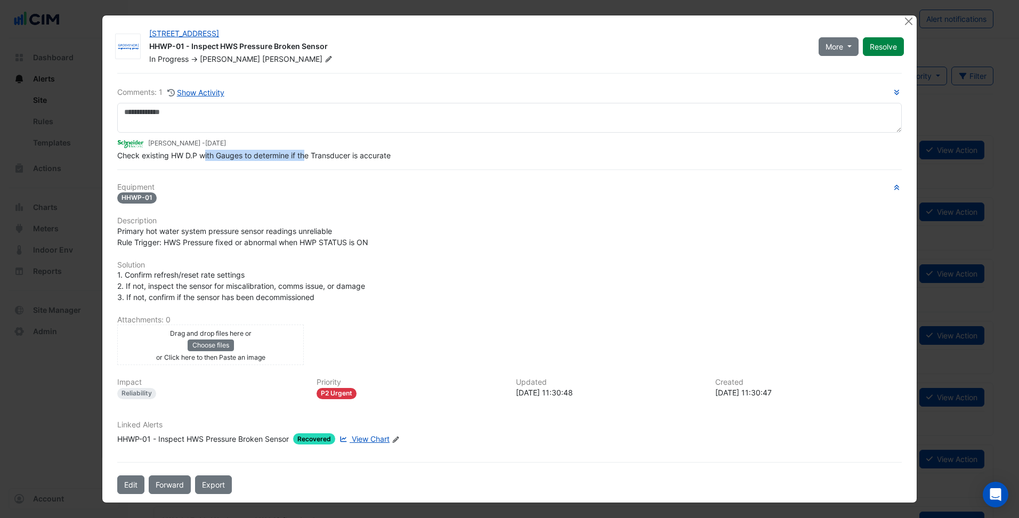
drag, startPoint x: 200, startPoint y: 179, endPoint x: 307, endPoint y: 156, distance: 110.2
click at [307, 156] on span "Check existing HW D.P with Gauges to determine if the Transducer is accurate" at bounding box center [253, 155] width 273 height 9
drag, startPoint x: 307, startPoint y: 156, endPoint x: 509, endPoint y: 296, distance: 245.8
click at [509, 296] on div "1. Confirm refresh/reset rate settings 2. If not, inspect the sensor for miscal…" at bounding box center [509, 286] width 784 height 34
click at [373, 442] on span "View Chart" at bounding box center [371, 438] width 38 height 9
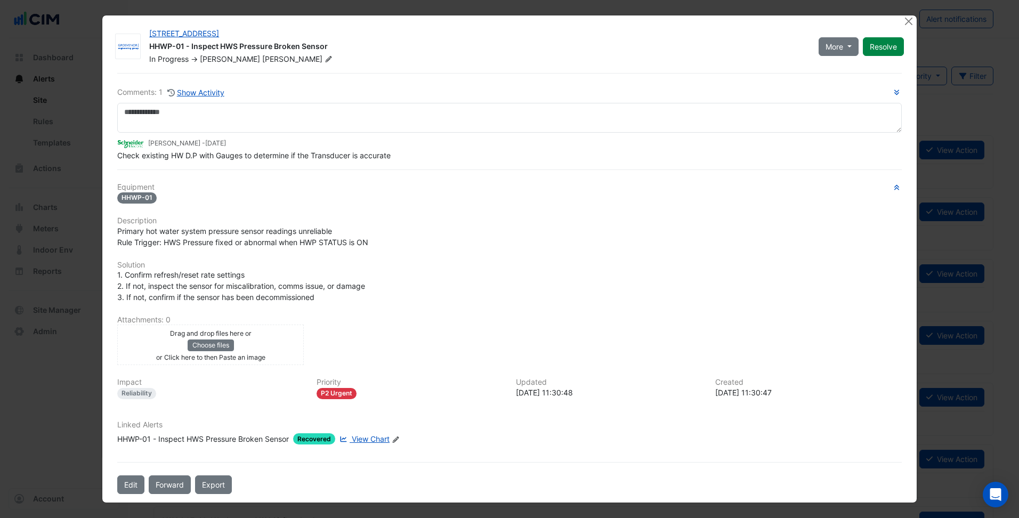
click at [244, 439] on div "HHWP-01 - Inspect HWS Pressure Broken Sensor" at bounding box center [203, 438] width 172 height 11
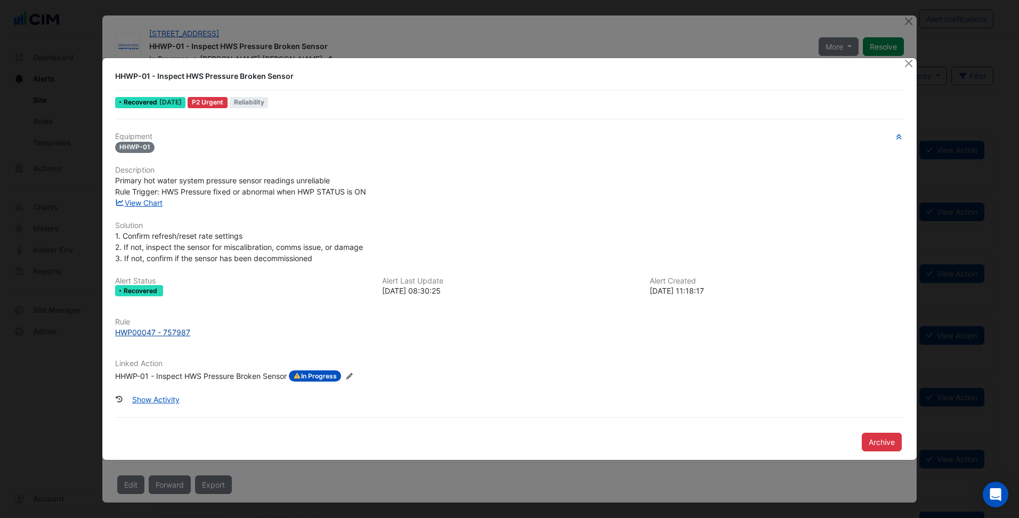
click at [169, 328] on div "HWP00047 - 757987" at bounding box center [152, 332] width 75 height 11
drag, startPoint x: 628, startPoint y: 92, endPoint x: 716, endPoint y: 90, distance: 87.9
click at [628, 92] on div "HHWP-01 - Inspect HWS Pressure Broken Sensor Recovered [DATE] P2 Urgent Reliabi…" at bounding box center [509, 89] width 797 height 44
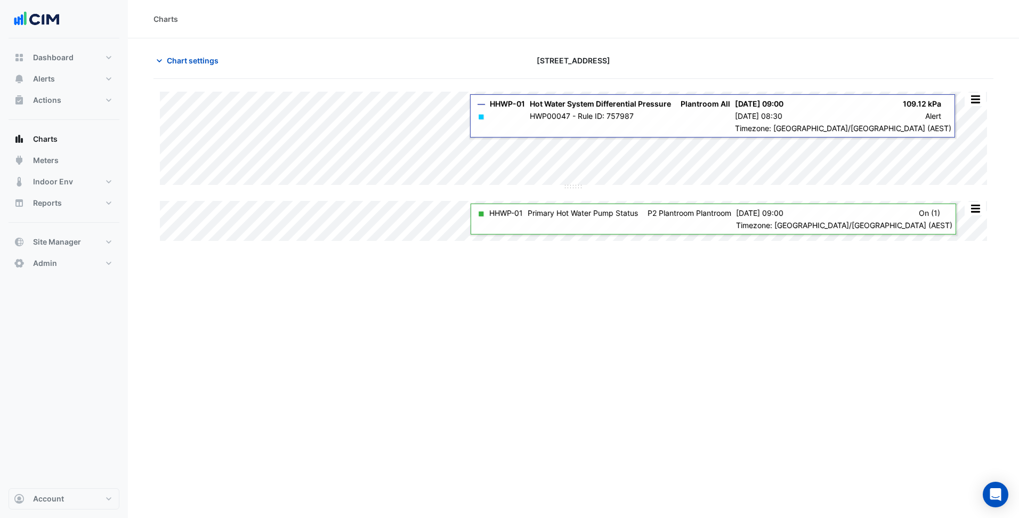
type input "**********"
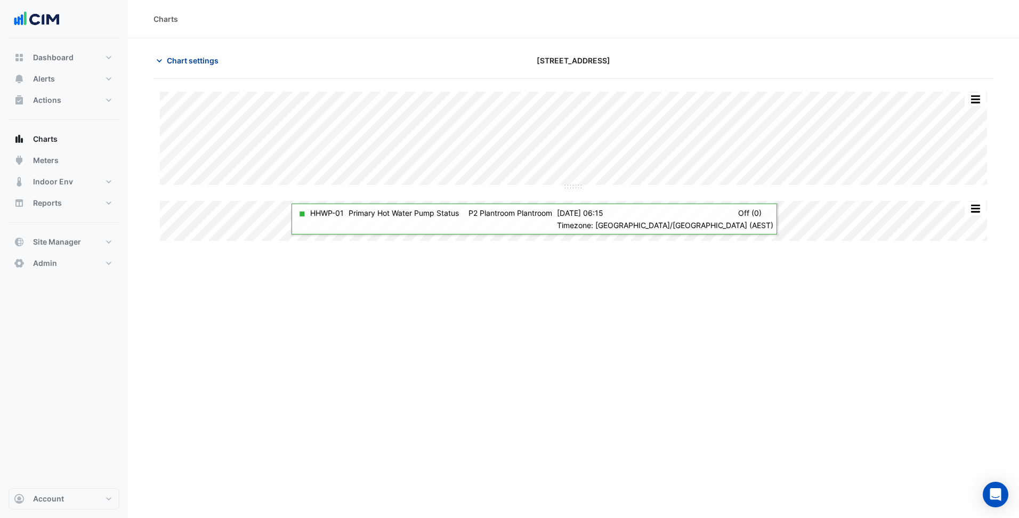
click at [179, 60] on span "Chart settings" at bounding box center [193, 60] width 52 height 11
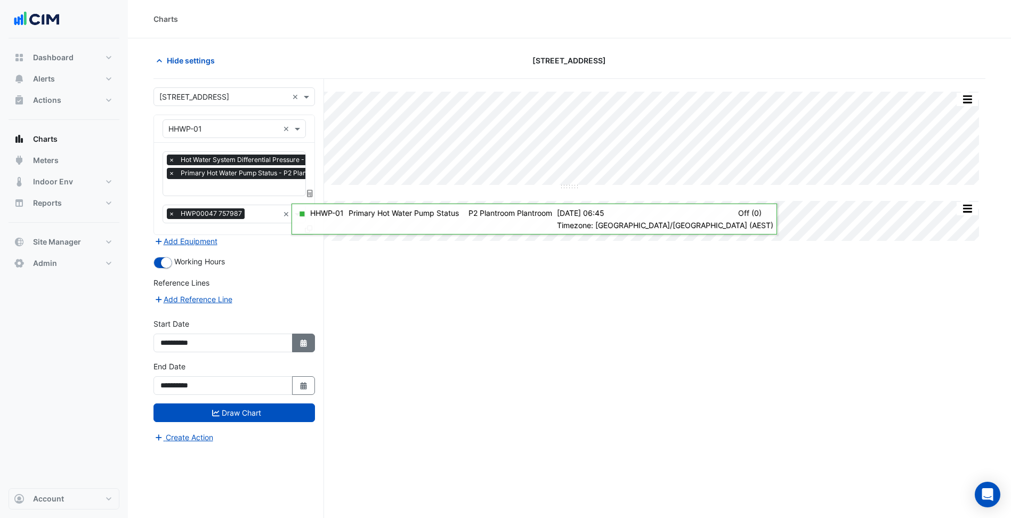
click at [307, 346] on fa-icon "Select Date" at bounding box center [304, 342] width 10 height 9
select select "*"
select select "****"
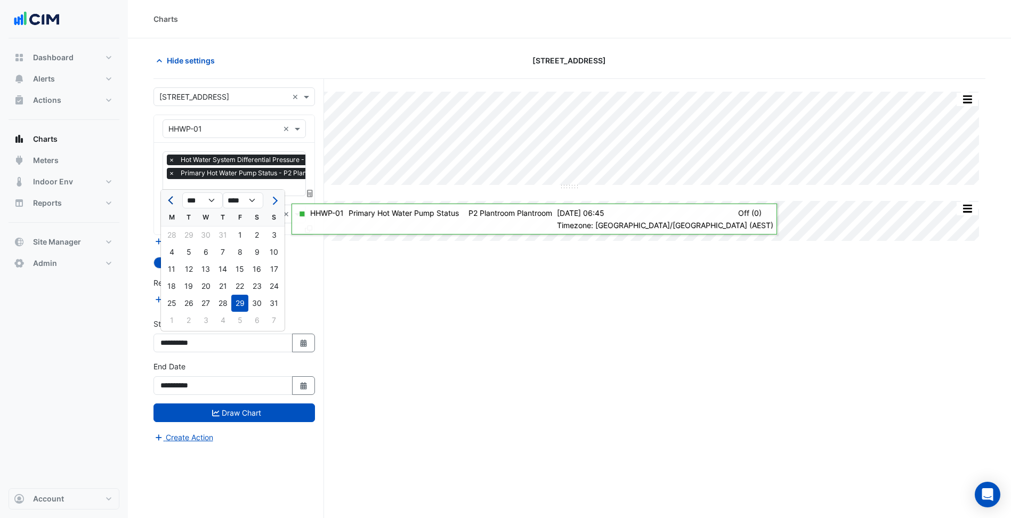
click at [171, 200] on span "Previous month" at bounding box center [172, 201] width 8 height 8
select select "*"
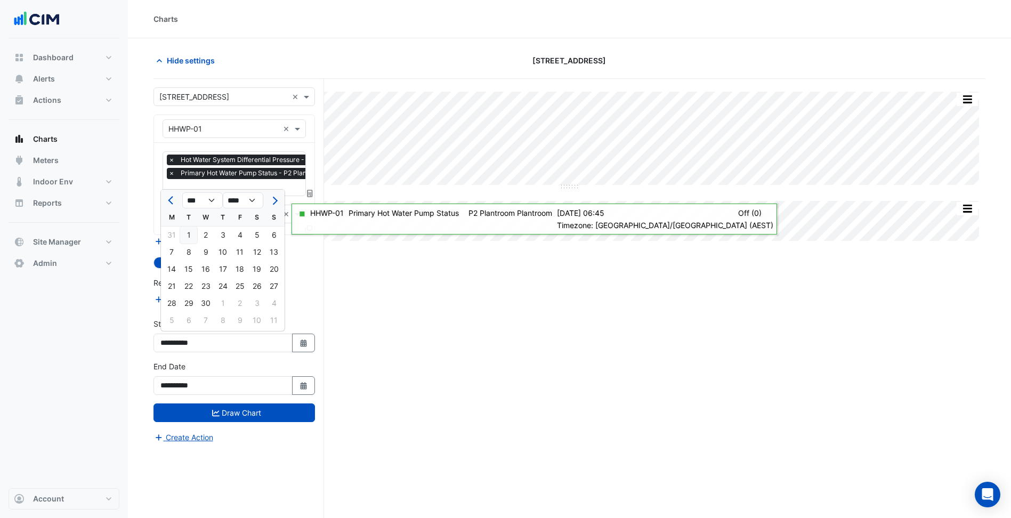
click at [188, 235] on div "1" at bounding box center [188, 234] width 17 height 17
type input "**********"
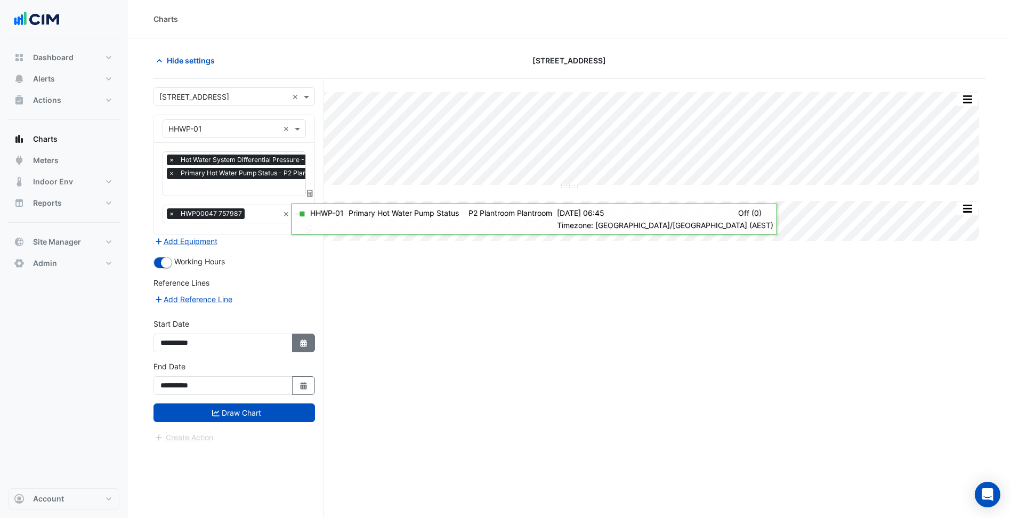
click at [306, 343] on icon "button" at bounding box center [303, 342] width 6 height 7
select select "*"
select select "****"
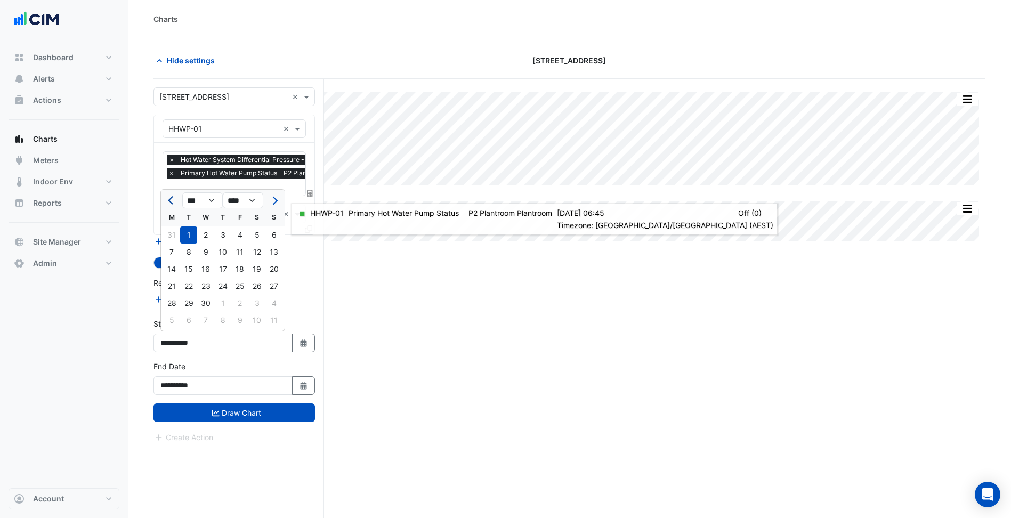
click at [173, 207] on button "Previous month" at bounding box center [171, 200] width 13 height 17
select select "**"
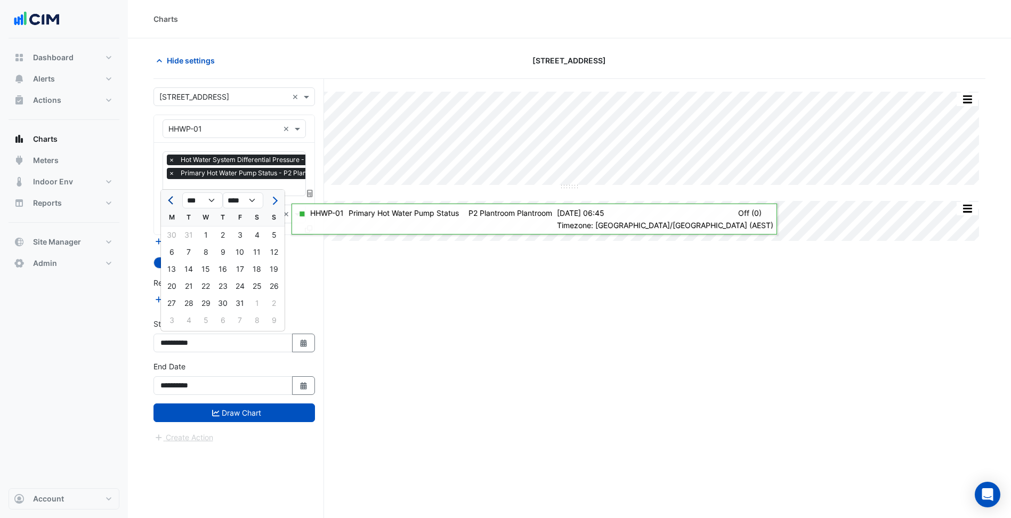
select select "****"
click at [173, 207] on button "Previous month" at bounding box center [171, 200] width 13 height 17
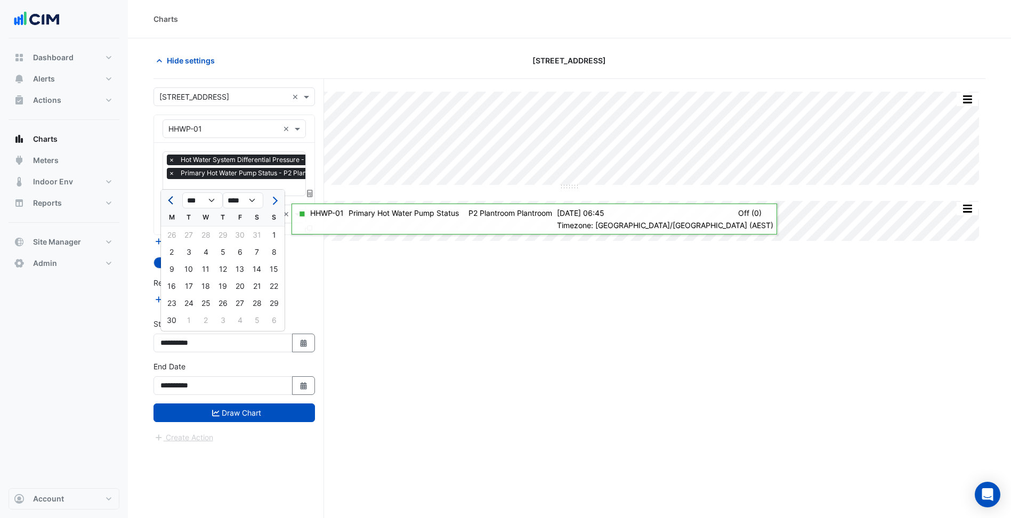
select select "*"
click at [227, 236] on div "1" at bounding box center [222, 234] width 17 height 17
type input "**********"
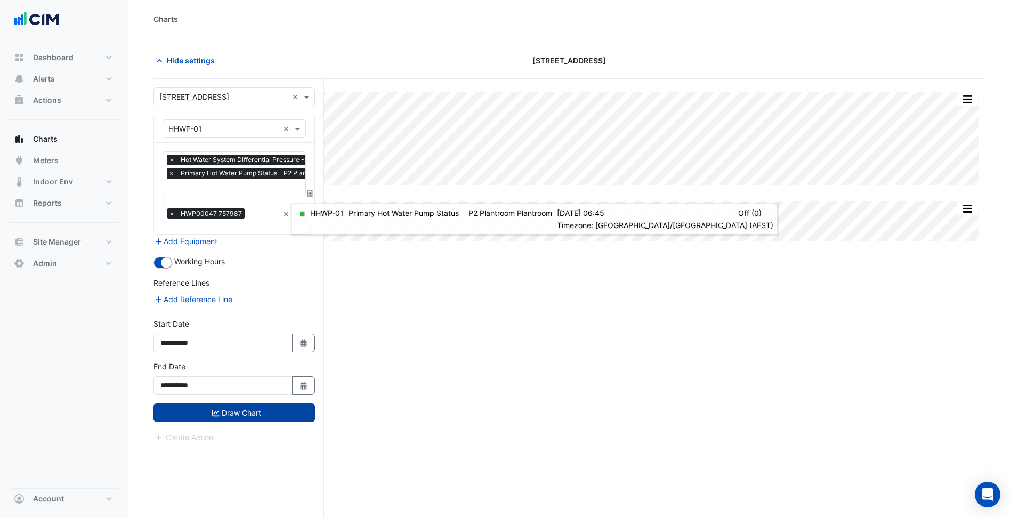
click at [247, 403] on button "Draw Chart" at bounding box center [233, 412] width 161 height 19
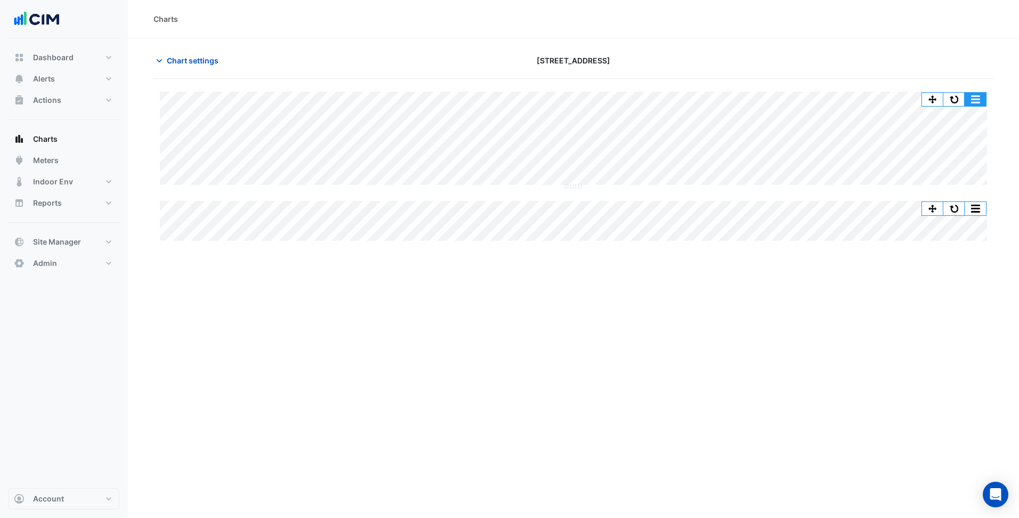
click at [965, 96] on button "button" at bounding box center [974, 99] width 21 height 13
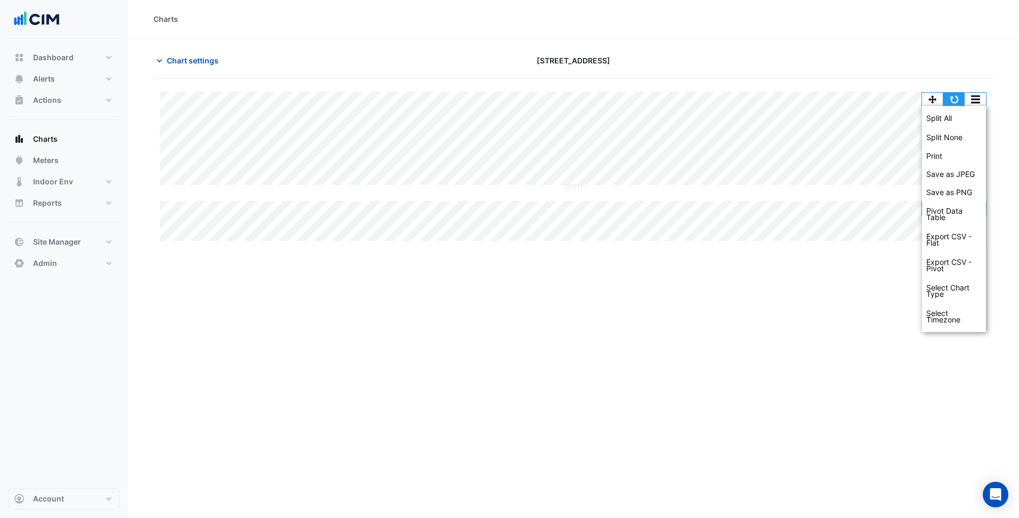
click at [951, 98] on button "button" at bounding box center [953, 99] width 21 height 13
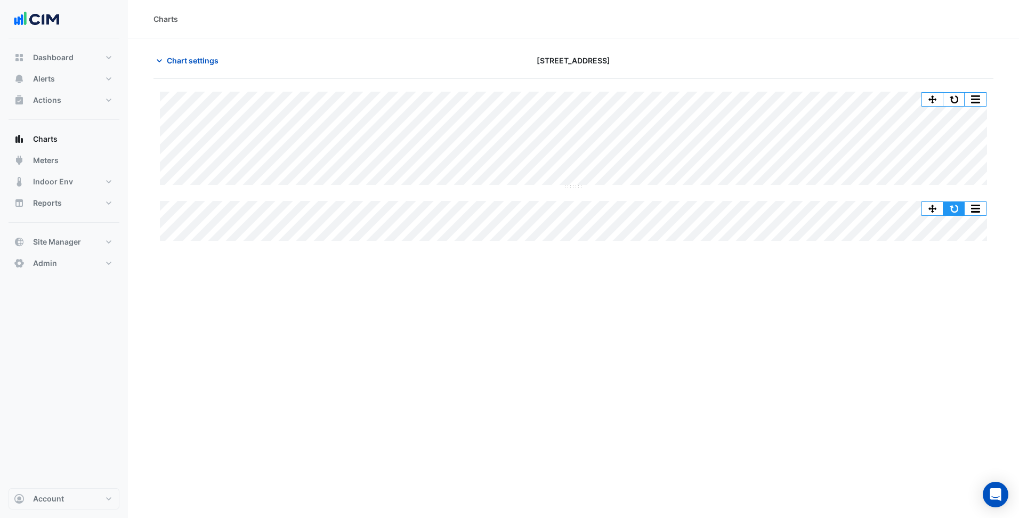
click at [950, 209] on button "button" at bounding box center [953, 208] width 21 height 13
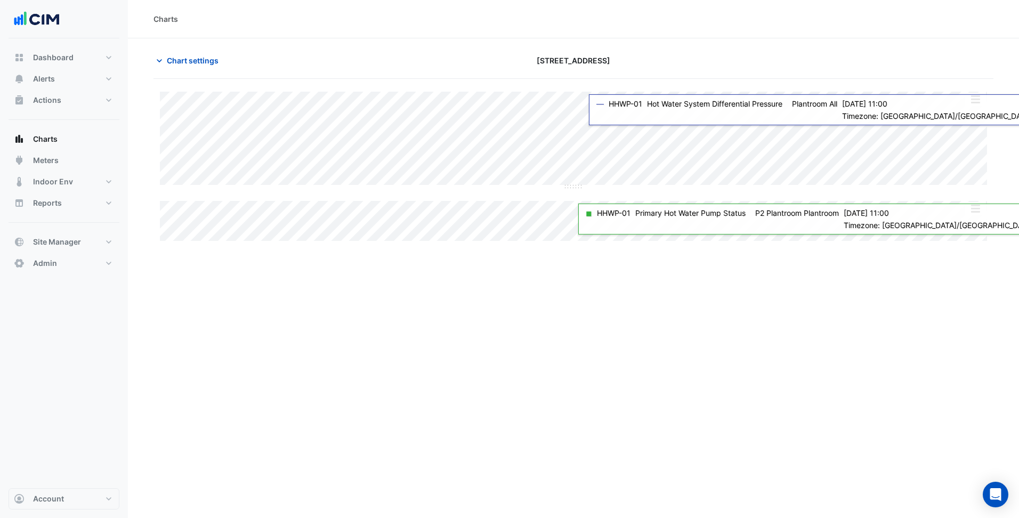
click at [980, 201] on div "Split All Split None Print Save as JPEG Save as PNG Pivot Data Table Export CSV…" at bounding box center [573, 201] width 827 height 0
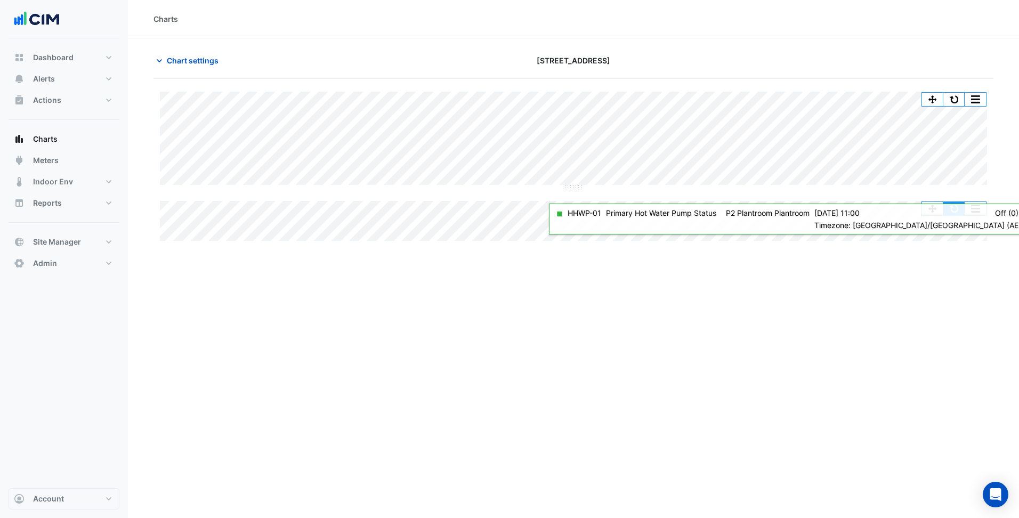
click at [955, 209] on button "button" at bounding box center [953, 208] width 21 height 13
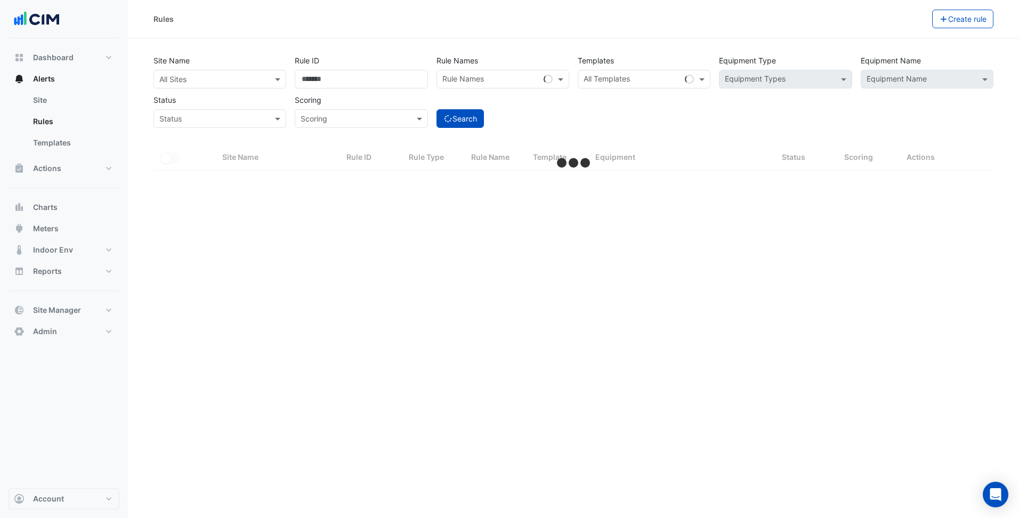
select select "***"
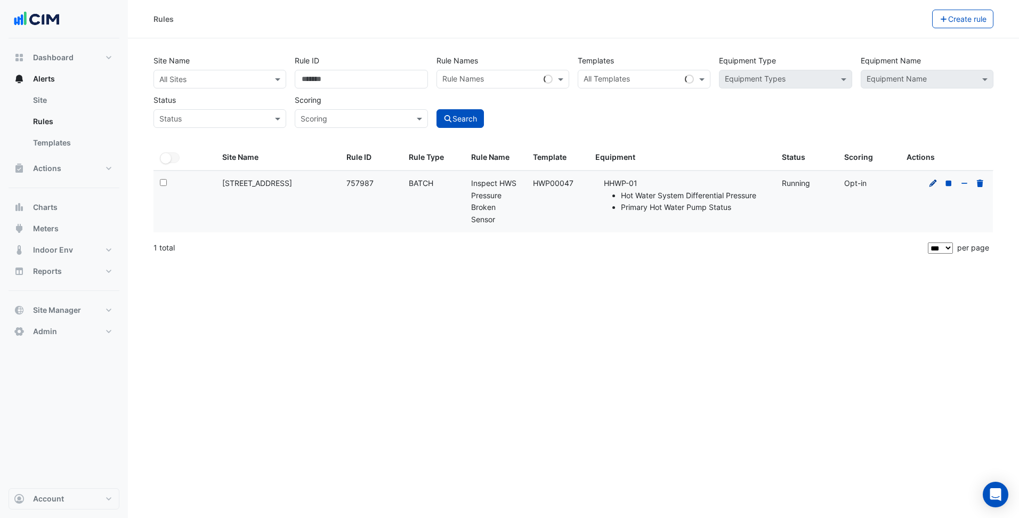
click at [934, 187] on fa-icon at bounding box center [933, 183] width 10 height 9
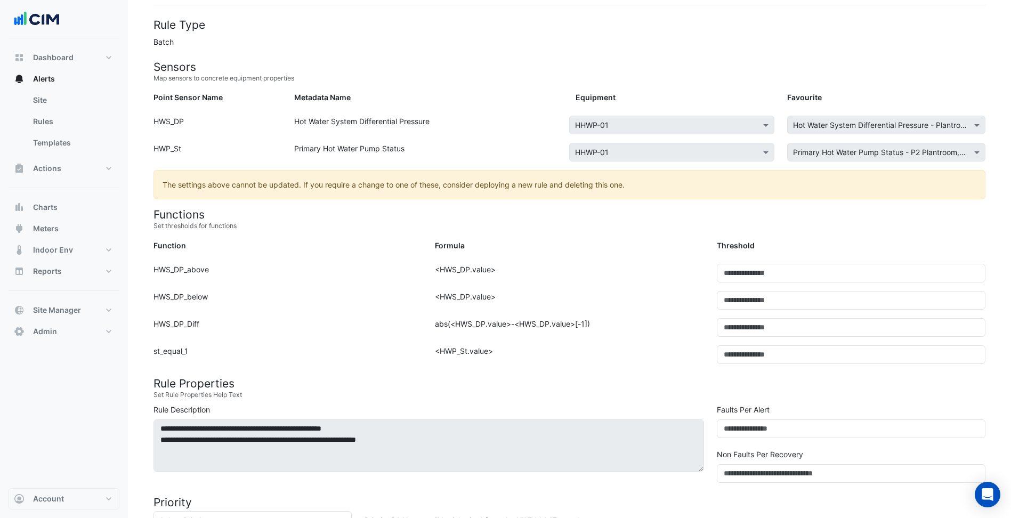
scroll to position [107, 0]
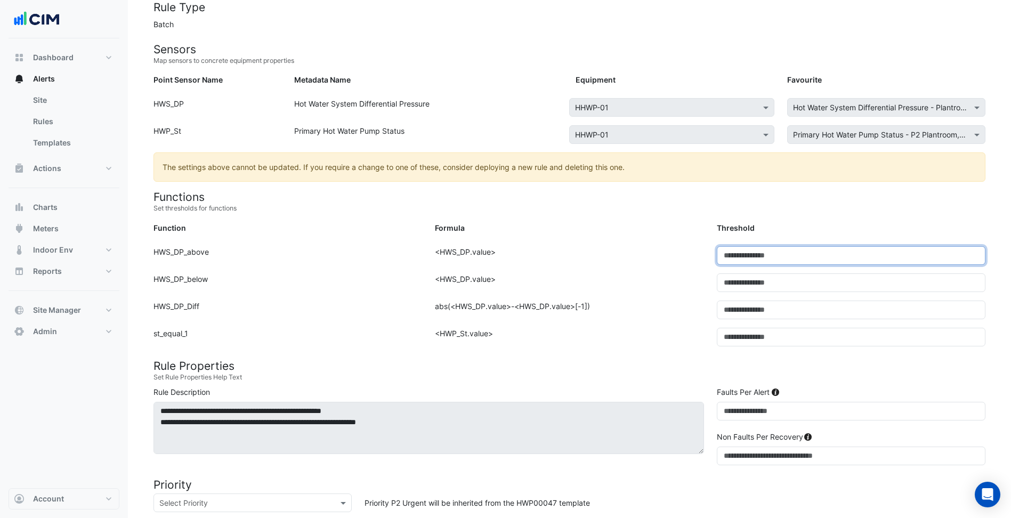
drag, startPoint x: 743, startPoint y: 257, endPoint x: 695, endPoint y: 257, distance: 47.4
click at [695, 257] on div "Function: HWS_DP_above Formula: <HWS_DP.value> Threshold: ***" at bounding box center [569, 259] width 845 height 27
drag, startPoint x: 760, startPoint y: 287, endPoint x: 693, endPoint y: 282, distance: 67.3
click at [693, 282] on div "Function: HWS_DP_below Formula: <HWS_DP.value> Threshold: *" at bounding box center [569, 286] width 845 height 27
click at [661, 332] on div "Formula: <HWP_St.value>" at bounding box center [568, 341] width 281 height 27
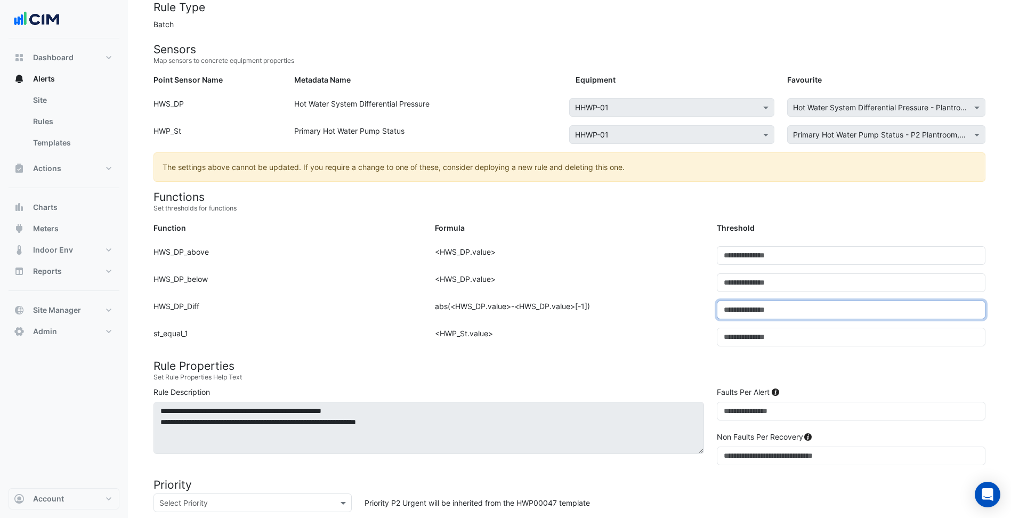
drag, startPoint x: 753, startPoint y: 299, endPoint x: 642, endPoint y: 318, distance: 112.9
click at [643, 318] on form "Rule Type Batch Sensors Map sensors to concrete equipment properties Point Sens…" at bounding box center [569, 396] width 832 height 790
click at [614, 303] on div "Formula: abs(<HWS_DP.value>-<HWS_DP.value>[-1])" at bounding box center [568, 314] width 281 height 27
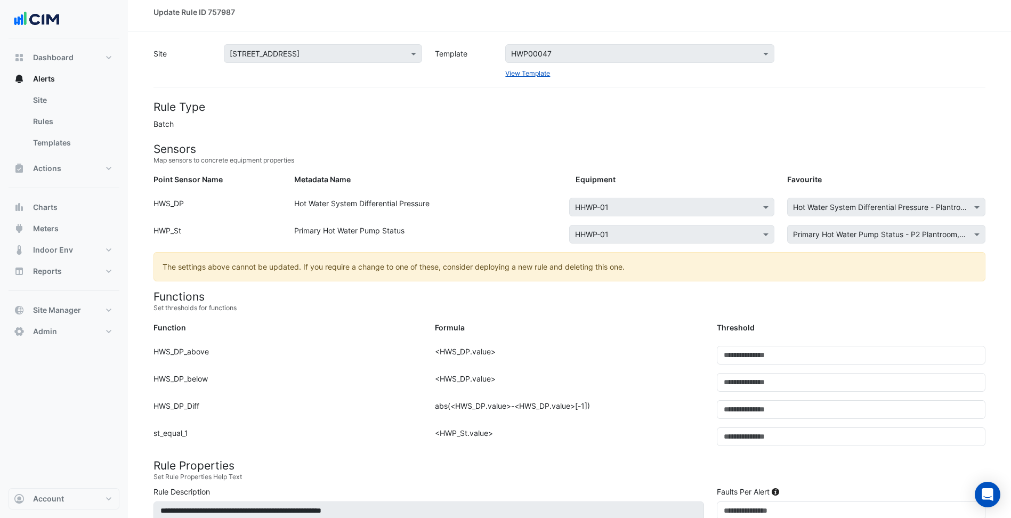
scroll to position [0, 0]
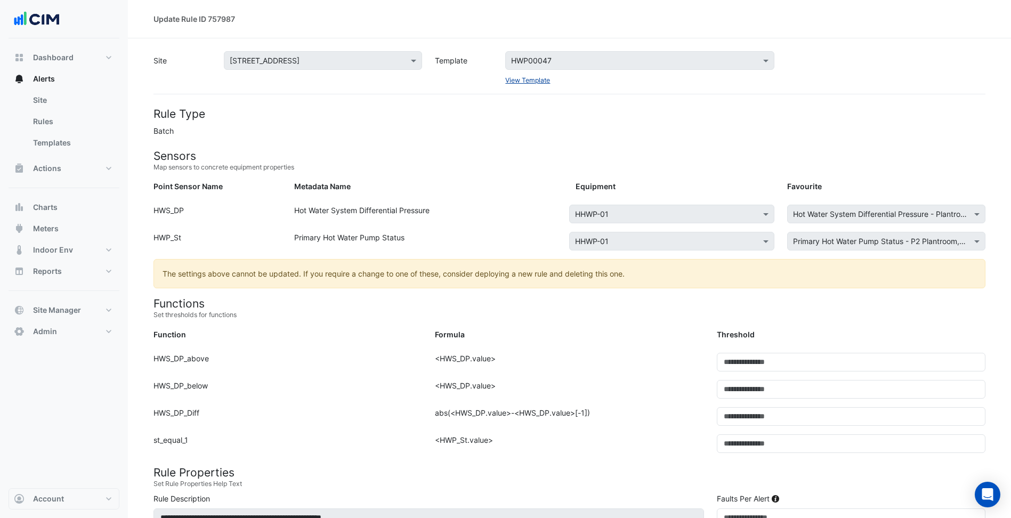
click at [529, 83] on link "View Template" at bounding box center [527, 80] width 45 height 8
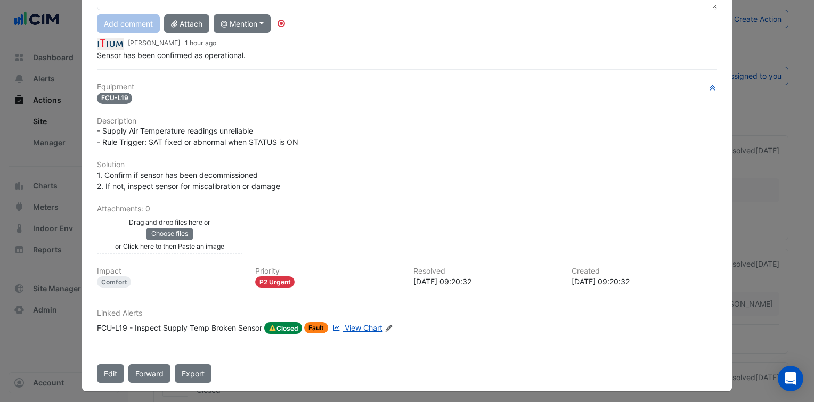
click at [362, 323] on span "View Chart" at bounding box center [364, 327] width 38 height 9
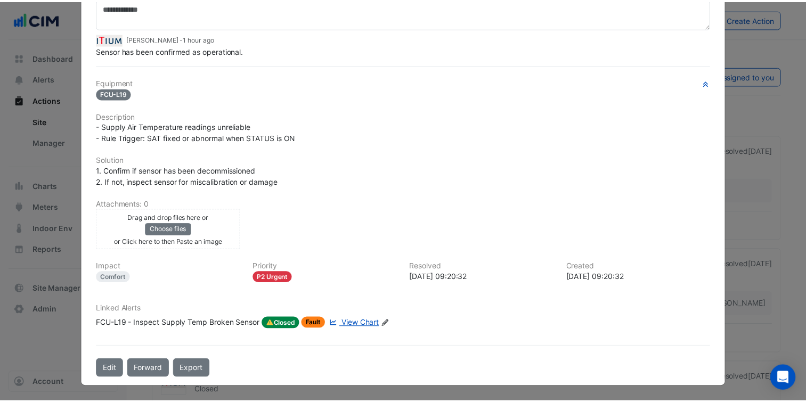
scroll to position [89, 0]
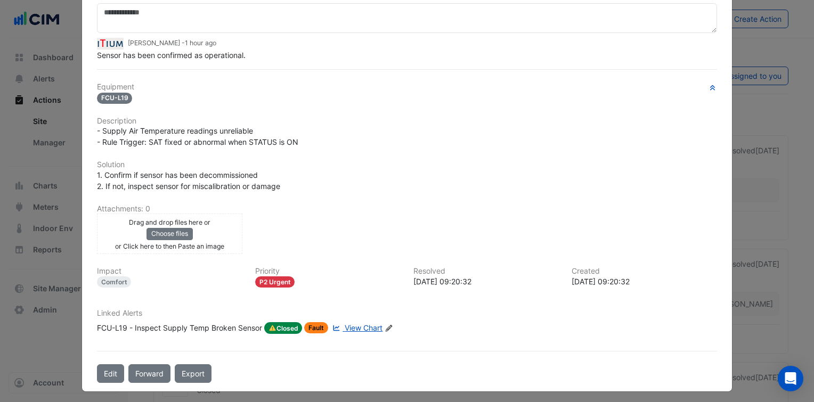
click at [232, 71] on div "Comments: 1 Show Activity [PERSON_NAME] - 1 hour ago Sensor has been confirmed …" at bounding box center [407, 178] width 633 height 410
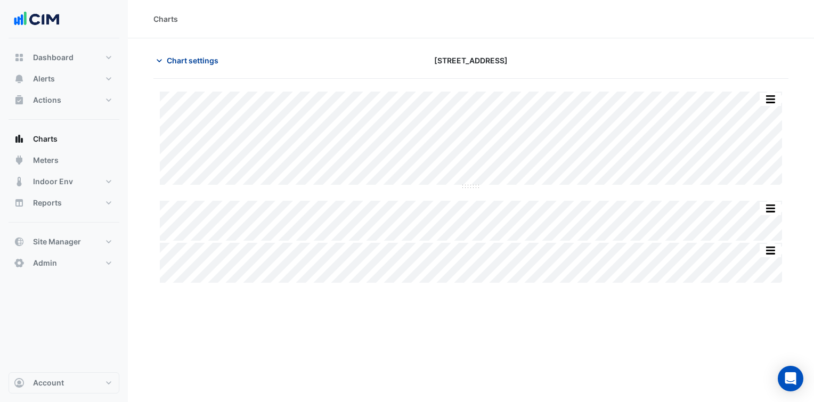
click at [210, 56] on span "Chart settings" at bounding box center [193, 60] width 52 height 11
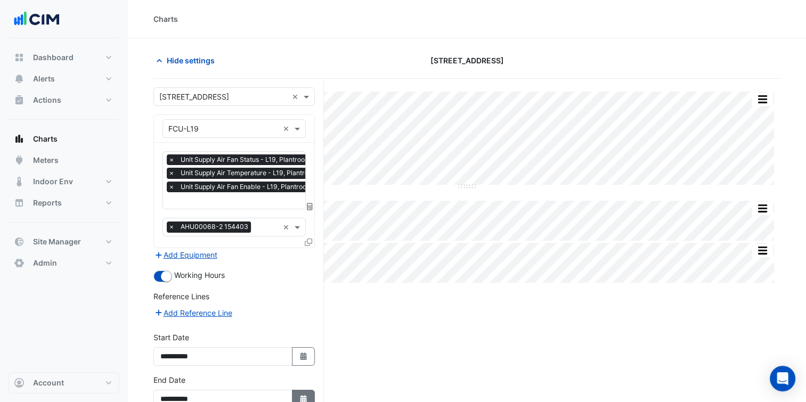
click at [300, 395] on icon "Select Date" at bounding box center [304, 398] width 10 height 7
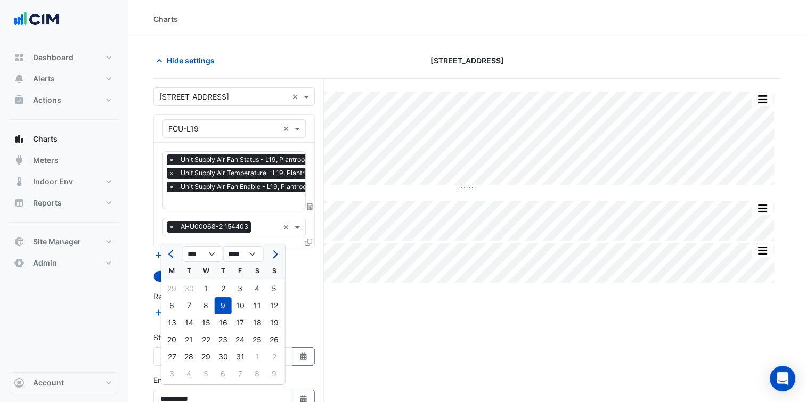
click at [277, 254] on span "Next month" at bounding box center [274, 254] width 8 height 8
select select "*"
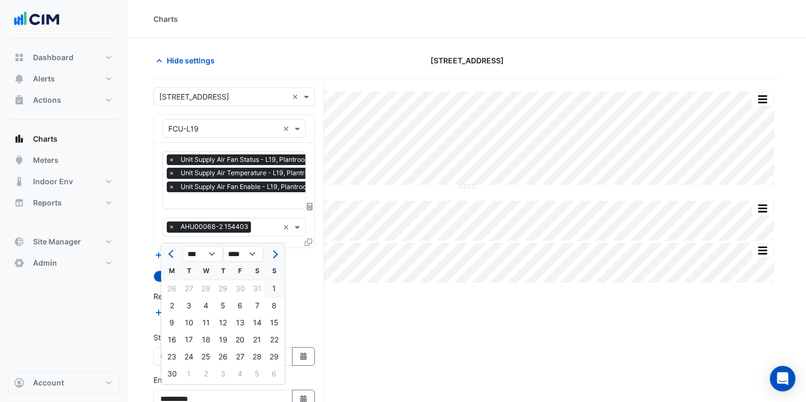
drag, startPoint x: 278, startPoint y: 324, endPoint x: 278, endPoint y: 355, distance: 30.9
click at [278, 325] on div "15" at bounding box center [274, 322] width 17 height 17
type input "**********"
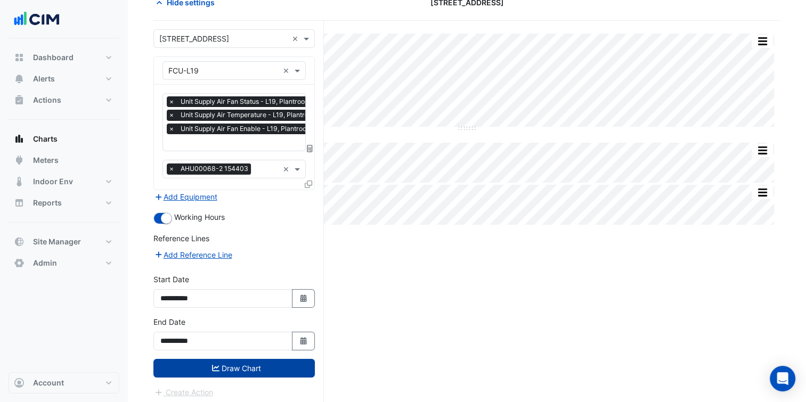
click at [277, 372] on button "Draw Chart" at bounding box center [233, 368] width 161 height 19
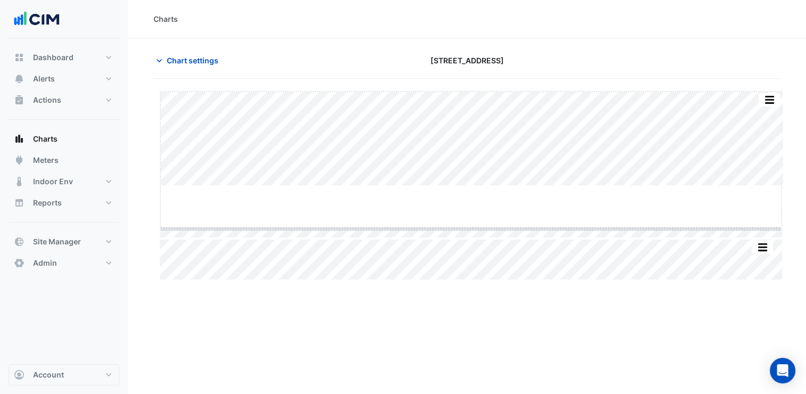
drag, startPoint x: 473, startPoint y: 185, endPoint x: 459, endPoint y: 247, distance: 63.7
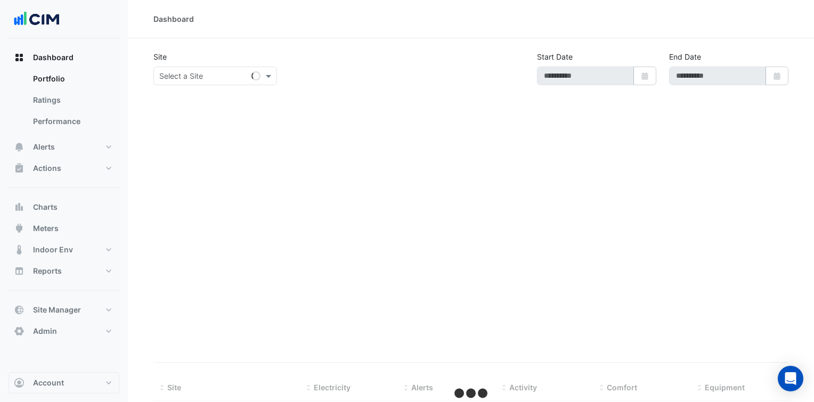
select select "***"
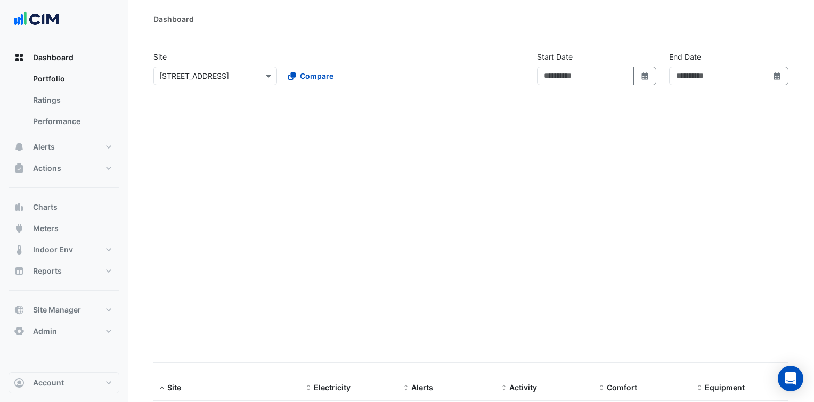
type input "**********"
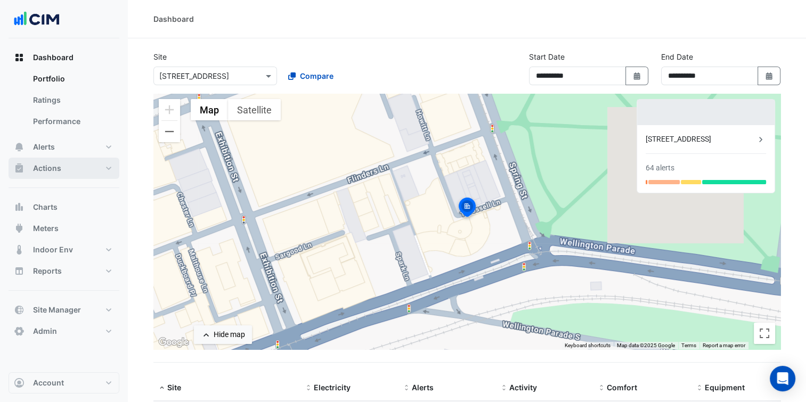
click at [81, 165] on button "Actions" at bounding box center [64, 168] width 111 height 21
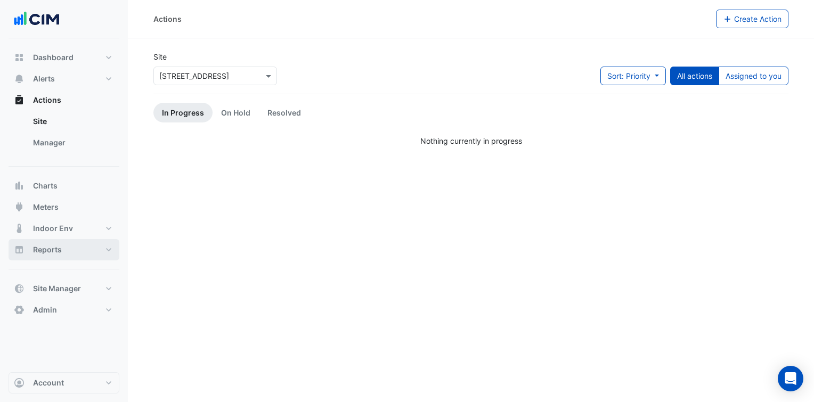
click at [73, 252] on button "Reports" at bounding box center [64, 249] width 111 height 21
select select "***"
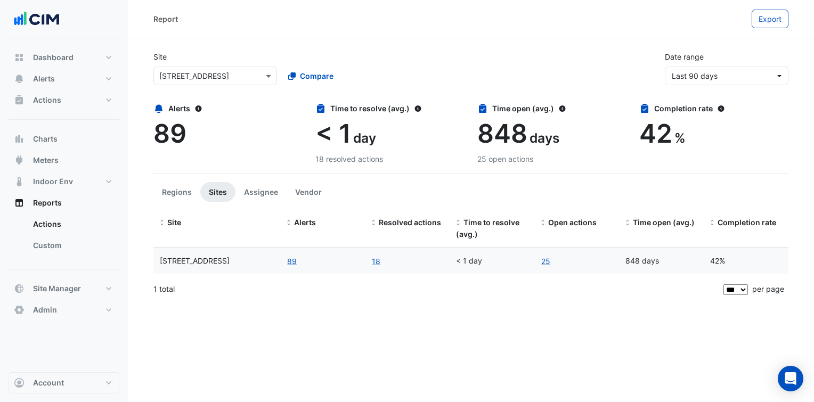
click at [224, 78] on input "text" at bounding box center [204, 76] width 91 height 11
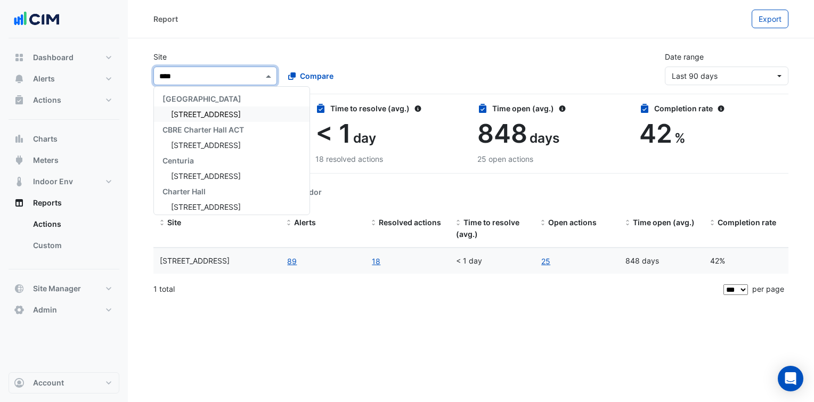
type input "*****"
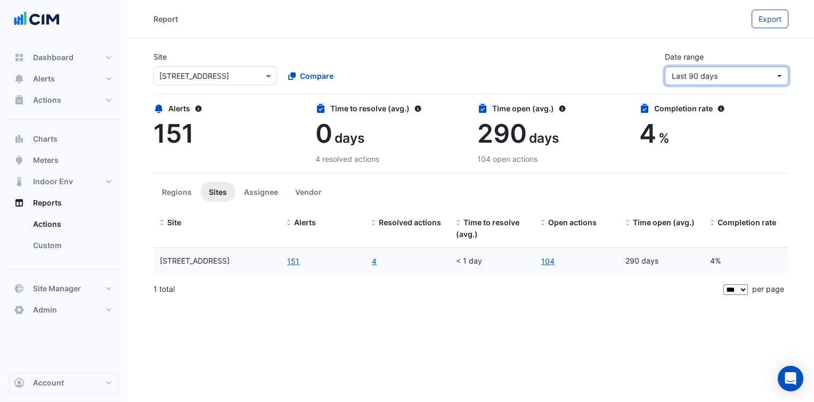
click at [745, 77] on span "Last 90 days" at bounding box center [723, 75] width 103 height 11
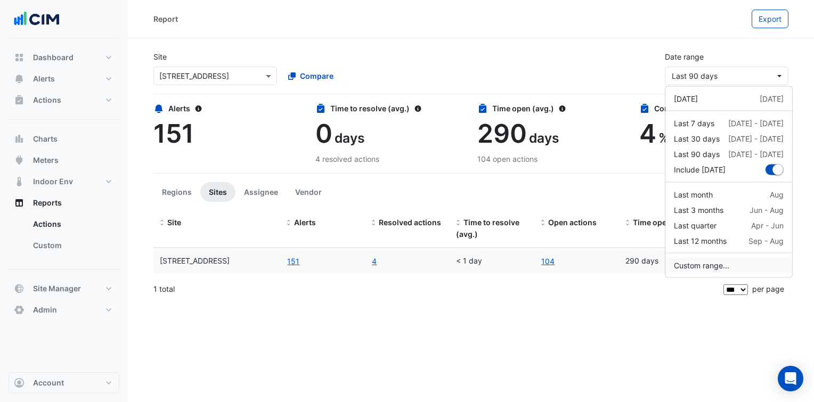
click at [708, 261] on button "Custom range..." at bounding box center [729, 265] width 127 height 15
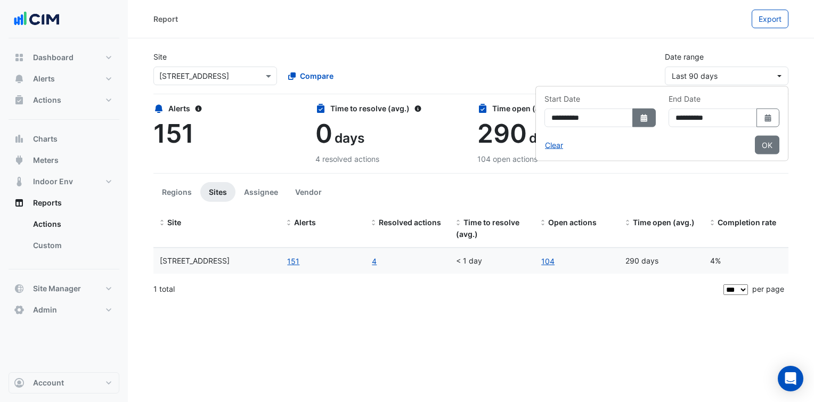
click at [641, 120] on icon "dropDown" at bounding box center [644, 117] width 6 height 7
select select "*"
select select "****"
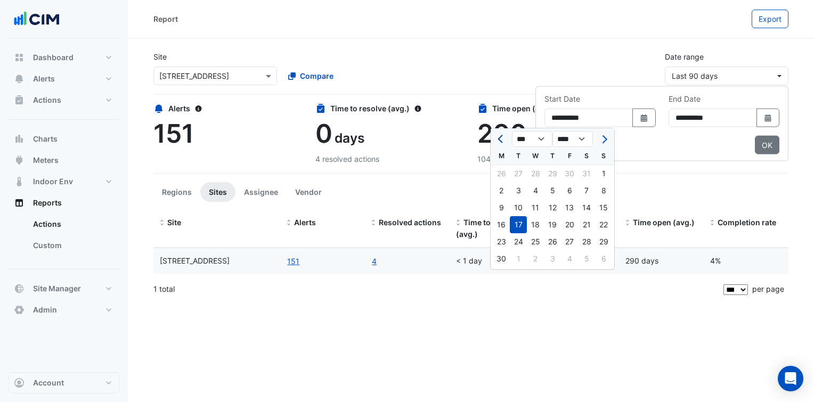
click at [500, 139] on span "Previous month" at bounding box center [502, 139] width 8 height 8
select select "*"
click at [520, 171] on div "1" at bounding box center [518, 173] width 17 height 17
type input "**********"
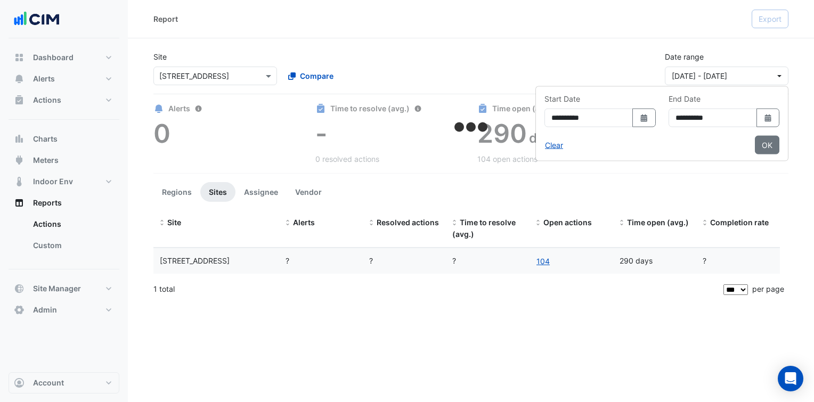
drag, startPoint x: 761, startPoint y: 117, endPoint x: 755, endPoint y: 119, distance: 6.4
click at [761, 117] on button "Select Date" at bounding box center [768, 118] width 23 height 19
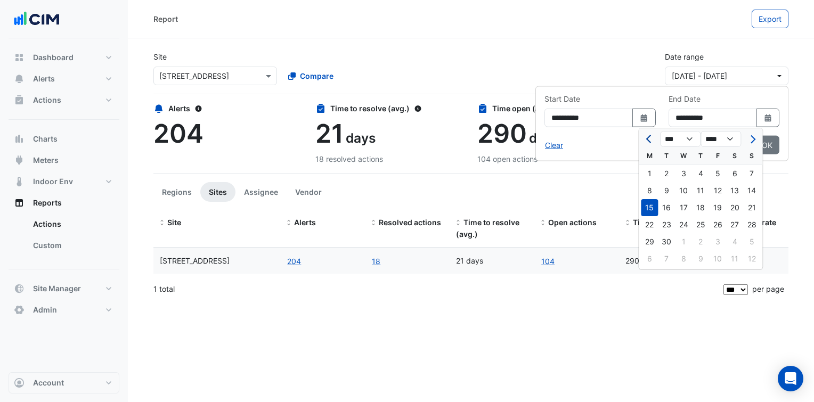
click at [650, 144] on button "Previous month" at bounding box center [649, 139] width 13 height 17
click at [650, 143] on button "Previous month" at bounding box center [649, 139] width 13 height 17
click at [649, 143] on button "Previous month" at bounding box center [649, 139] width 13 height 17
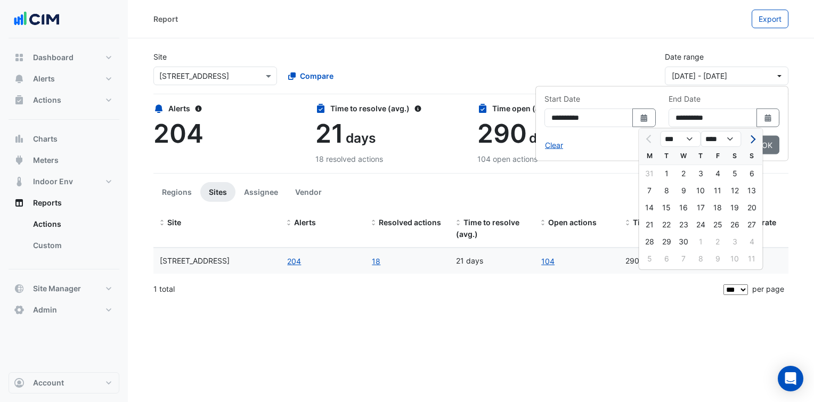
click at [753, 139] on span "Next month" at bounding box center [752, 139] width 8 height 8
select select "*"
click at [648, 258] on div "30" at bounding box center [649, 258] width 17 height 17
type input "**********"
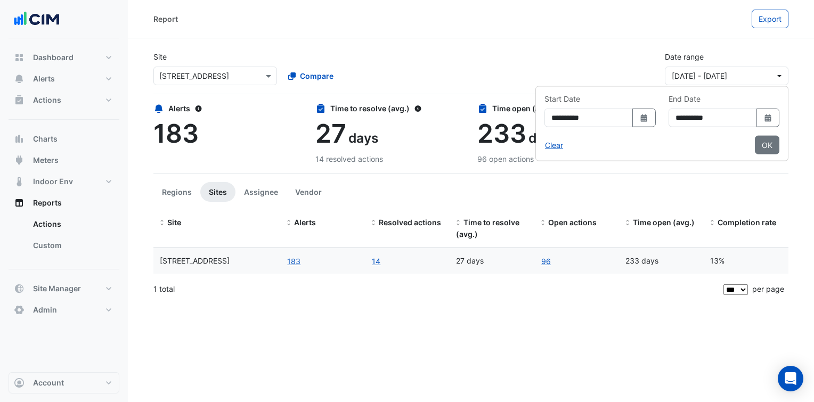
click at [574, 331] on div "Report Export Site Select a Site × 44 Market Street Compare Date range 01 Apr 2…" at bounding box center [471, 201] width 686 height 402
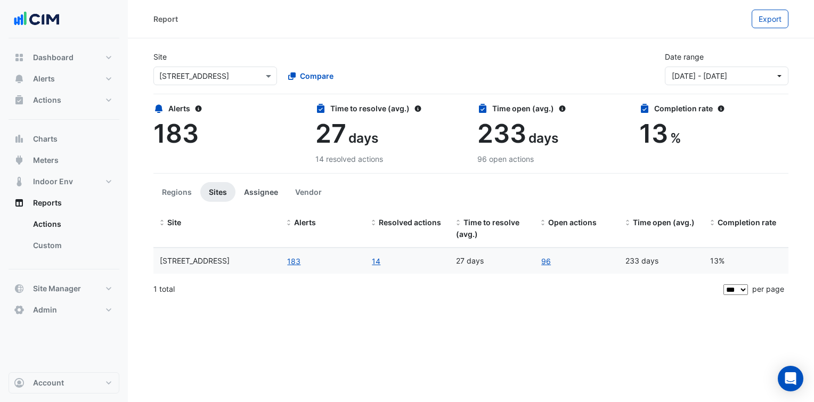
click at [263, 192] on button "Assignee" at bounding box center [261, 192] width 51 height 20
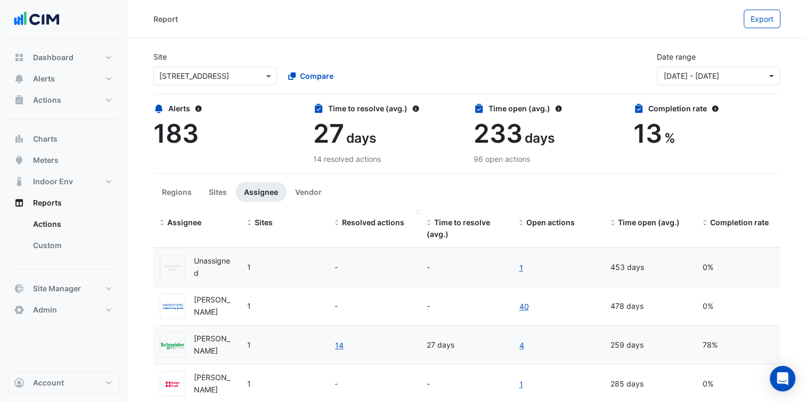
click at [345, 219] on span "Resolved actions" at bounding box center [373, 222] width 62 height 9
click at [533, 224] on span "Open actions" at bounding box center [550, 222] width 48 height 9
click at [522, 267] on link "43" at bounding box center [523, 268] width 11 height 12
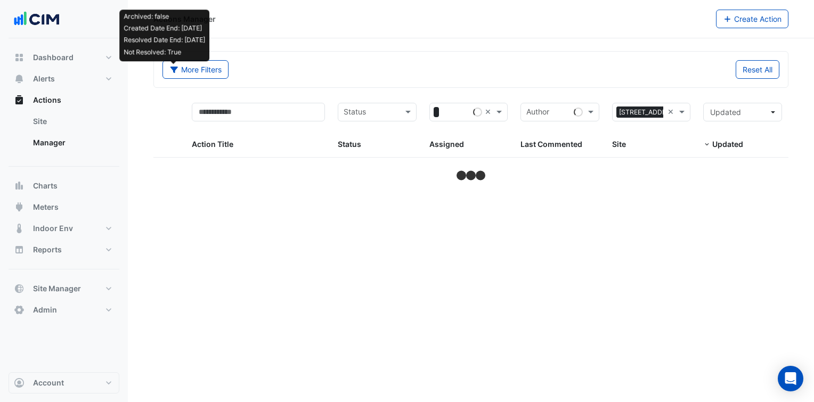
select select "***"
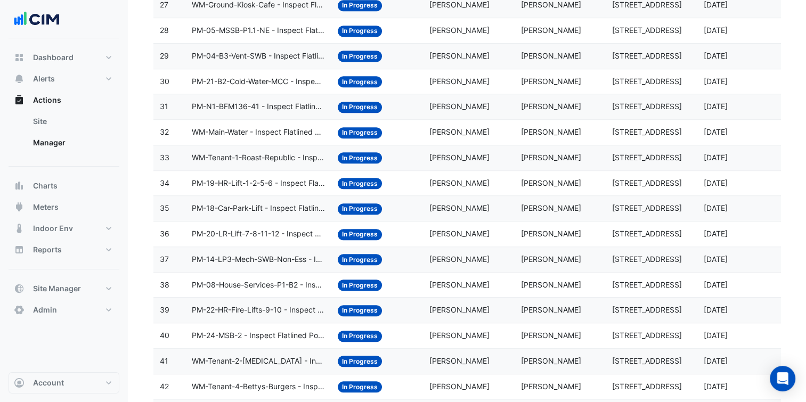
scroll to position [873, 0]
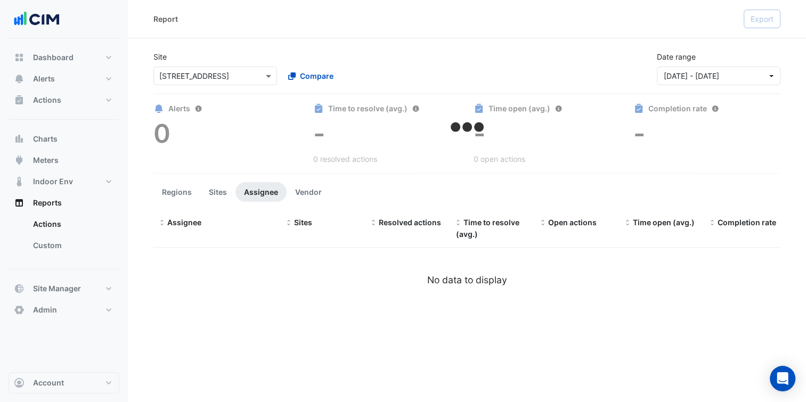
select select "***"
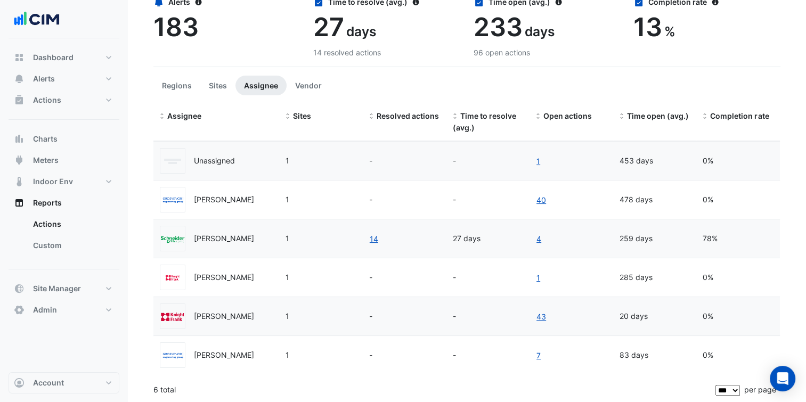
scroll to position [107, 0]
click at [539, 199] on link "40" at bounding box center [541, 200] width 11 height 12
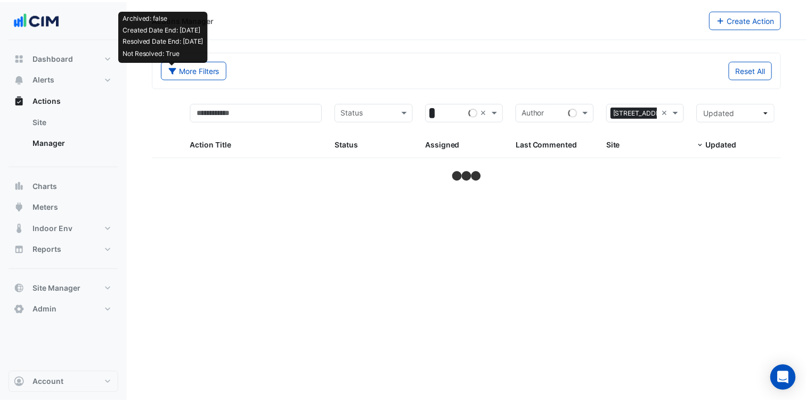
select select "***"
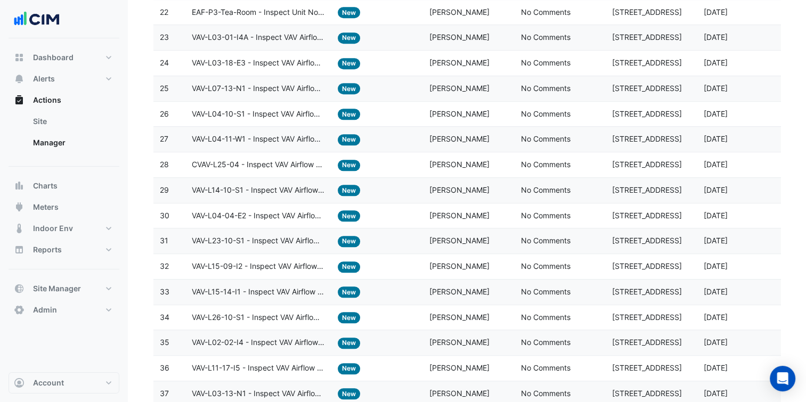
scroll to position [797, 0]
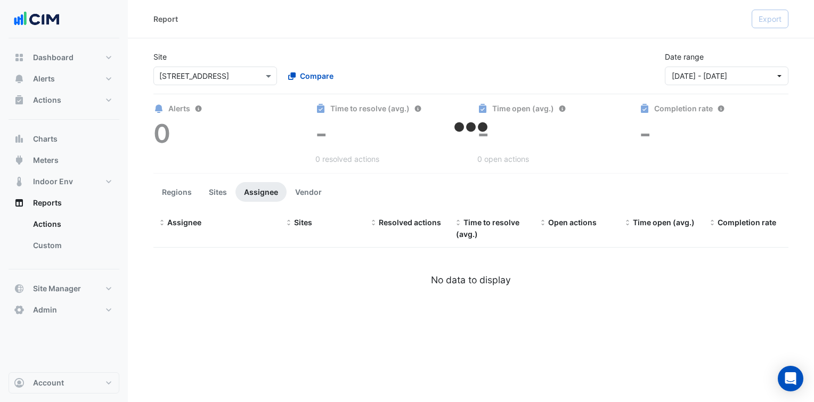
select select "***"
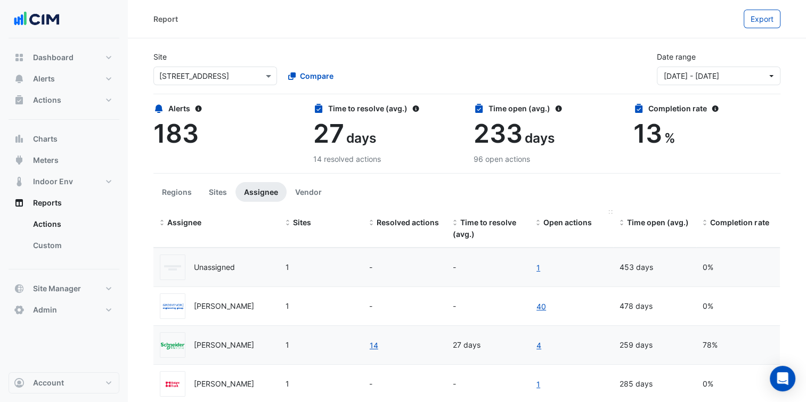
click at [536, 224] on span at bounding box center [537, 223] width 7 height 9
click at [609, 201] on ul "Regions Sites Assignee Vendor" at bounding box center [466, 192] width 627 height 20
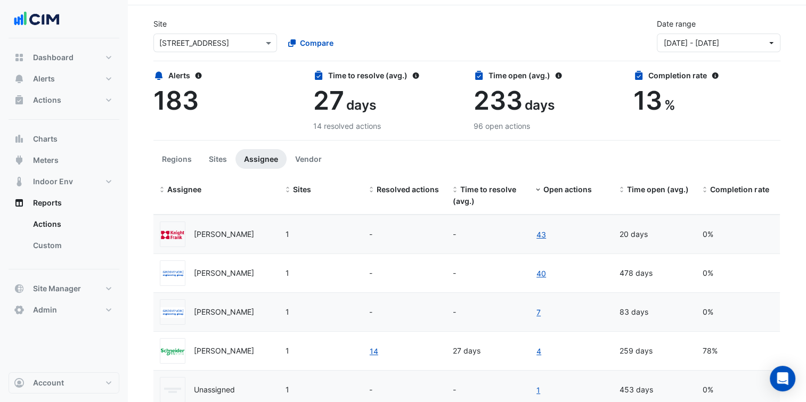
scroll to position [34, 0]
click at [701, 188] on span at bounding box center [704, 189] width 7 height 9
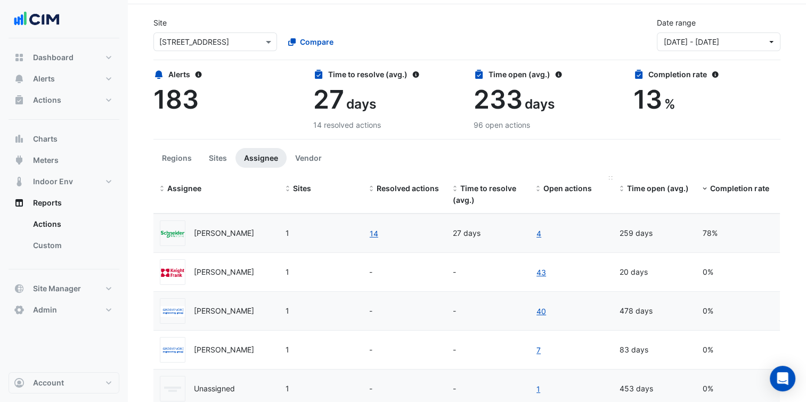
click at [537, 185] on span at bounding box center [537, 189] width 7 height 9
click at [539, 185] on span at bounding box center [537, 189] width 7 height 9
click at [790, 171] on section "Site Select a Site × 44 Market Street Compare Date range 01 Apr 25 - 30 Jun 25 …" at bounding box center [467, 240] width 678 height 472
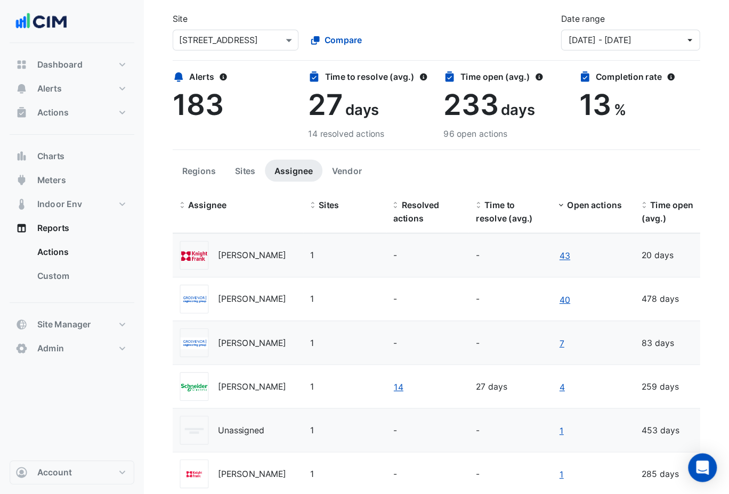
scroll to position [15, 0]
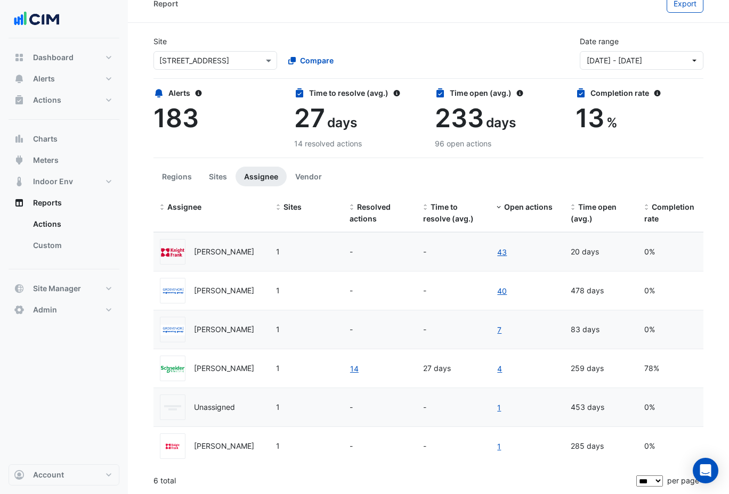
drag, startPoint x: 561, startPoint y: 0, endPoint x: 450, endPoint y: 40, distance: 117.8
click at [450, 40] on div "Site Select a Site × 44 Market Street Compare Date range 01 Apr 25 - 30 Jun 25" at bounding box center [428, 48] width 563 height 43
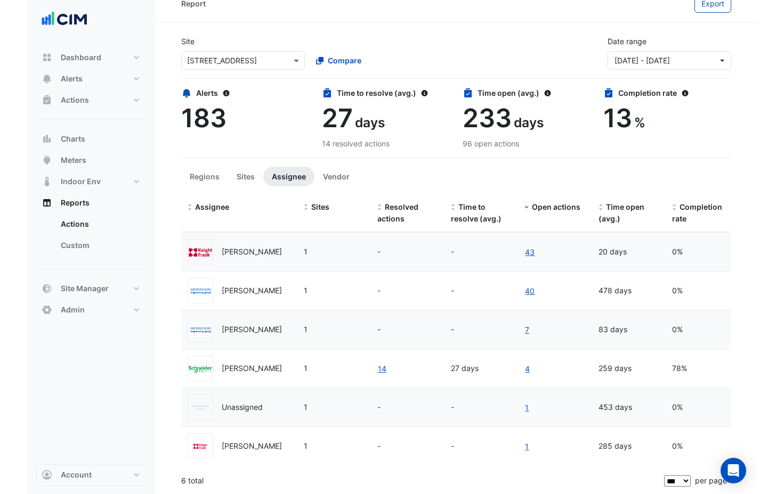
scroll to position [15, 0]
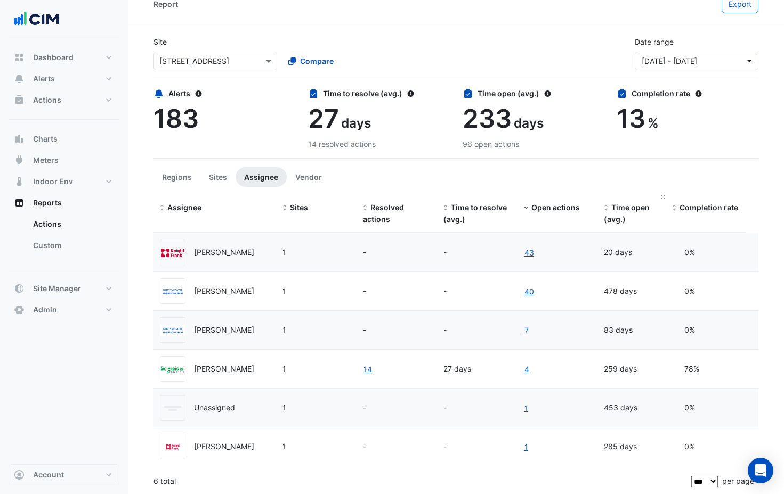
drag, startPoint x: 675, startPoint y: 198, endPoint x: 660, endPoint y: 198, distance: 14.9
click at [660, 198] on datatable-header-cell "Time open (avg.)" at bounding box center [631, 215] width 68 height 38
drag, startPoint x: 756, startPoint y: 196, endPoint x: 720, endPoint y: 193, distance: 35.8
click at [720, 193] on section "Site Select a Site × 44 Market Street Compare Date range 01 Apr 25 - 30 Jun 25 …" at bounding box center [456, 259] width 656 height 472
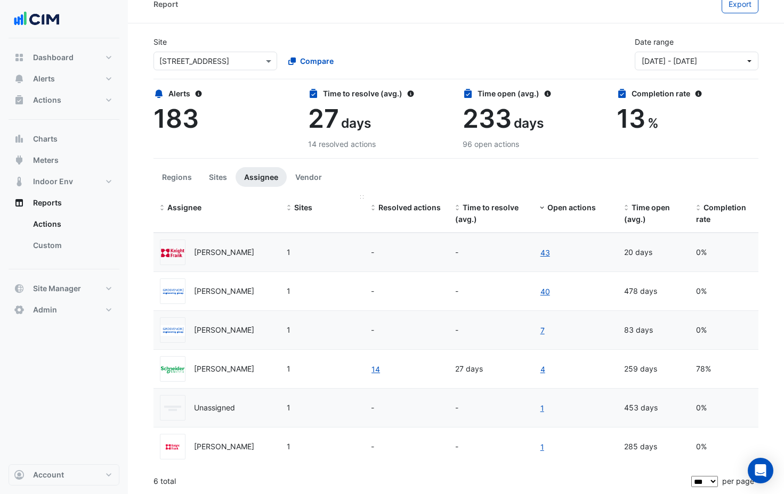
click at [363, 199] on datatable-header-cell "Sites" at bounding box center [322, 215] width 84 height 38
drag, startPoint x: 362, startPoint y: 196, endPoint x: 341, endPoint y: 198, distance: 21.0
click at [341, 198] on datatable-header-cell "Sites" at bounding box center [315, 215] width 70 height 38
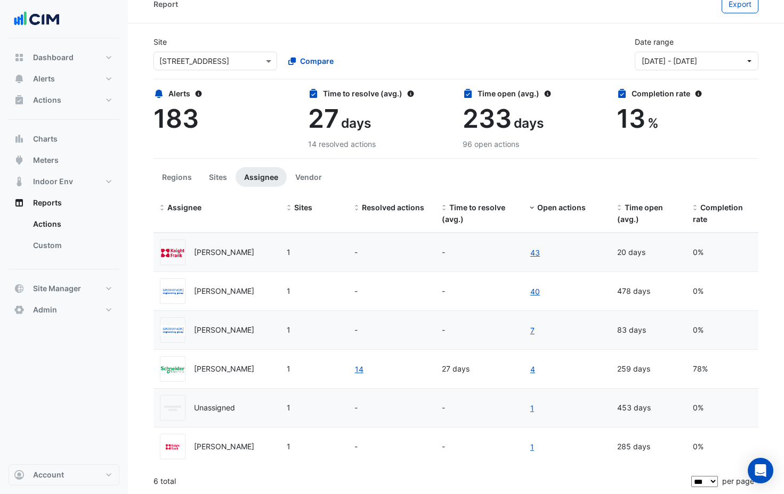
click at [768, 350] on section "Site Select a Site × 44 Market Street Compare Date range 01 Apr 25 - 30 Jun 25 …" at bounding box center [456, 259] width 656 height 472
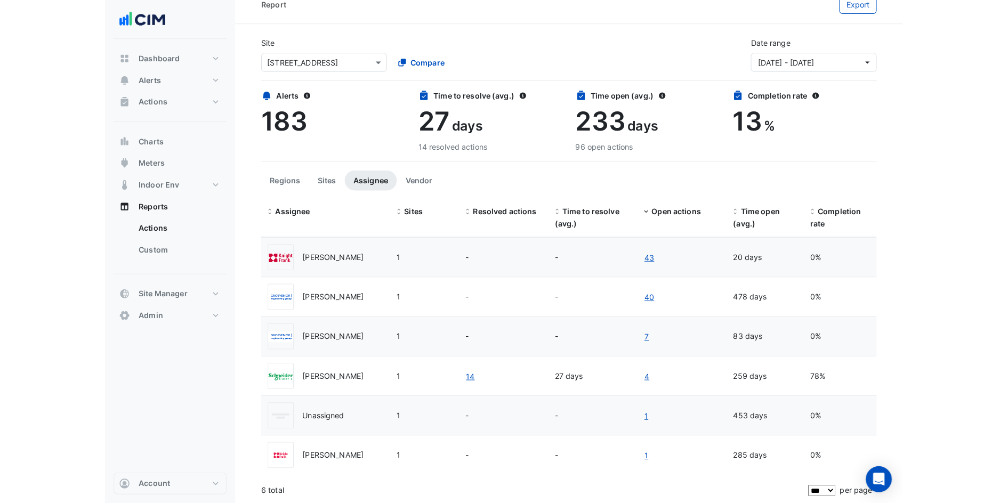
scroll to position [0, 0]
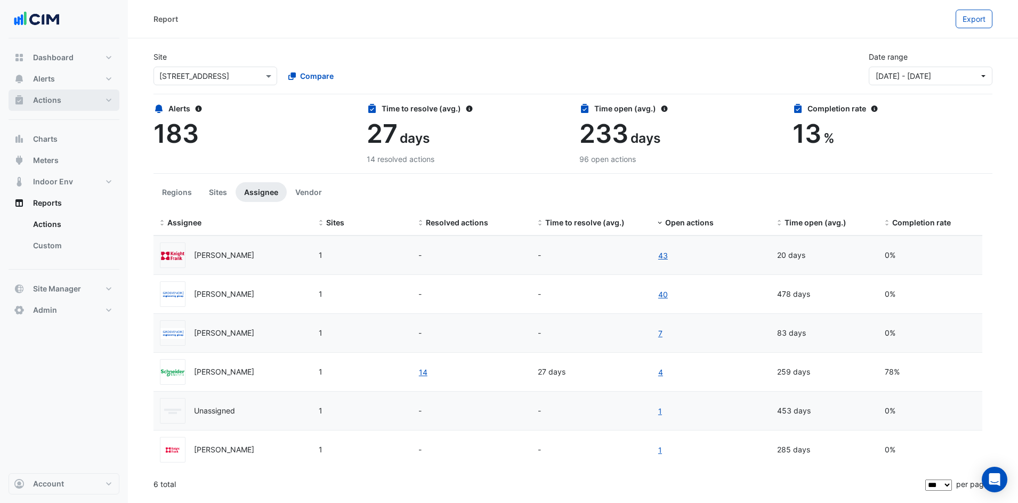
click at [78, 100] on button "Actions" at bounding box center [64, 100] width 111 height 21
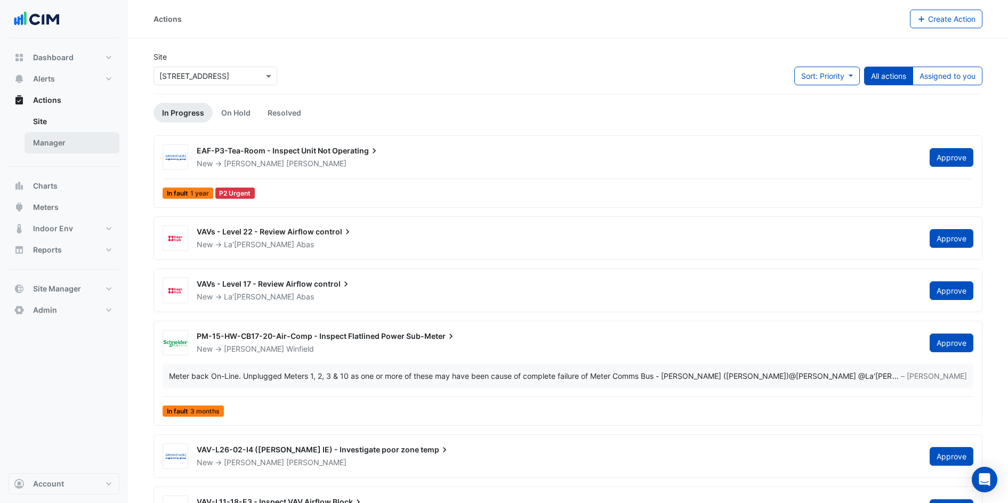
click at [91, 146] on link "Manager" at bounding box center [72, 142] width 95 height 21
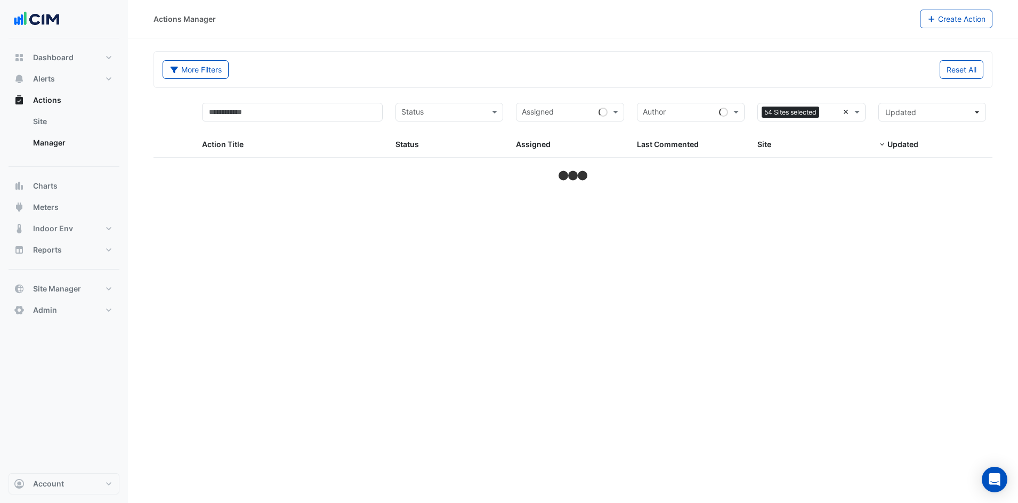
click at [814, 118] on div "Sites 54 Sites selected ×" at bounding box center [811, 112] width 108 height 19
select select "***"
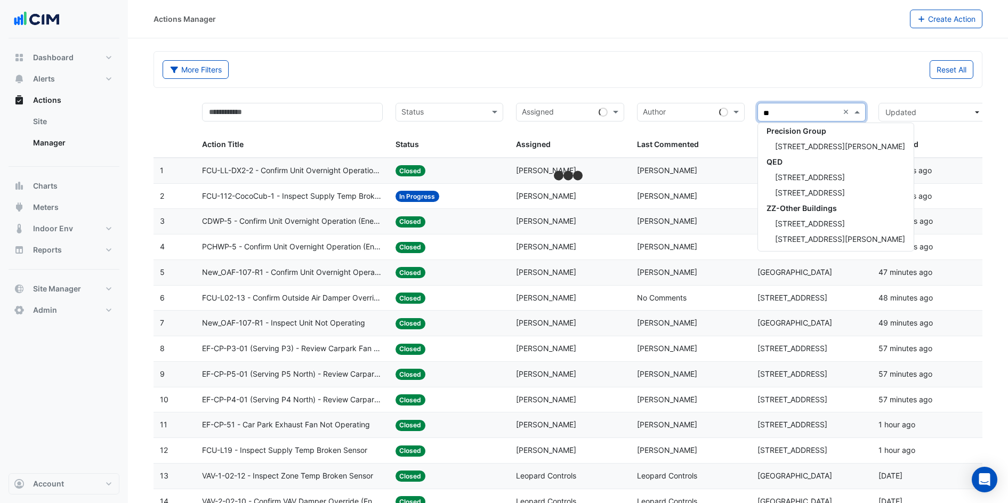
scroll to position [66, 0]
type input "*****"
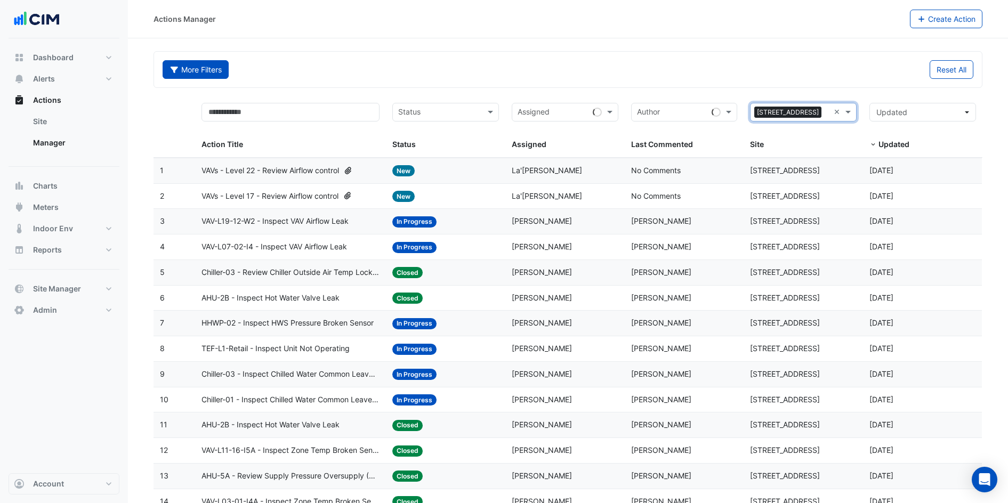
click at [173, 64] on button "More Filters" at bounding box center [196, 69] width 66 height 19
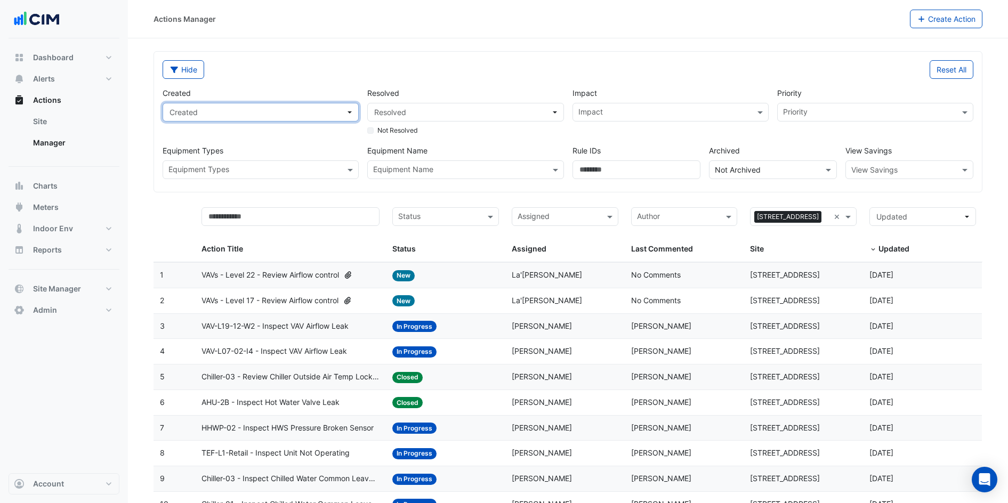
click at [299, 115] on span "Created" at bounding box center [257, 112] width 176 height 11
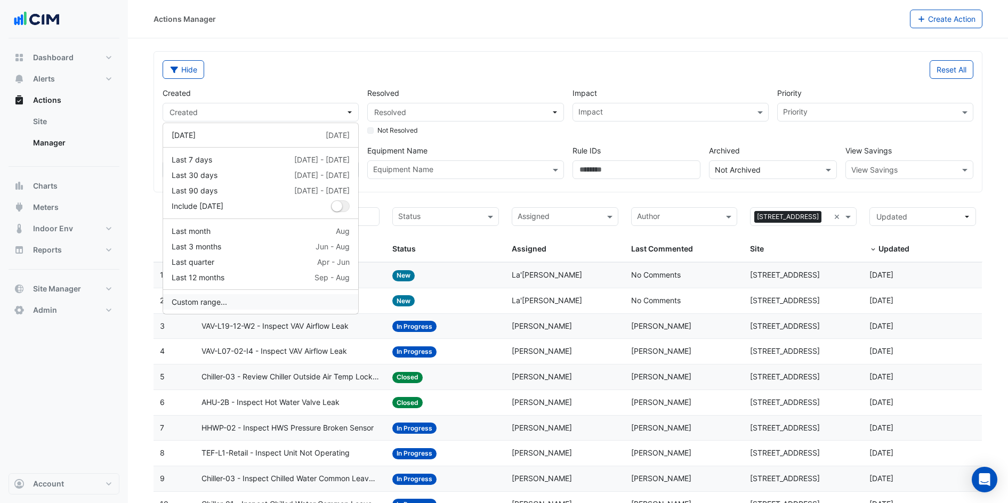
click at [264, 296] on button "Custom range..." at bounding box center [260, 301] width 195 height 15
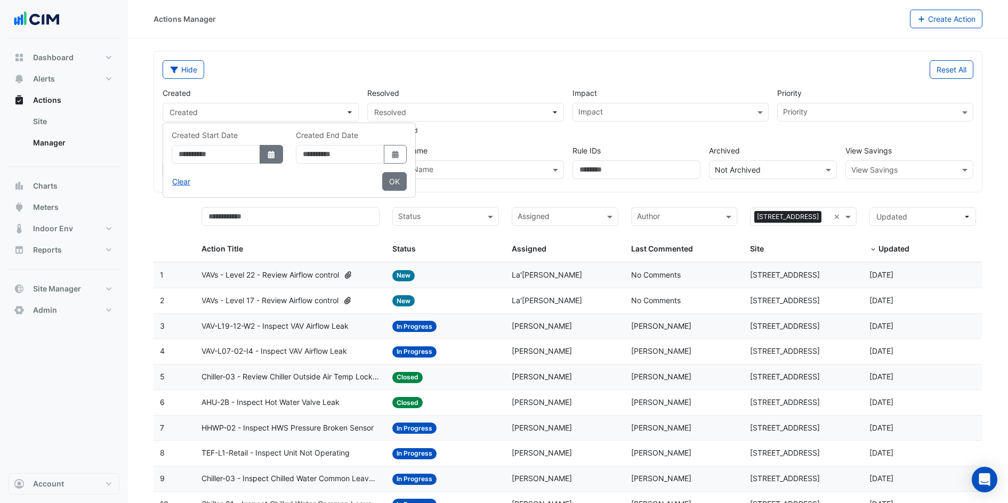
click at [283, 151] on button "Select Date" at bounding box center [270, 154] width 23 height 19
select select "*"
select select "****"
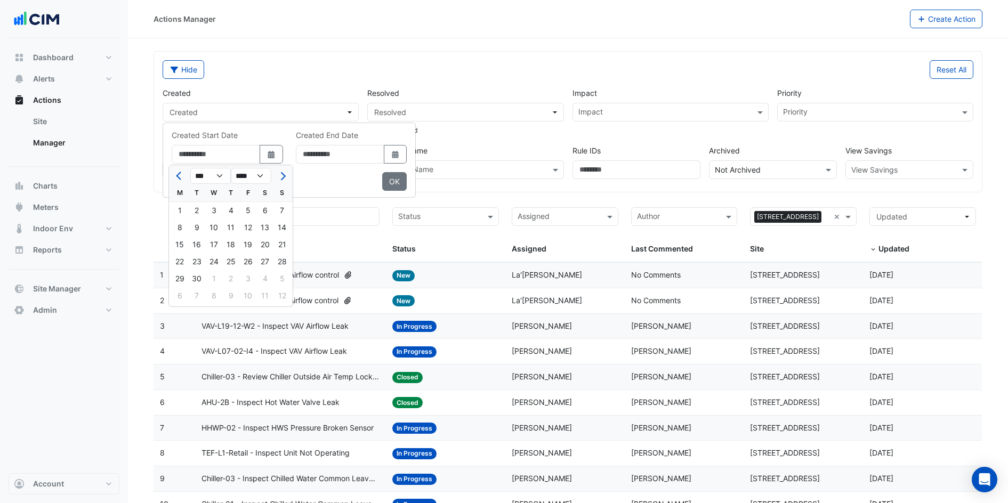
click at [173, 174] on div at bounding box center [179, 175] width 21 height 17
click at [174, 175] on button "Previous month" at bounding box center [179, 175] width 13 height 17
click at [175, 176] on button "Previous month" at bounding box center [179, 175] width 13 height 17
click at [177, 176] on button "Previous month" at bounding box center [179, 175] width 13 height 17
click at [177, 177] on span "Previous month" at bounding box center [180, 176] width 8 height 8
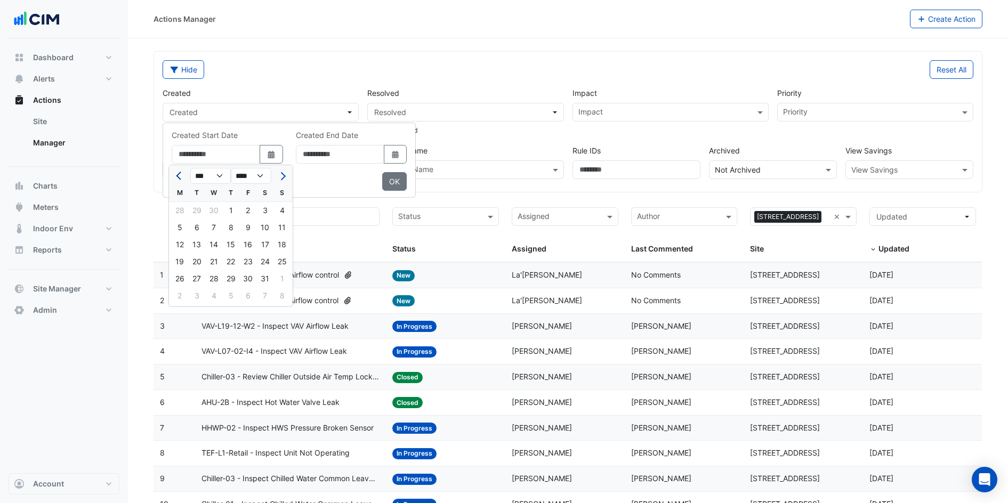
click at [177, 177] on span "Previous month" at bounding box center [180, 176] width 8 height 8
select select "*"
click at [195, 208] on div "1" at bounding box center [196, 210] width 17 height 17
type input "**********"
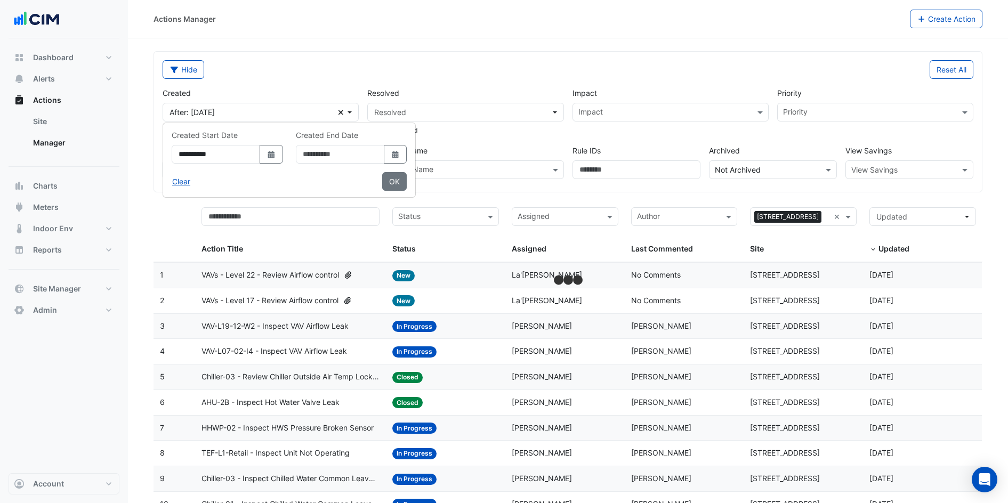
click at [413, 164] on div "Created End Date Select Date" at bounding box center [351, 150] width 124 height 43
click at [407, 162] on button "Select Date" at bounding box center [395, 154] width 23 height 19
click at [336, 181] on button "Previous month" at bounding box center [332, 175] width 13 height 17
click at [335, 180] on button "Previous month" at bounding box center [332, 175] width 13 height 17
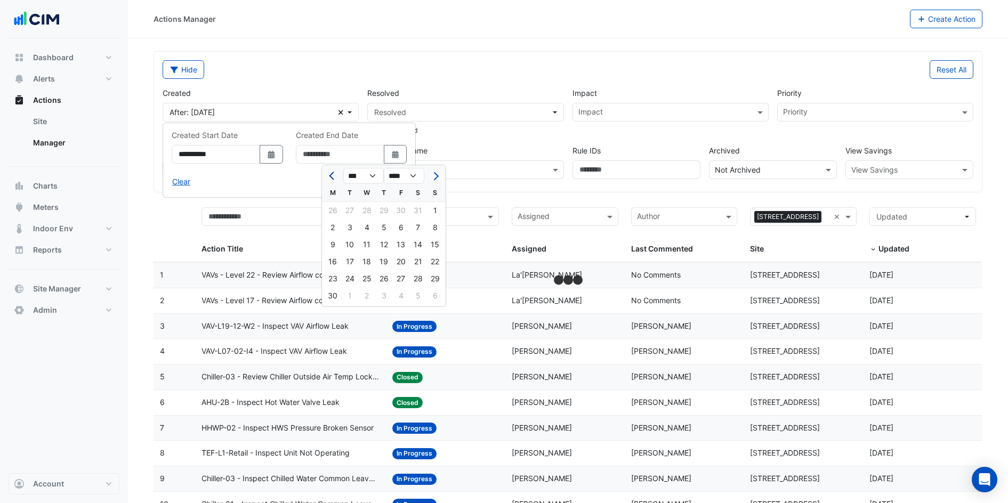
click at [335, 180] on button "Previous month" at bounding box center [332, 175] width 13 height 17
click at [335, 180] on div at bounding box center [332, 175] width 21 height 17
click at [435, 176] on span "Next month" at bounding box center [435, 176] width 8 height 8
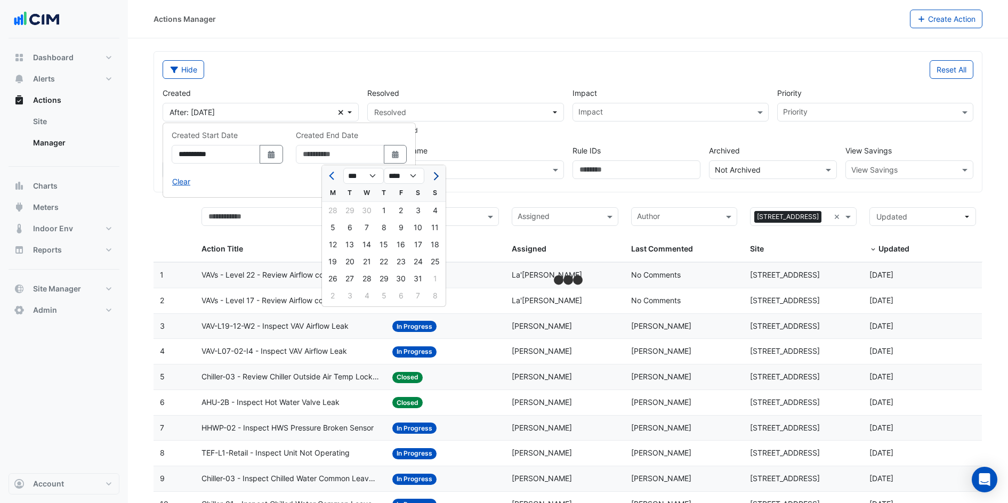
select select "*"
click at [336, 293] on div "30" at bounding box center [332, 295] width 17 height 17
type input "**********"
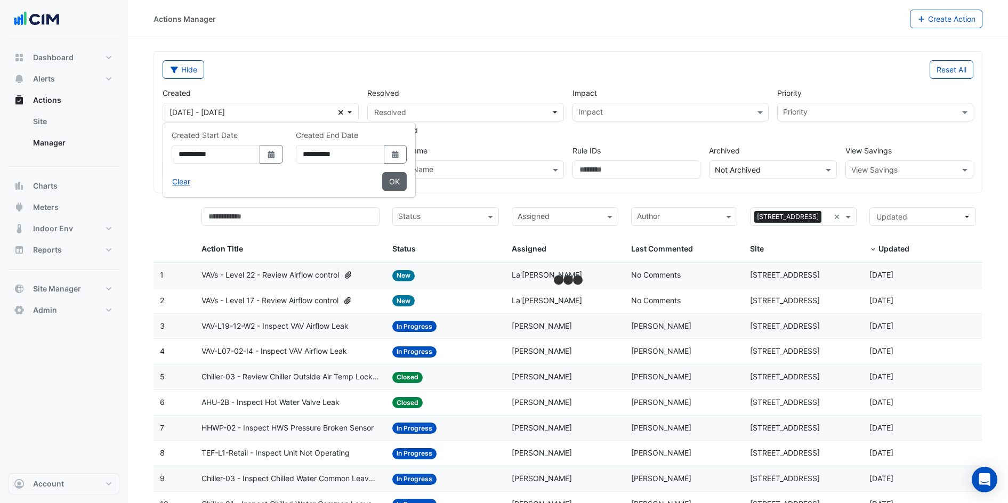
click at [407, 177] on button "OK" at bounding box center [394, 181] width 25 height 19
click at [528, 64] on div "Hide" at bounding box center [362, 69] width 412 height 19
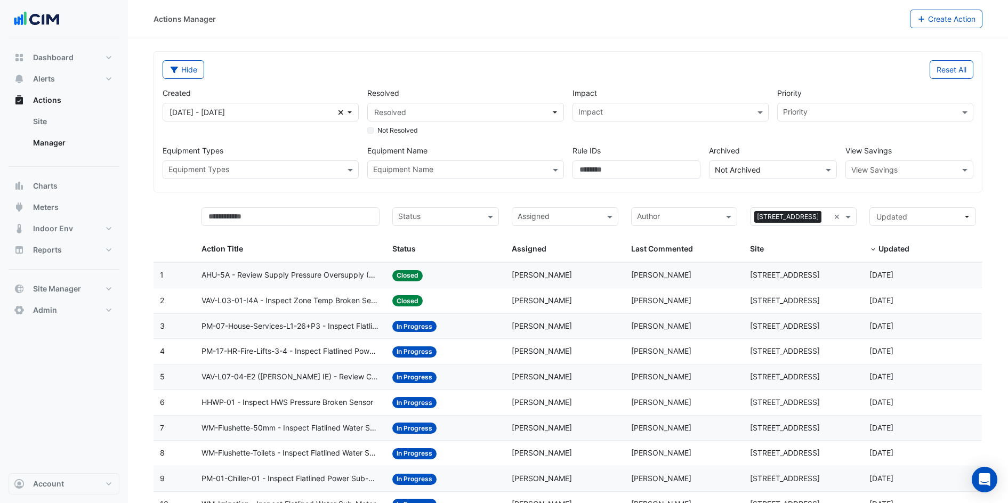
click at [467, 221] on input "text" at bounding box center [439, 218] width 83 height 12
click at [444, 288] on div "Closed" at bounding box center [446, 285] width 106 height 15
click at [469, 208] on div "Status" at bounding box center [445, 216] width 107 height 19
click at [447, 234] on div "New" at bounding box center [446, 239] width 106 height 15
click at [448, 226] on div "Status × New × Status" at bounding box center [445, 231] width 107 height 48
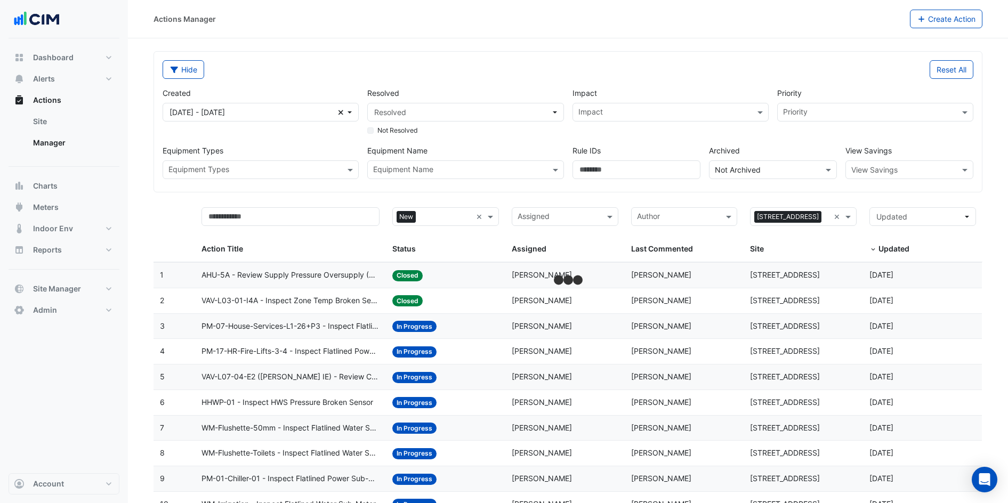
click at [456, 217] on input "text" at bounding box center [446, 218] width 52 height 12
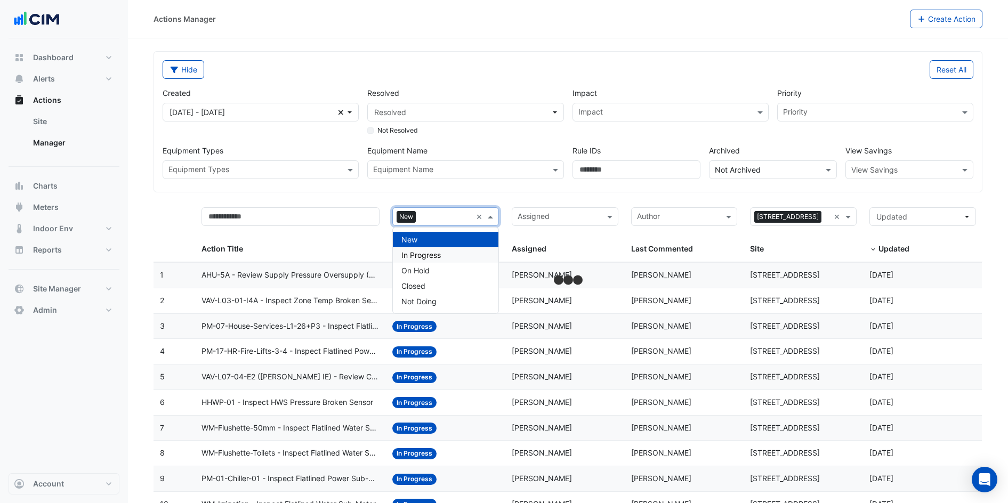
click at [440, 255] on span "In Progress" at bounding box center [420, 254] width 39 height 9
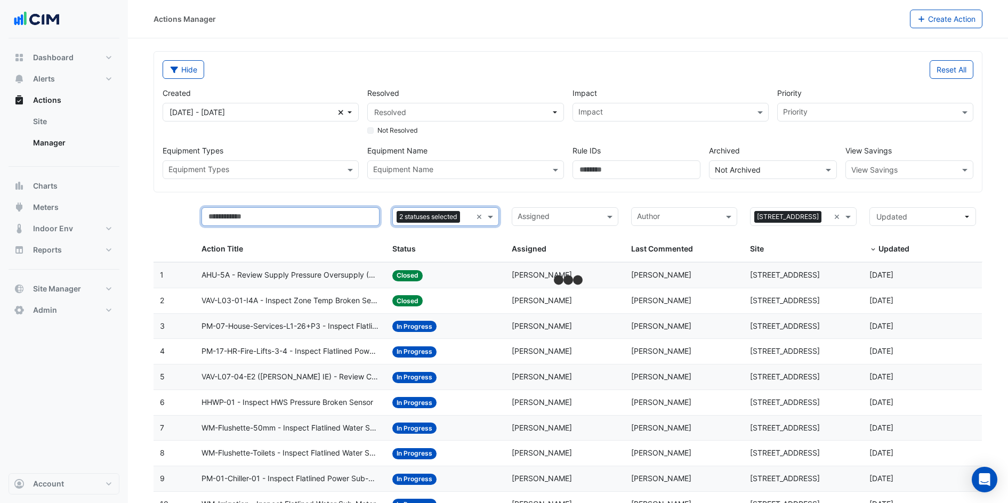
click at [340, 210] on input "text" at bounding box center [290, 216] width 178 height 19
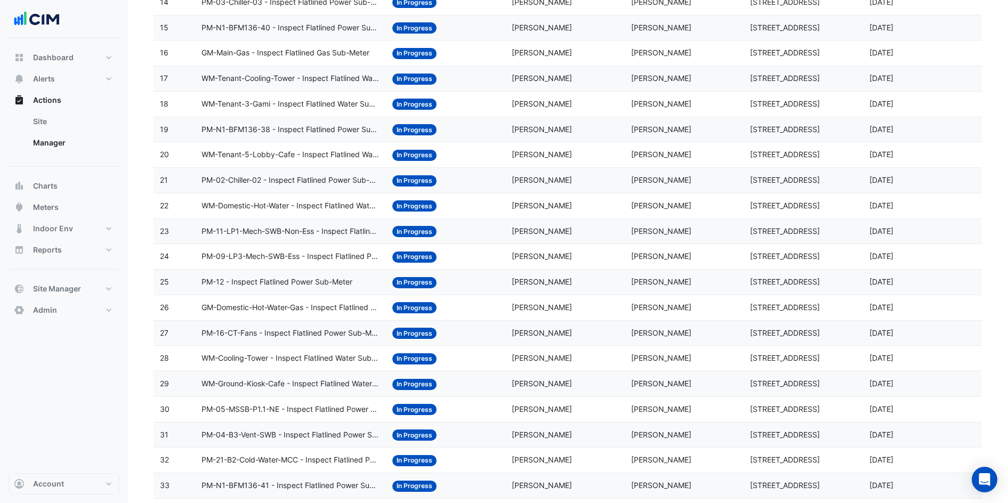
scroll to position [1035, 0]
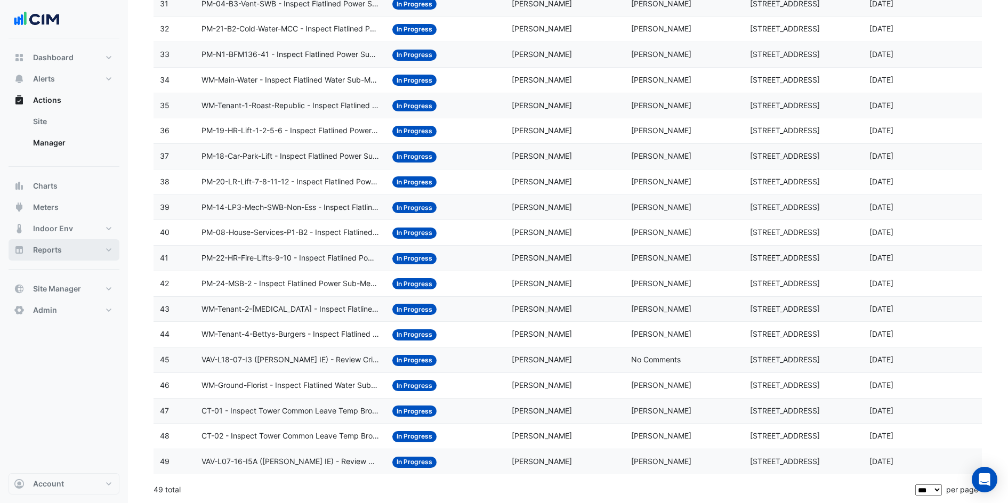
click at [82, 248] on button "Reports" at bounding box center [64, 249] width 111 height 21
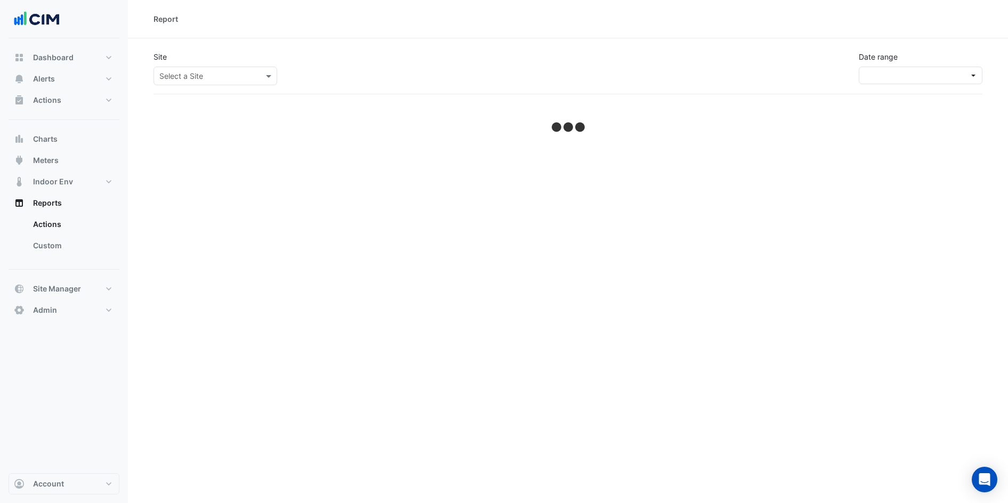
select select "***"
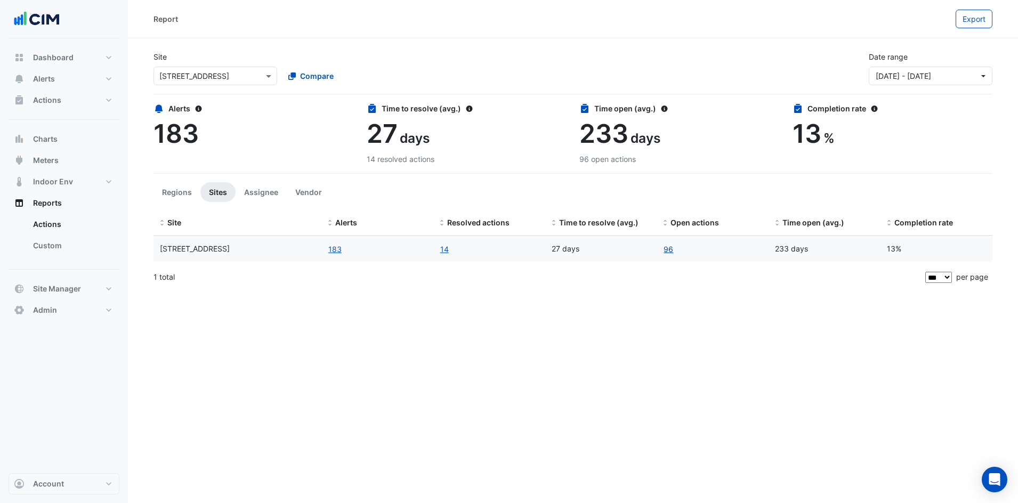
click at [667, 249] on link "96" at bounding box center [668, 249] width 11 height 12
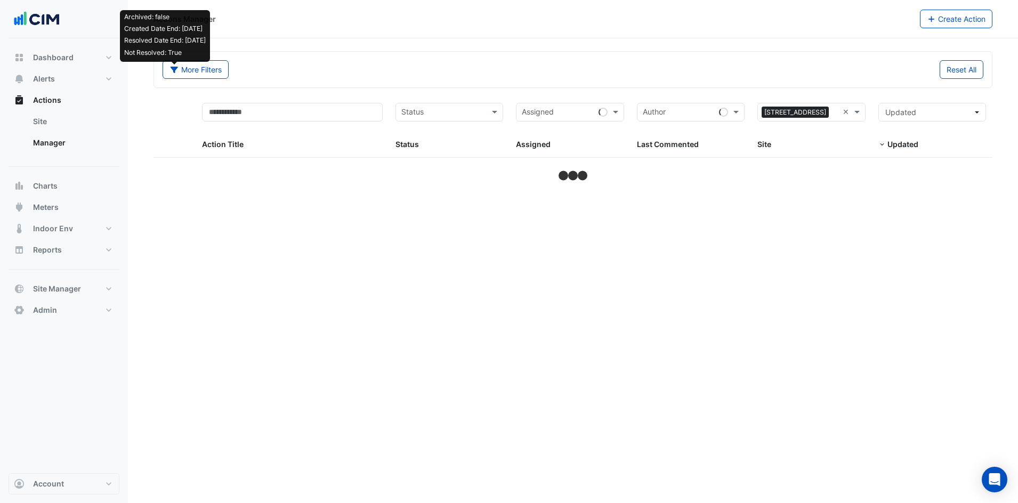
select select "***"
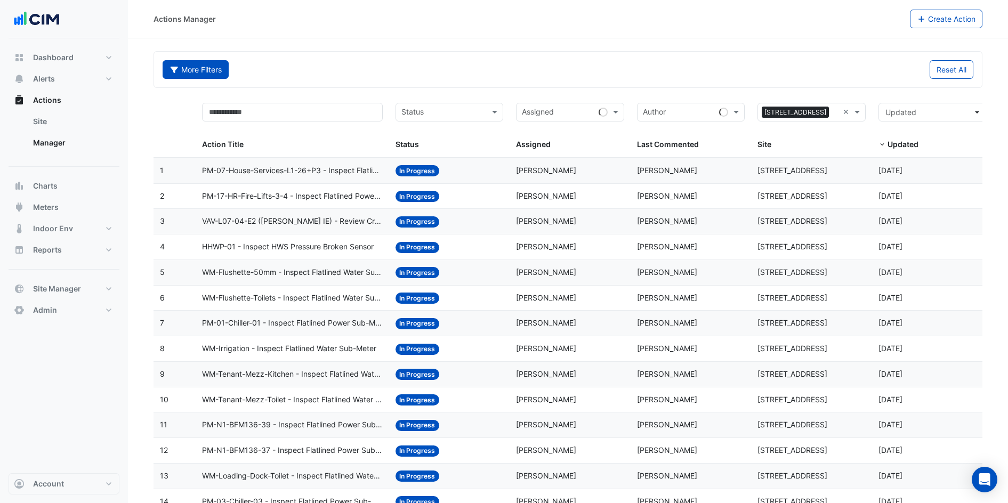
click at [207, 75] on button "More Filters" at bounding box center [196, 69] width 66 height 19
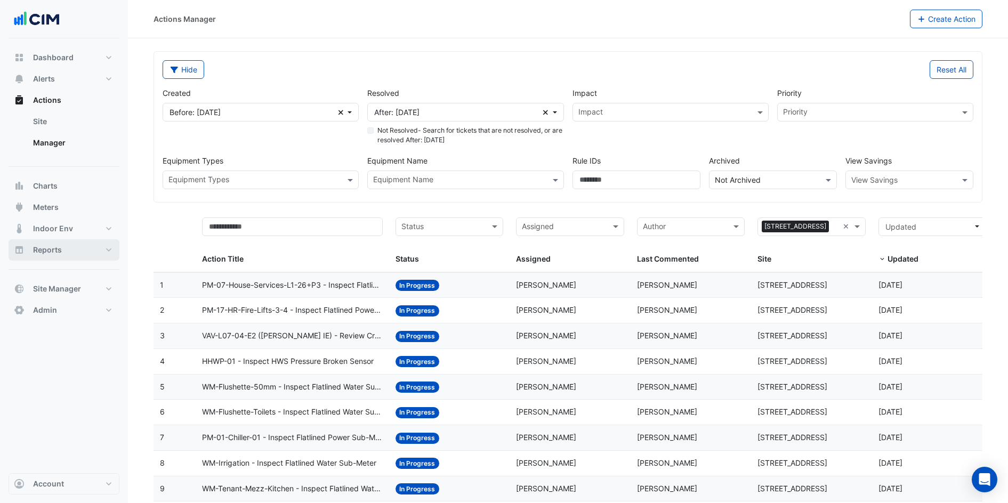
click at [81, 254] on button "Reports" at bounding box center [64, 249] width 111 height 21
select select "***"
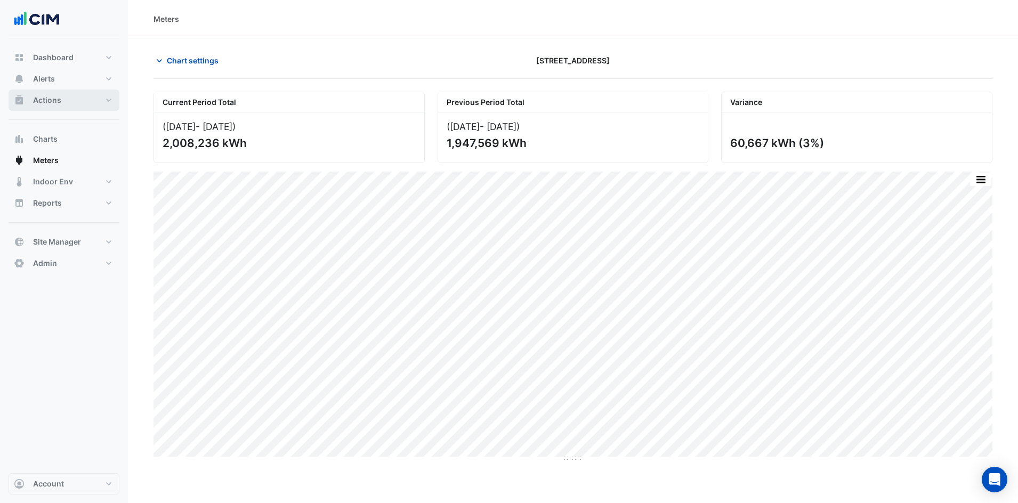
click at [85, 108] on button "Actions" at bounding box center [64, 100] width 111 height 21
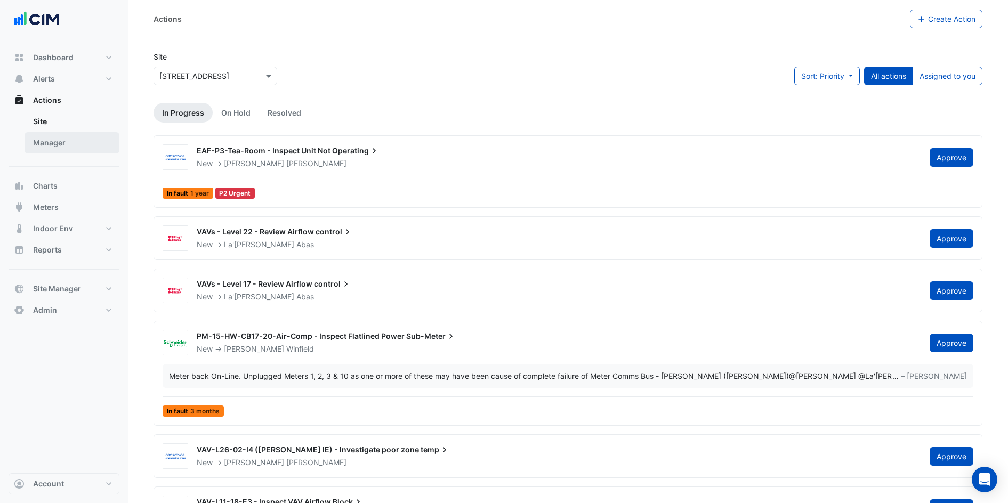
click at [79, 141] on link "Manager" at bounding box center [72, 142] width 95 height 21
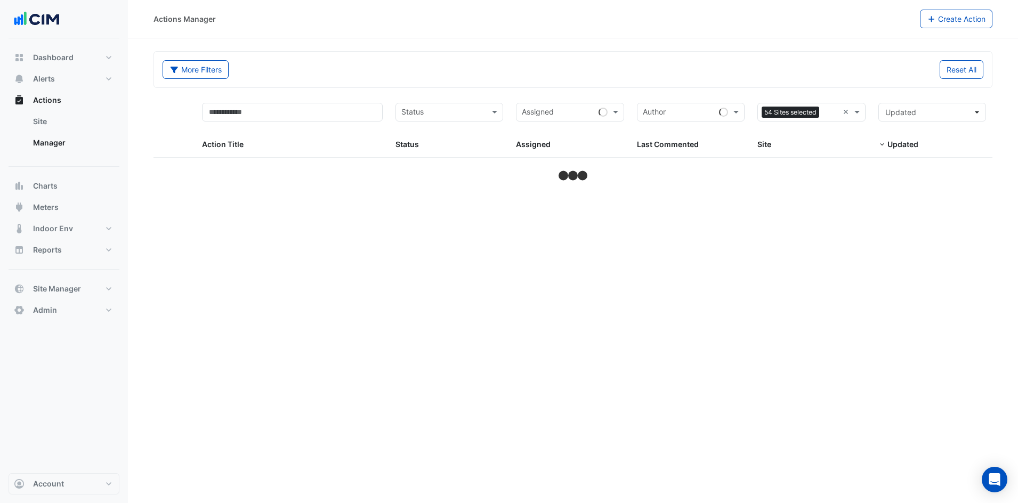
select select "***"
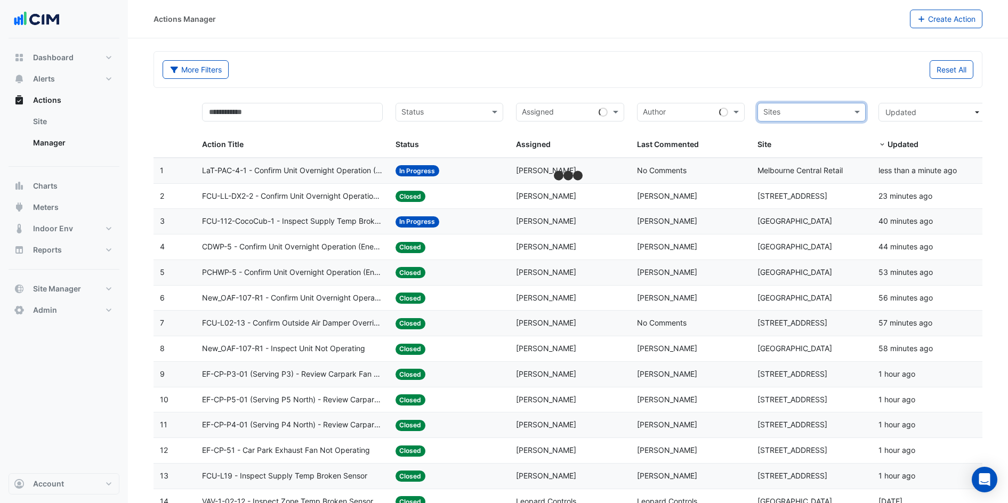
click at [802, 115] on input "text" at bounding box center [805, 113] width 84 height 12
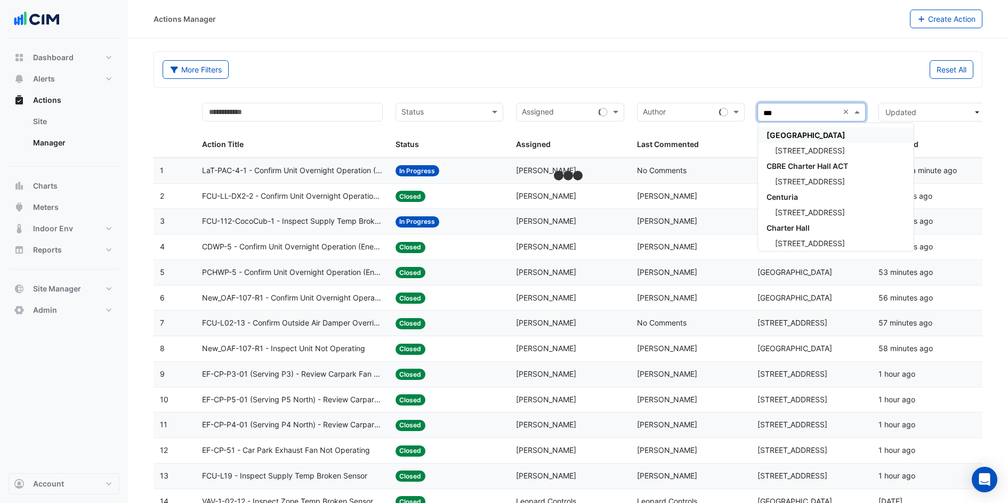
type input "****"
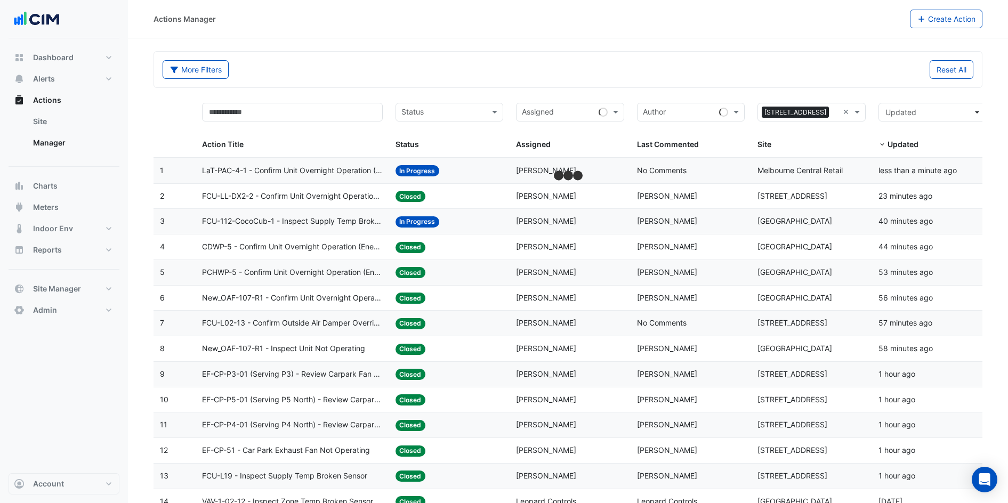
click at [640, 54] on div "More Filters Reset All" at bounding box center [568, 70] width 828 height 36
click at [208, 66] on button "More Filters" at bounding box center [196, 69] width 66 height 19
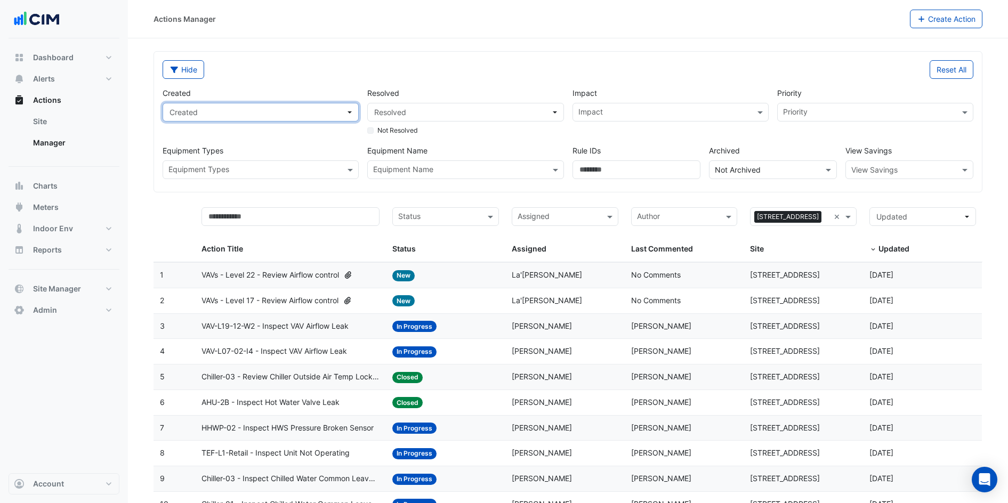
click at [294, 111] on span "Created" at bounding box center [257, 112] width 176 height 11
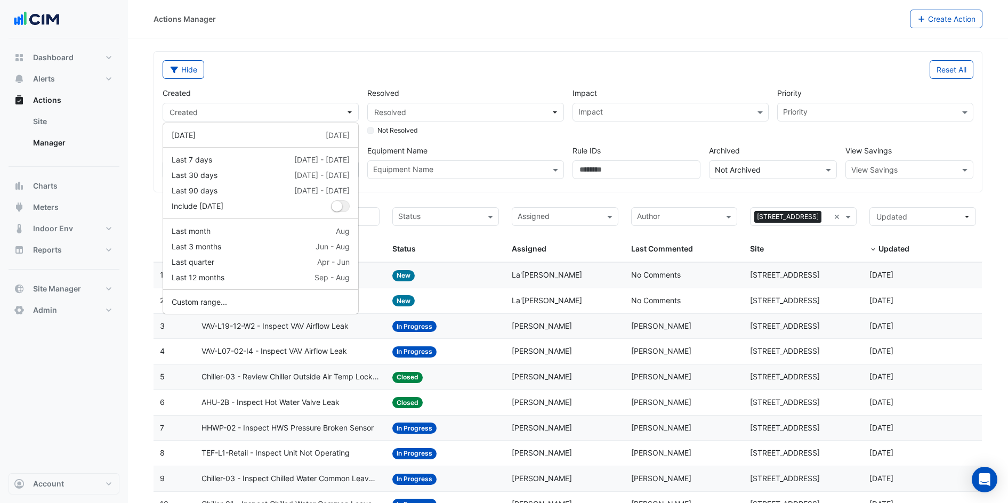
click at [258, 311] on div "[DATE] [DATE] Last 7 days [DATE] - [DATE] Last 30 days [DATE] - [DATE] Last 90 …" at bounding box center [261, 219] width 196 height 192
click at [279, 294] on button "Custom range..." at bounding box center [260, 301] width 195 height 15
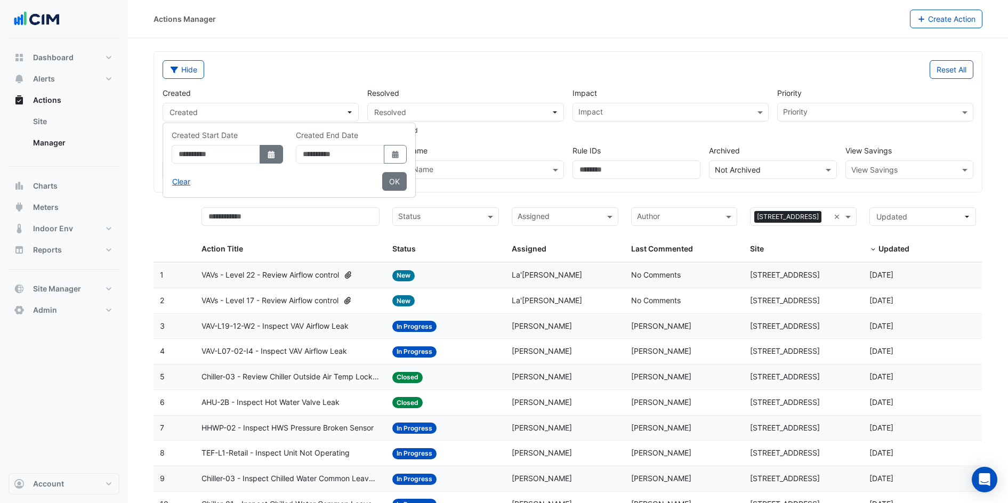
click at [274, 156] on icon "dropDown" at bounding box center [271, 154] width 6 height 7
select select "*"
select select "****"
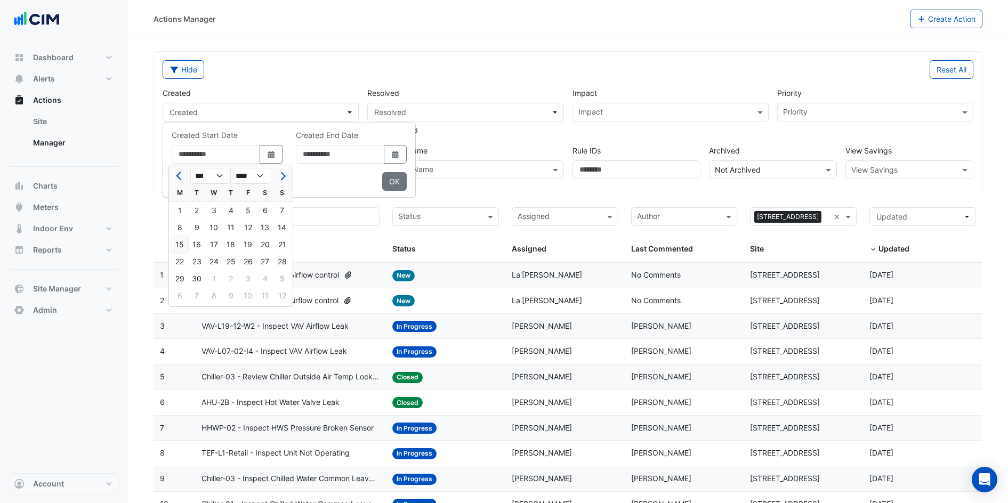
click at [177, 175] on span "Previous month" at bounding box center [180, 176] width 8 height 8
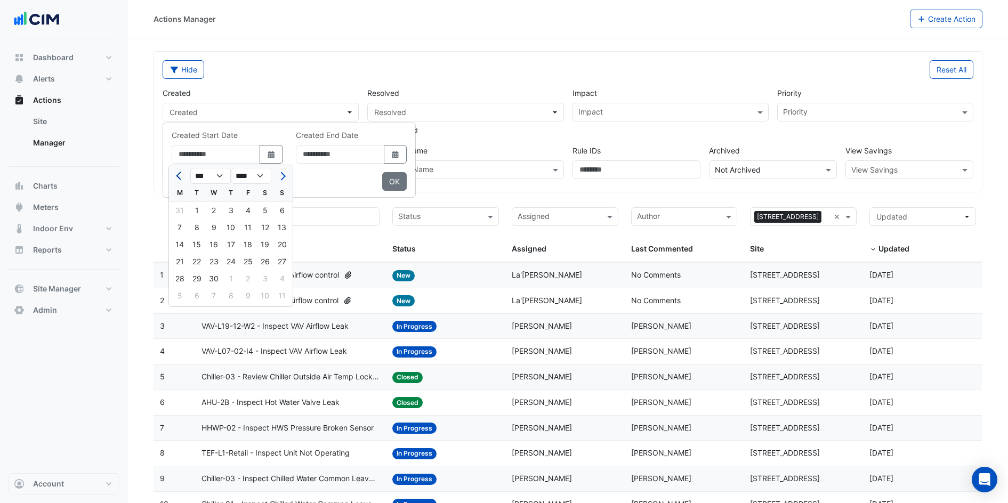
click at [178, 173] on button "Previous month" at bounding box center [179, 175] width 13 height 17
select select "*"
click at [261, 208] on div "1" at bounding box center [264, 210] width 17 height 17
type input "**********"
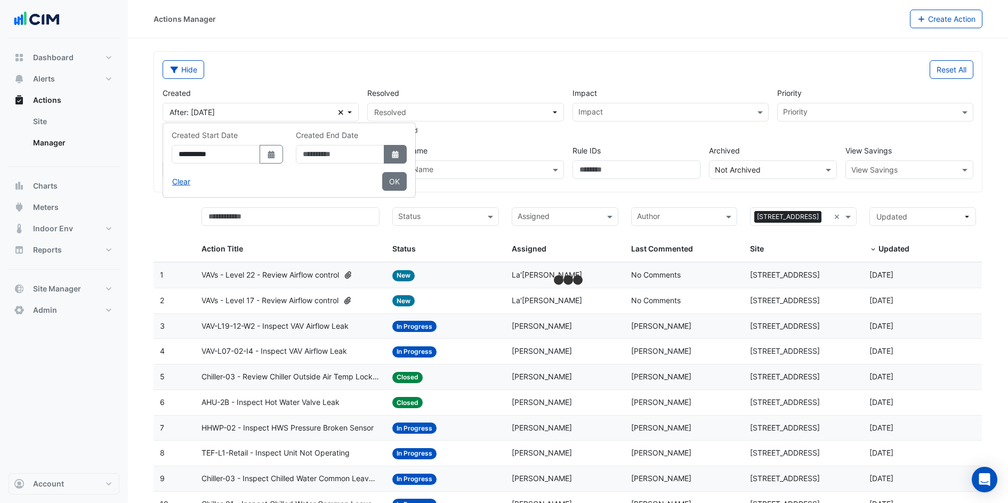
click at [407, 159] on button "Select Date" at bounding box center [395, 154] width 23 height 19
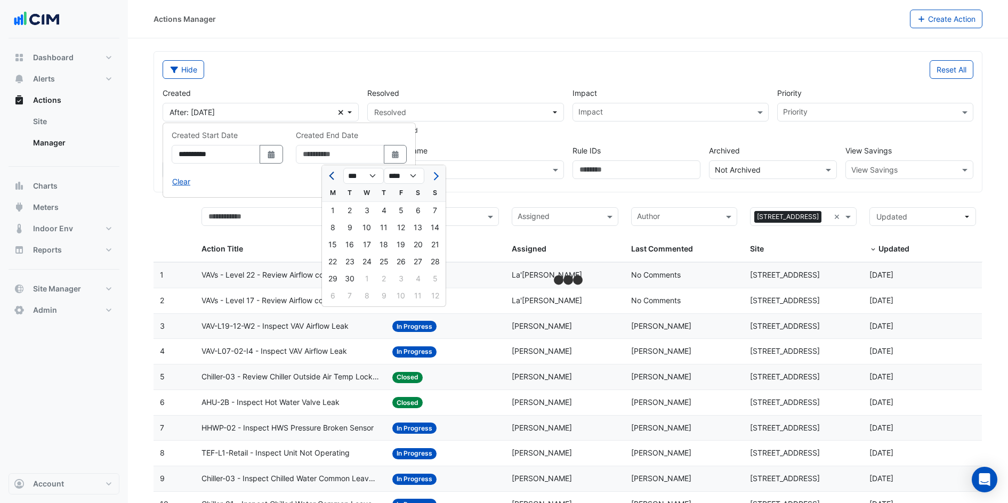
click at [332, 177] on span "Previous month" at bounding box center [333, 176] width 8 height 8
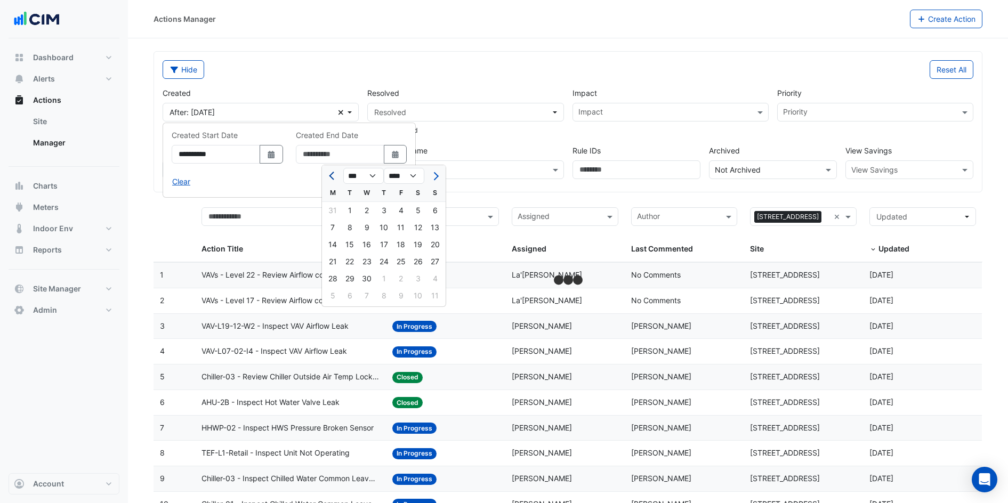
click at [332, 177] on span "Previous month" at bounding box center [333, 176] width 8 height 8
click at [437, 176] on span "Next month" at bounding box center [435, 176] width 8 height 8
click at [436, 176] on span "Next month" at bounding box center [435, 176] width 8 height 8
select select "*"
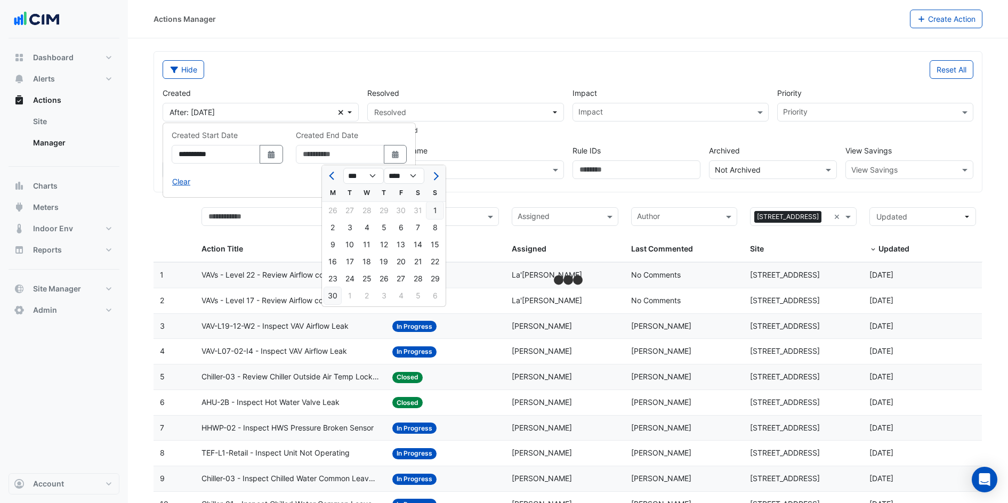
click at [331, 294] on div "30" at bounding box center [332, 295] width 17 height 17
type input "**********"
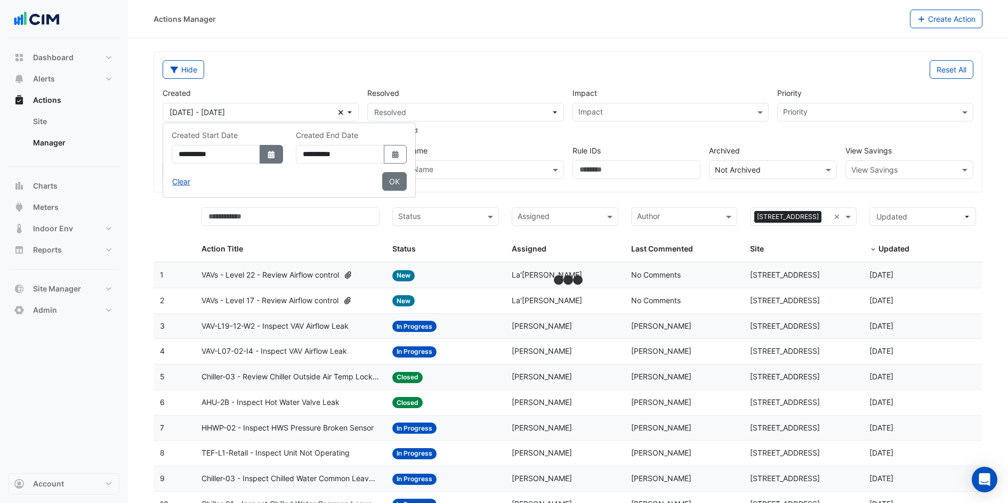
click at [274, 152] on icon "dropDown" at bounding box center [271, 154] width 6 height 7
select select "*"
select select "****"
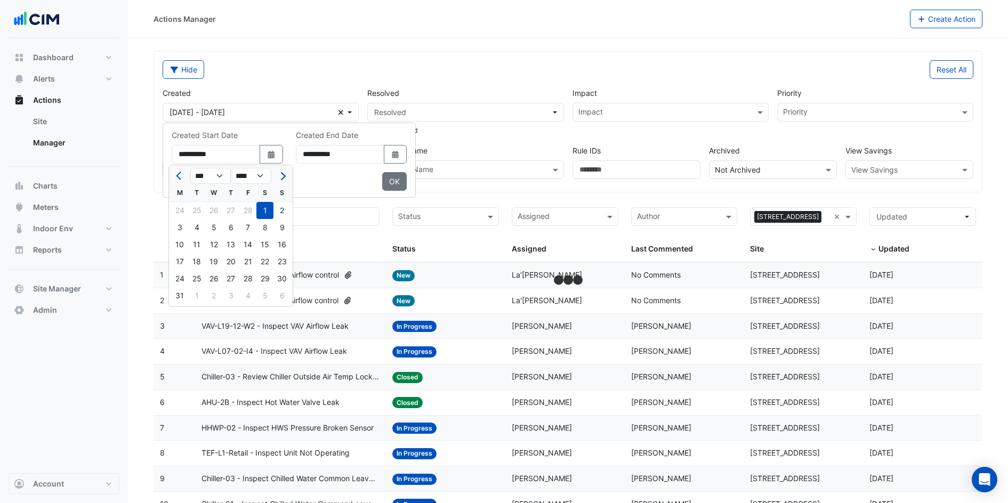
click at [283, 179] on button "Next month" at bounding box center [281, 175] width 13 height 17
select select "*"
click at [199, 210] on div "1" at bounding box center [196, 210] width 17 height 17
type input "**********"
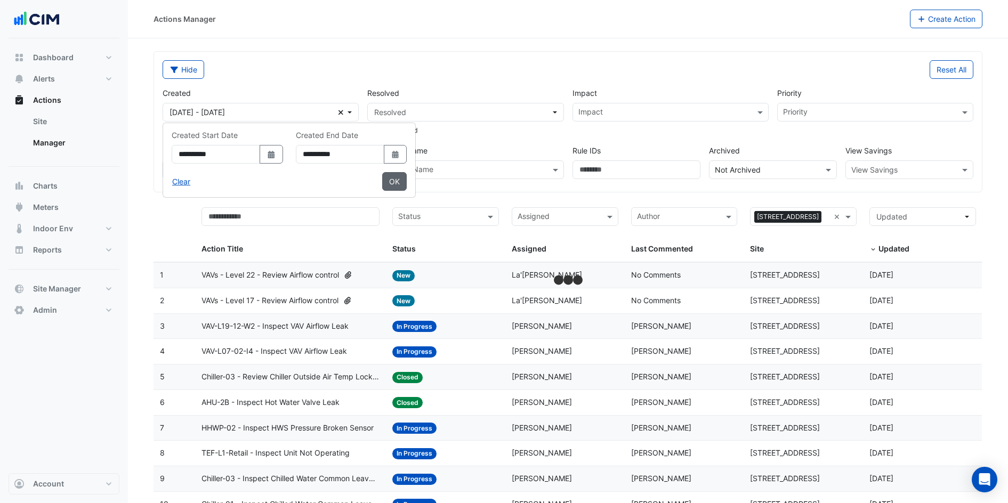
click at [407, 178] on button "OK" at bounding box center [394, 181] width 25 height 19
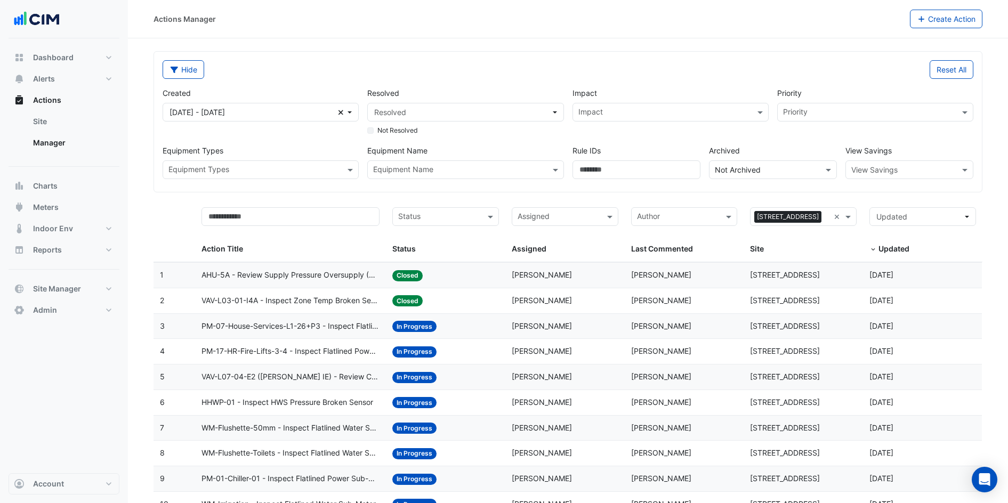
click at [476, 189] on div "Hide Reset All Created 01 Apr 25 - 30 Jun 25 Clear Resolved Resolved Not Resolv…" at bounding box center [568, 122] width 828 height 140
click at [515, 117] on span "Resolved" at bounding box center [462, 112] width 176 height 11
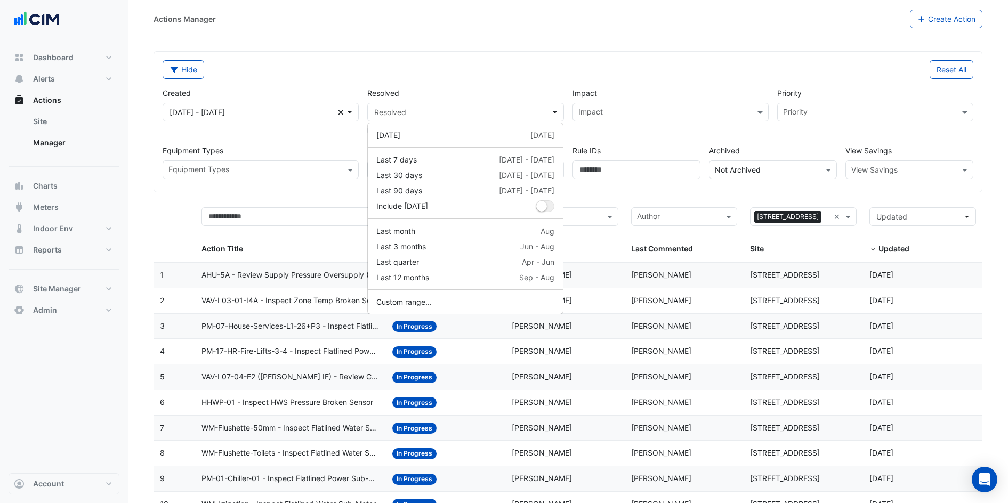
click at [551, 75] on div "Hide" at bounding box center [362, 69] width 412 height 19
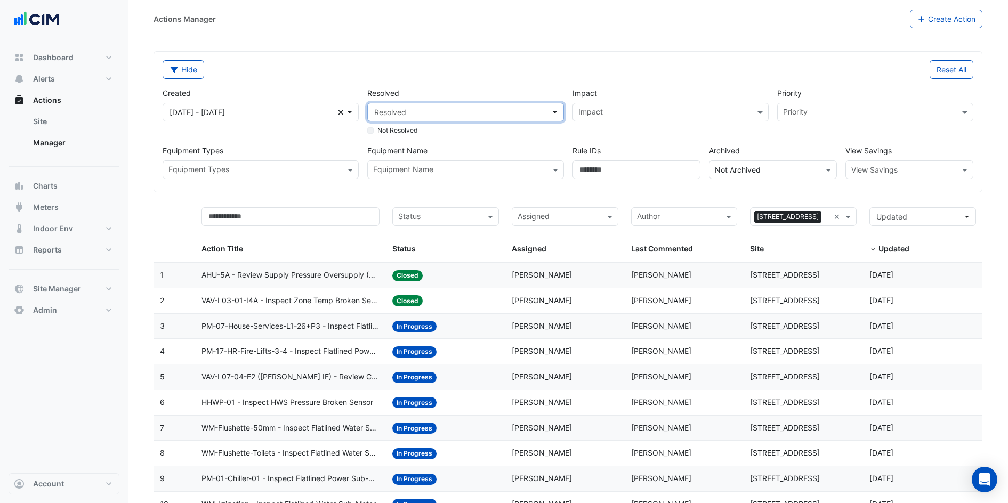
click at [522, 109] on span "Resolved" at bounding box center [462, 112] width 176 height 11
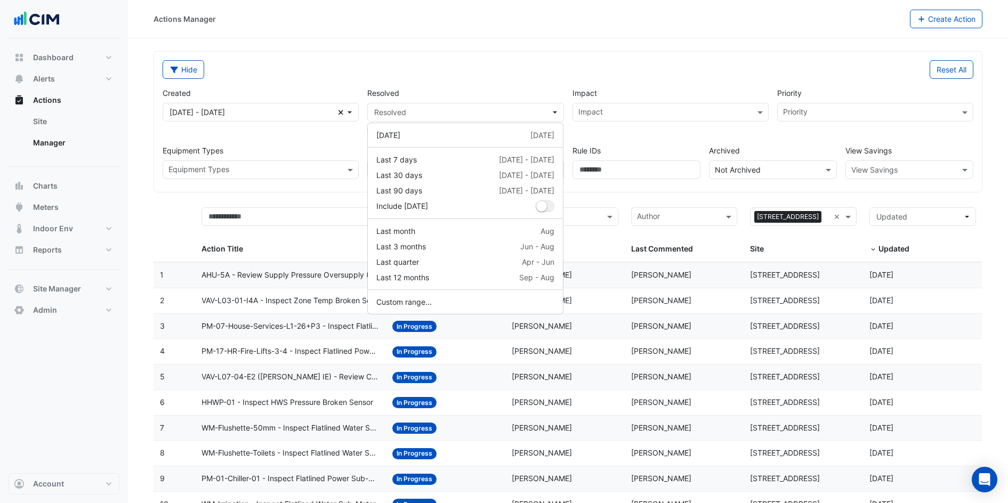
click at [466, 74] on div "Hide" at bounding box center [362, 69] width 412 height 19
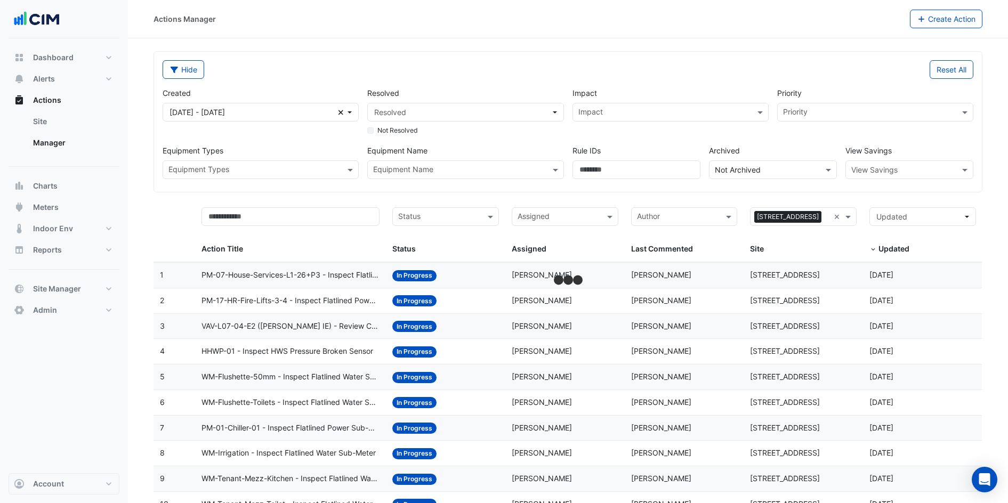
click at [429, 53] on div "Hide Reset All Created 01 Apr 25 - 30 Jun 25 Clear Resolved Resolved Not Resolv…" at bounding box center [568, 122] width 828 height 140
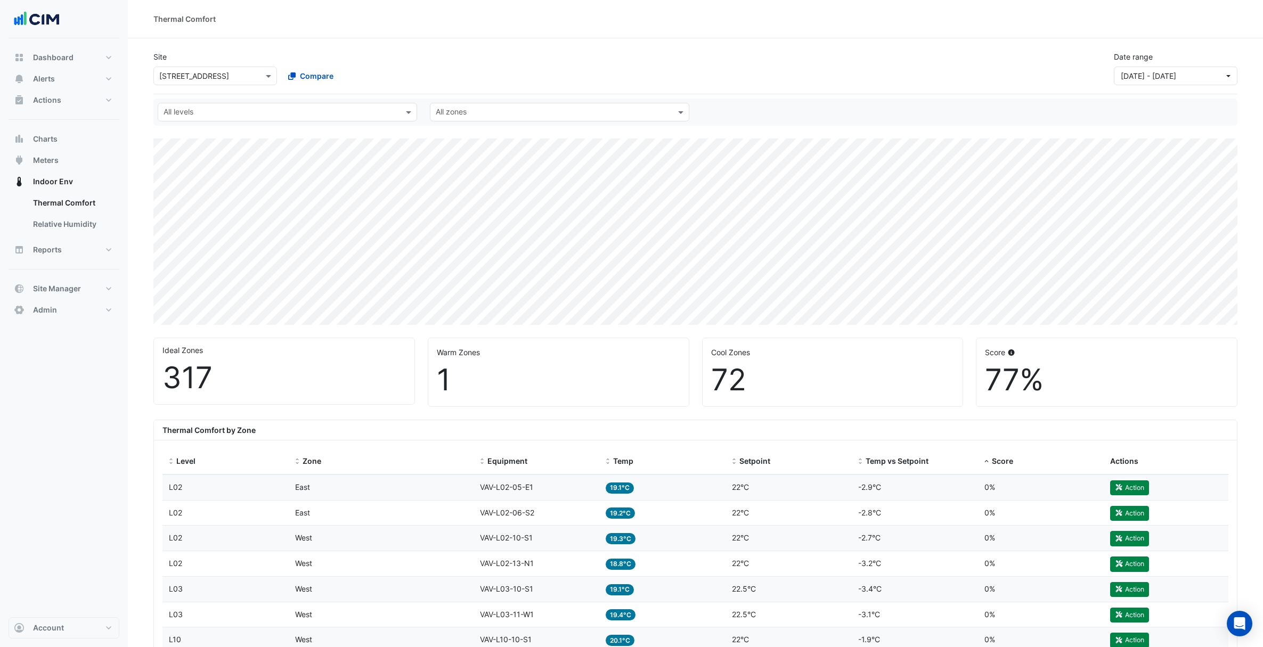
select select "***"
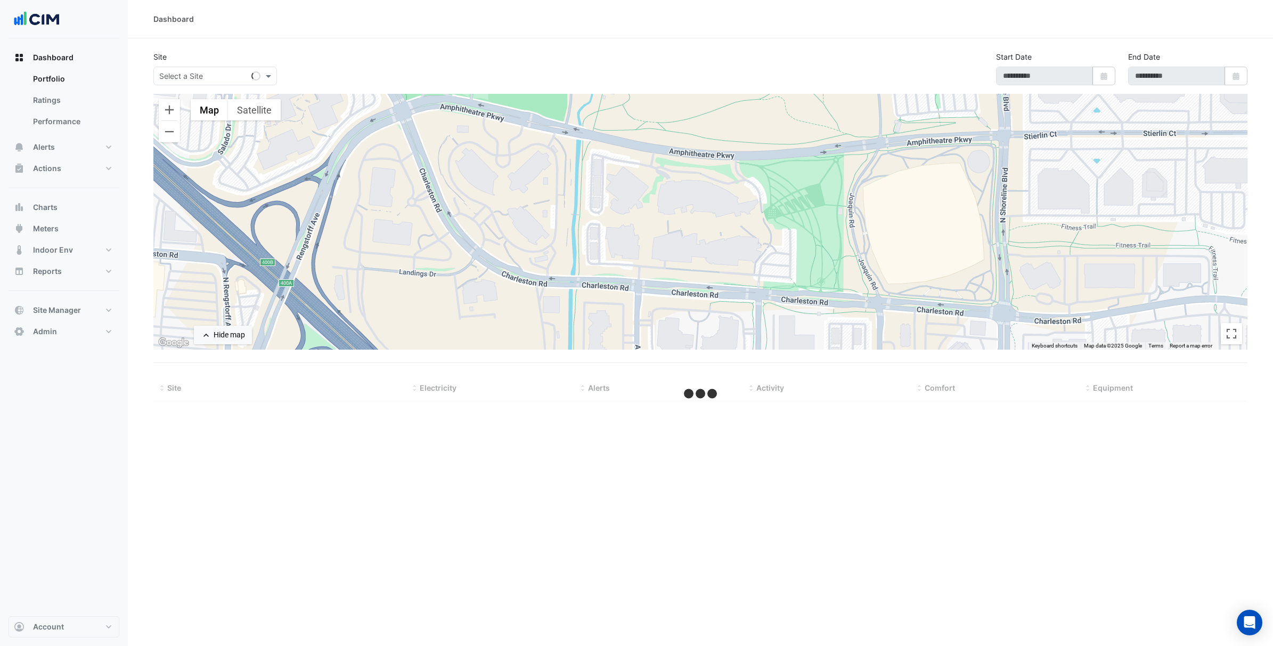
select select "***"
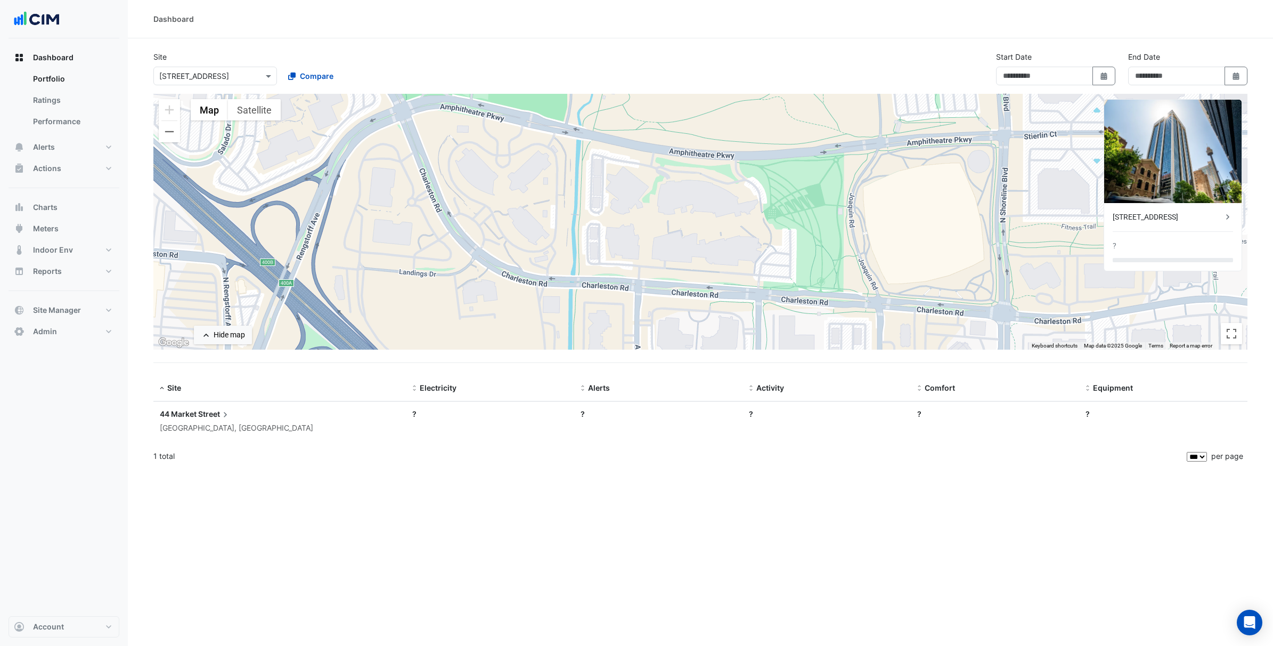
type input "**********"
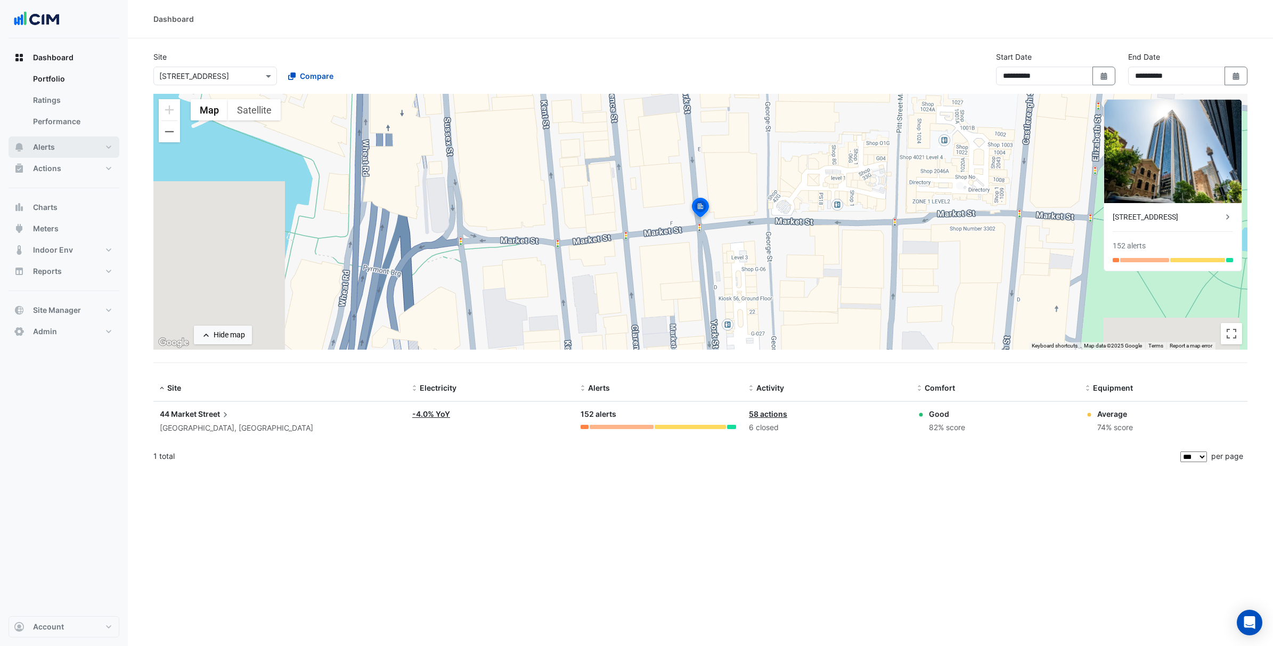
click at [107, 150] on button "Alerts" at bounding box center [64, 146] width 111 height 21
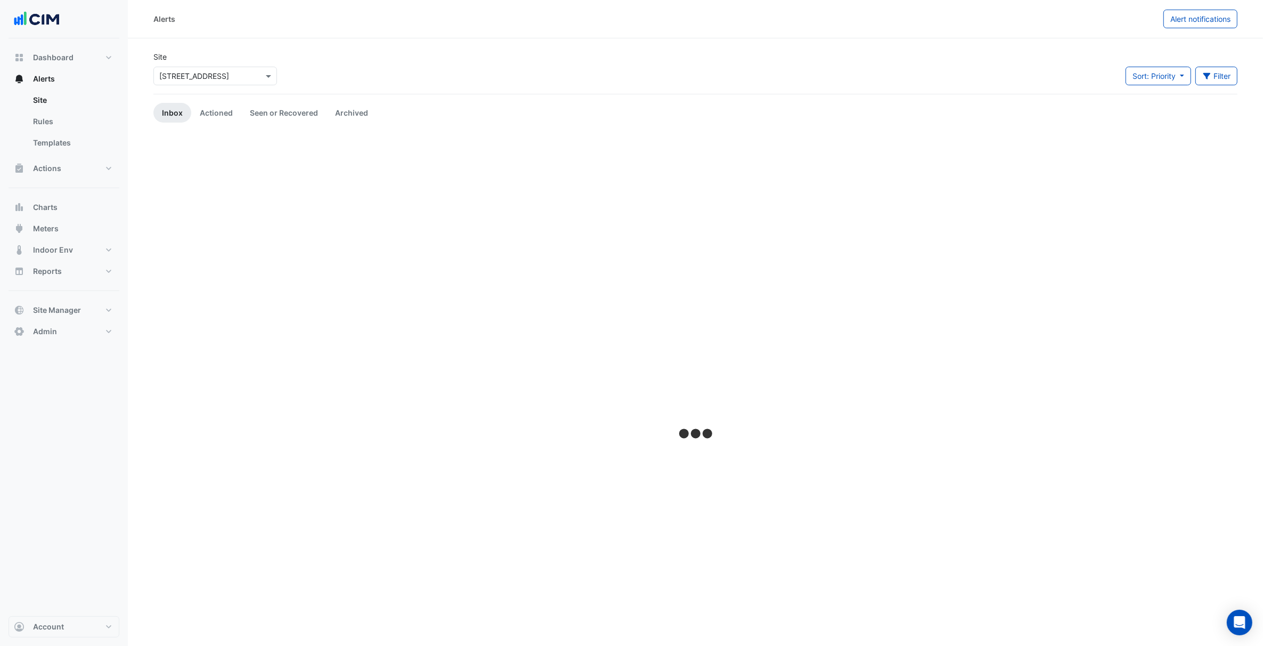
click at [231, 75] on input "text" at bounding box center [204, 76] width 91 height 11
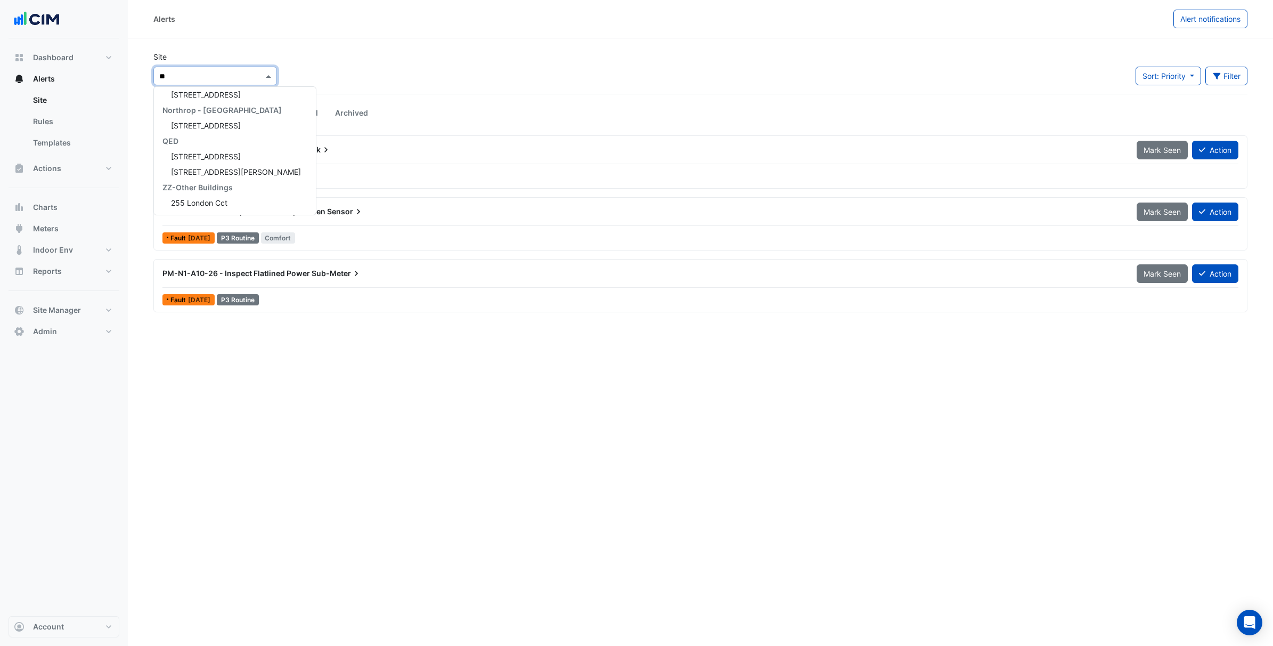
scroll to position [236, 0]
type input "***"
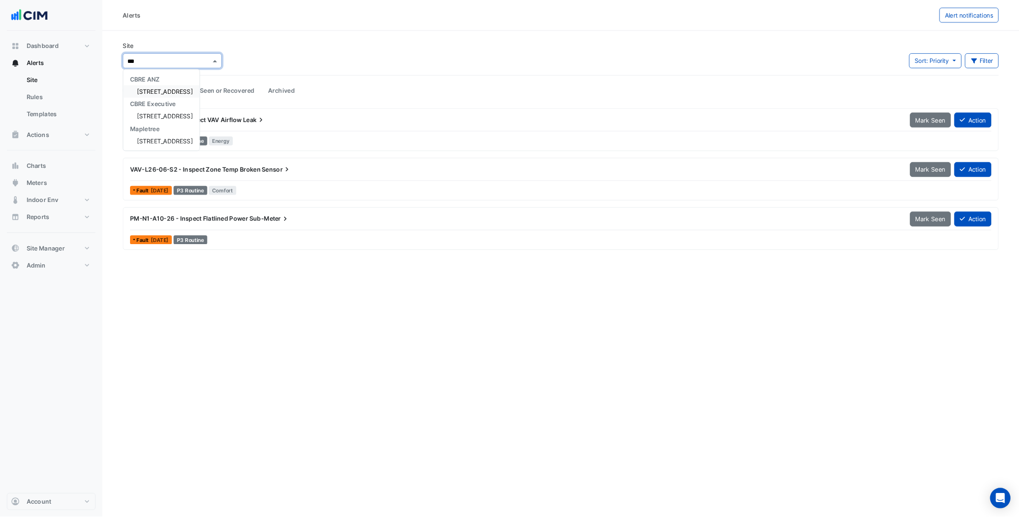
scroll to position [0, 0]
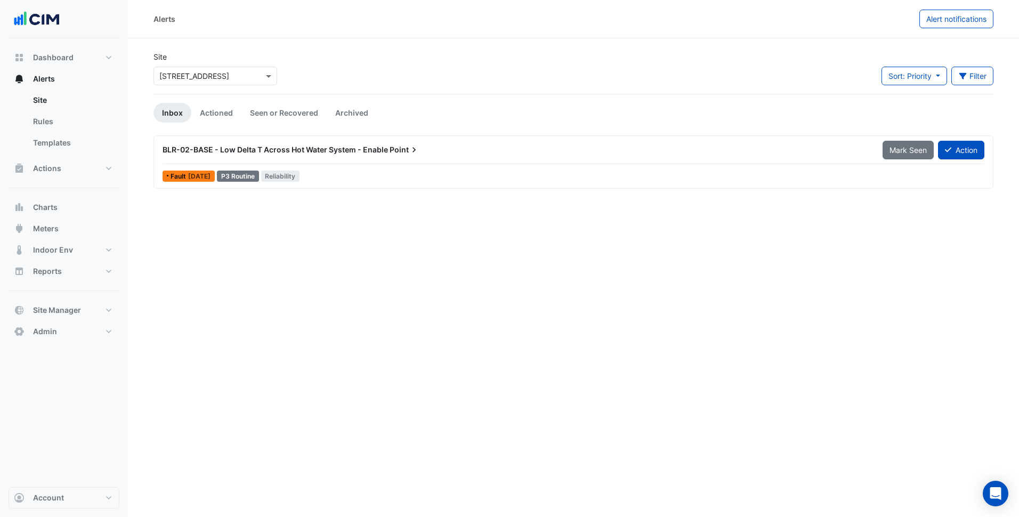
drag, startPoint x: 1101, startPoint y: 1, endPoint x: 481, endPoint y: 271, distance: 676.5
click at [481, 271] on div "Alerts Alert notifications Site Select a Site × [STREET_ADDRESS] Sort: Priority…" at bounding box center [573, 258] width 891 height 517
drag, startPoint x: 87, startPoint y: 56, endPoint x: 119, endPoint y: 72, distance: 36.2
click at [87, 56] on button "Dashboard" at bounding box center [64, 57] width 111 height 21
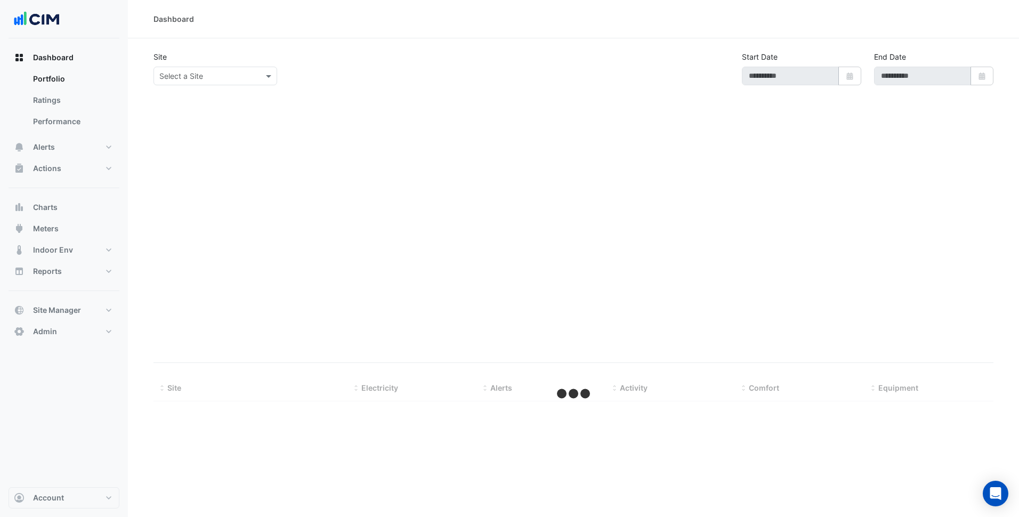
type input "**********"
select select "***"
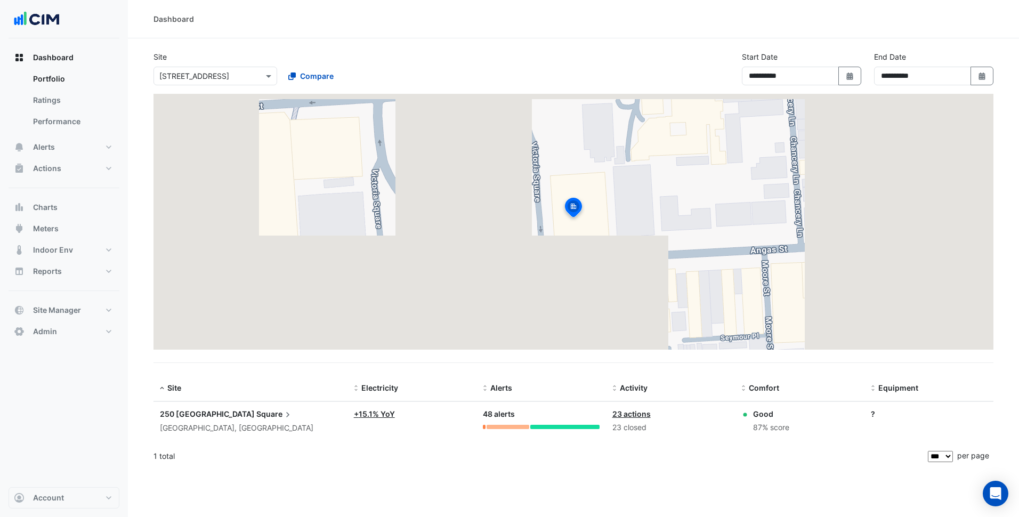
click at [256, 410] on span "Square" at bounding box center [274, 414] width 37 height 12
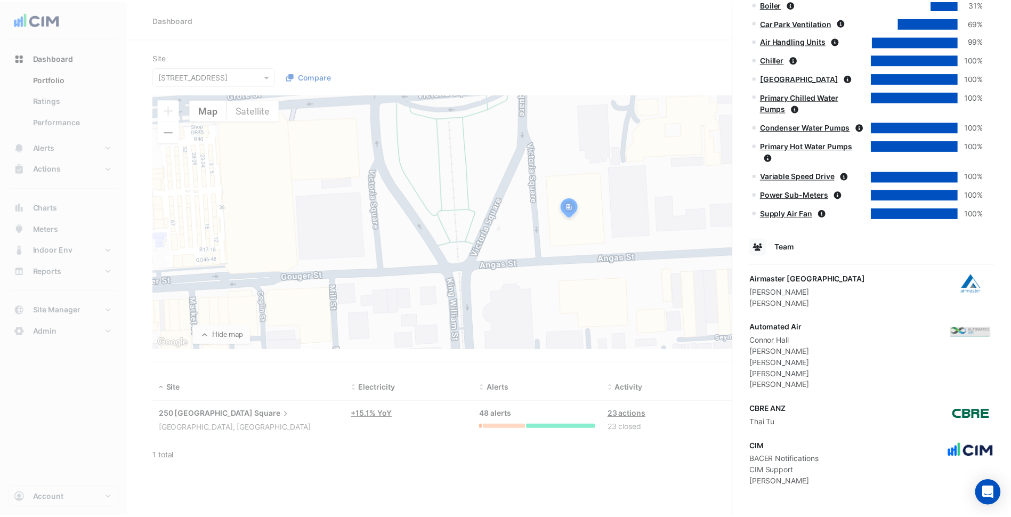
scroll to position [603, 0]
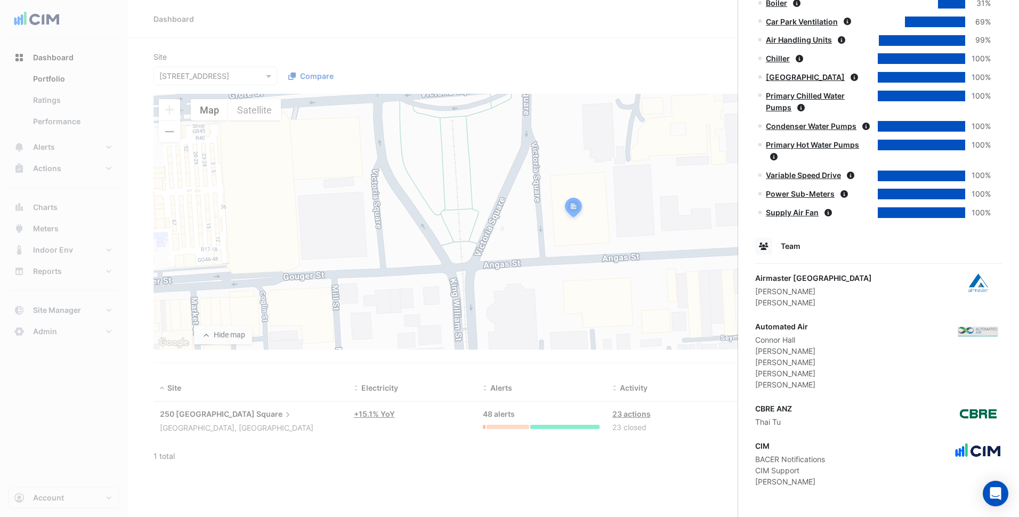
click at [542, 452] on ngb-offcanvas-backdrop at bounding box center [509, 258] width 1019 height 517
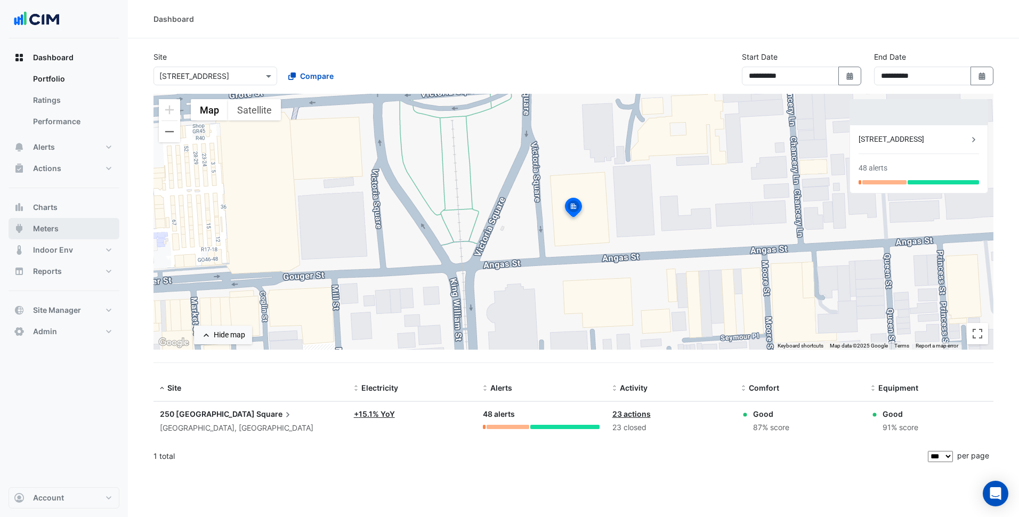
click at [77, 223] on button "Meters" at bounding box center [64, 228] width 111 height 21
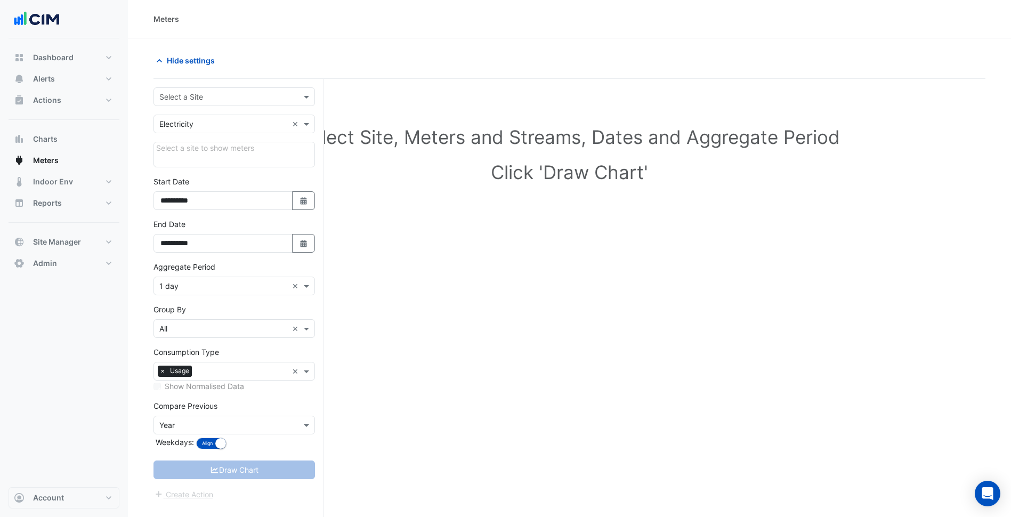
click at [242, 96] on input "text" at bounding box center [223, 97] width 128 height 11
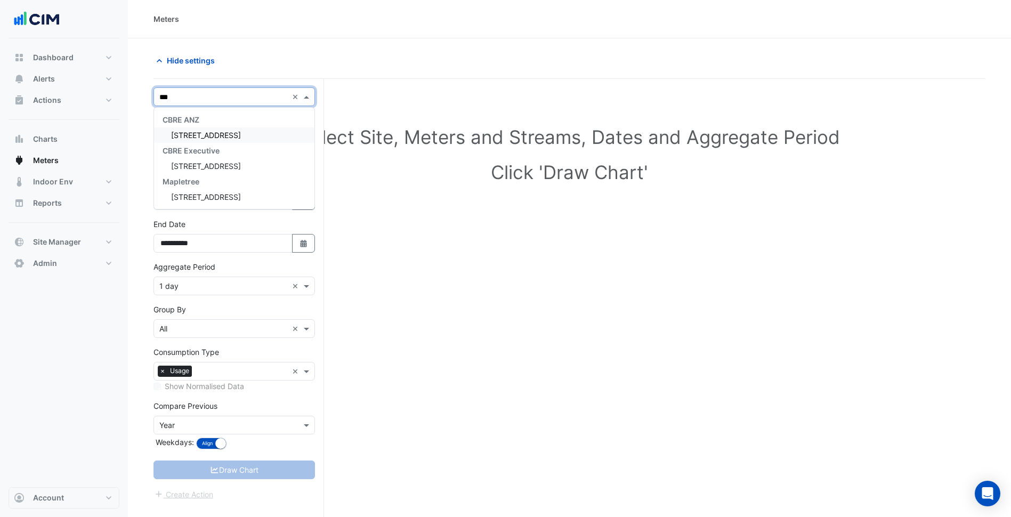
type input "***"
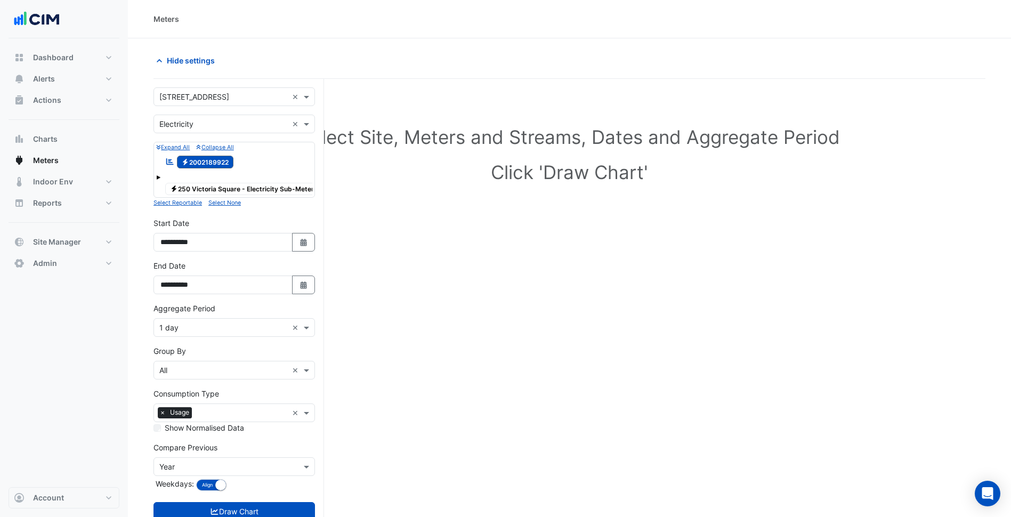
click at [302, 283] on div "**********" at bounding box center [233, 277] width 161 height 34
click at [305, 289] on fa-icon "Select Date" at bounding box center [304, 284] width 10 height 9
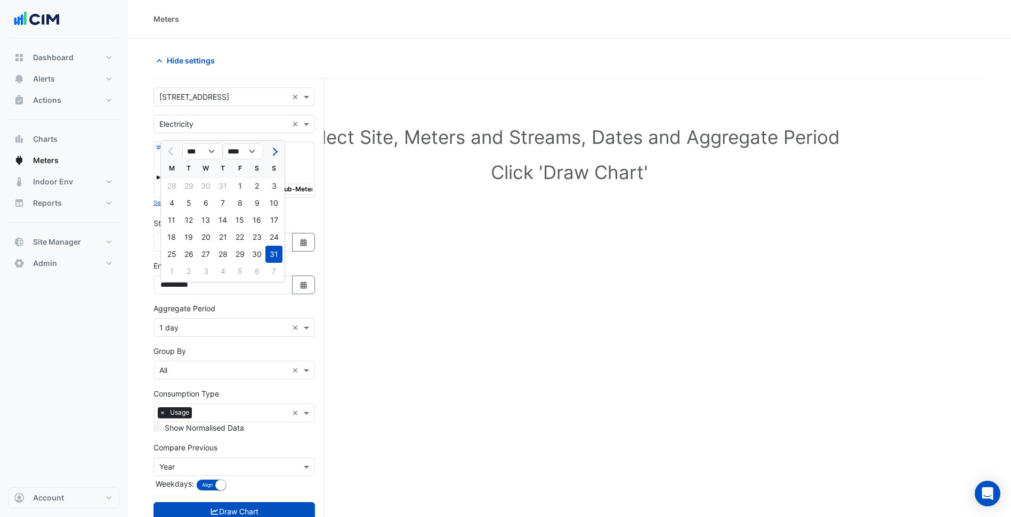
click at [276, 158] on button "Next month" at bounding box center [273, 151] width 13 height 17
select select "*"
click at [277, 204] on div "14" at bounding box center [273, 202] width 17 height 17
type input "**********"
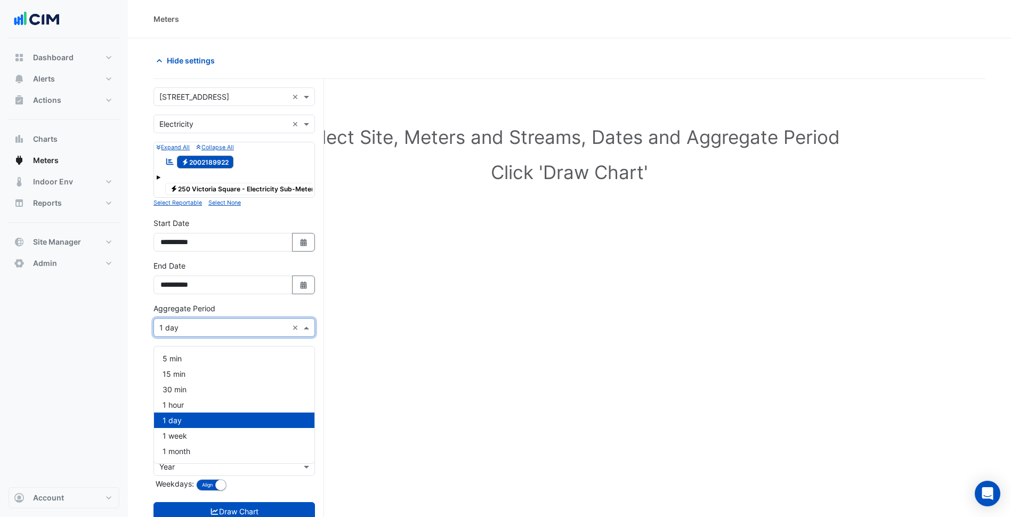
click at [193, 334] on input "text" at bounding box center [223, 327] width 128 height 11
click at [194, 380] on div "15 min" at bounding box center [234, 373] width 160 height 15
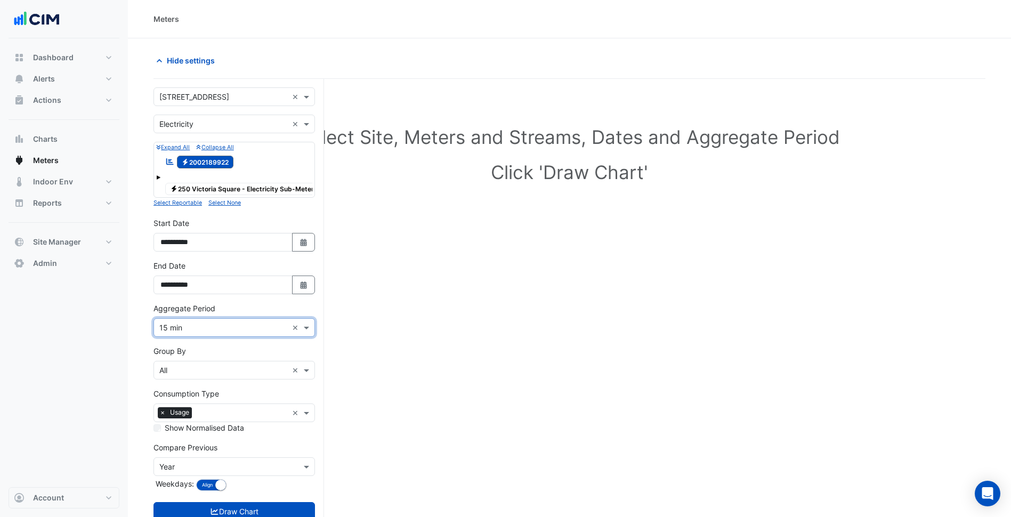
click at [217, 337] on div "Aggregate Period × 15 min ×" at bounding box center [233, 327] width 161 height 19
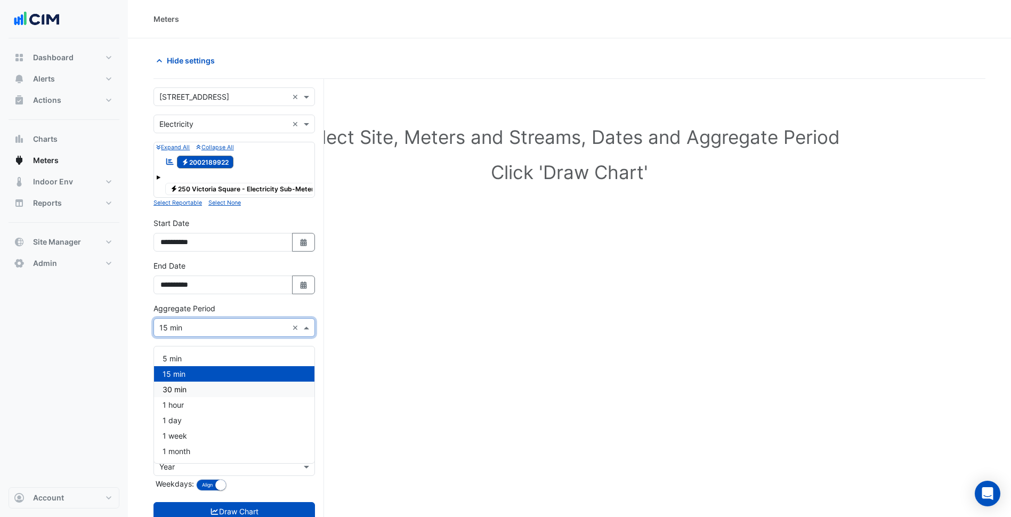
click at [183, 390] on span "30 min" at bounding box center [175, 389] width 24 height 9
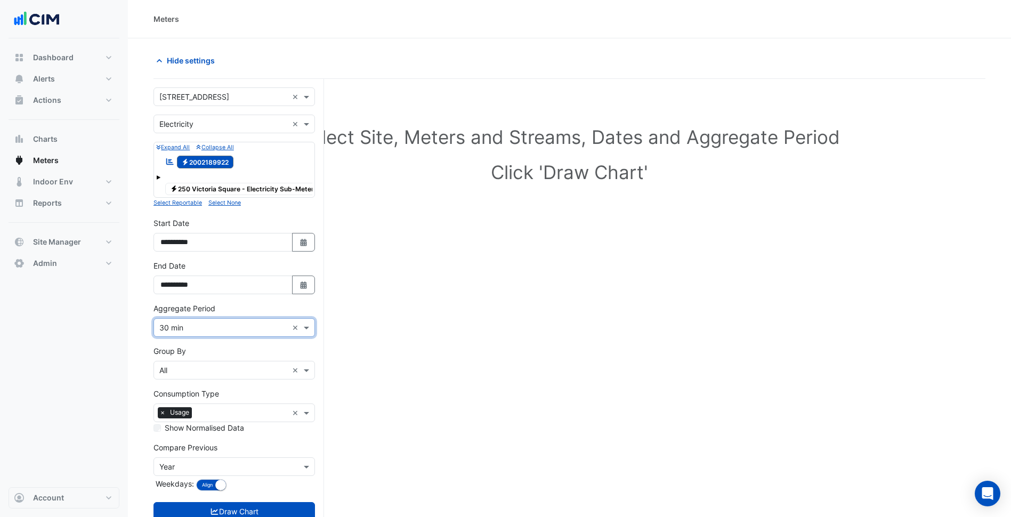
click at [255, 508] on form "**********" at bounding box center [233, 314] width 161 height 455
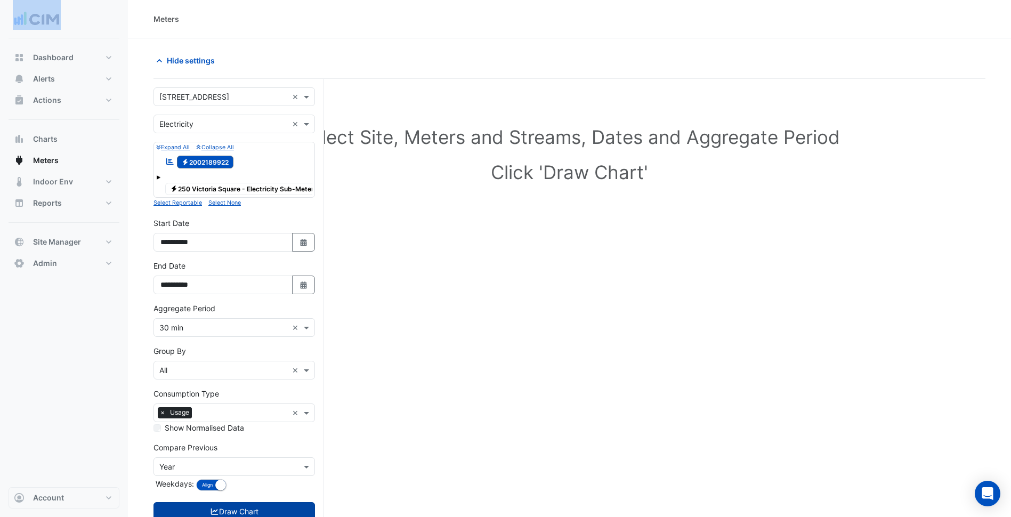
drag, startPoint x: 255, startPoint y: 508, endPoint x: 260, endPoint y: 512, distance: 6.5
click at [260, 512] on button "Draw Chart" at bounding box center [233, 511] width 161 height 19
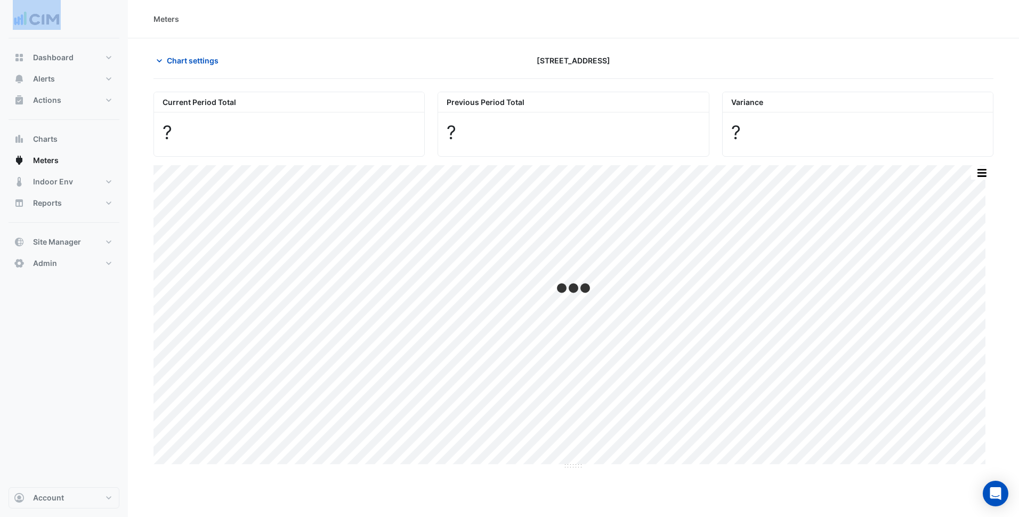
click at [108, 321] on div "Dashboard Portfolio Ratings Performance Alerts Site Rules Templates Actions Sit…" at bounding box center [64, 262] width 111 height 449
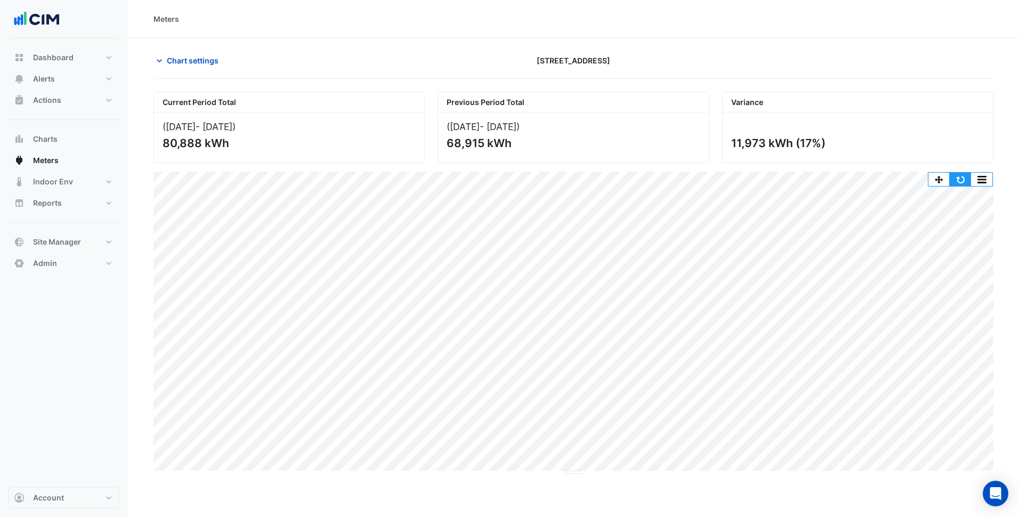
click at [954, 180] on button "button" at bounding box center [960, 179] width 21 height 13
click at [206, 63] on span "Chart settings" at bounding box center [193, 60] width 52 height 11
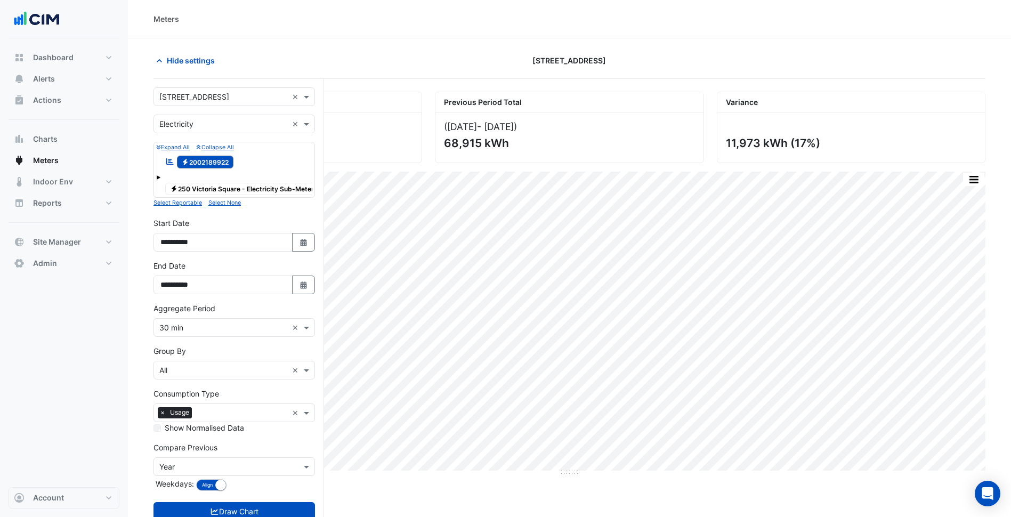
scroll to position [42, 0]
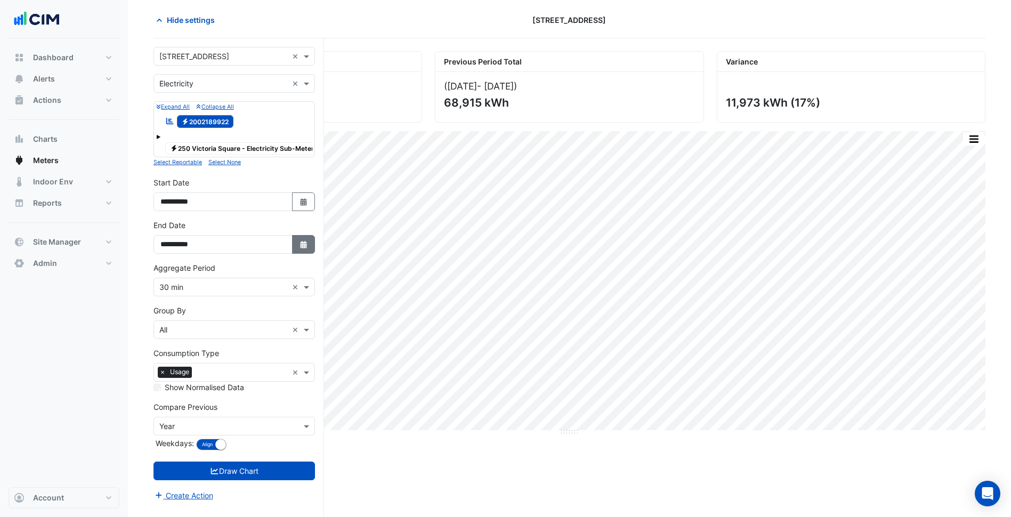
click at [309, 254] on button "Select Date" at bounding box center [303, 244] width 23 height 19
select select "*"
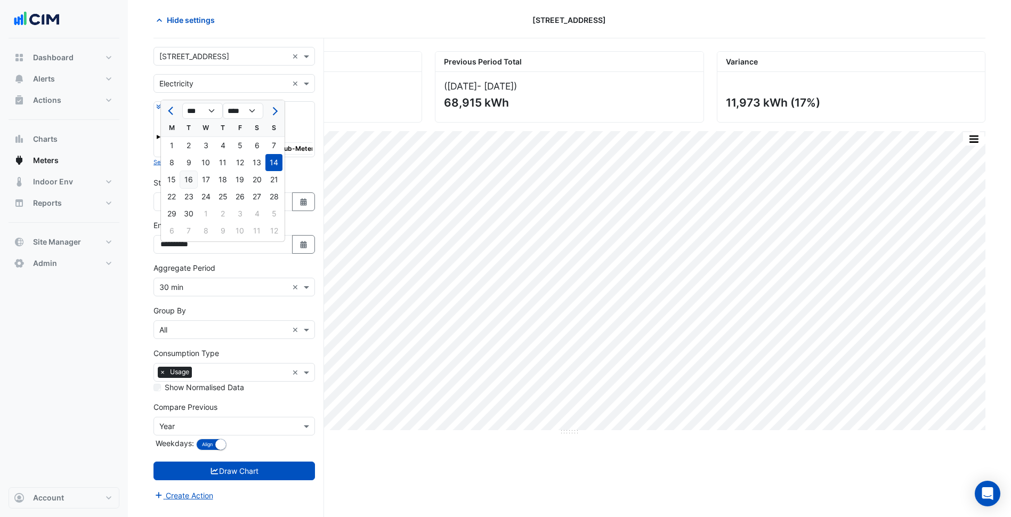
click at [187, 182] on div "16" at bounding box center [188, 179] width 17 height 17
type input "**********"
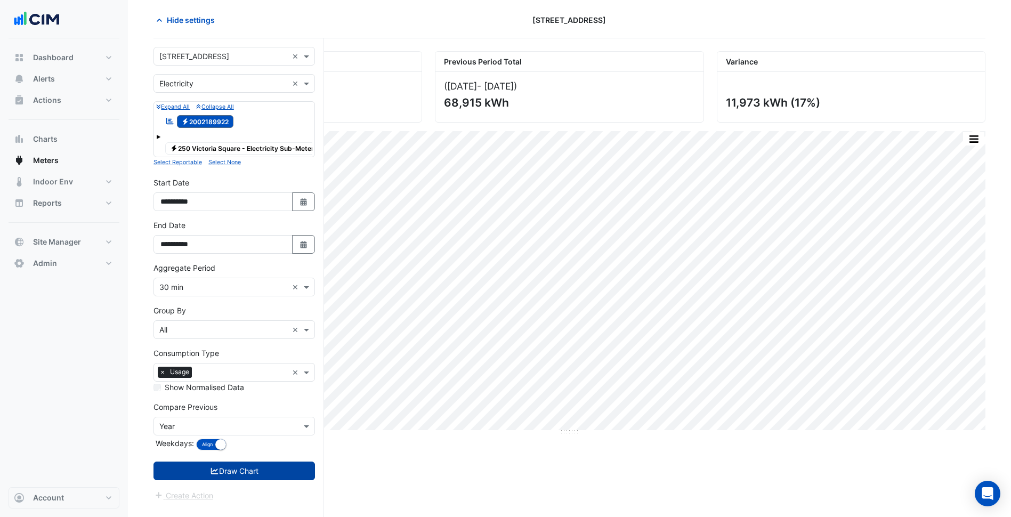
click at [254, 478] on button "Draw Chart" at bounding box center [233, 470] width 161 height 19
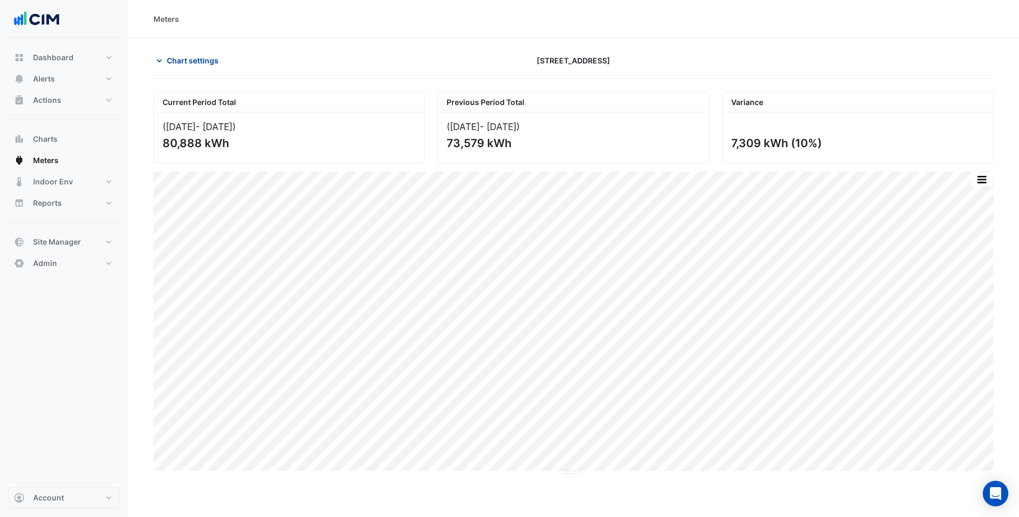
click at [180, 64] on span "Chart settings" at bounding box center [193, 60] width 52 height 11
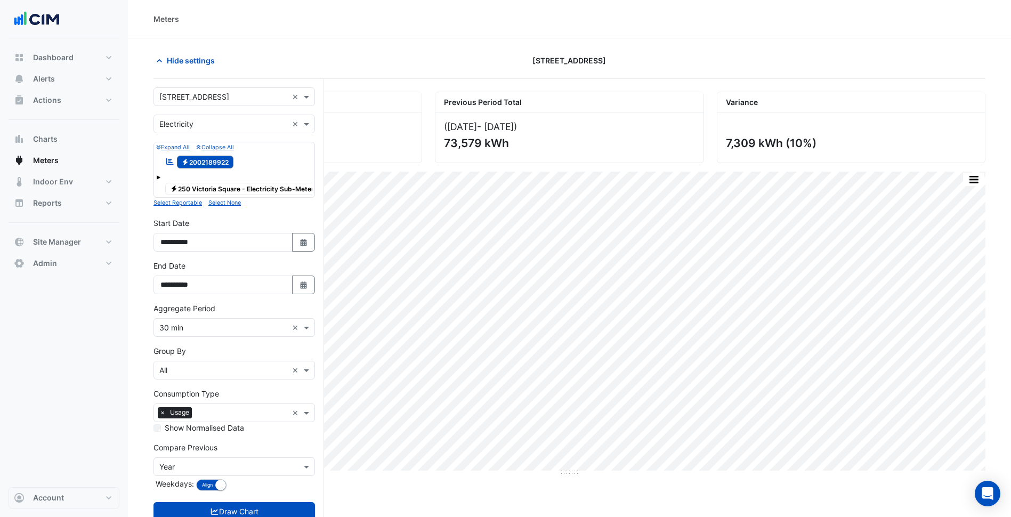
click at [208, 95] on input "text" at bounding box center [223, 97] width 128 height 11
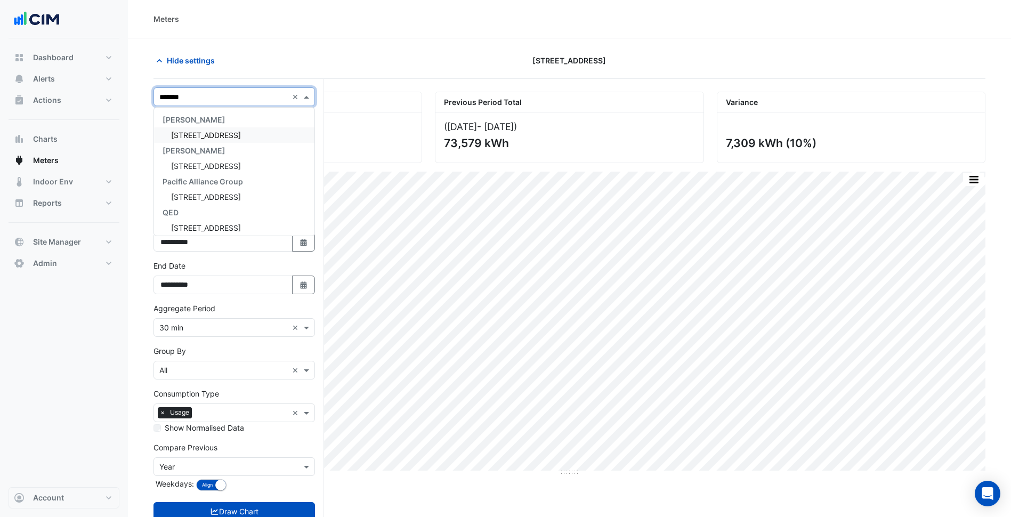
type input "********"
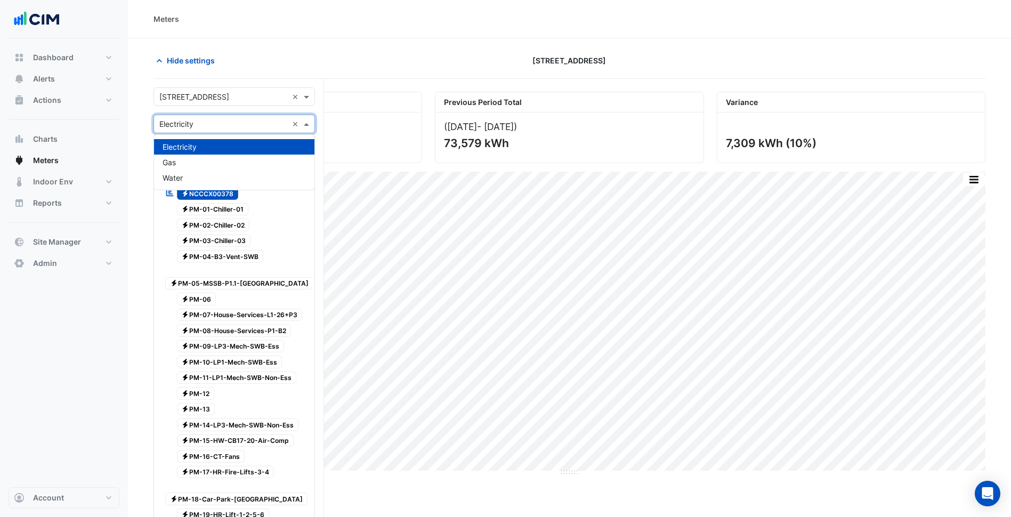
click at [212, 121] on input "text" at bounding box center [223, 124] width 128 height 11
click at [205, 177] on div "Water" at bounding box center [234, 177] width 160 height 15
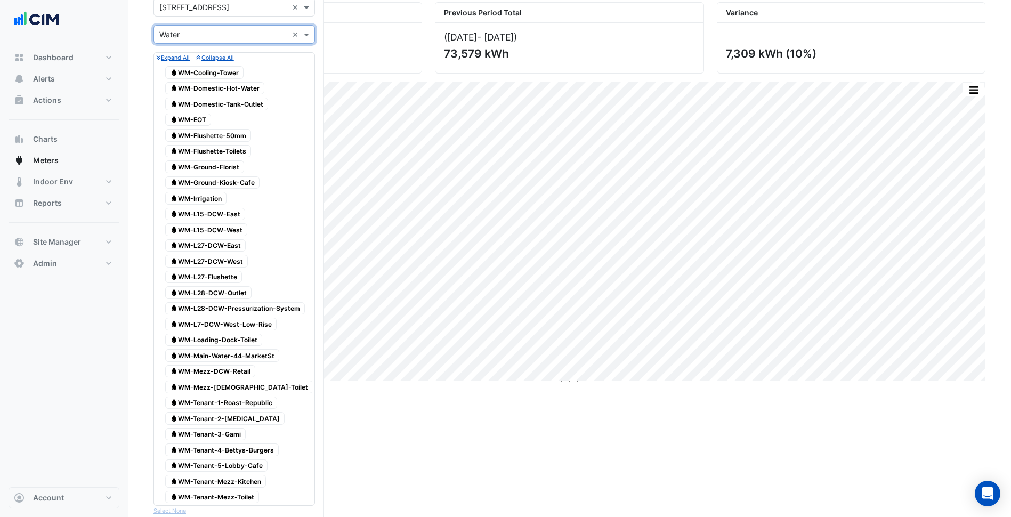
scroll to position [107, 0]
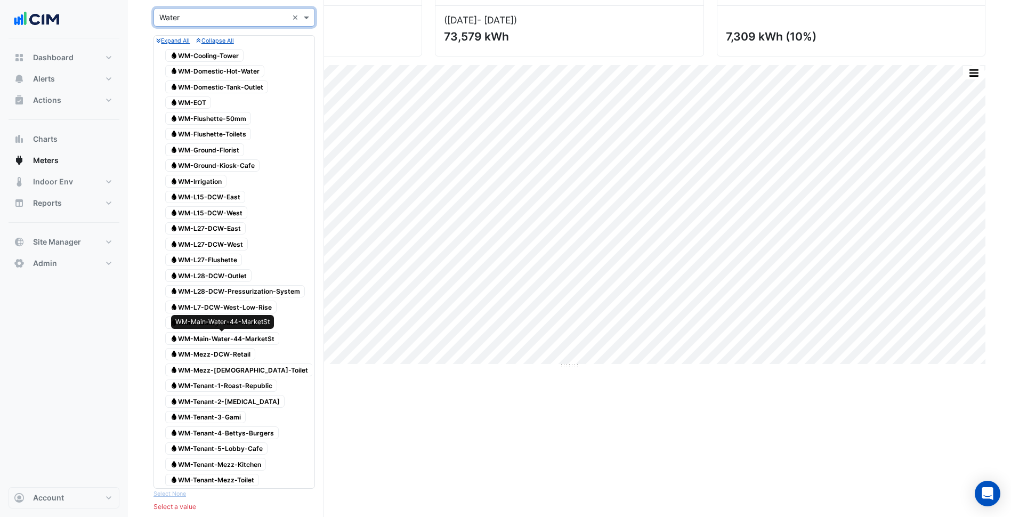
click at [253, 340] on span "Water WM-Main-Water-44-MarketSt" at bounding box center [222, 338] width 114 height 13
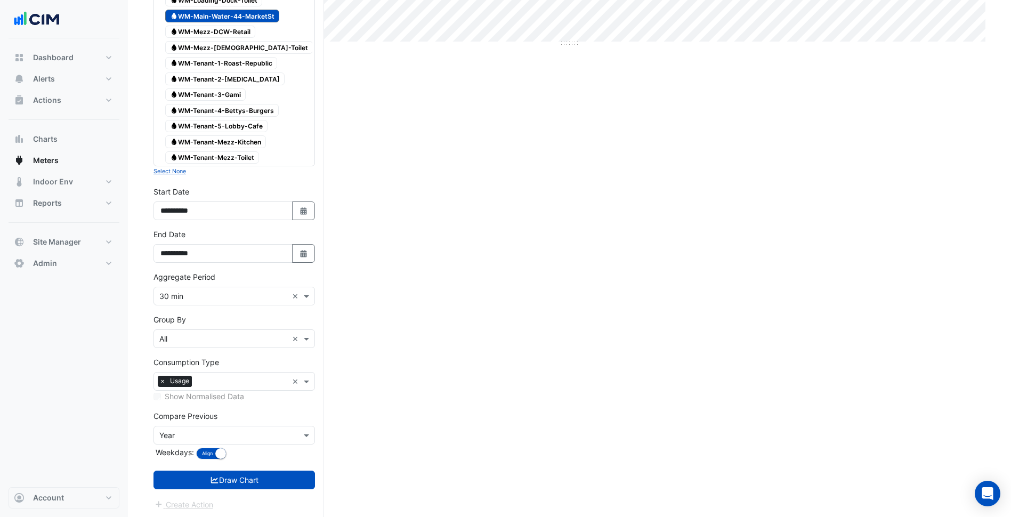
scroll to position [431, 0]
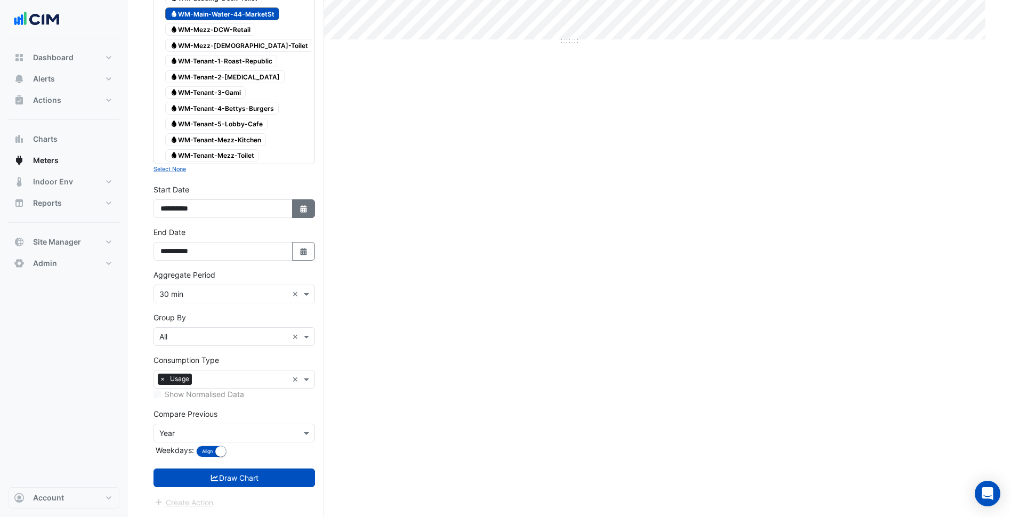
click at [304, 214] on button "Select Date" at bounding box center [303, 208] width 23 height 19
select select "*"
select select "****"
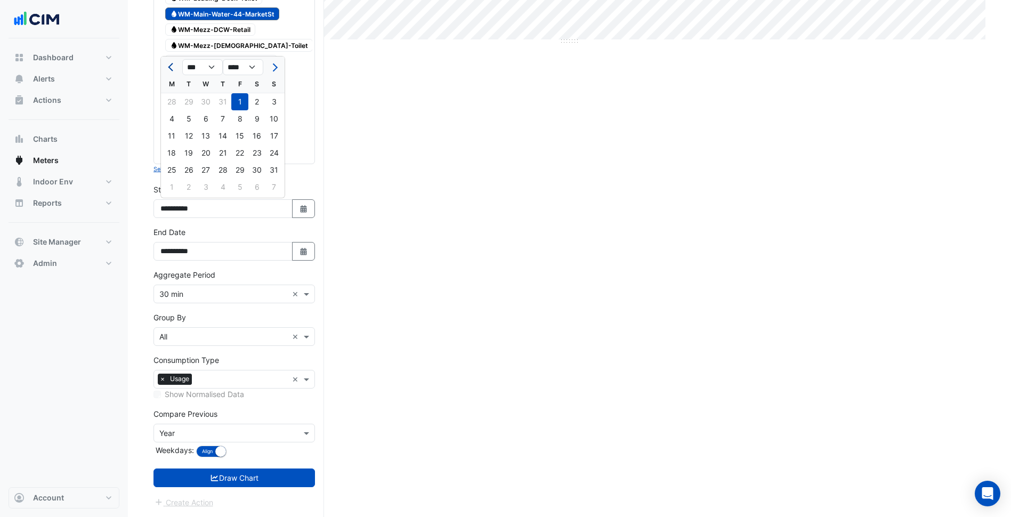
click at [171, 65] on span "Previous month" at bounding box center [172, 67] width 8 height 8
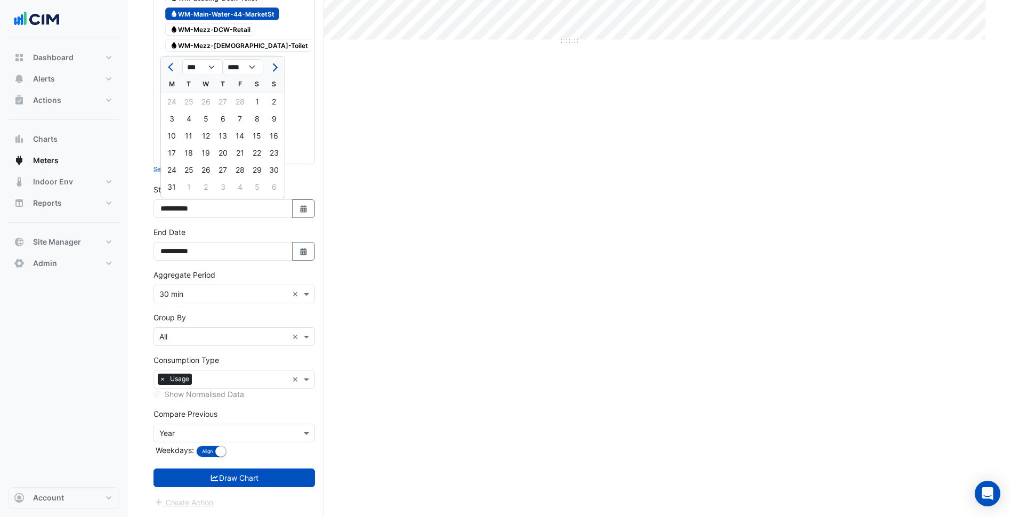
click at [271, 69] on span "Next month" at bounding box center [274, 67] width 8 height 8
click at [175, 71] on button "Previous month" at bounding box center [171, 67] width 13 height 17
select select "*"
click at [189, 103] on div "1" at bounding box center [188, 101] width 17 height 17
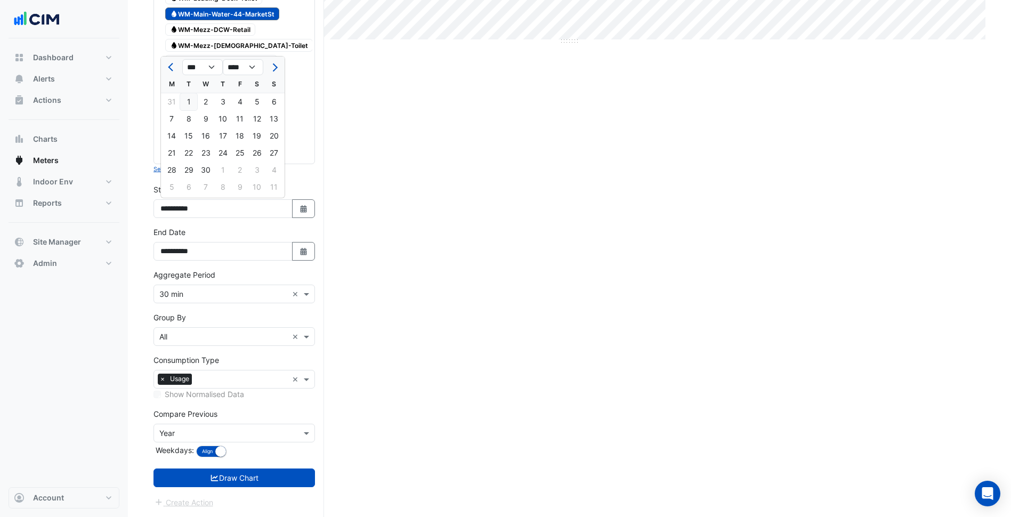
type input "**********"
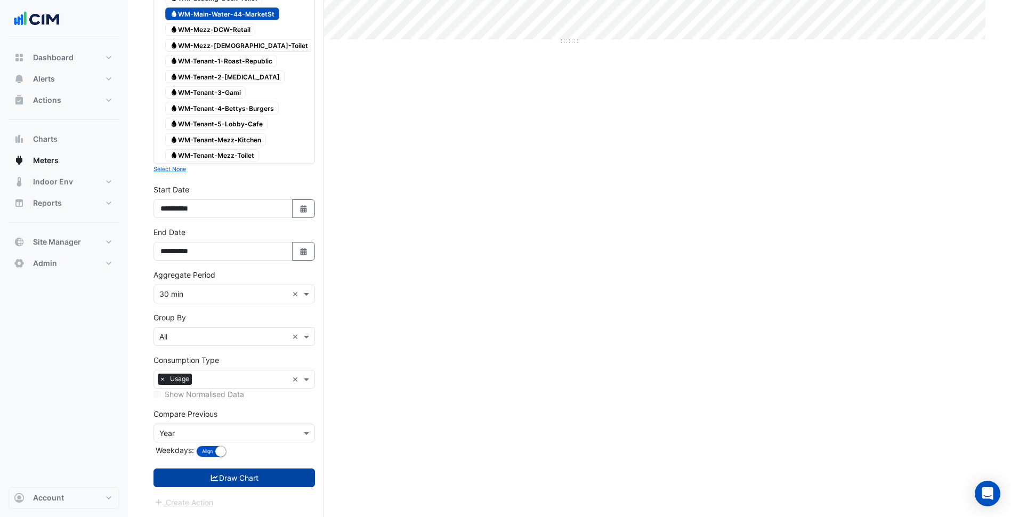
click at [214, 477] on icon "submit" at bounding box center [214, 478] width 7 height 6
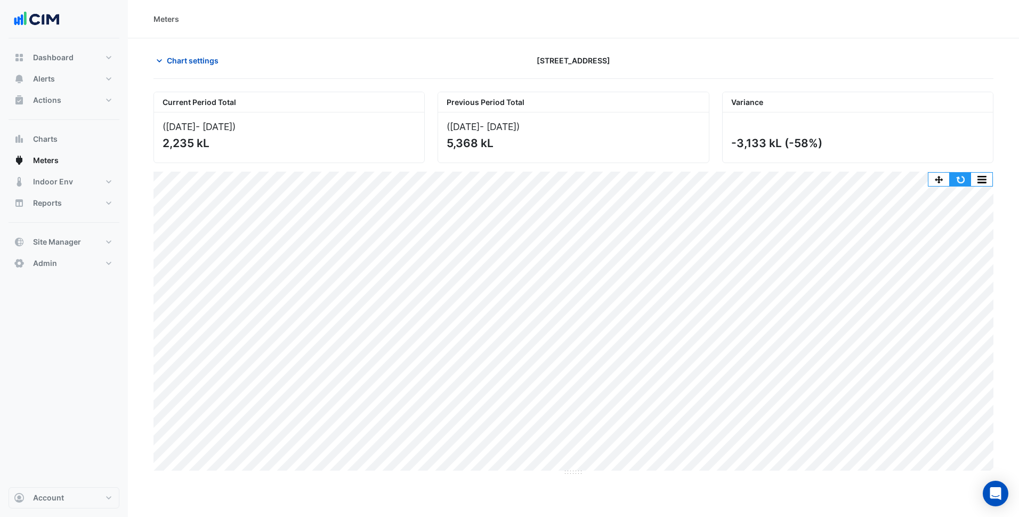
click at [958, 177] on button "button" at bounding box center [960, 179] width 21 height 13
click at [94, 238] on button "Site Manager" at bounding box center [64, 241] width 111 height 21
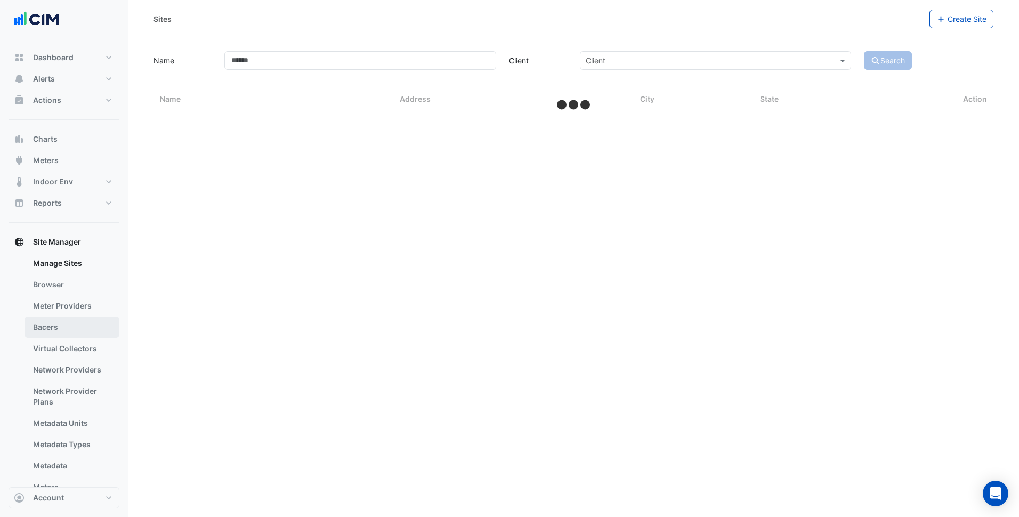
click at [77, 319] on link "Bacers" at bounding box center [72, 327] width 95 height 21
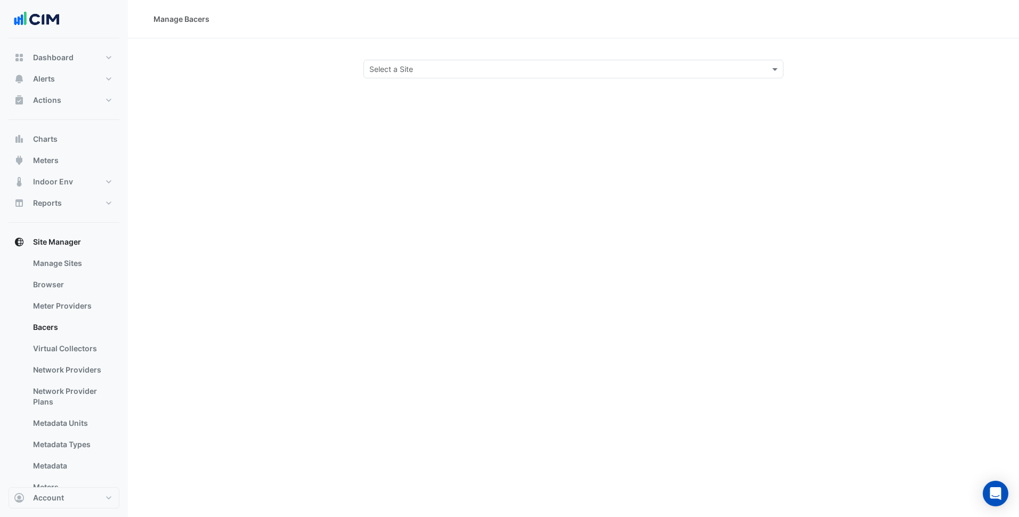
click at [450, 65] on input "text" at bounding box center [562, 69] width 387 height 11
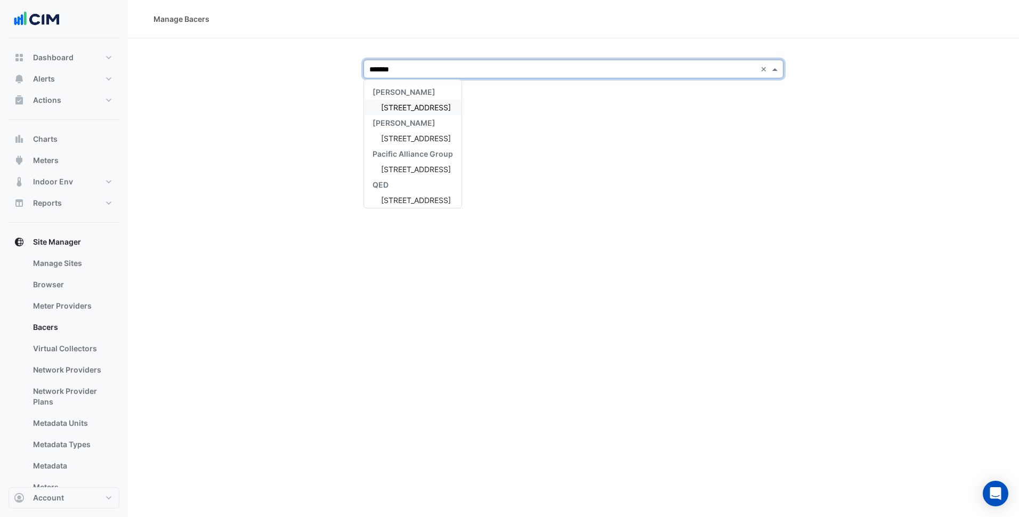
type input "********"
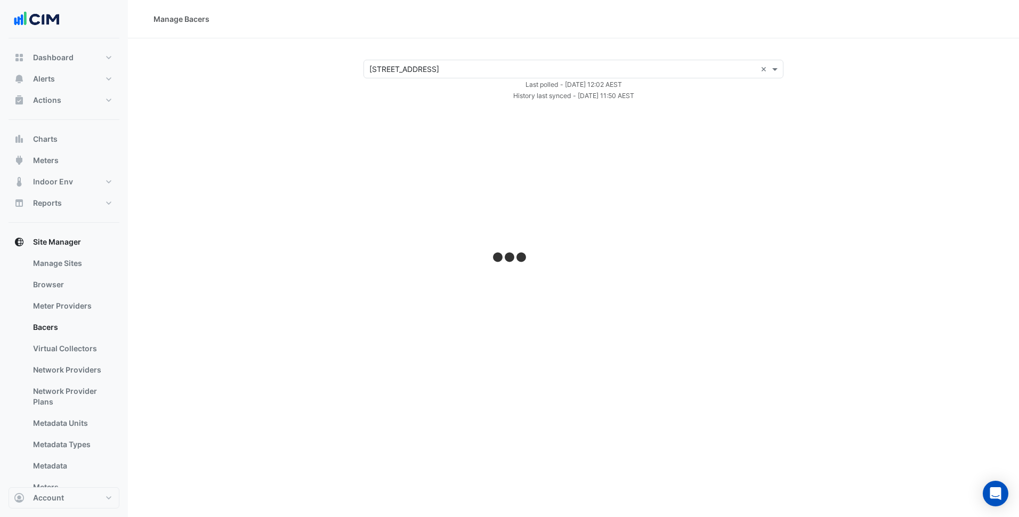
select select "***"
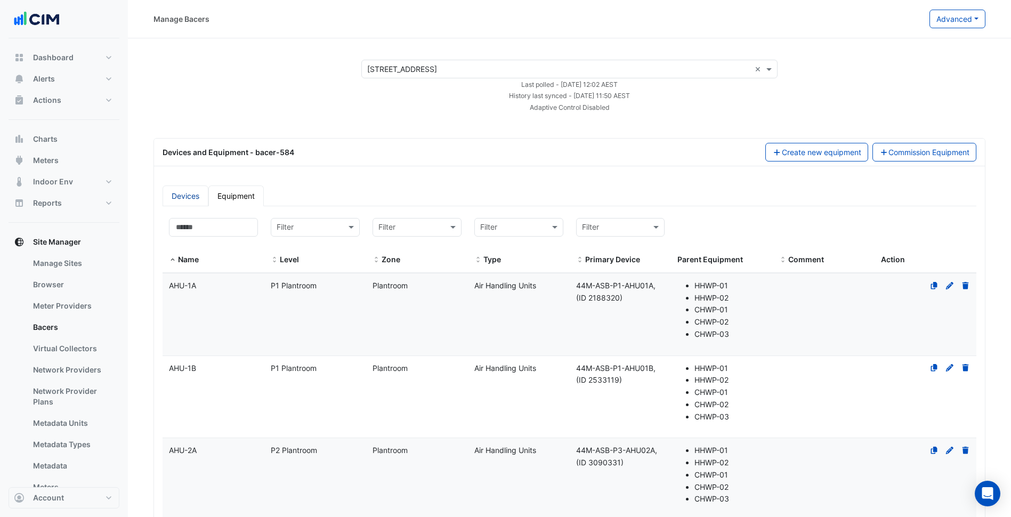
click at [177, 194] on link "Devices" at bounding box center [186, 195] width 46 height 21
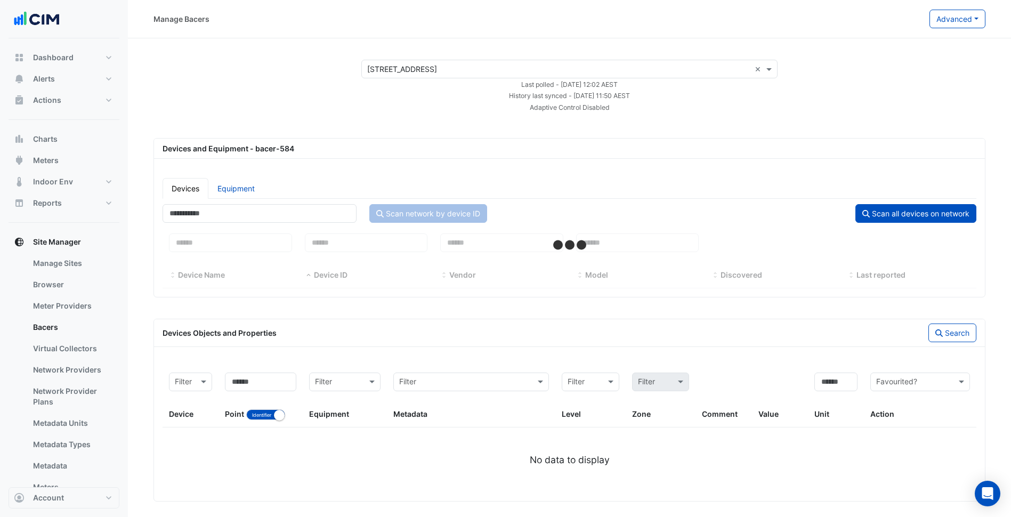
select select "***"
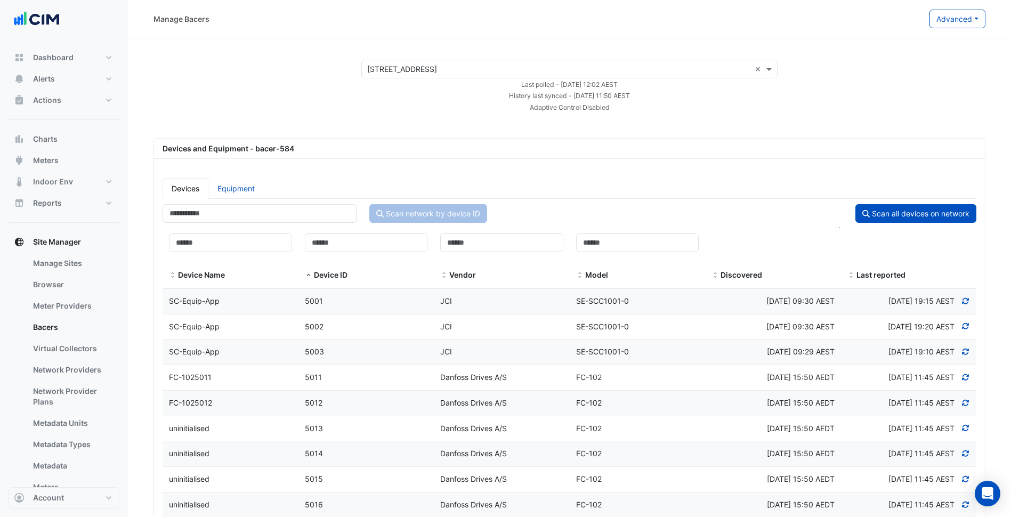
click at [717, 273] on span at bounding box center [714, 275] width 7 height 9
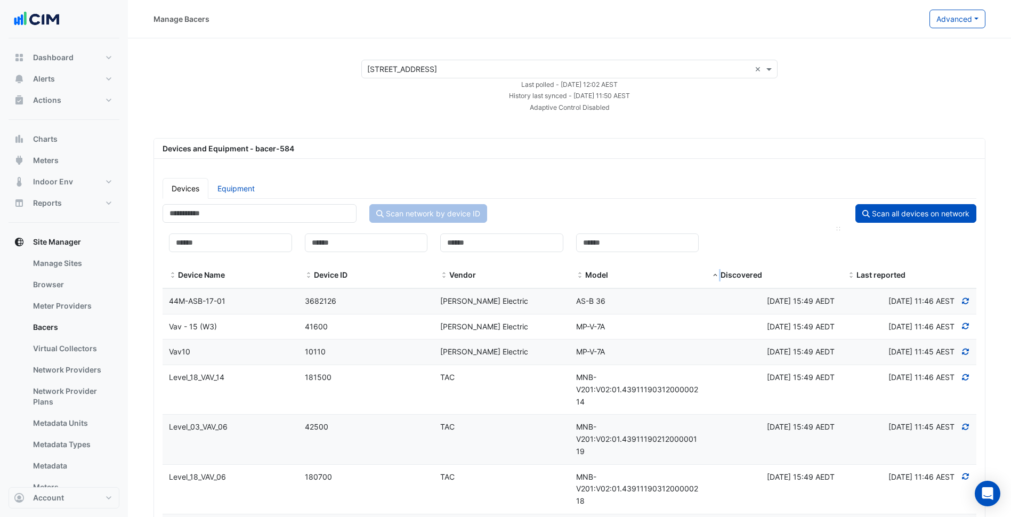
click at [717, 273] on span at bounding box center [714, 275] width 7 height 9
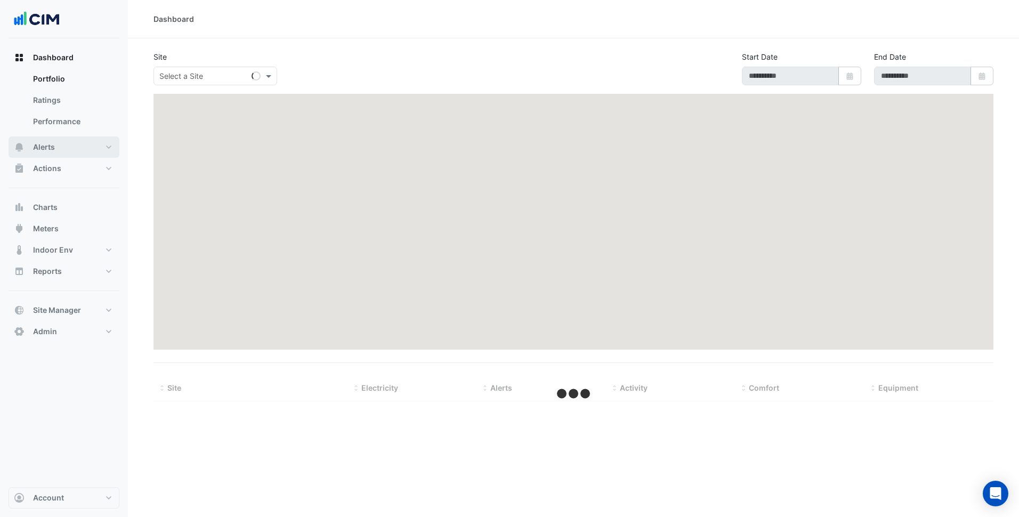
click at [73, 146] on button "Alerts" at bounding box center [64, 146] width 111 height 21
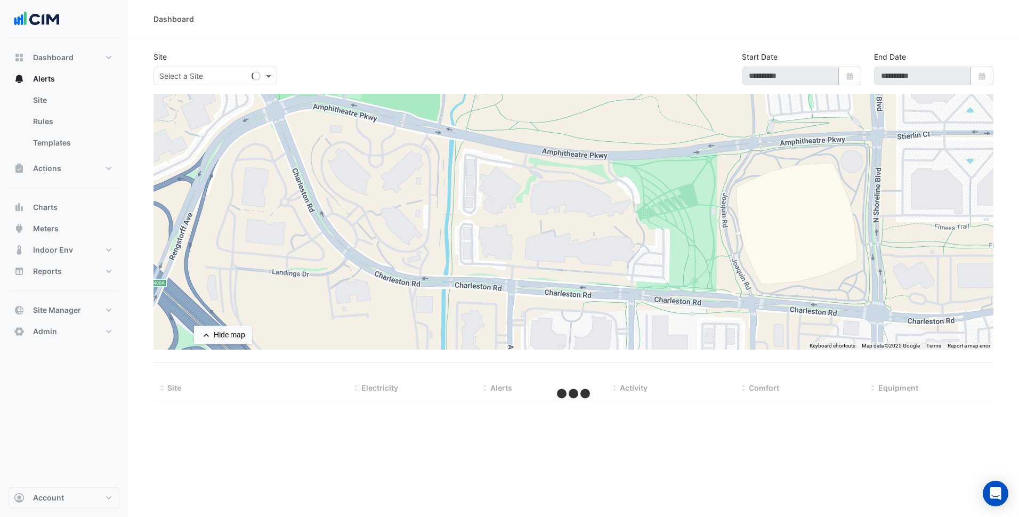
click at [196, 79] on input "text" at bounding box center [204, 76] width 91 height 11
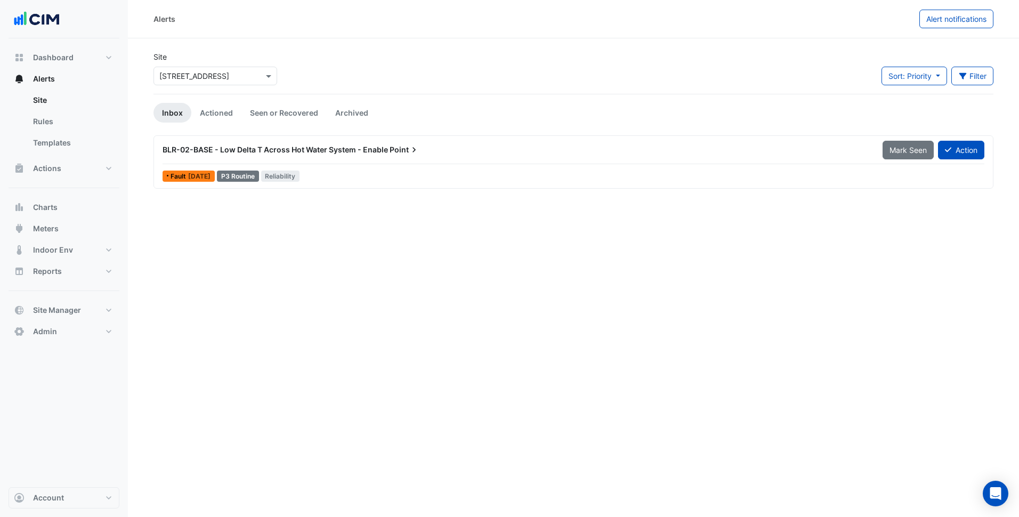
click at [348, 152] on span "BLR-02-BASE - Low Delta T Across Hot Water System - Enable" at bounding box center [275, 149] width 225 height 9
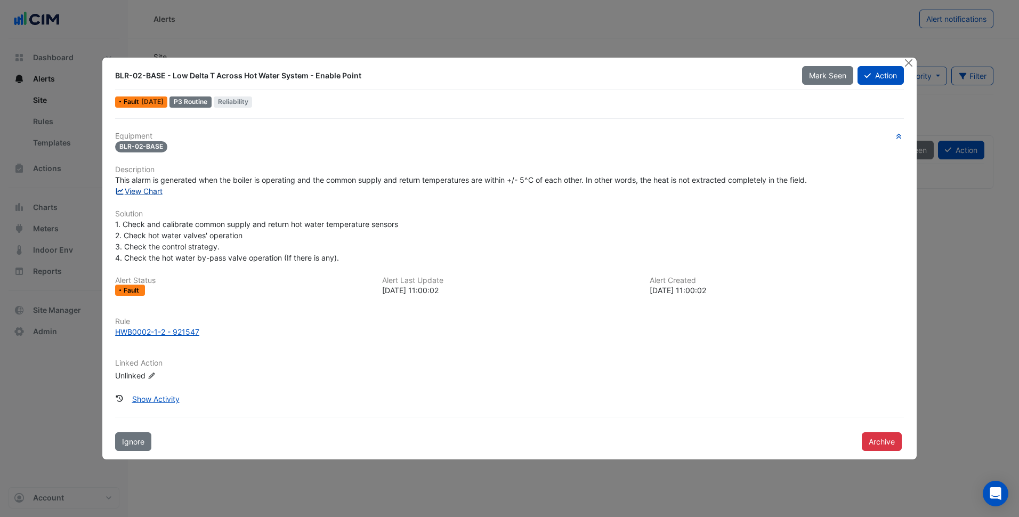
click at [148, 191] on link "View Chart" at bounding box center [138, 190] width 47 height 9
click at [365, 207] on div "Equipment BLR-02-BASE Description This alarm is generated when the boiler is op…" at bounding box center [509, 261] width 789 height 258
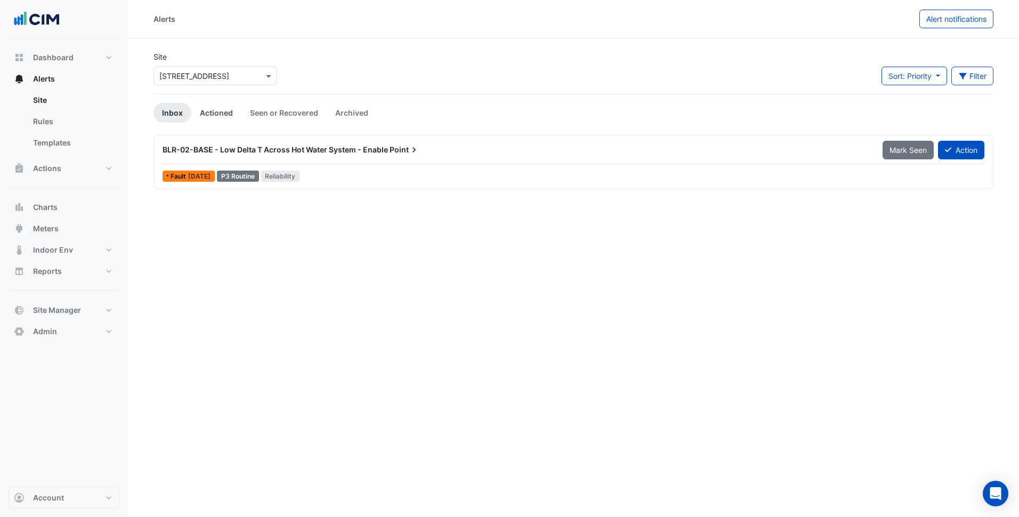
click at [225, 113] on link "Actioned" at bounding box center [216, 113] width 50 height 20
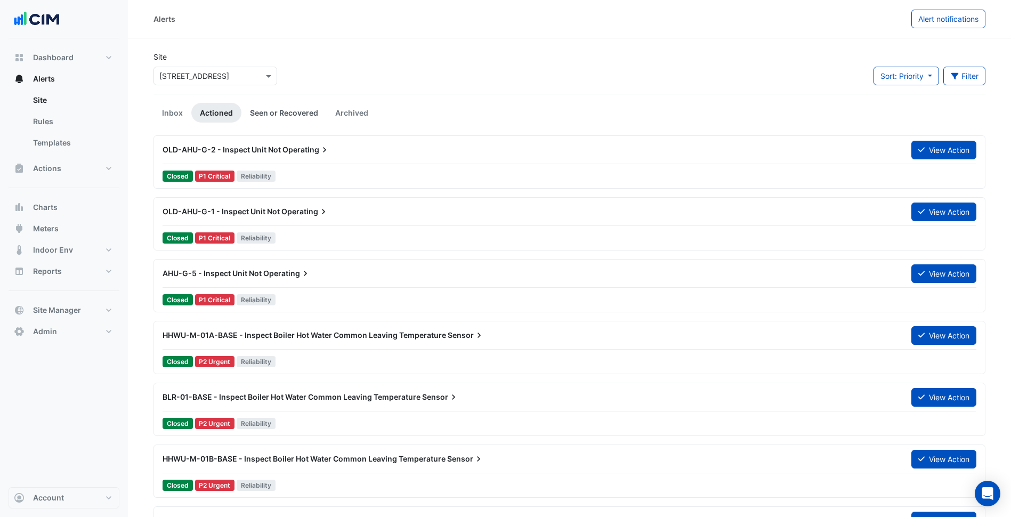
click at [290, 111] on link "Seen or Recovered" at bounding box center [283, 113] width 85 height 20
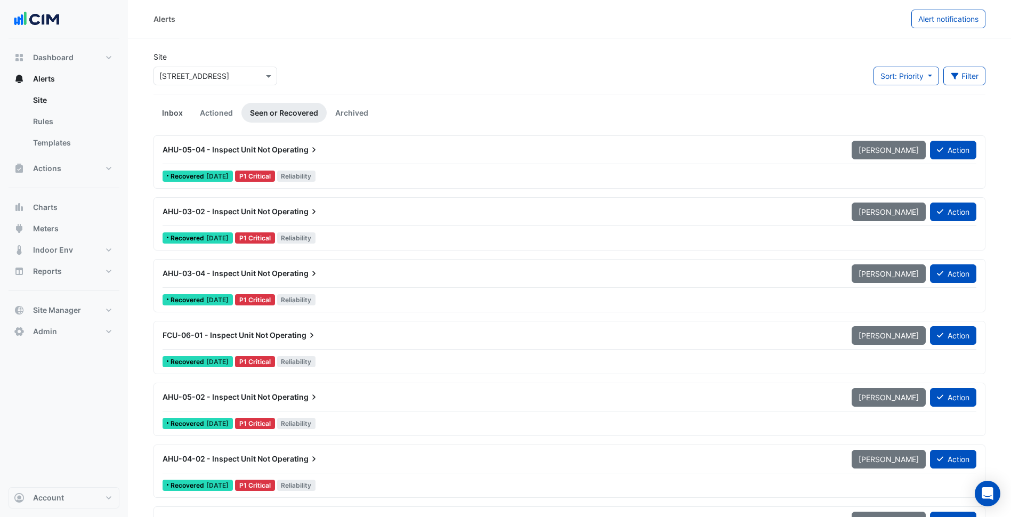
click at [180, 108] on link "Inbox" at bounding box center [172, 113] width 38 height 20
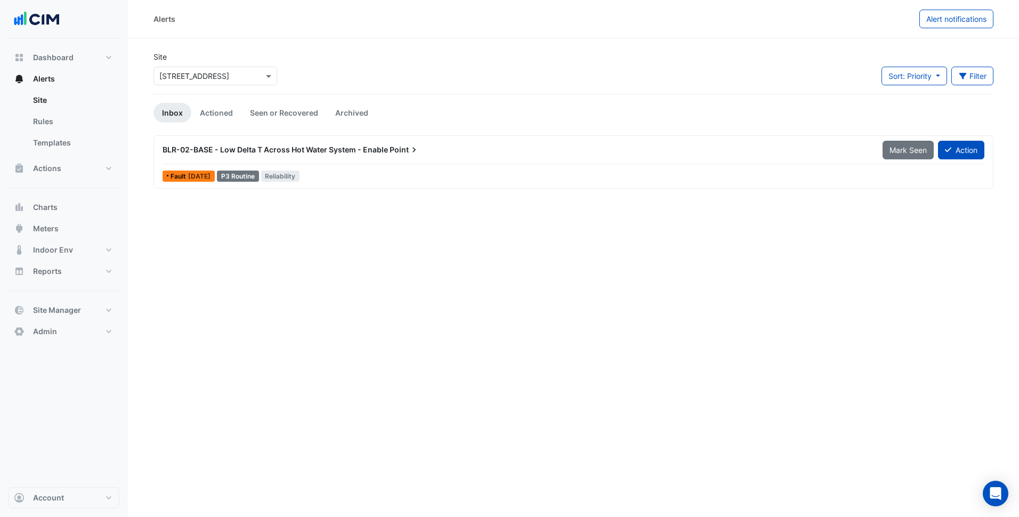
click at [378, 167] on div "BLR-02-BASE - Low Delta T Across Hot Water System - Enable Point Mark Seen Acti…" at bounding box center [573, 162] width 830 height 44
click at [356, 257] on div "Alerts Alert notifications Site Select a Site × [STREET_ADDRESS] Sort: Priority…" at bounding box center [573, 258] width 891 height 517
click at [216, 113] on link "Actioned" at bounding box center [216, 113] width 50 height 20
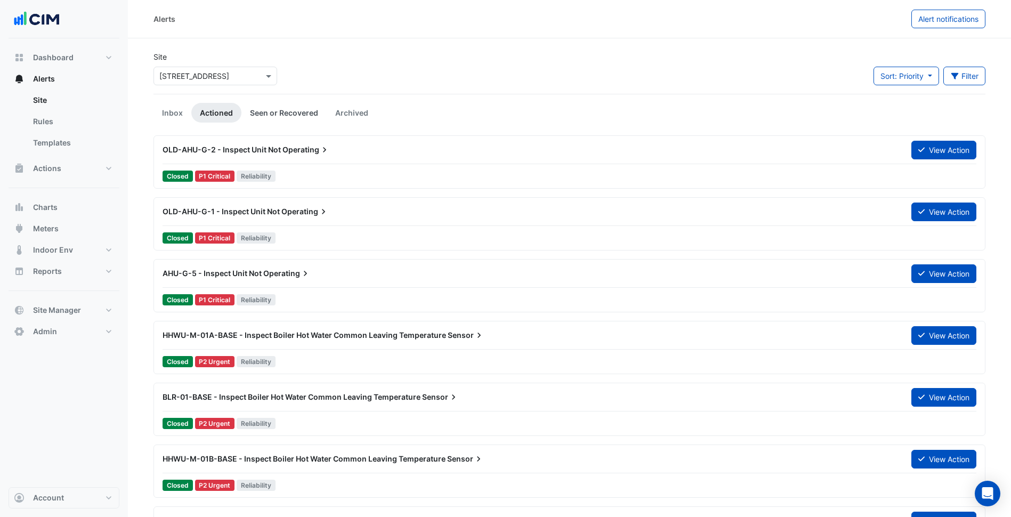
click at [277, 113] on link "Seen or Recovered" at bounding box center [283, 113] width 85 height 20
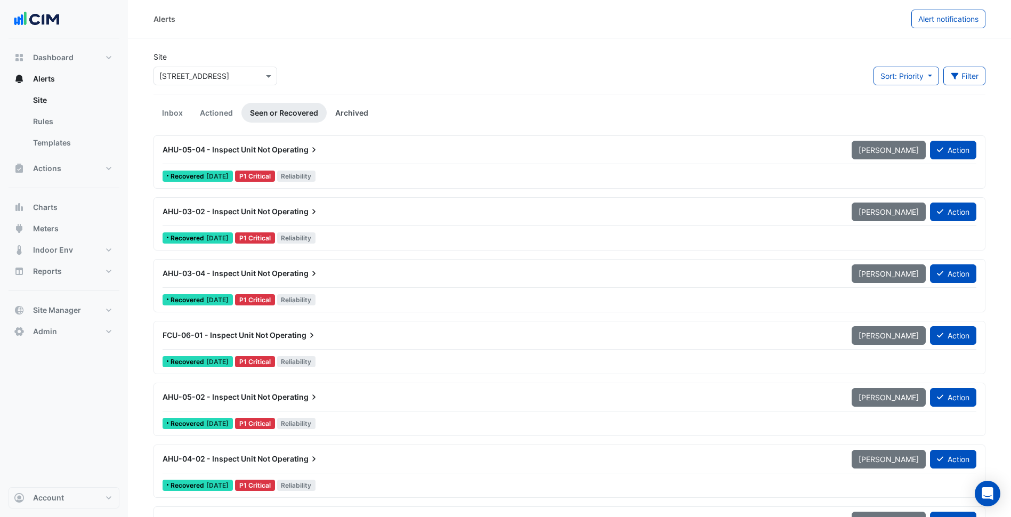
click at [360, 109] on link "Archived" at bounding box center [352, 113] width 50 height 20
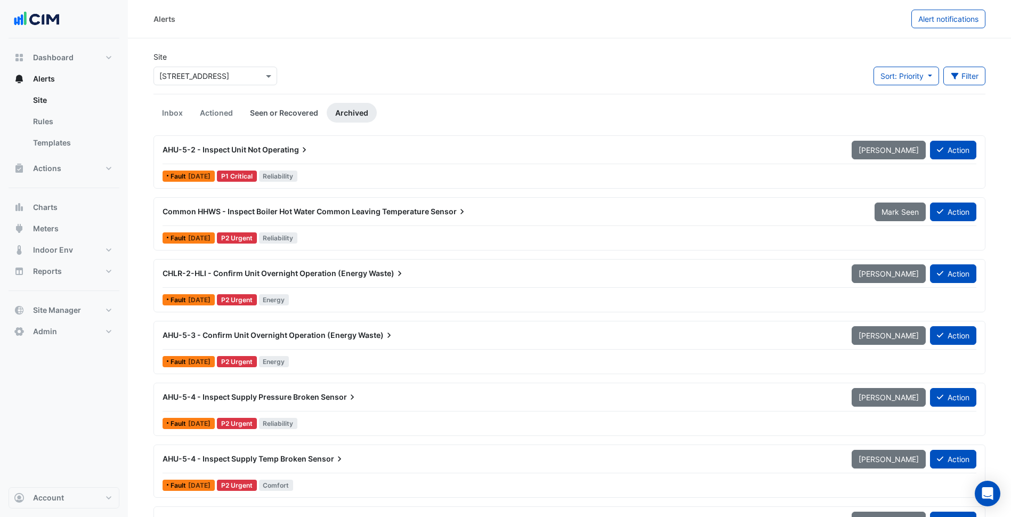
click at [286, 119] on link "Seen or Recovered" at bounding box center [283, 113] width 85 height 20
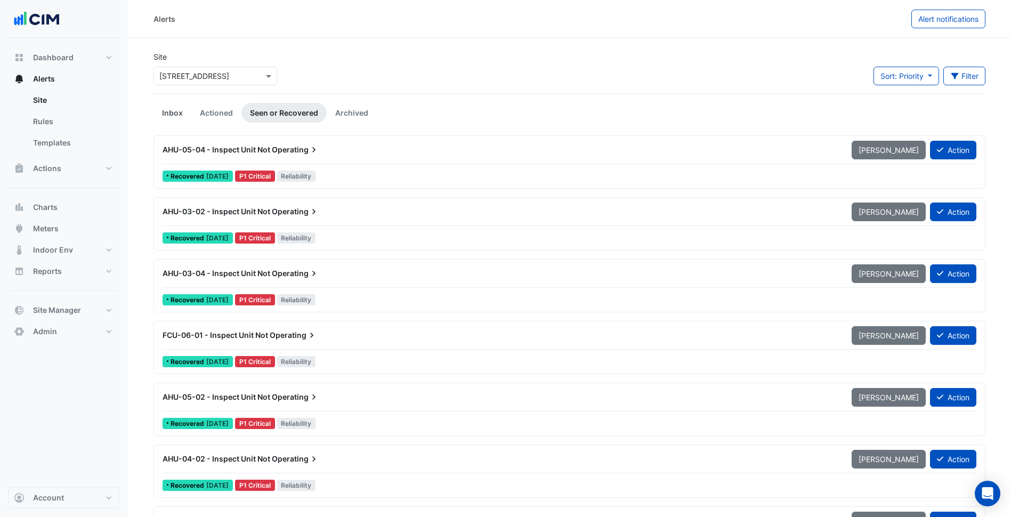
click at [170, 106] on link "Inbox" at bounding box center [172, 113] width 38 height 20
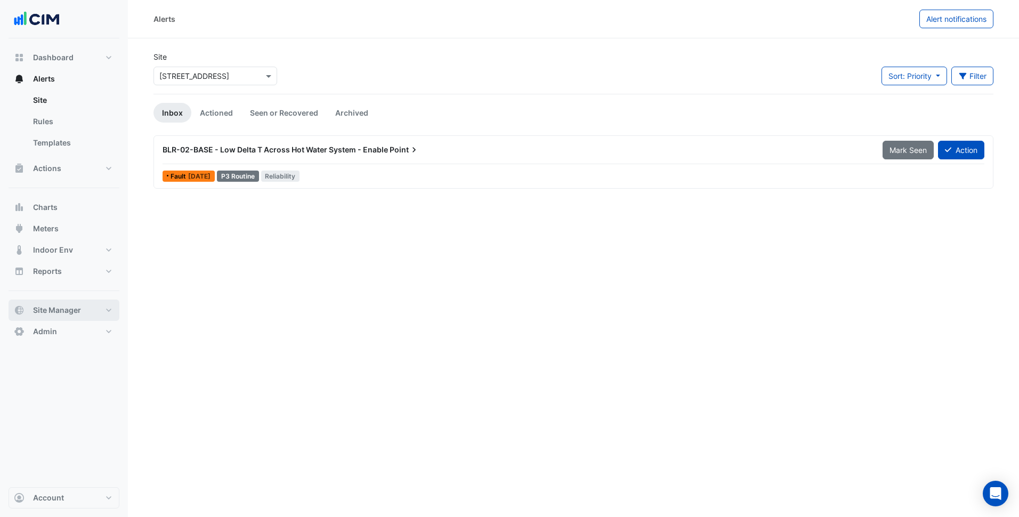
click at [95, 317] on button "Site Manager" at bounding box center [64, 309] width 111 height 21
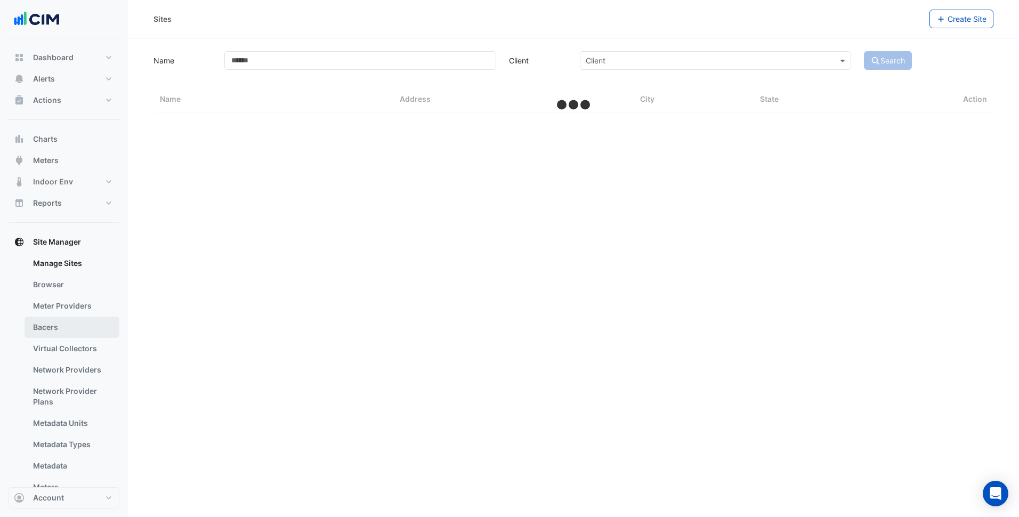
click at [72, 325] on link "Bacers" at bounding box center [72, 327] width 95 height 21
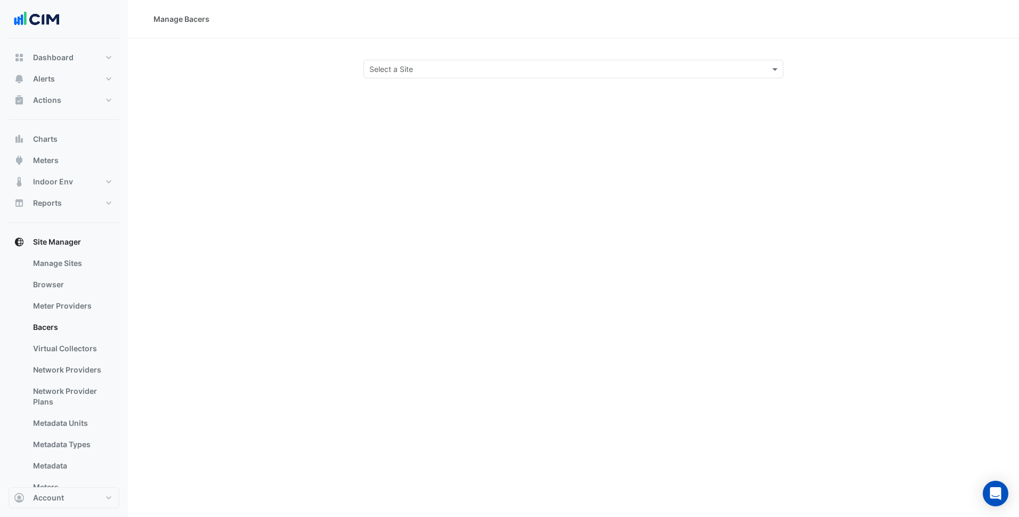
click at [438, 67] on input "text" at bounding box center [562, 69] width 387 height 11
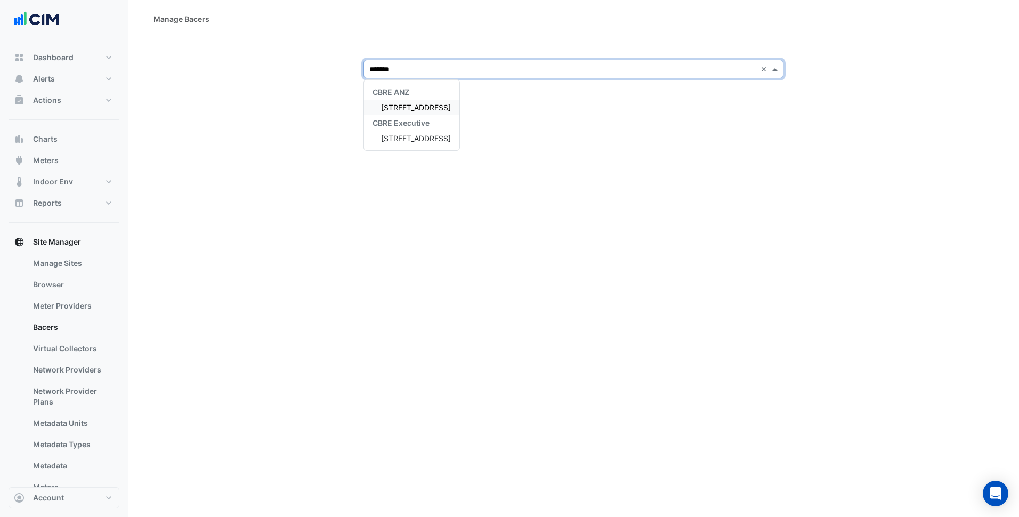
type input "********"
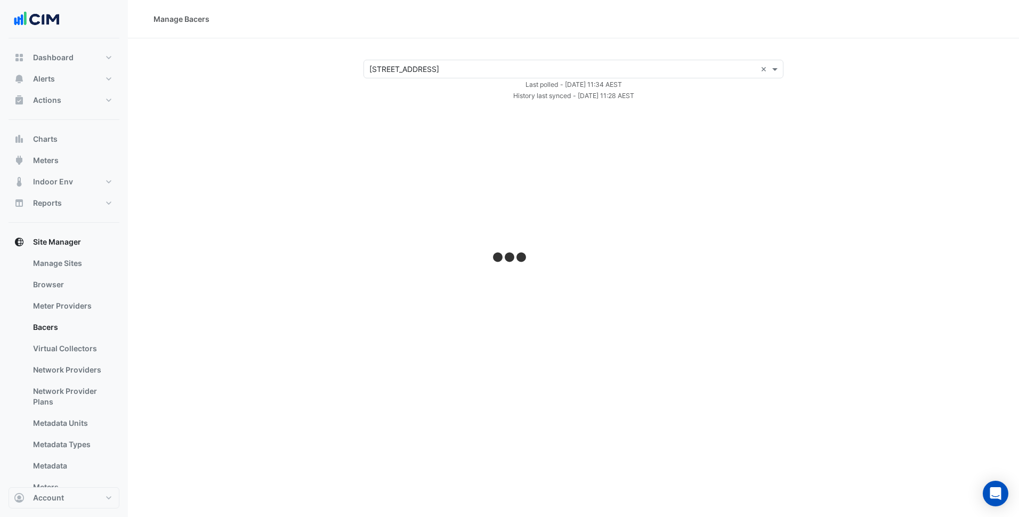
select select "***"
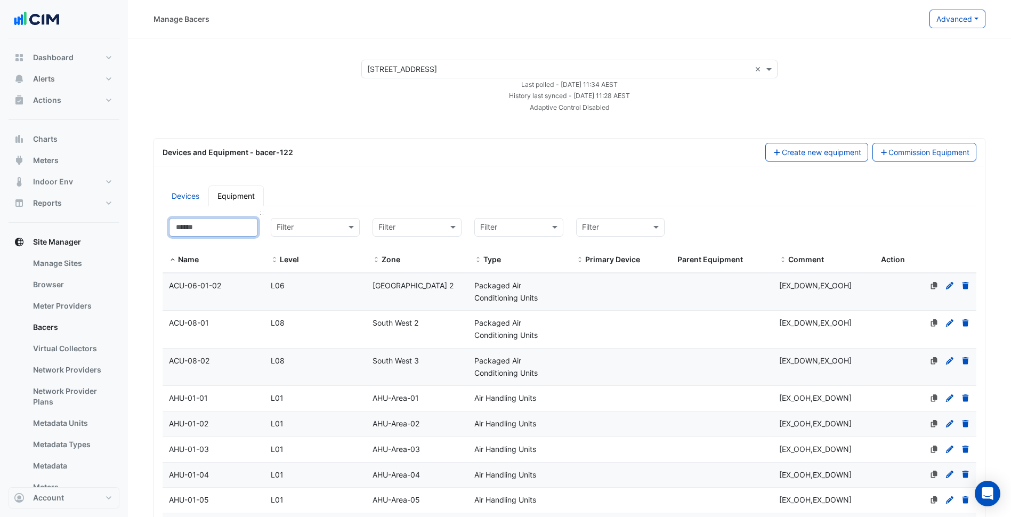
click at [245, 228] on input at bounding box center [213, 227] width 89 height 19
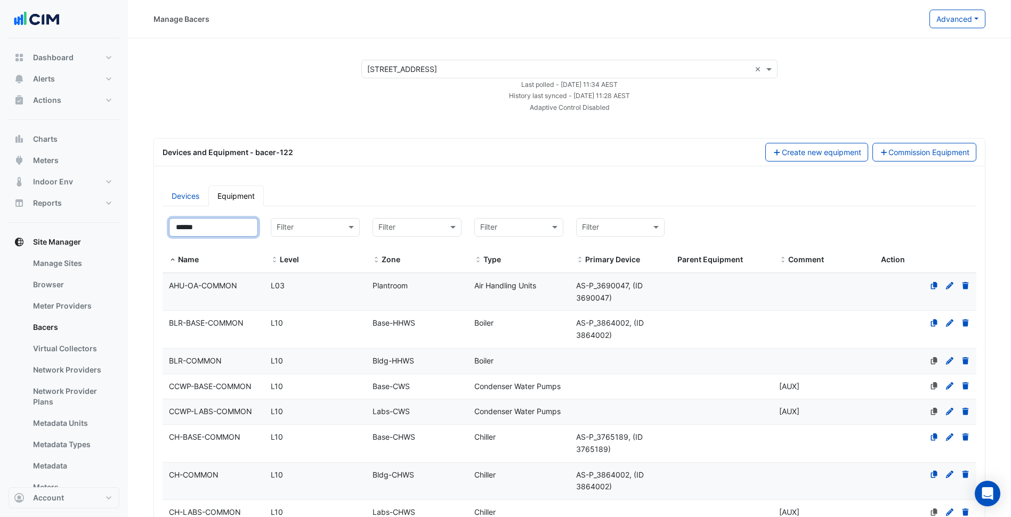
type input "******"
click at [320, 331] on datatable-body-cell "Level L10" at bounding box center [315, 329] width 102 height 37
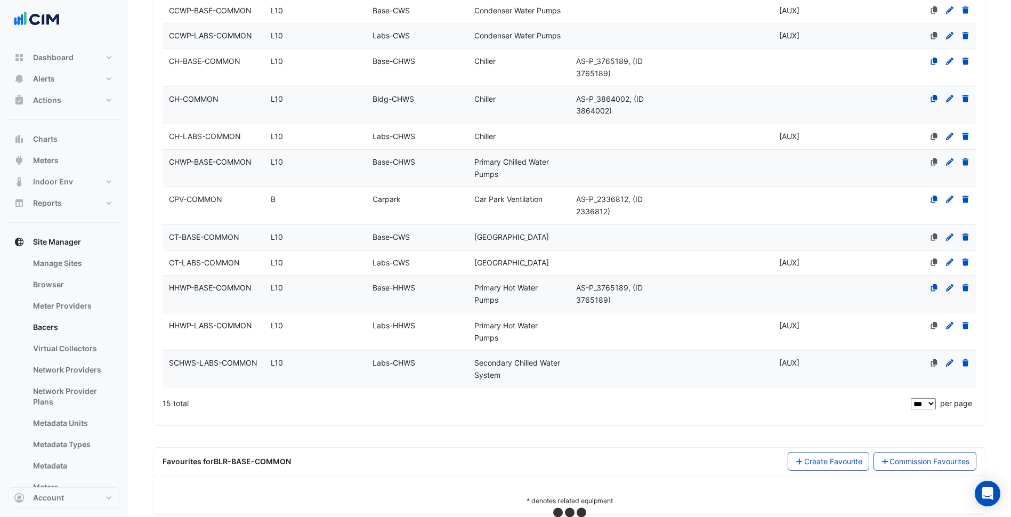
scroll to position [395, 0]
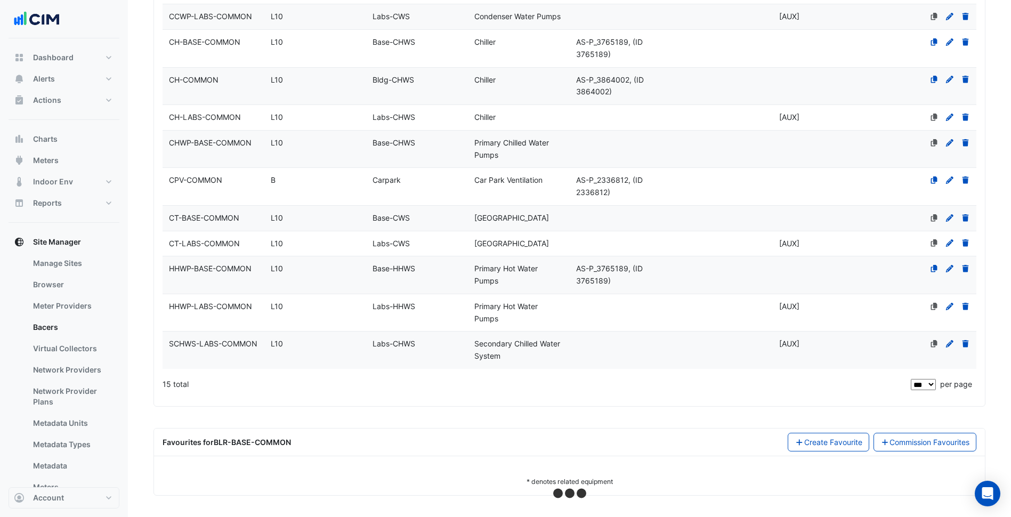
select select "***"
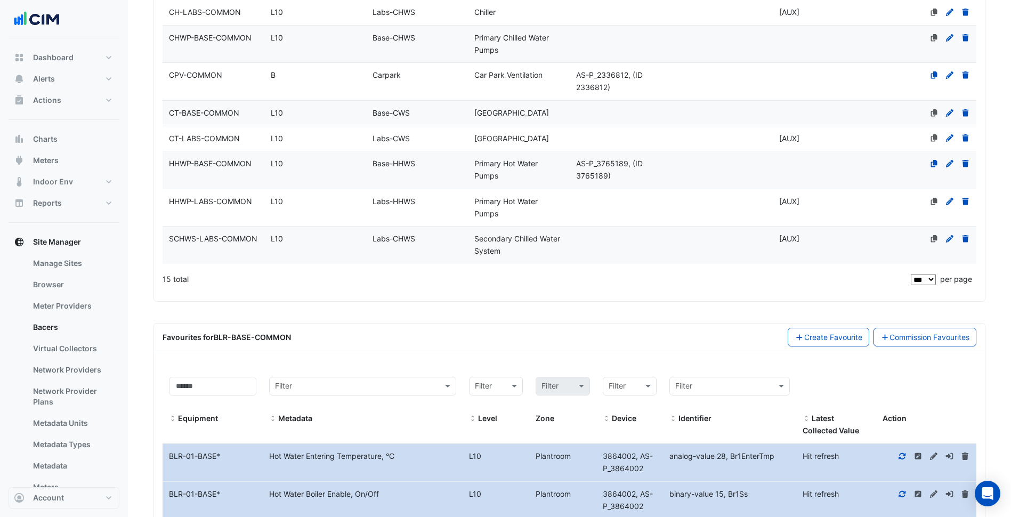
scroll to position [661, 0]
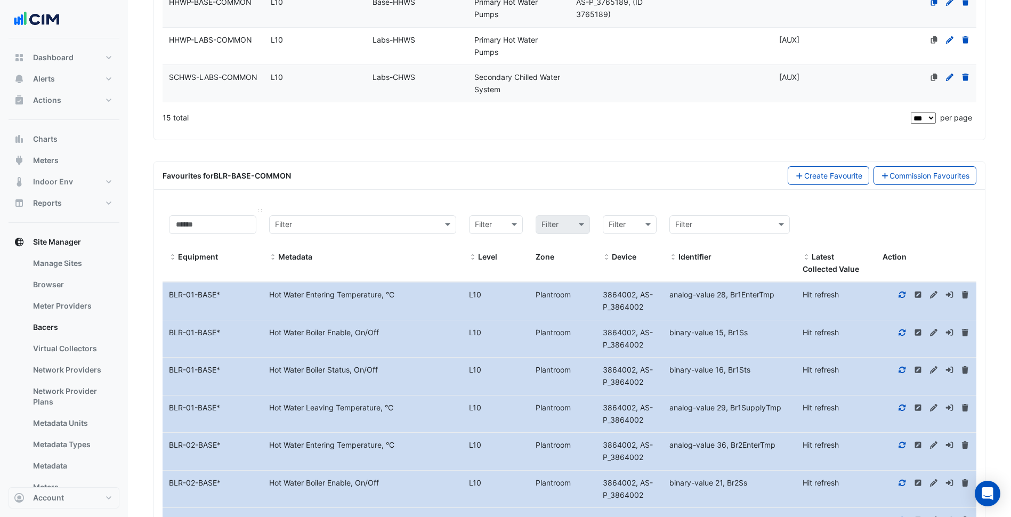
click at [173, 256] on span at bounding box center [172, 257] width 7 height 9
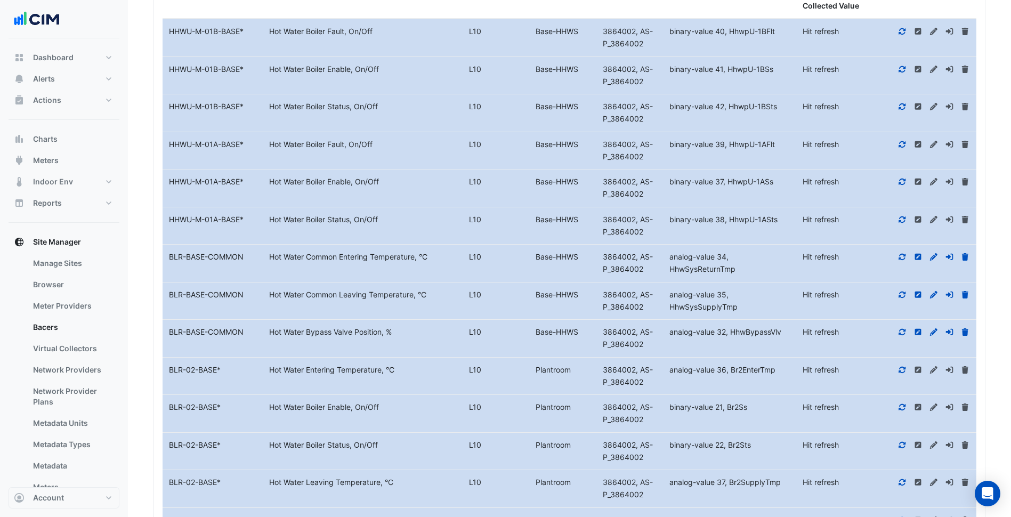
scroll to position [928, 0]
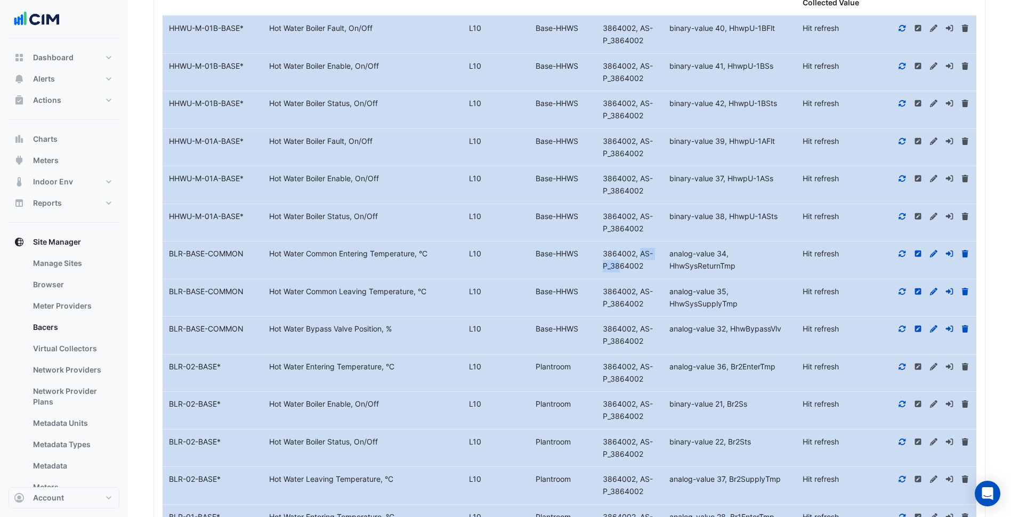
drag, startPoint x: 601, startPoint y: 253, endPoint x: 635, endPoint y: 252, distance: 33.6
click at [635, 252] on div "3864002, AS-P_3864002" at bounding box center [629, 260] width 67 height 25
drag, startPoint x: 635, startPoint y: 252, endPoint x: 672, endPoint y: 267, distance: 40.4
click at [672, 267] on span "analog-value 34, HhwSysReturnTmp" at bounding box center [702, 259] width 66 height 21
drag, startPoint x: 668, startPoint y: 266, endPoint x: 739, endPoint y: 271, distance: 71.1
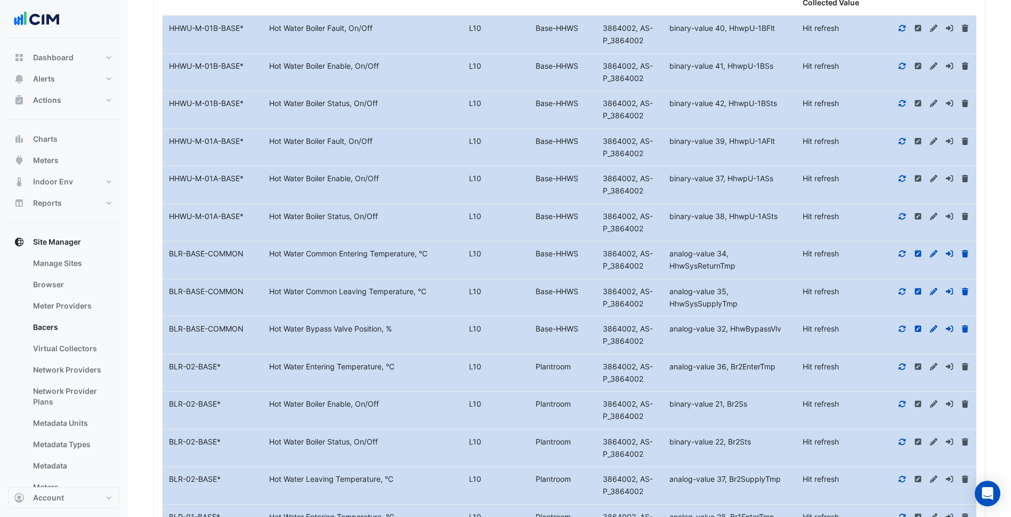
click at [739, 271] on div "analog-value 34, HhwSysReturnTmp" at bounding box center [729, 260] width 133 height 25
drag, startPoint x: 739, startPoint y: 271, endPoint x: 718, endPoint y: 272, distance: 20.8
click at [718, 272] on datatable-body-cell "Identifier analog-value 34, HhwSysReturnTmp" at bounding box center [729, 259] width 133 height 37
click at [608, 253] on span "3864002, AS-P_3864002" at bounding box center [628, 259] width 50 height 21
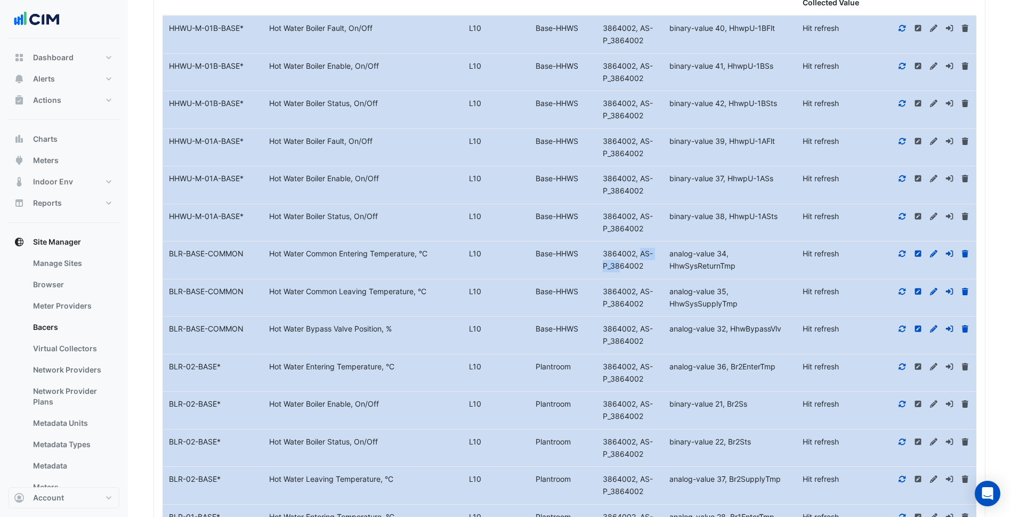
copy span "3864002"
click at [696, 278] on datatable-body-cell "Identifier analog-value 34, HhwSysReturnTmp" at bounding box center [729, 259] width 133 height 37
drag, startPoint x: 736, startPoint y: 267, endPoint x: 600, endPoint y: 253, distance: 137.1
click at [600, 253] on div "Equipment Name BLR-BASE-COMMON Metadata Hot Water Common Entering Temperature, …" at bounding box center [570, 259] width 814 height 37
copy div "3864002, AS-P_3864002 Identifier analog-value 34, HhwSysReturnTmp"
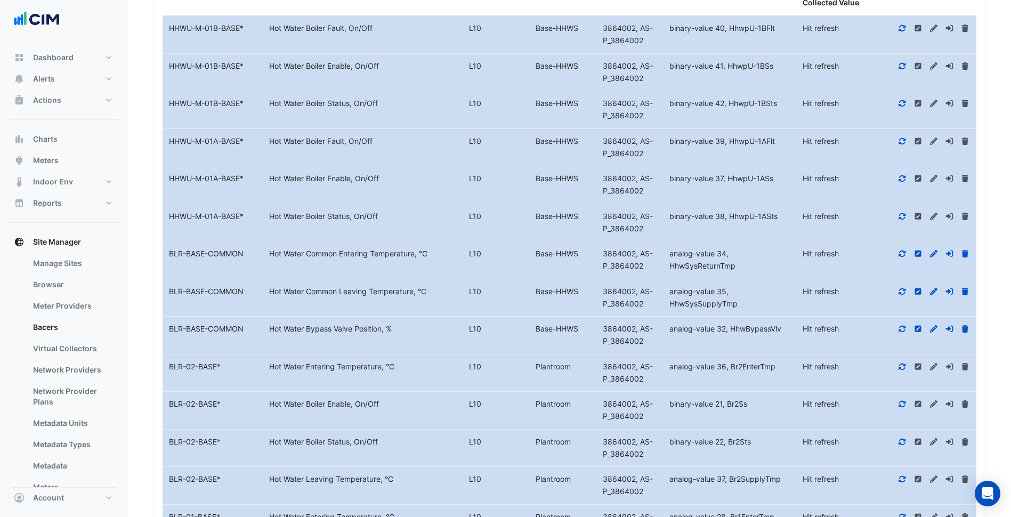
click at [606, 355] on datatable-body-cell "Device 3864002, AS-P_3864002" at bounding box center [629, 372] width 67 height 37
drag, startPoint x: 743, startPoint y: 308, endPoint x: 701, endPoint y: 307, distance: 42.1
click at [701, 307] on div "analog-value 35, HhwSysSupplyTmp" at bounding box center [729, 298] width 133 height 25
drag, startPoint x: 701, startPoint y: 307, endPoint x: 712, endPoint y: 348, distance: 42.9
click at [735, 348] on datatable-body-cell "Identifier analog-value 32, HhwBypassVlv" at bounding box center [729, 335] width 133 height 37
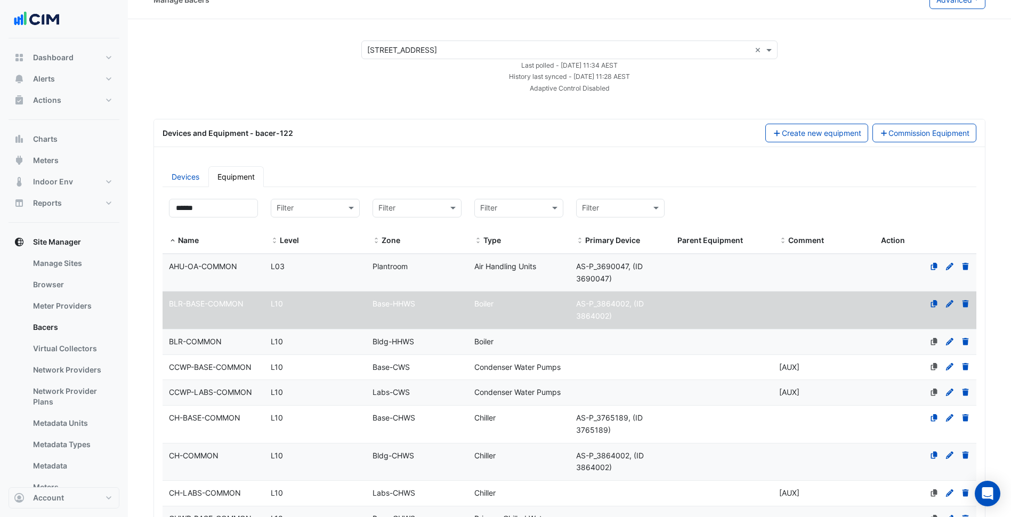
scroll to position [0, 0]
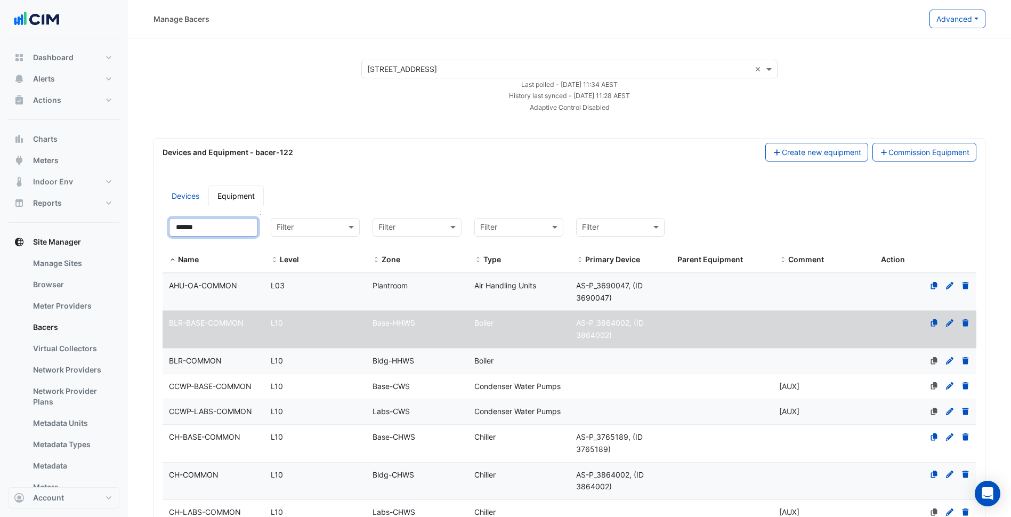
drag, startPoint x: 211, startPoint y: 227, endPoint x: 176, endPoint y: 234, distance: 35.4
click at [176, 234] on input "******" at bounding box center [213, 227] width 89 height 19
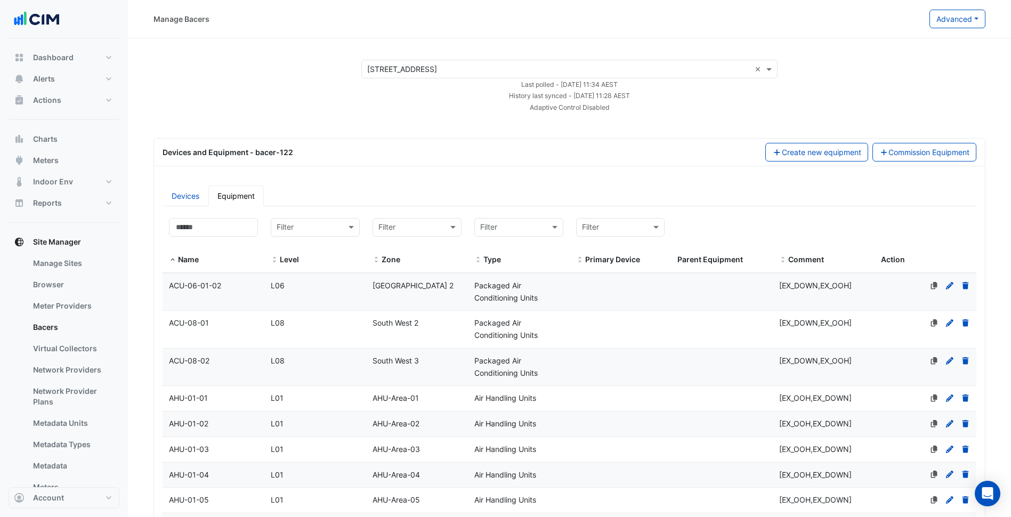
click at [548, 237] on div "Filter" at bounding box center [518, 227] width 89 height 19
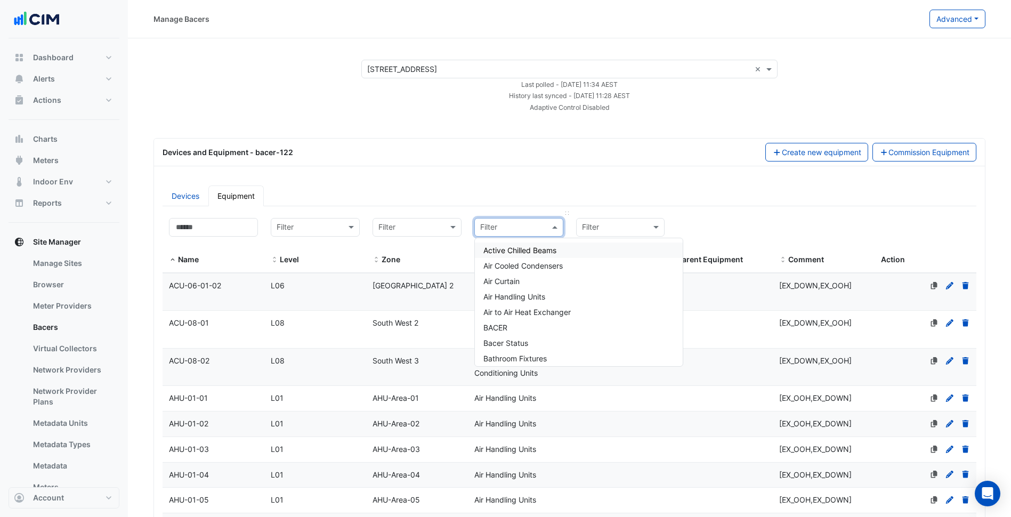
click at [540, 230] on div at bounding box center [519, 227] width 88 height 13
type input "*******"
type input "********"
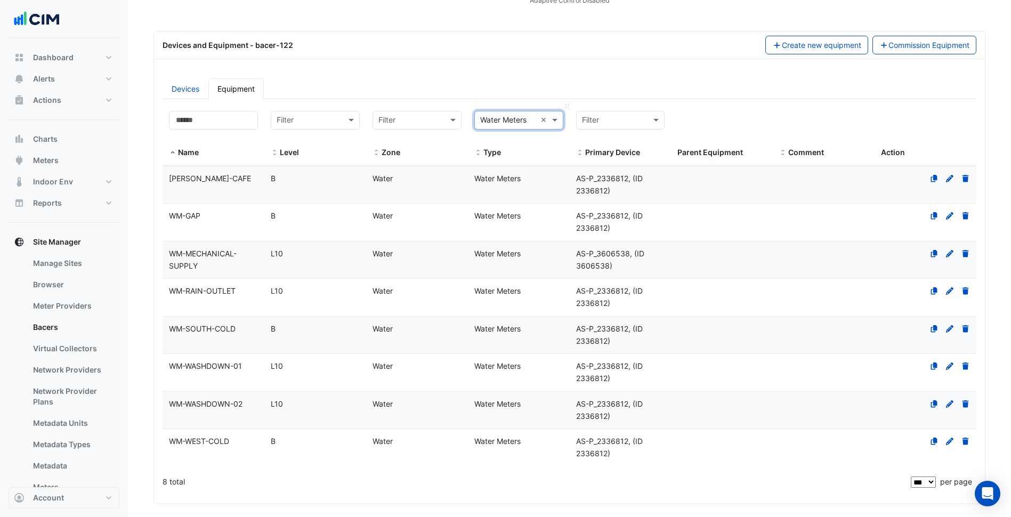
scroll to position [107, 0]
drag, startPoint x: 541, startPoint y: 125, endPoint x: 506, endPoint y: 124, distance: 35.7
click at [506, 124] on input "text" at bounding box center [508, 121] width 56 height 12
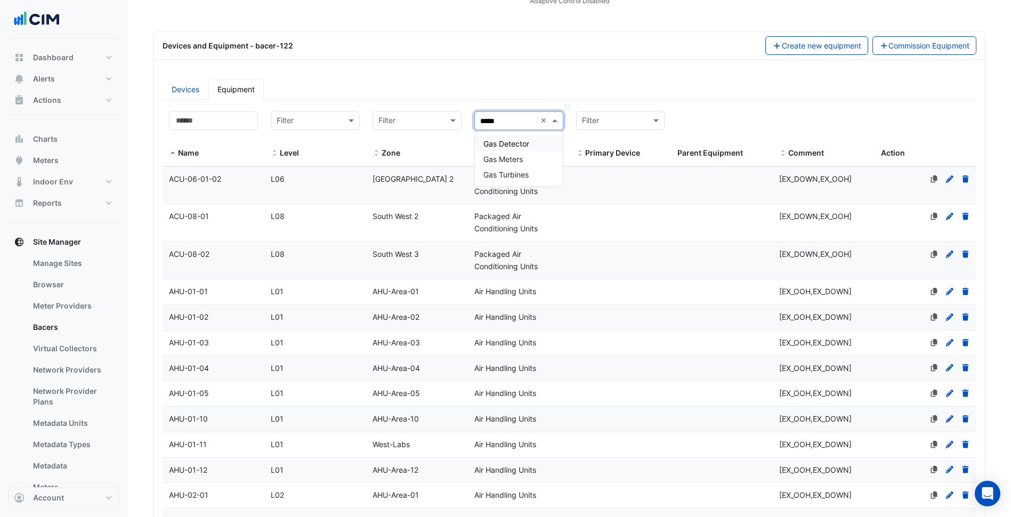
type input "******"
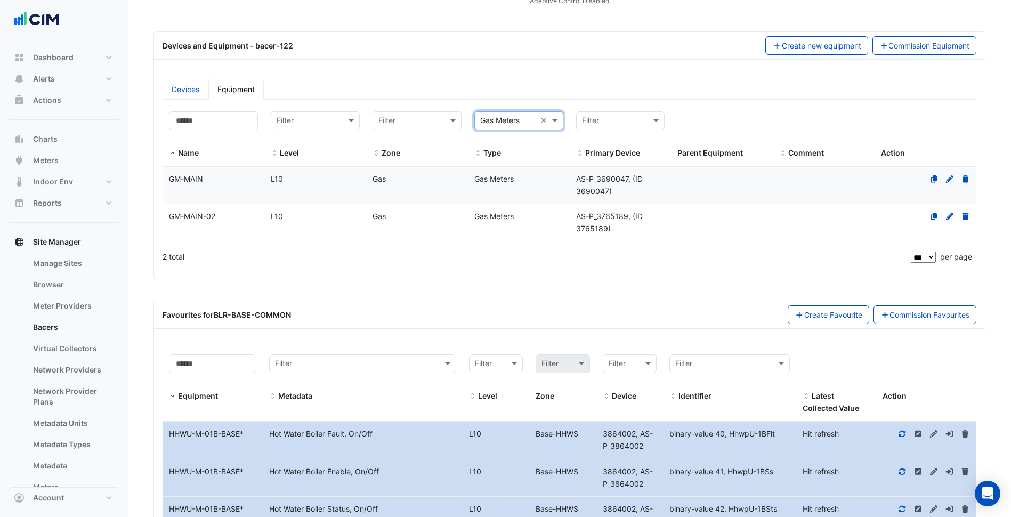
click at [451, 249] on div "2 total" at bounding box center [536, 257] width 746 height 27
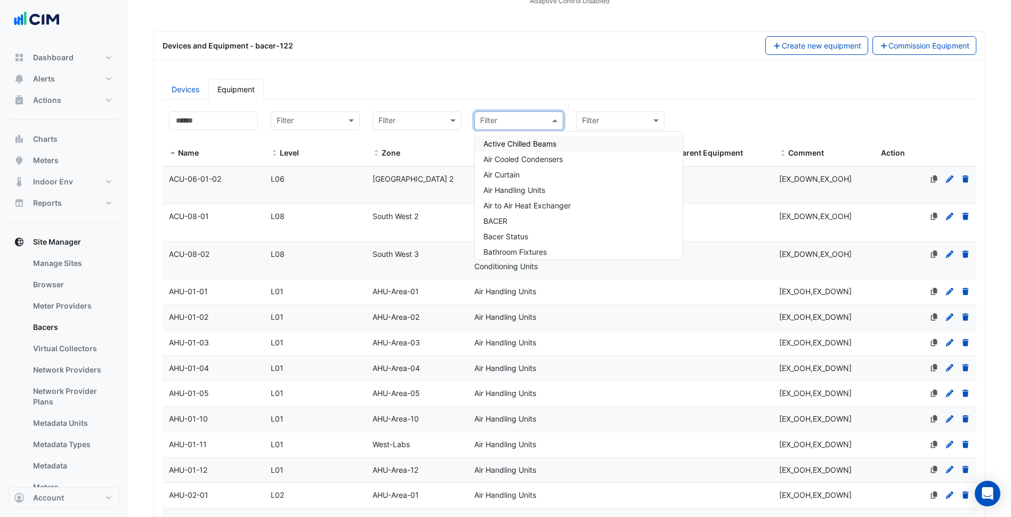
click at [542, 121] on div at bounding box center [519, 121] width 88 height 13
type input "*****"
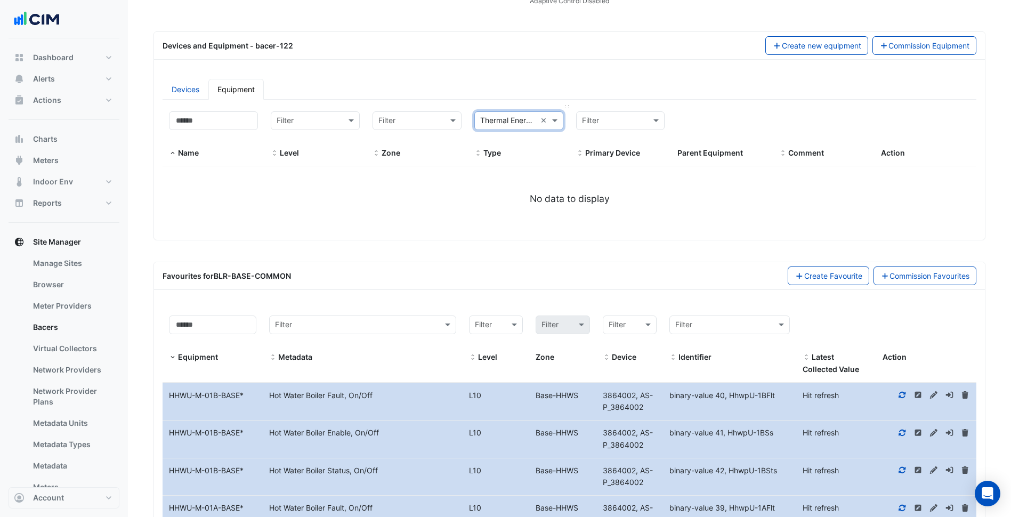
select select "***"
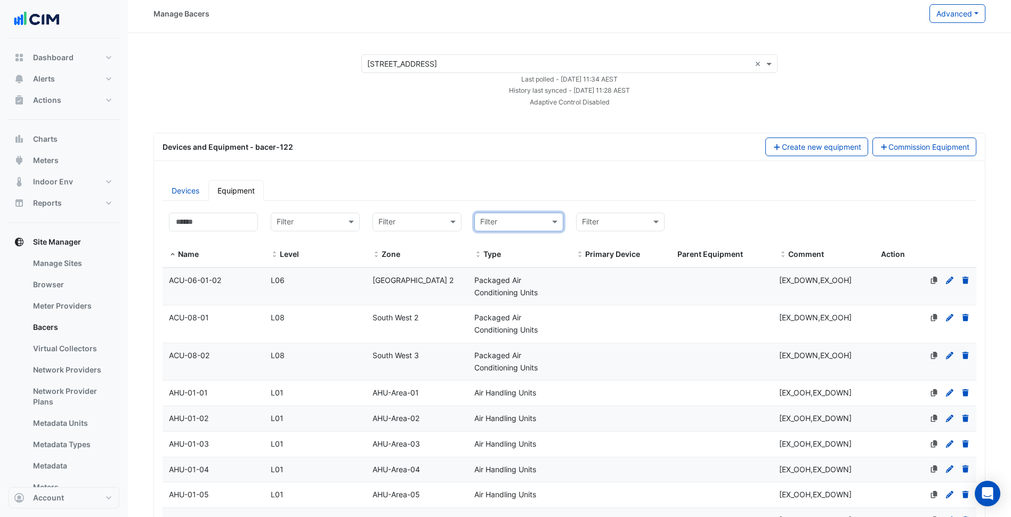
scroll to position [0, 0]
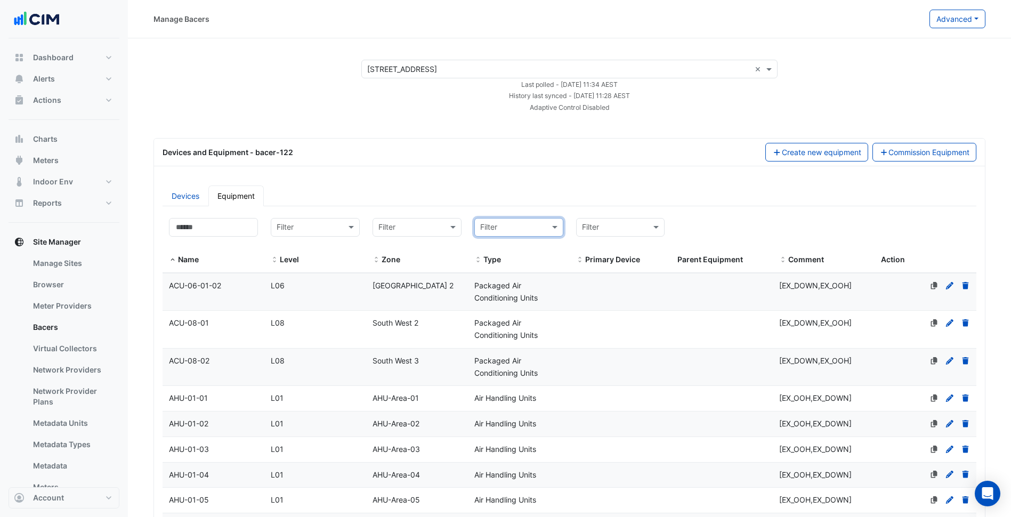
click at [548, 189] on ul "Devices Equipment" at bounding box center [570, 195] width 814 height 21
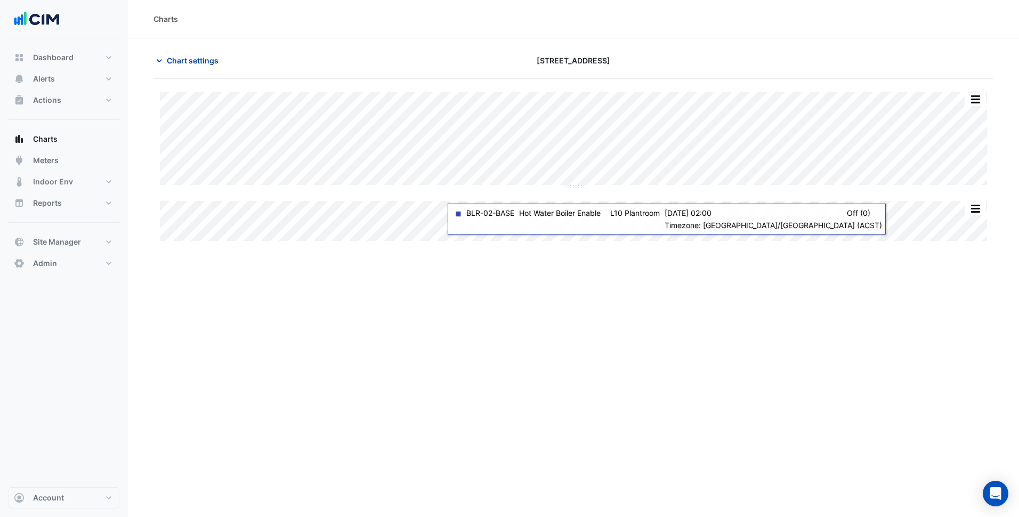
click at [183, 57] on span "Chart settings" at bounding box center [193, 60] width 52 height 11
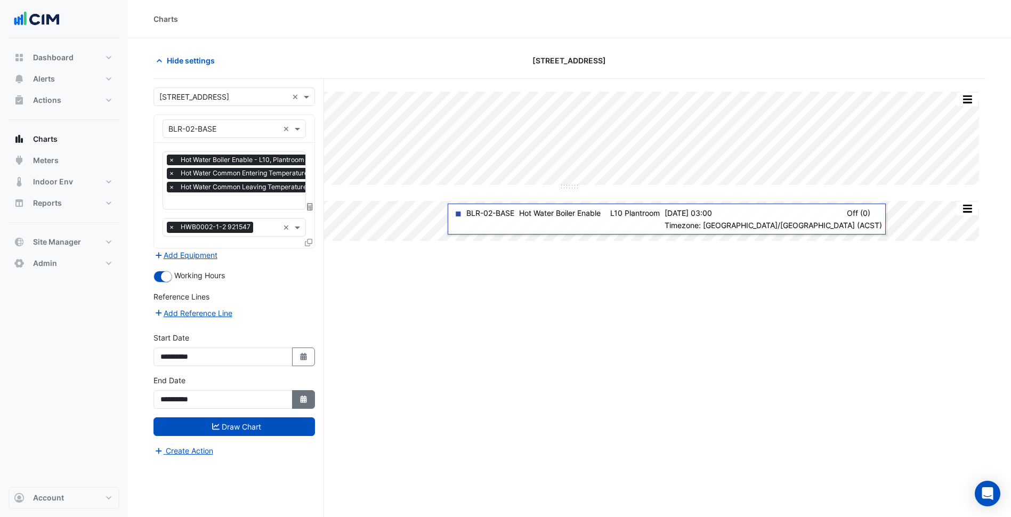
click at [303, 393] on button "Select Date" at bounding box center [303, 399] width 23 height 19
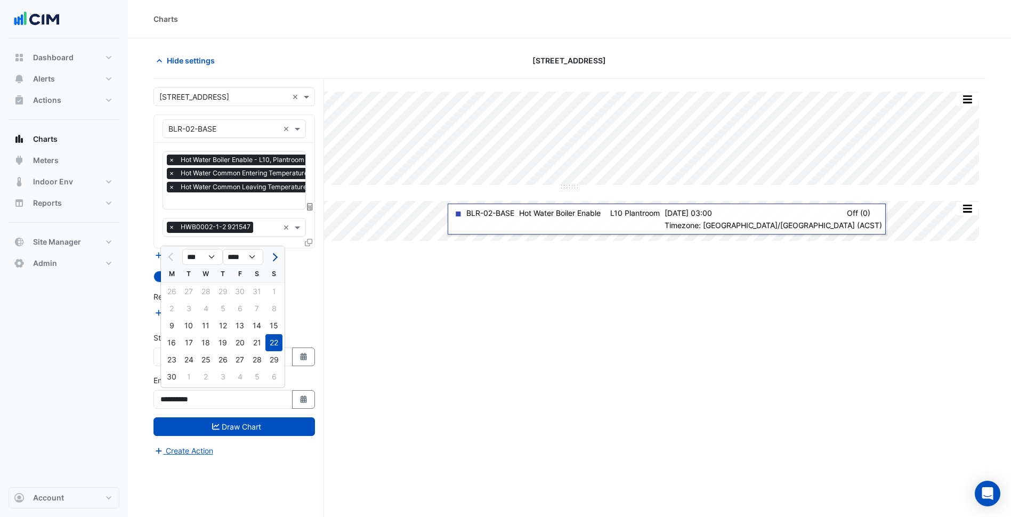
click at [277, 256] on button "Next month" at bounding box center [273, 256] width 13 height 17
select select "*"
click at [277, 312] on div "14" at bounding box center [273, 308] width 17 height 17
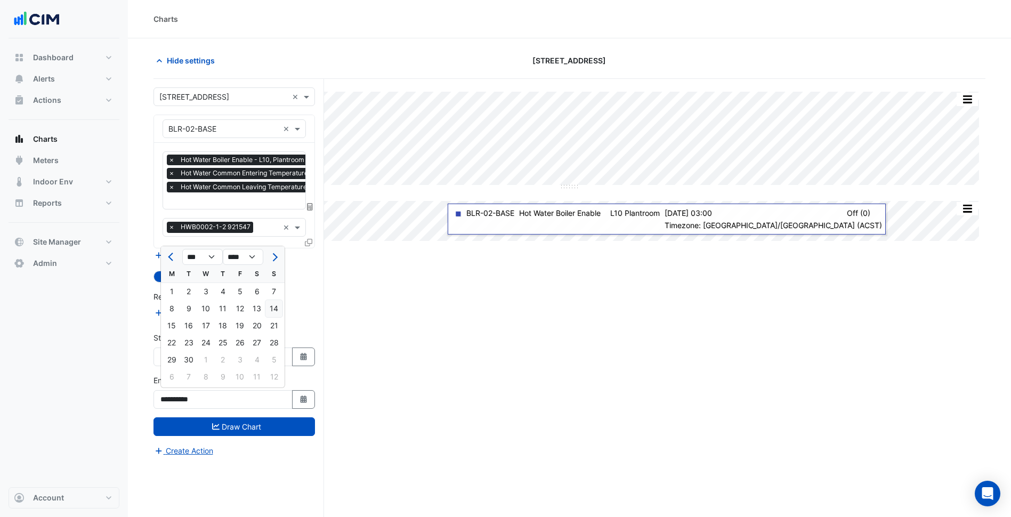
type input "**********"
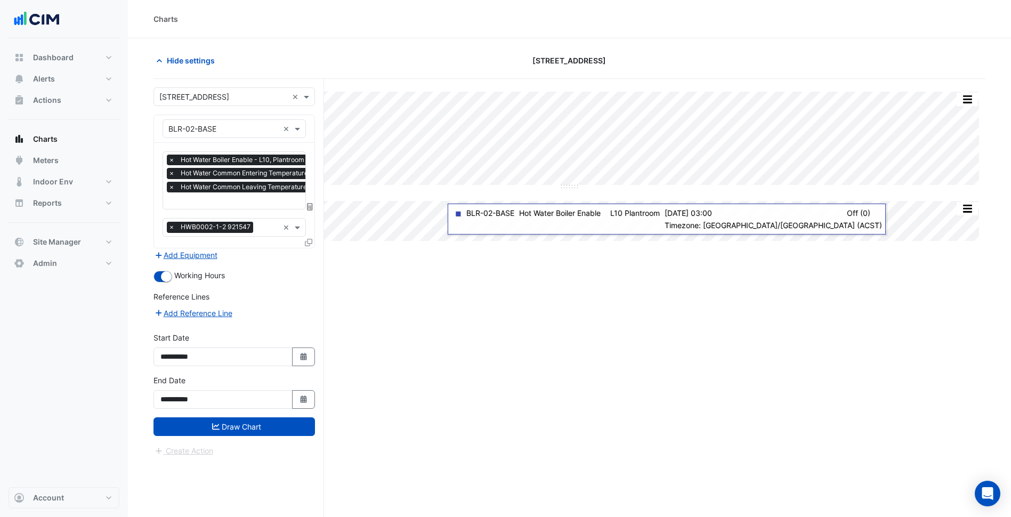
click at [262, 440] on form "Select a Site × [STREET_ADDRESS] × Equipment × BLR-02-BASE × Favourites × Hot W…" at bounding box center [233, 271] width 161 height 369
click at [262, 421] on button "Draw Chart" at bounding box center [233, 426] width 161 height 19
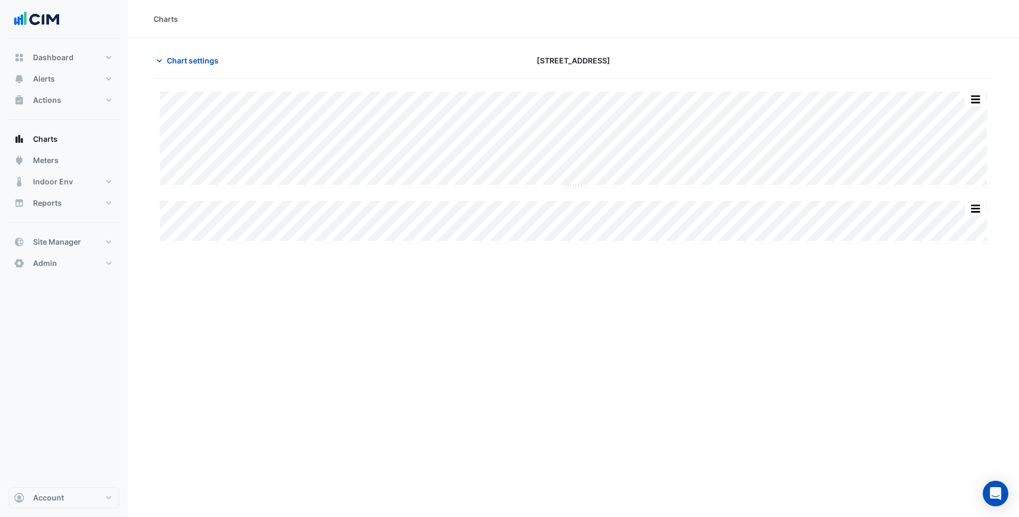
click at [209, 47] on section "Chart settings [STREET_ADDRESS] Split All Split None Print Save as JPEG Save as…" at bounding box center [573, 140] width 891 height 205
click at [201, 56] on span "Chart settings" at bounding box center [193, 60] width 52 height 11
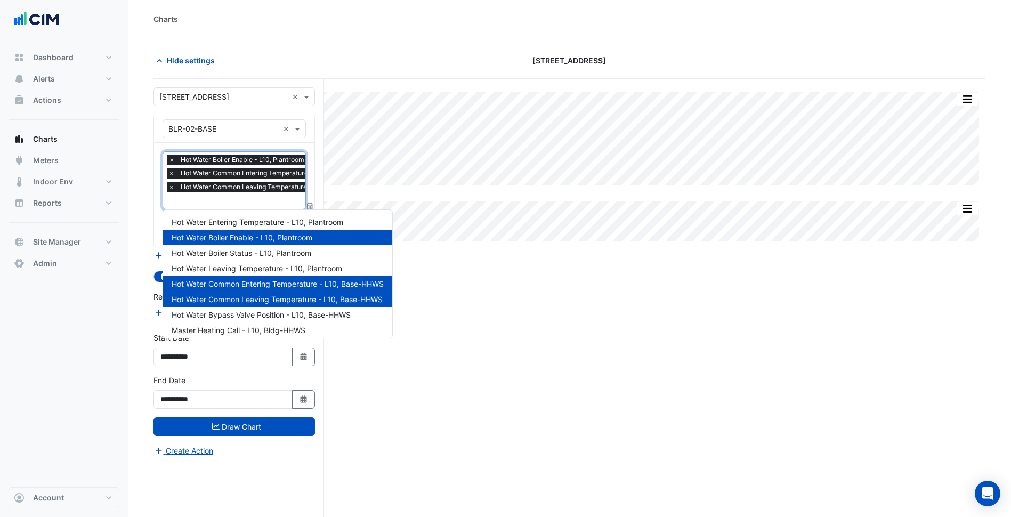
click at [251, 196] on input "text" at bounding box center [270, 201] width 204 height 11
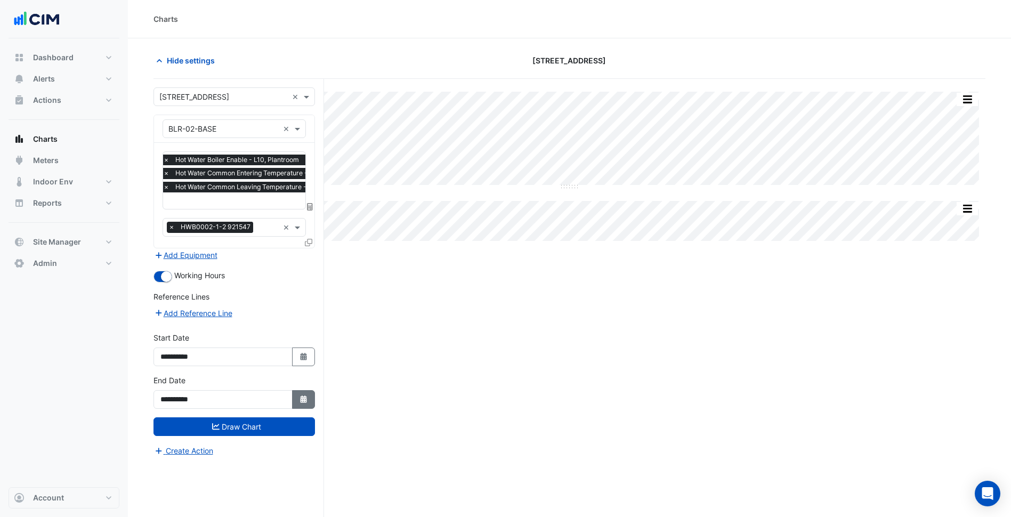
click at [311, 399] on button "Select Date" at bounding box center [303, 399] width 23 height 19
select select "*"
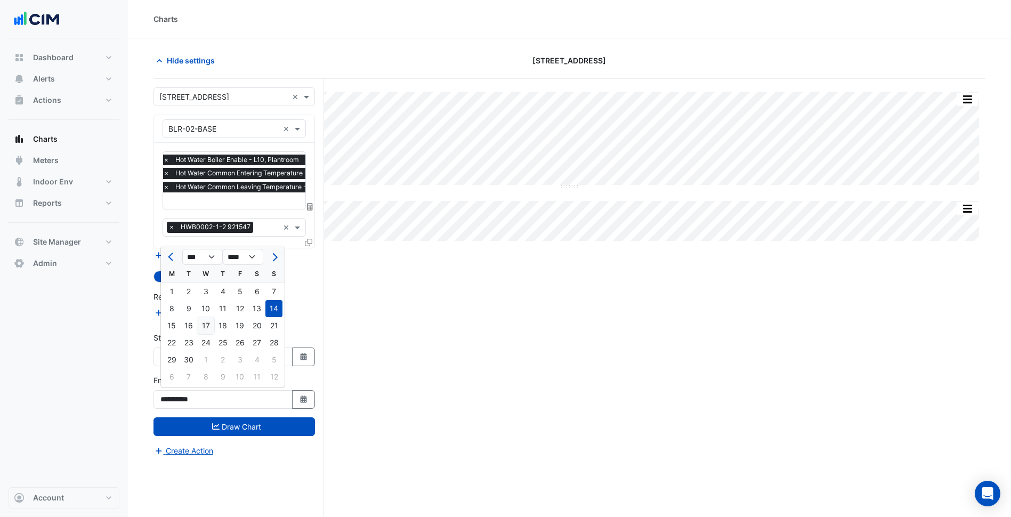
click at [209, 326] on div "17" at bounding box center [205, 325] width 17 height 17
type input "**********"
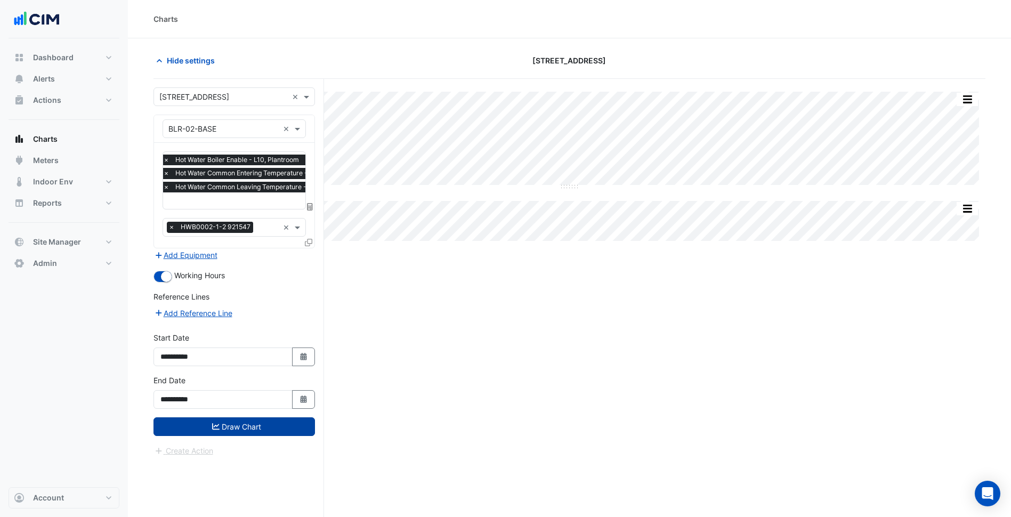
click at [241, 424] on button "Draw Chart" at bounding box center [233, 426] width 161 height 19
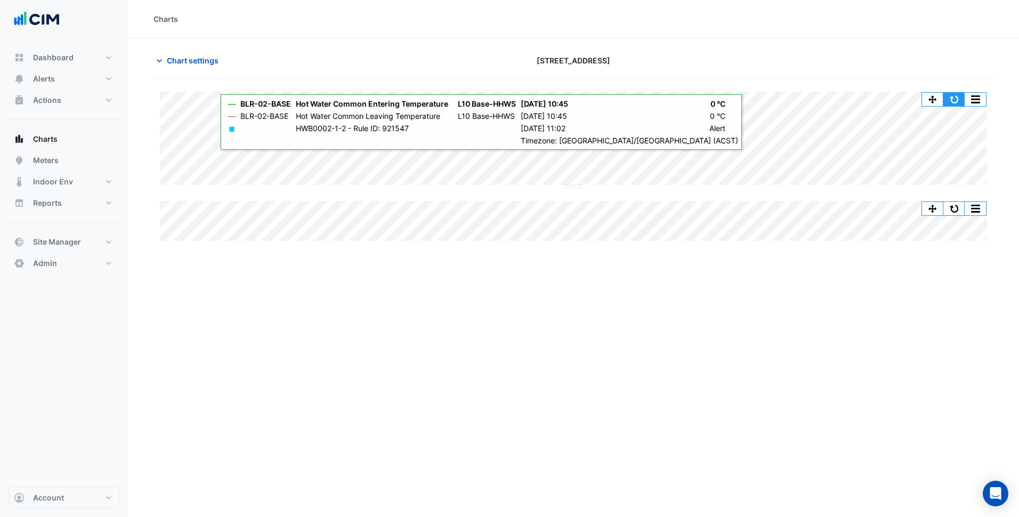
click at [952, 102] on button "button" at bounding box center [953, 99] width 21 height 13
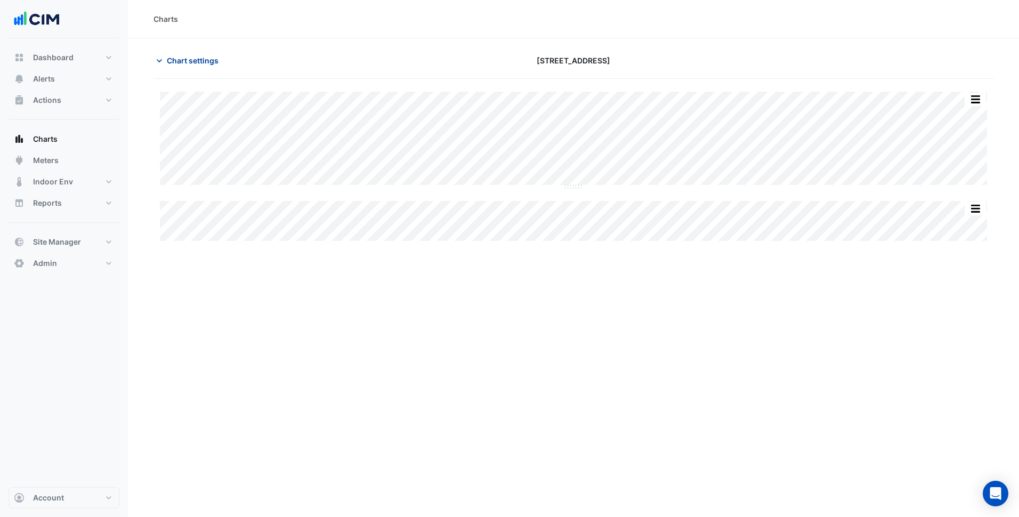
click at [213, 54] on button "Chart settings" at bounding box center [189, 60] width 72 height 19
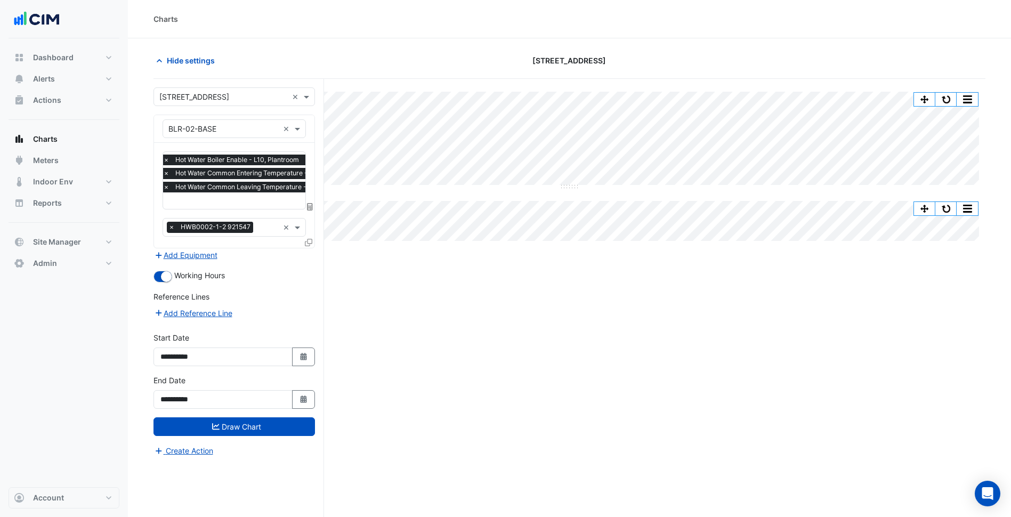
click at [245, 202] on input "text" at bounding box center [265, 201] width 204 height 11
click at [199, 64] on span "Hide settings" at bounding box center [191, 60] width 48 height 11
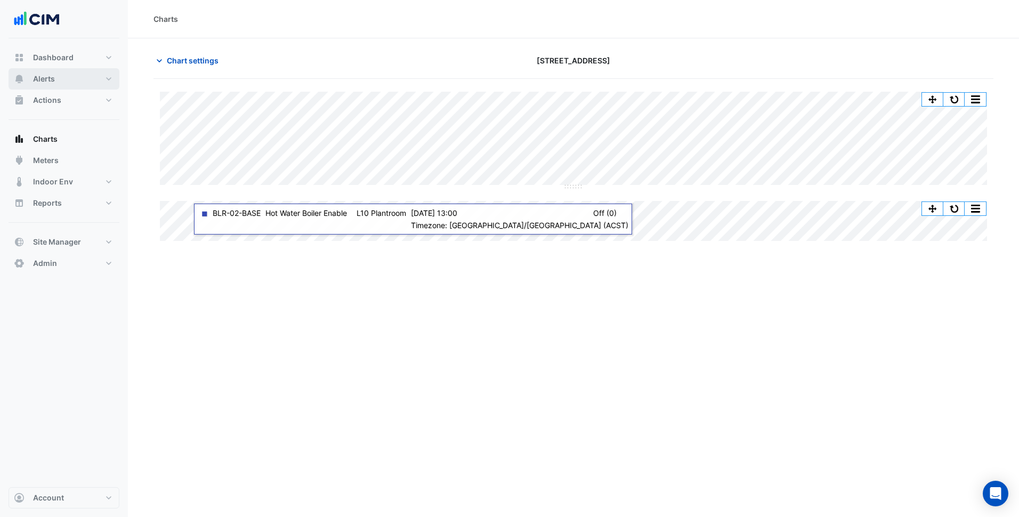
click at [75, 84] on button "Alerts" at bounding box center [64, 78] width 111 height 21
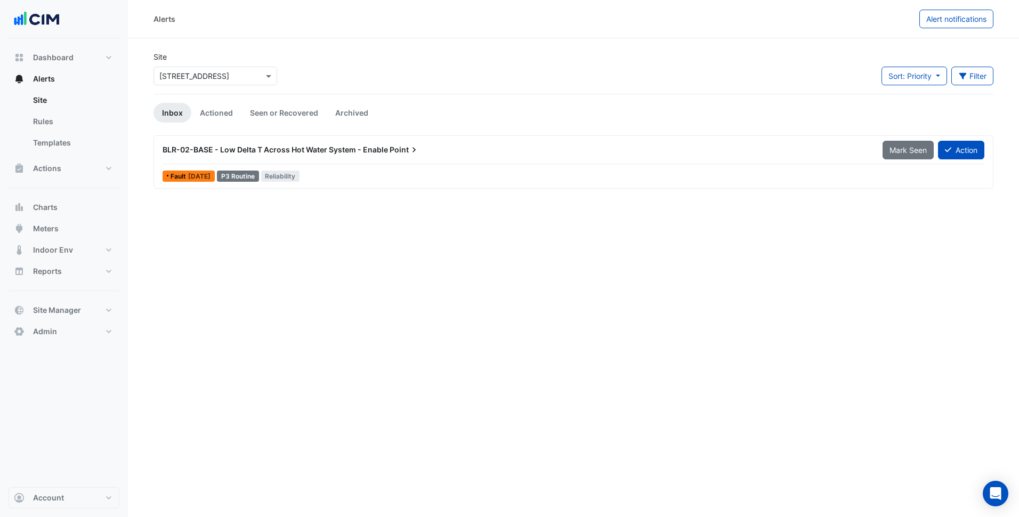
click at [343, 310] on div "Alerts Alert notifications Site Select a Site × [STREET_ADDRESS] Sort: Priority…" at bounding box center [573, 258] width 891 height 517
click at [105, 172] on button "Actions" at bounding box center [64, 168] width 111 height 21
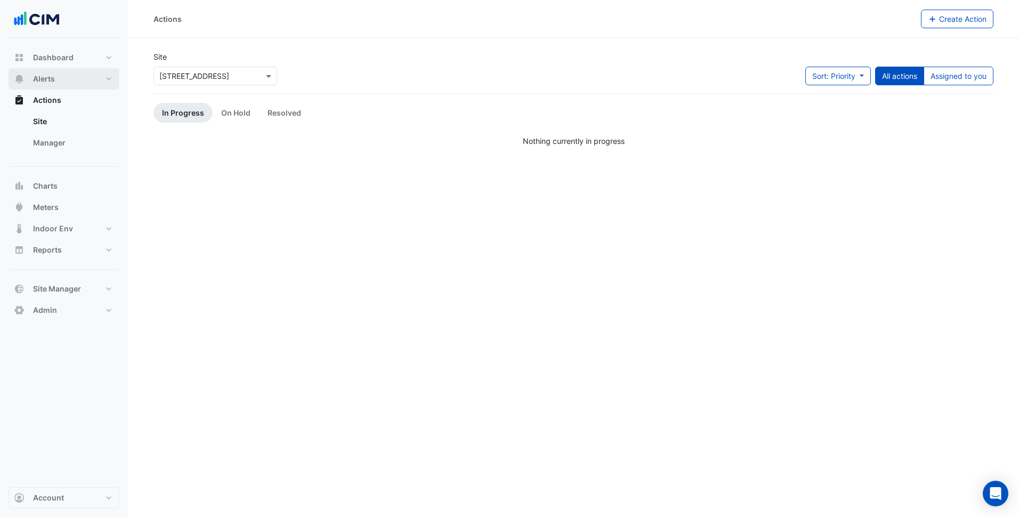
click at [67, 78] on button "Alerts" at bounding box center [64, 78] width 111 height 21
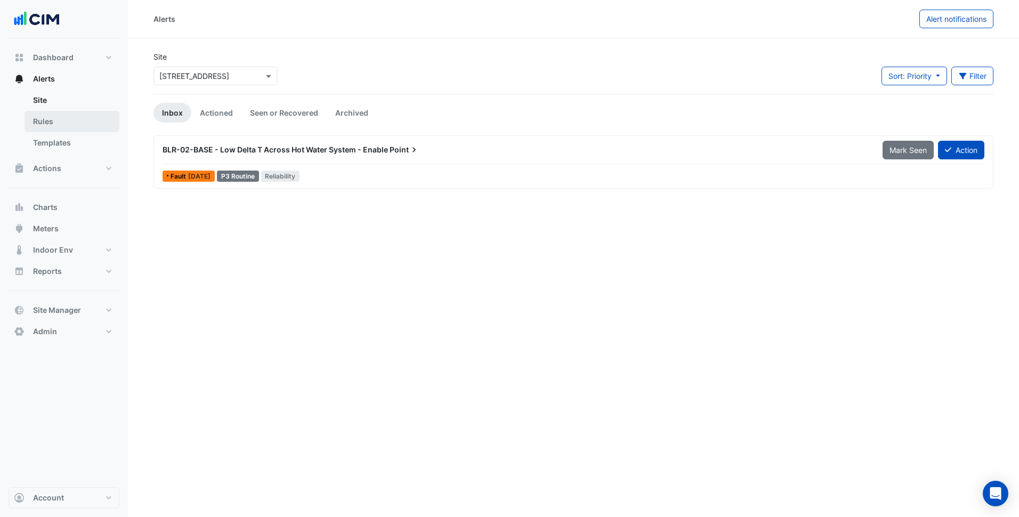
click at [67, 131] on link "Rules" at bounding box center [72, 121] width 95 height 21
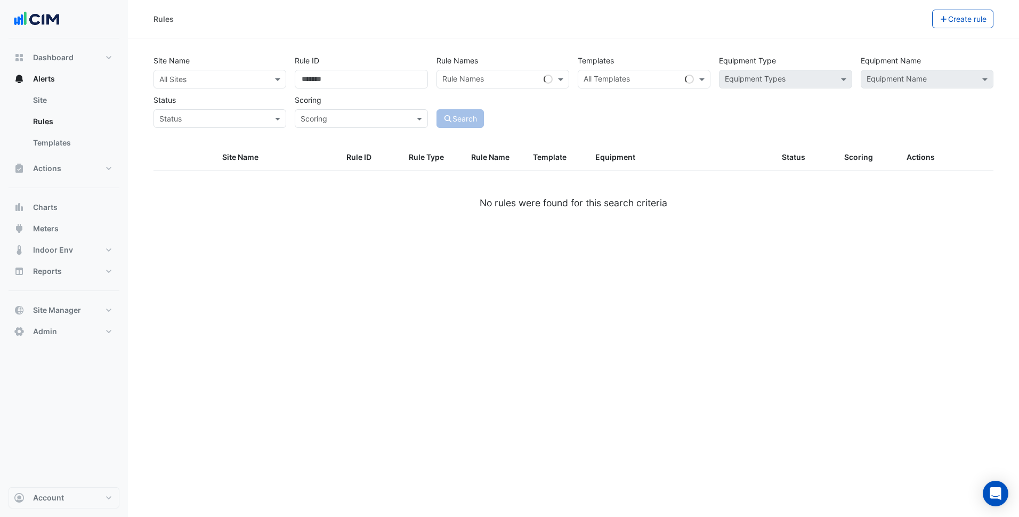
click at [272, 75] on div at bounding box center [220, 79] width 132 height 12
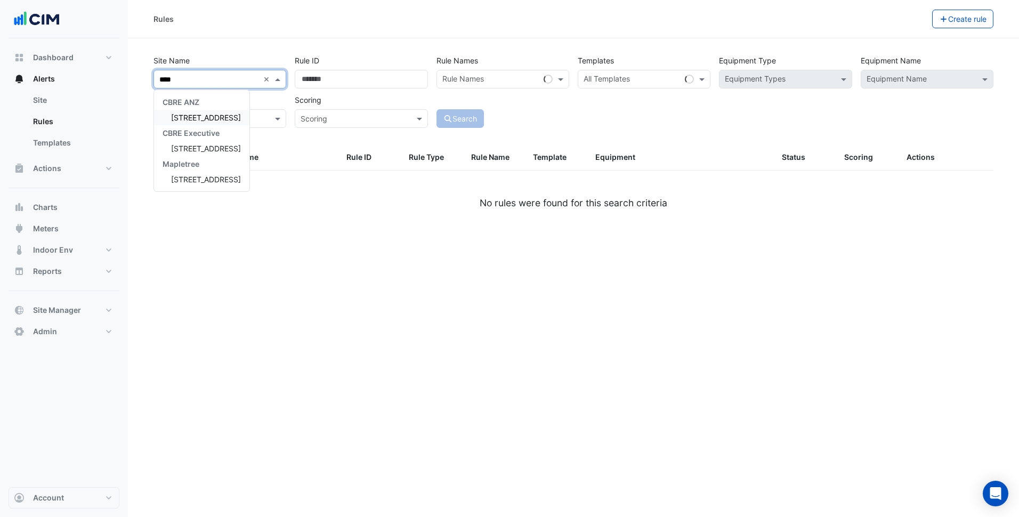
type input "*****"
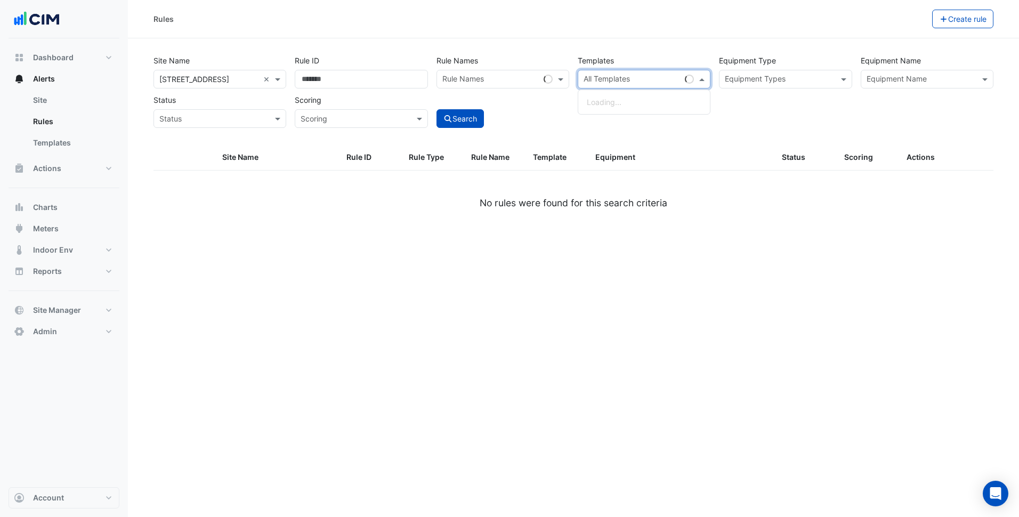
click at [646, 77] on input "text" at bounding box center [631, 80] width 97 height 11
click at [706, 44] on section "Site Name All Sites × [STREET_ADDRESS] × Rule ID Rule Names Rule Names Template…" at bounding box center [573, 136] width 891 height 197
click at [762, 76] on input "text" at bounding box center [779, 80] width 109 height 11
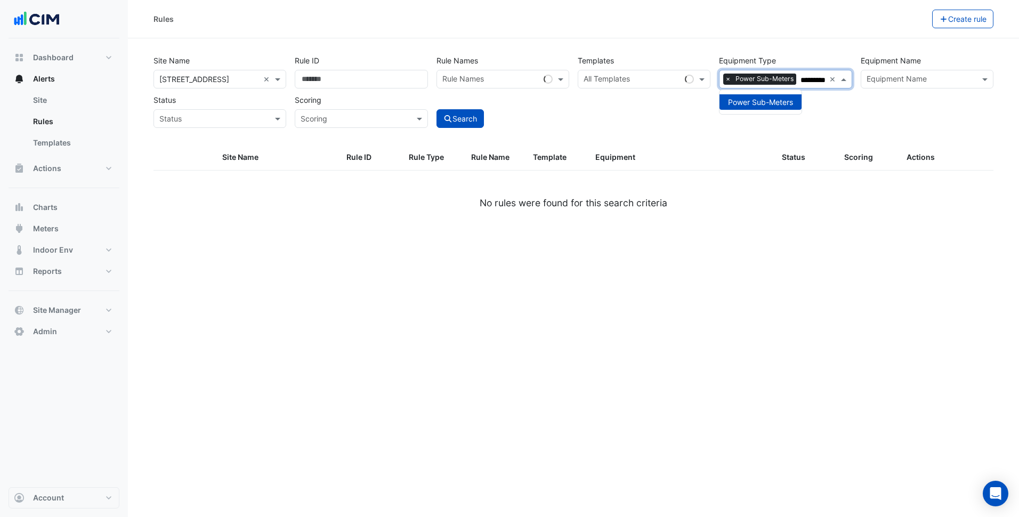
type input "*********"
click at [547, 112] on div "Search" at bounding box center [502, 109] width 141 height 37
click at [475, 115] on button "Search" at bounding box center [460, 118] width 48 height 19
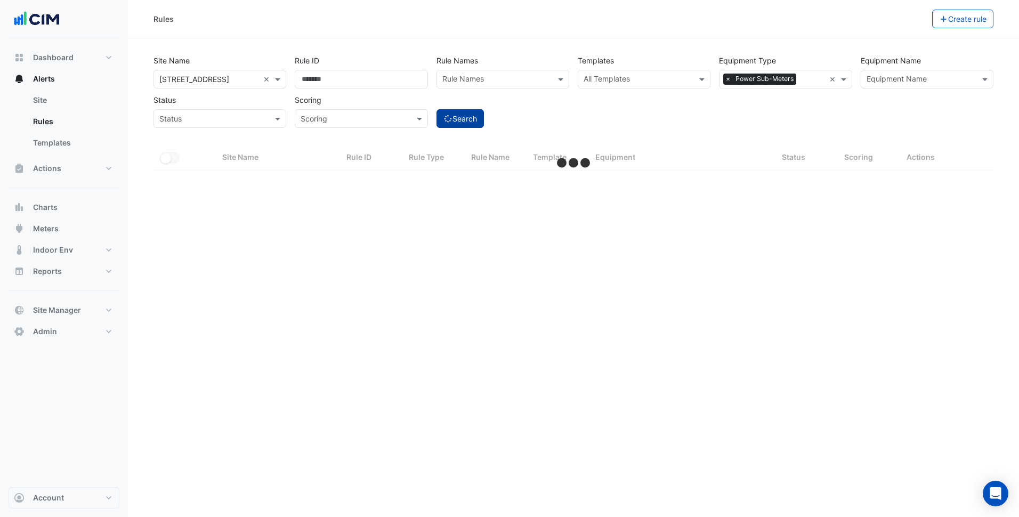
select select "***"
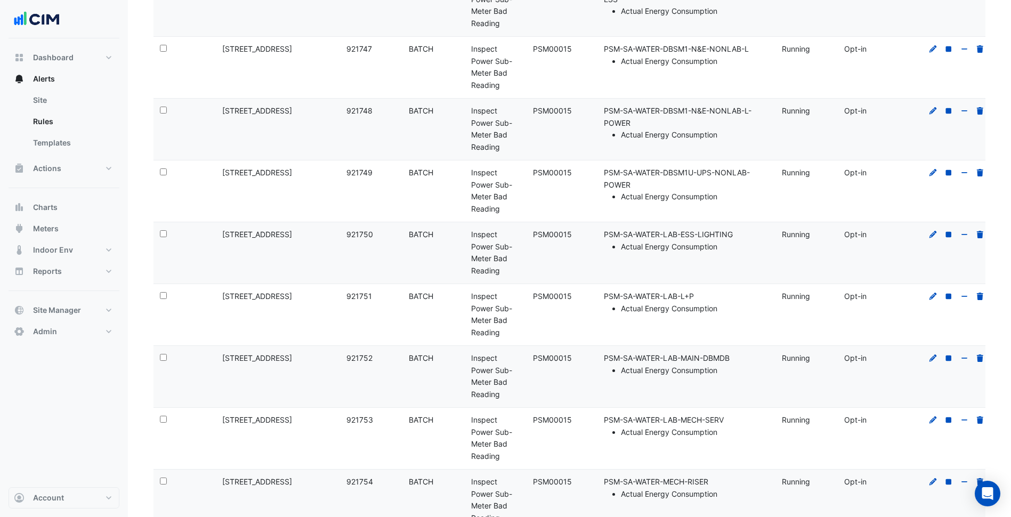
scroll to position [2543, 0]
click at [936, 176] on icon at bounding box center [933, 174] width 10 height 7
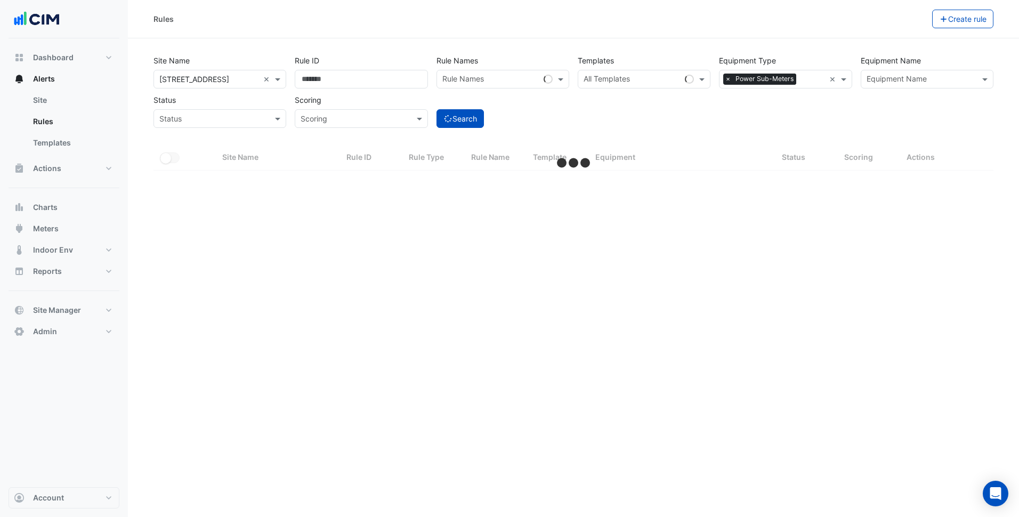
select select "***"
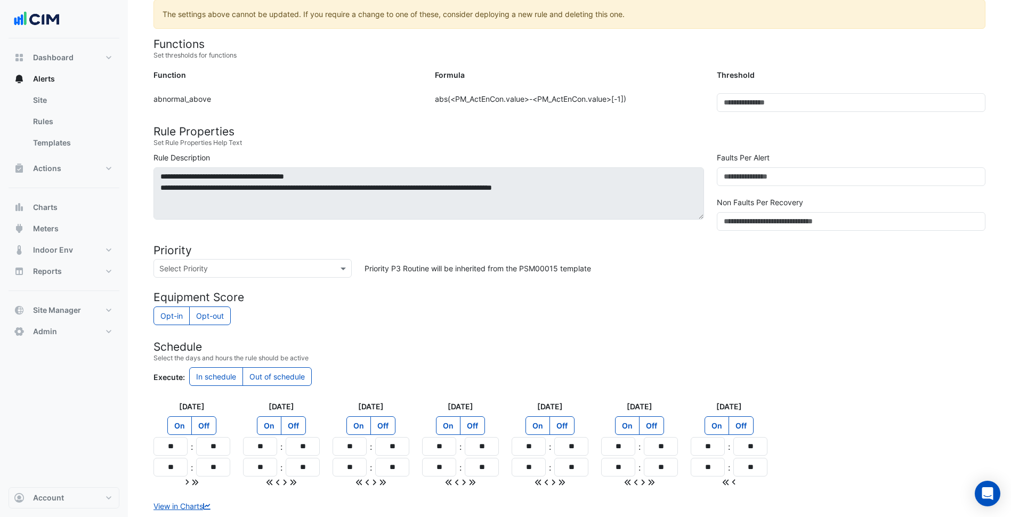
scroll to position [280, 0]
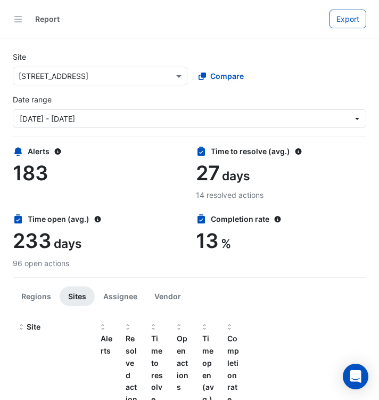
select select "***"
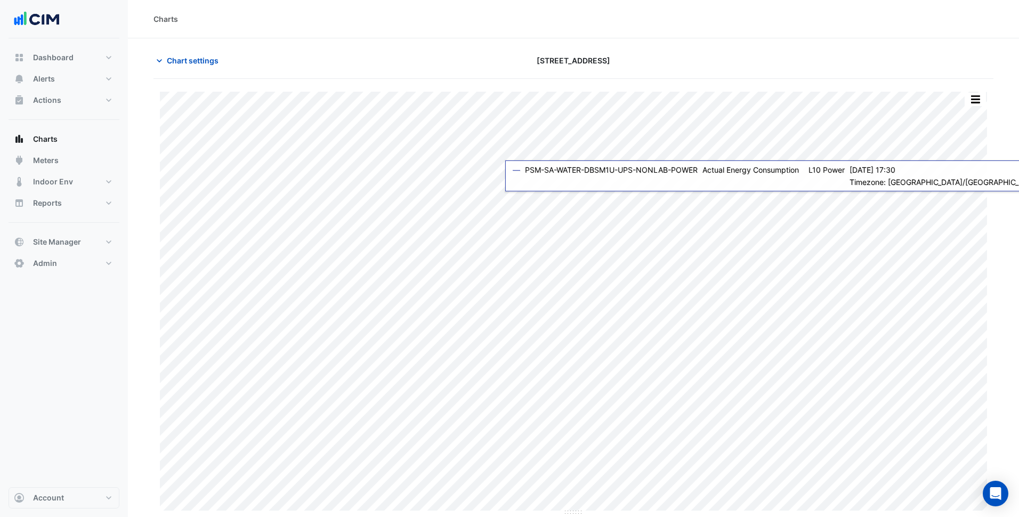
type input "**********"
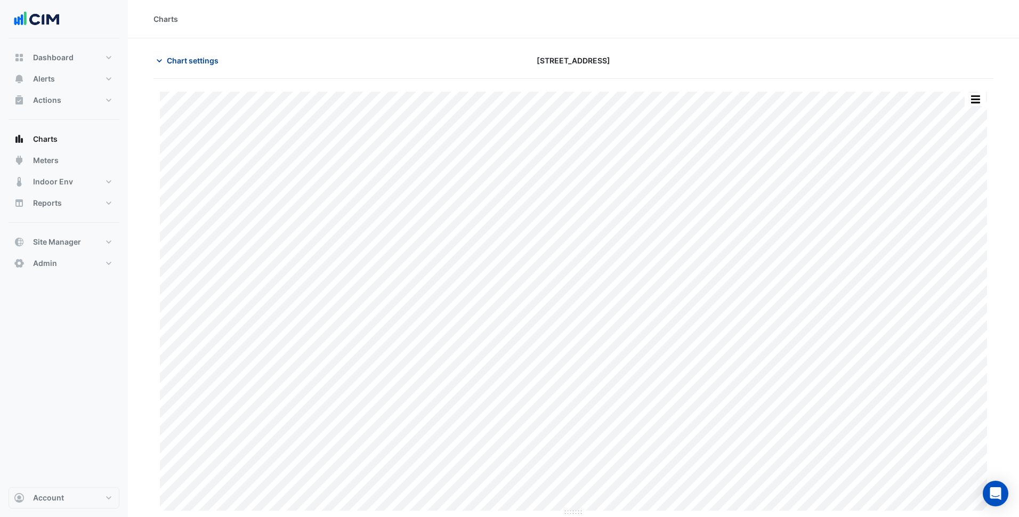
click at [205, 56] on span "Chart settings" at bounding box center [193, 60] width 52 height 11
